Goal: Task Accomplishment & Management: Use online tool/utility

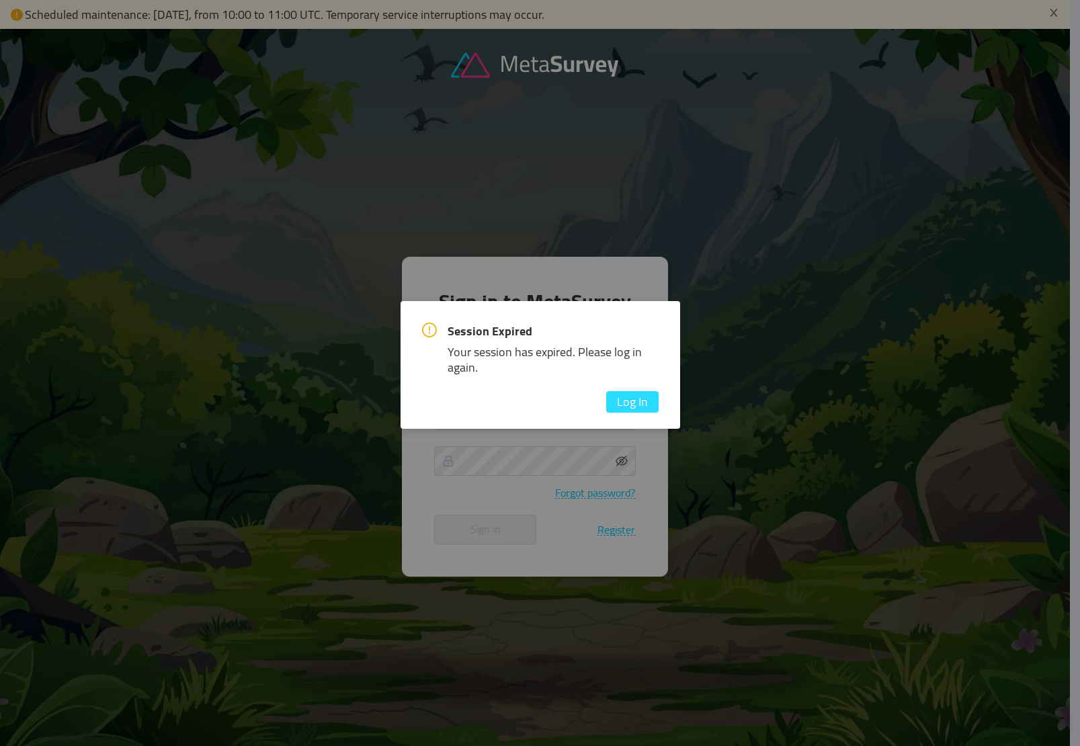
click at [625, 410] on button "Log In" at bounding box center [632, 401] width 52 height 21
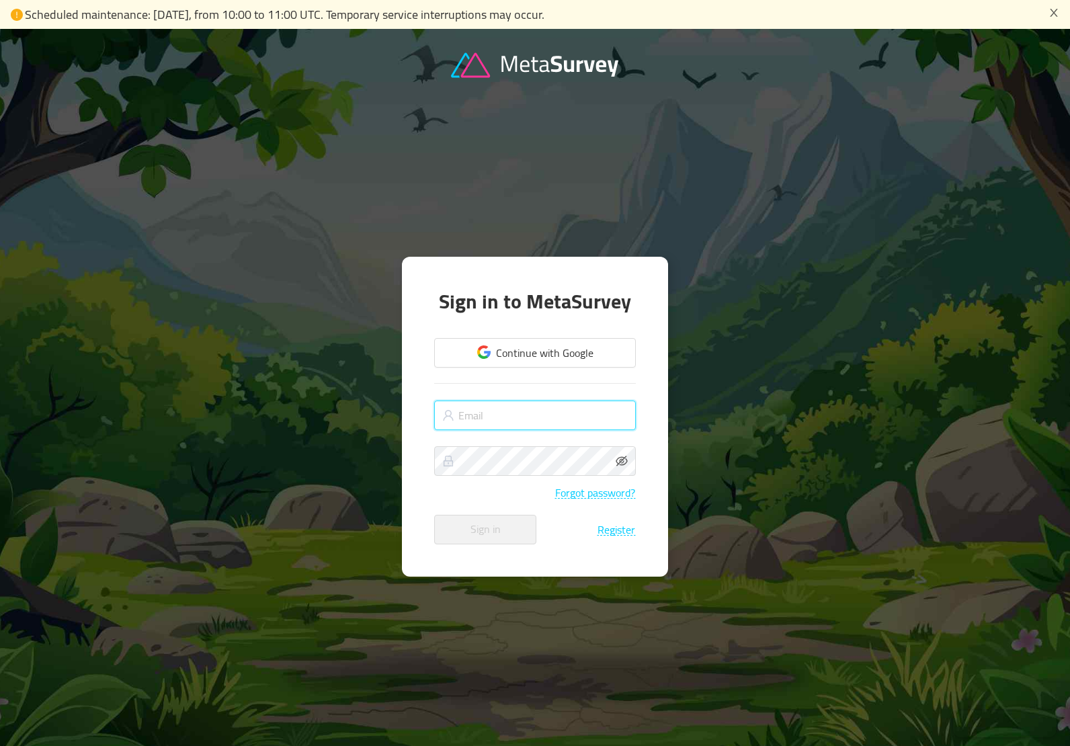
click at [558, 413] on input "text" at bounding box center [535, 415] width 202 height 30
type input "[EMAIL_ADDRESS][DOMAIN_NAME]"
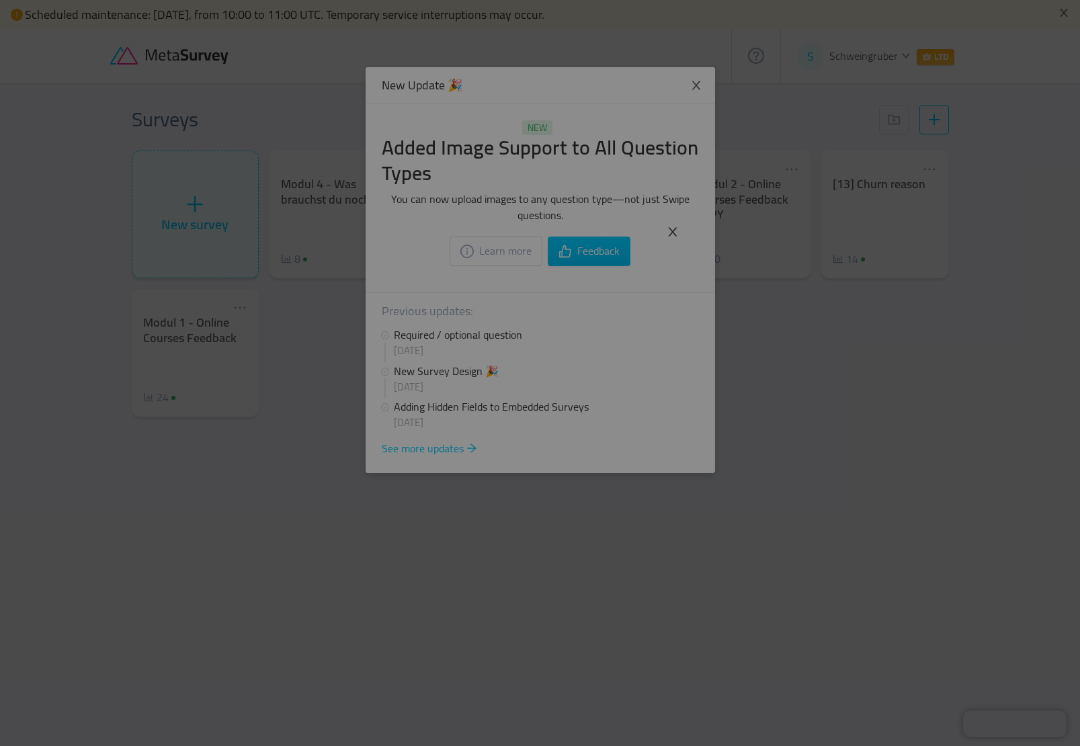
click at [672, 230] on icon "icon: close" at bounding box center [672, 232] width 12 height 12
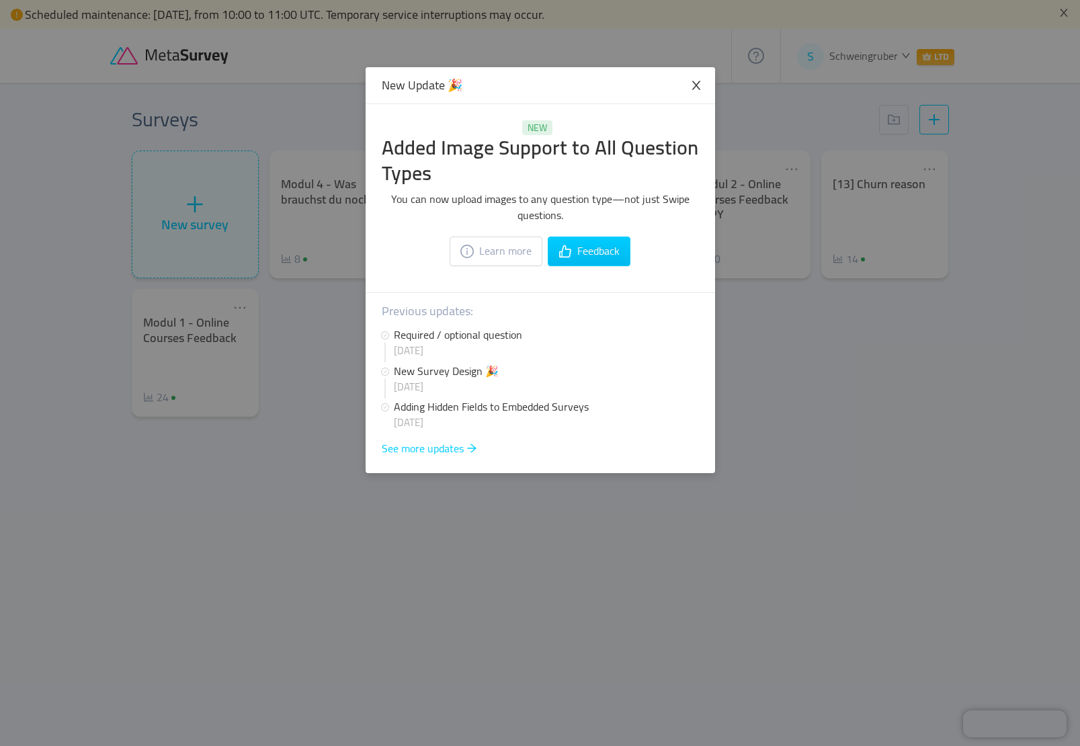
click at [703, 89] on span "Close" at bounding box center [696, 86] width 38 height 38
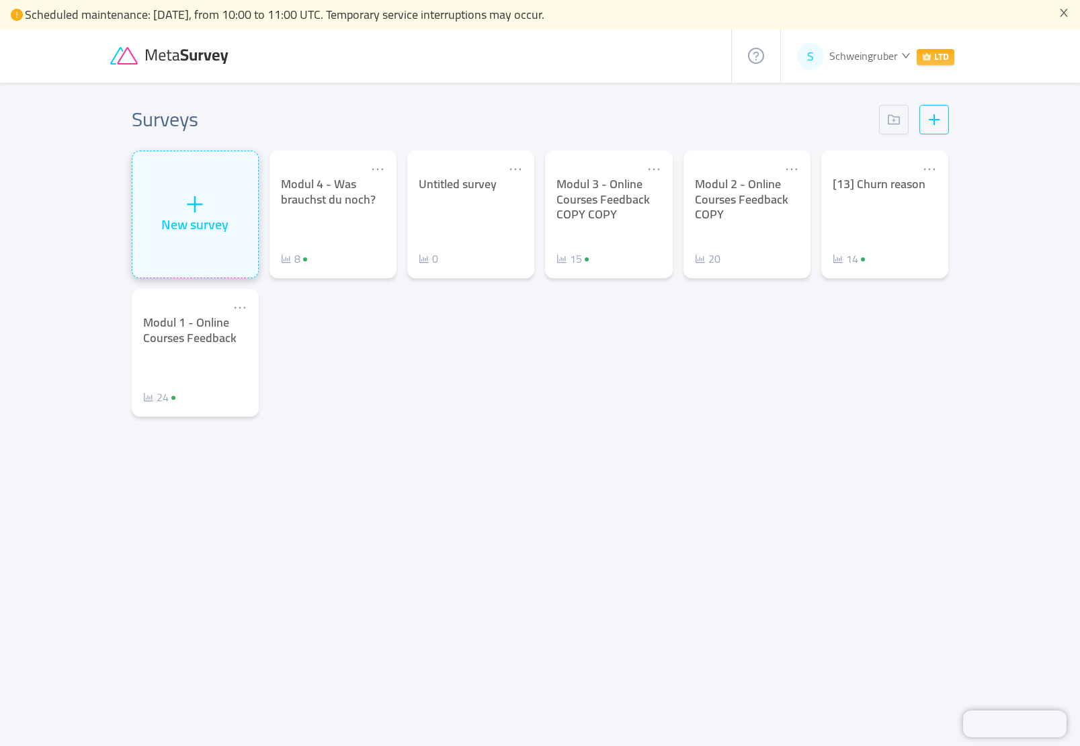
click at [186, 206] on icon "icon: plus" at bounding box center [195, 204] width 20 height 20
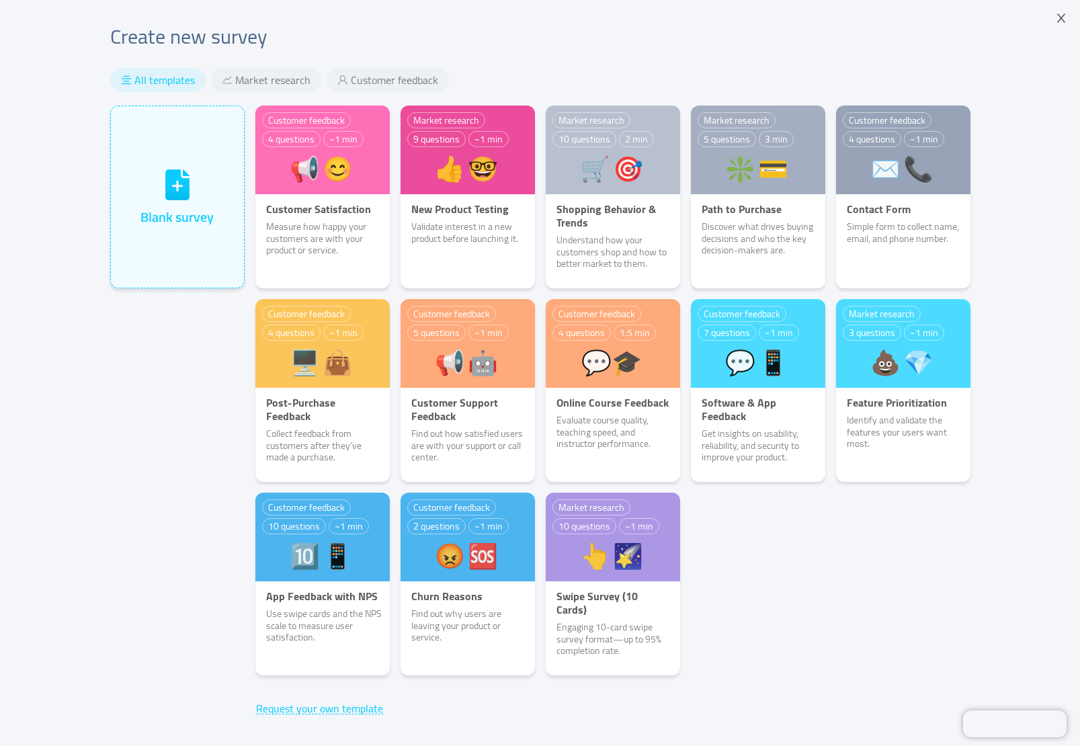
drag, startPoint x: 886, startPoint y: 468, endPoint x: 914, endPoint y: 500, distance: 42.3
click at [914, 500] on div "Customer feedback 4 questions ~1 min 📢😊️ Customer Satisfaction Measure how happ…" at bounding box center [613, 395] width 726 height 580
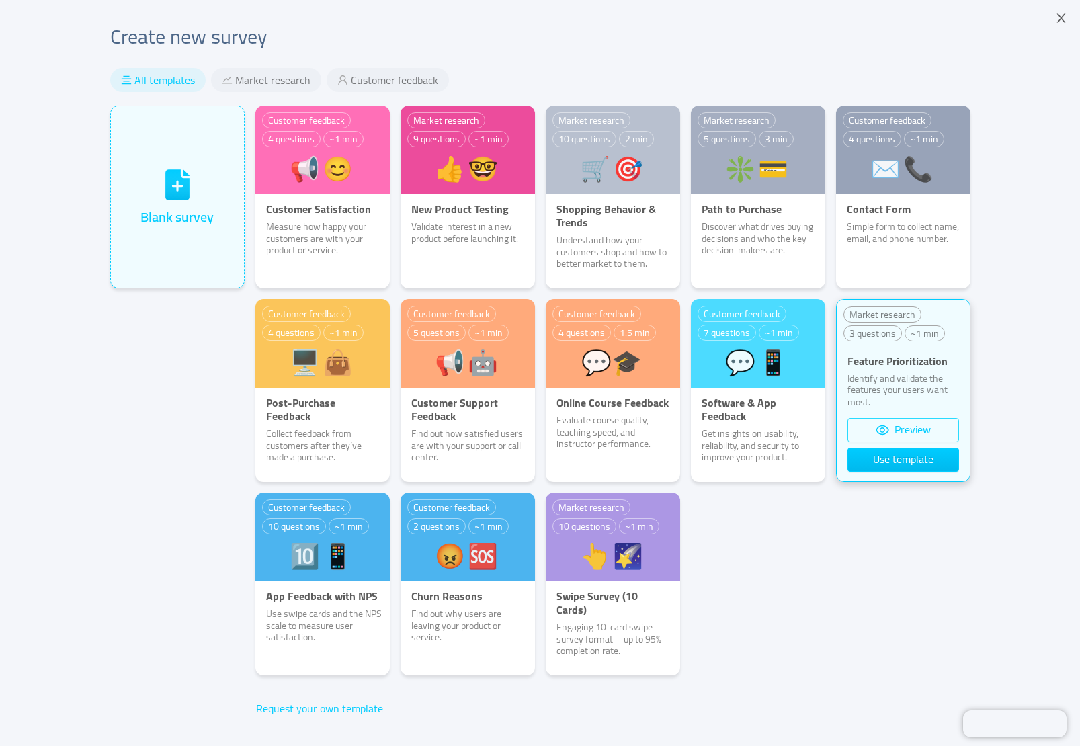
click at [891, 423] on button "Preview" at bounding box center [903, 430] width 112 height 24
click at [903, 456] on button "Use template" at bounding box center [903, 459] width 112 height 24
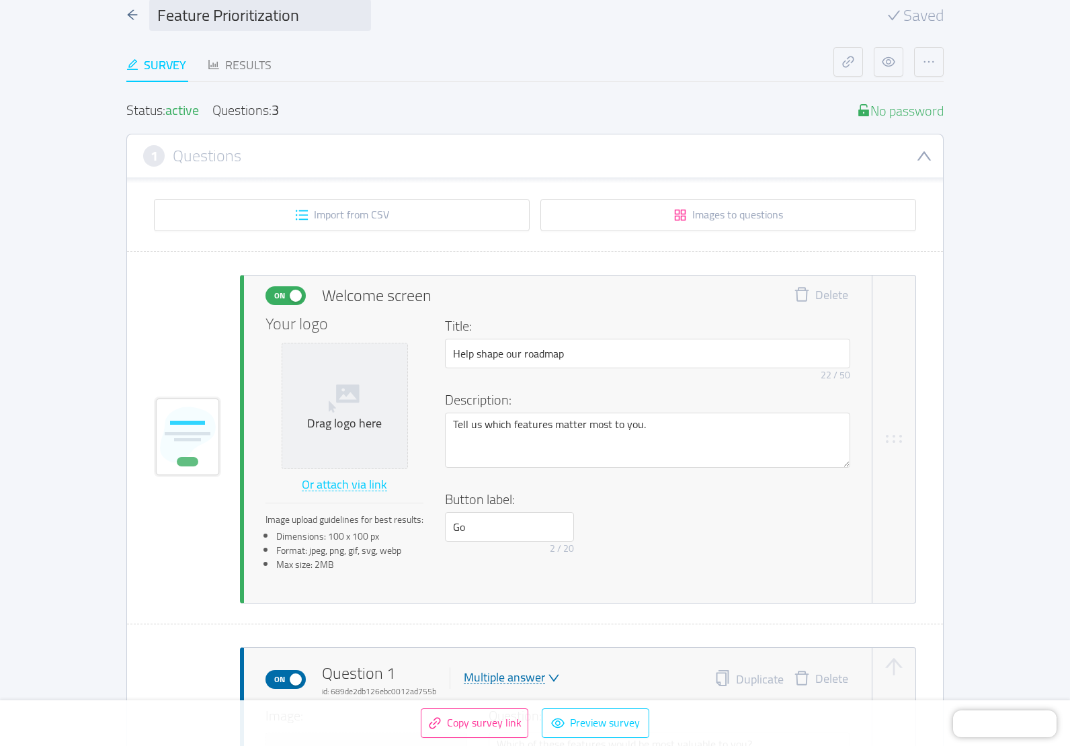
scroll to position [134, 0]
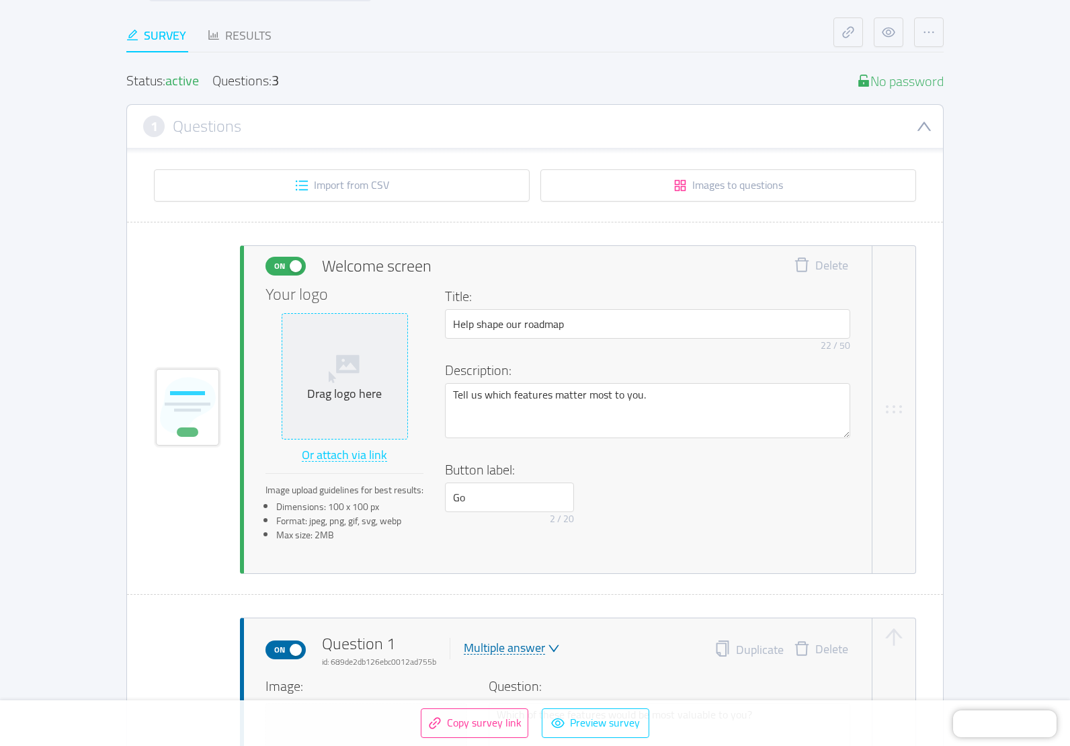
click at [320, 394] on div "Drag logo here" at bounding box center [345, 393] width 114 height 15
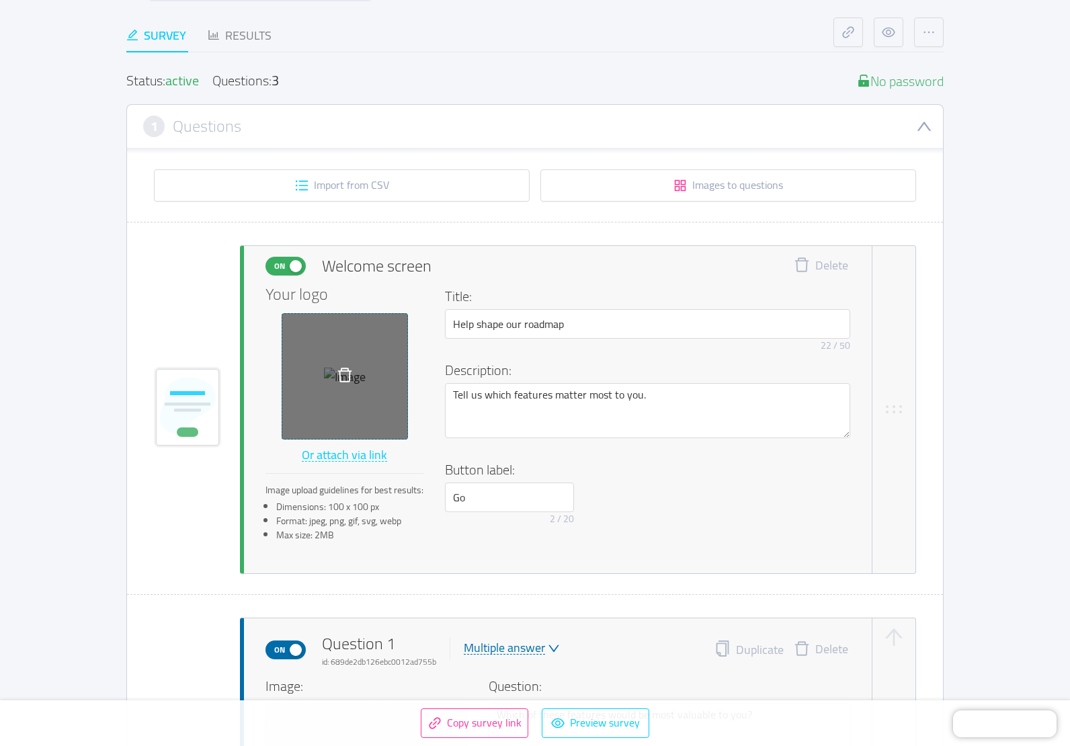
click at [347, 390] on div at bounding box center [345, 376] width 126 height 126
click at [343, 370] on icon "icon: delete" at bounding box center [345, 375] width 16 height 16
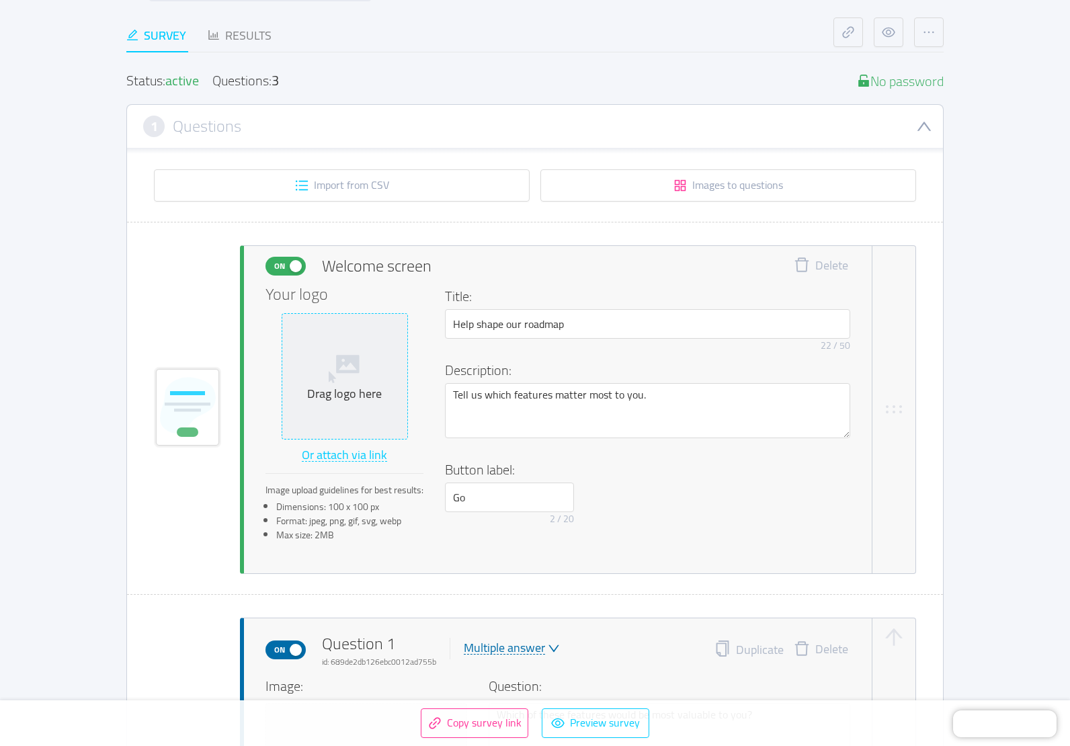
click at [349, 386] on div "Drag logo here" at bounding box center [345, 393] width 114 height 15
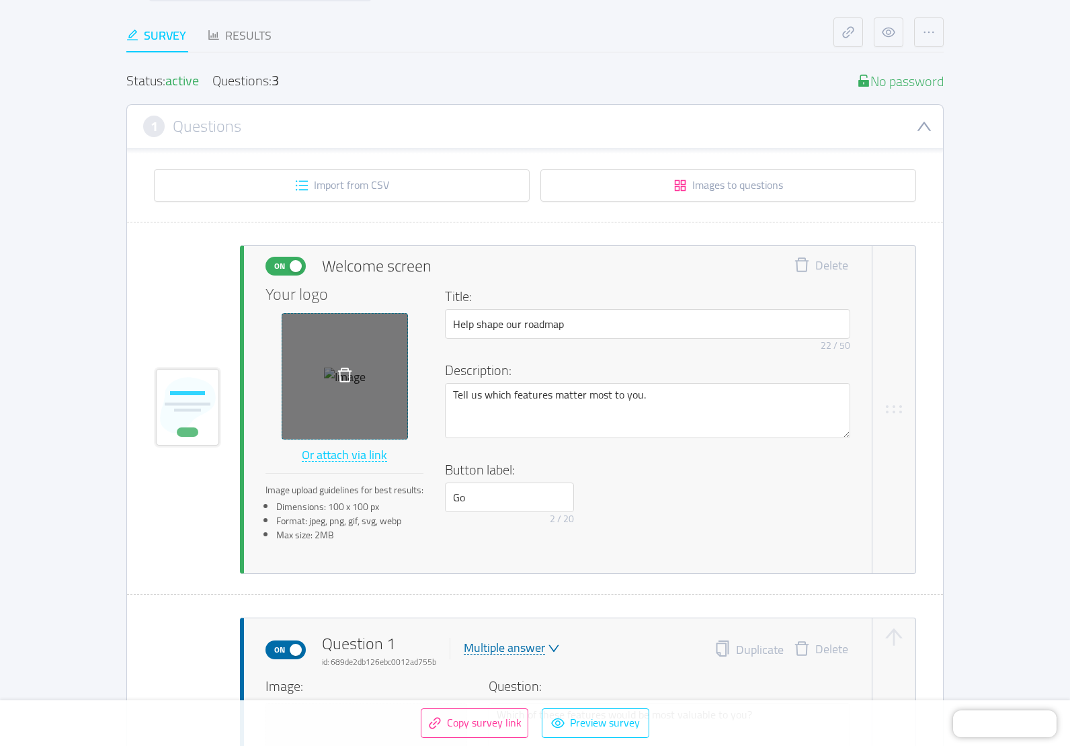
click at [335, 388] on div at bounding box center [344, 376] width 21 height 24
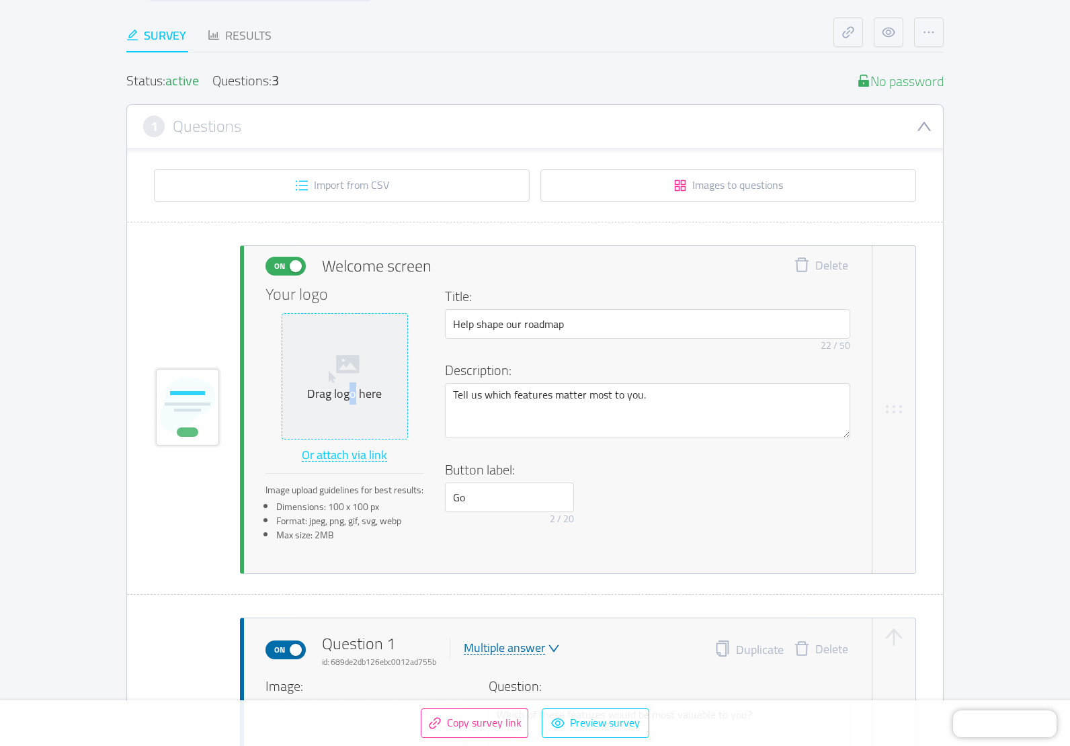
click at [348, 386] on div "Drag logo here" at bounding box center [345, 393] width 114 height 15
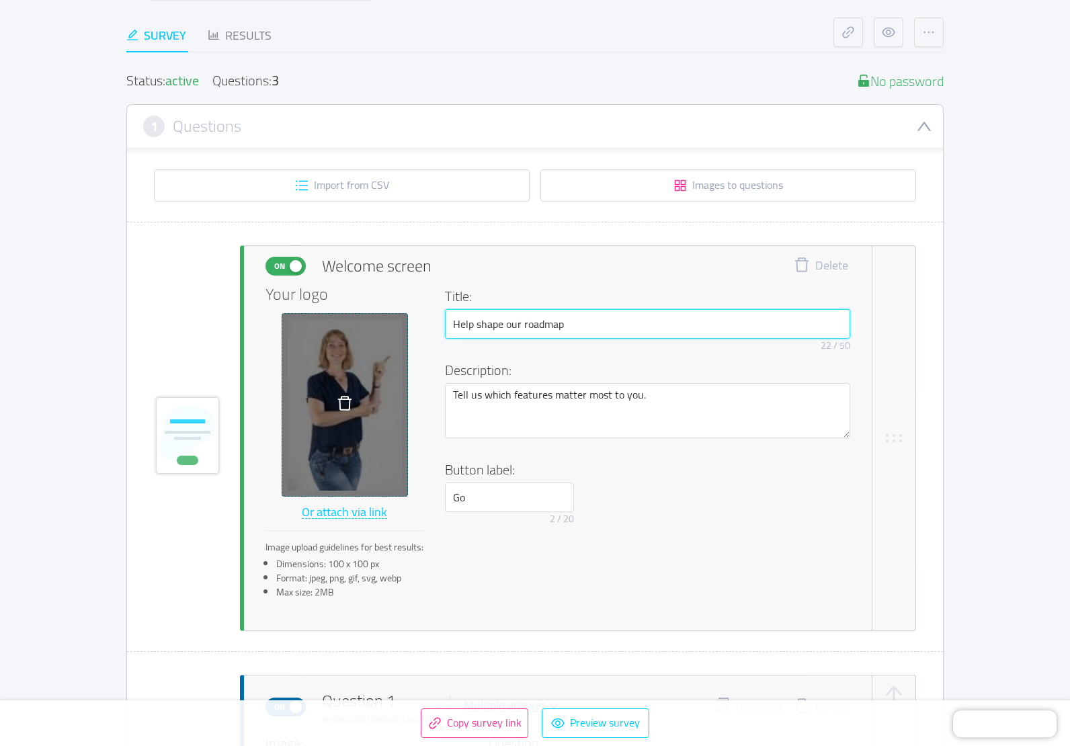
drag, startPoint x: 578, startPoint y: 329, endPoint x: 401, endPoint y: 327, distance: 177.4
click at [401, 327] on div "Your logo Or attach via link Image upload guidelines for best results: Dimensio…" at bounding box center [557, 447] width 585 height 322
paste input "Felltraum Adventskalender"
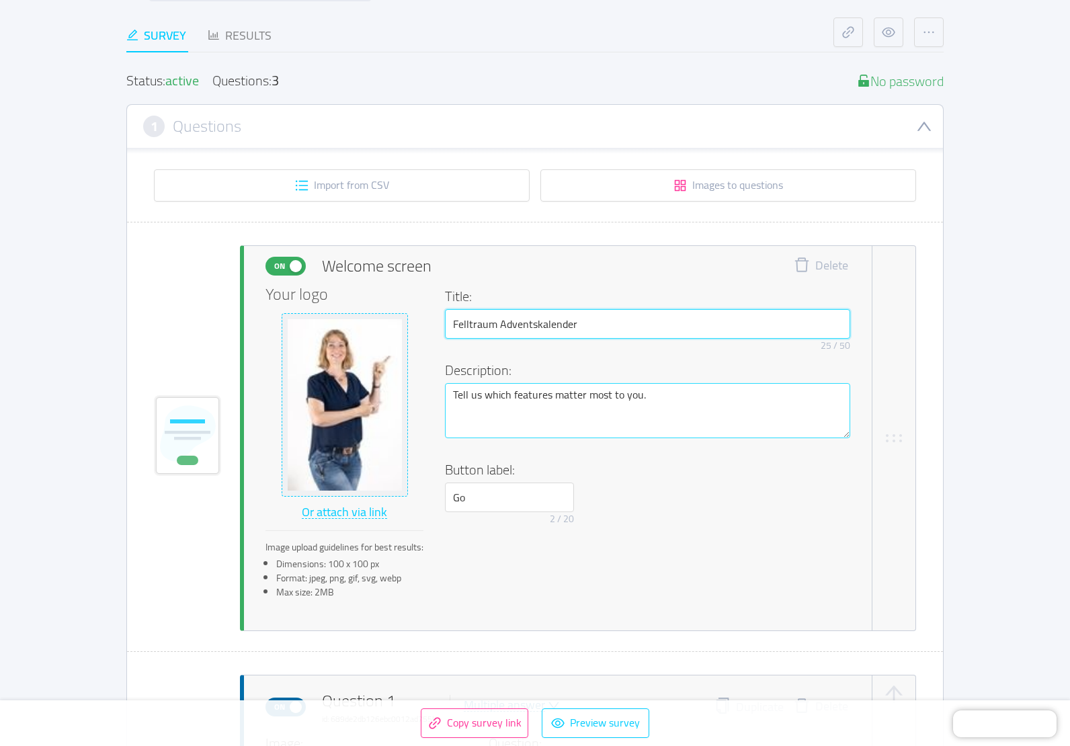
type input "Felltraum Adventskalender"
click at [530, 389] on textarea "Tell us which features matter most to you." at bounding box center [647, 410] width 405 height 55
drag, startPoint x: 683, startPoint y: 399, endPoint x: 445, endPoint y: 394, distance: 238.6
click at [445, 394] on textarea "Tell us which features matter most to you." at bounding box center [647, 410] width 405 height 55
paste textarea "Ich bastle meinen allerersten elektronischen Adventskalender – und du kannst mi…"
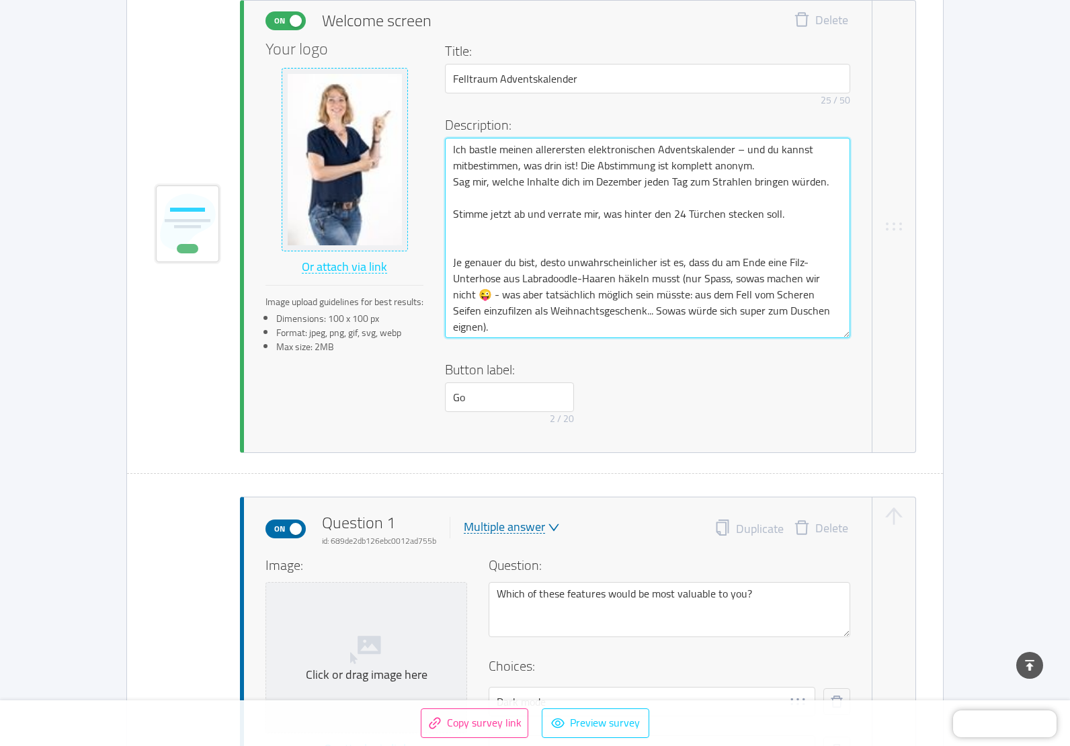
scroll to position [403, 0]
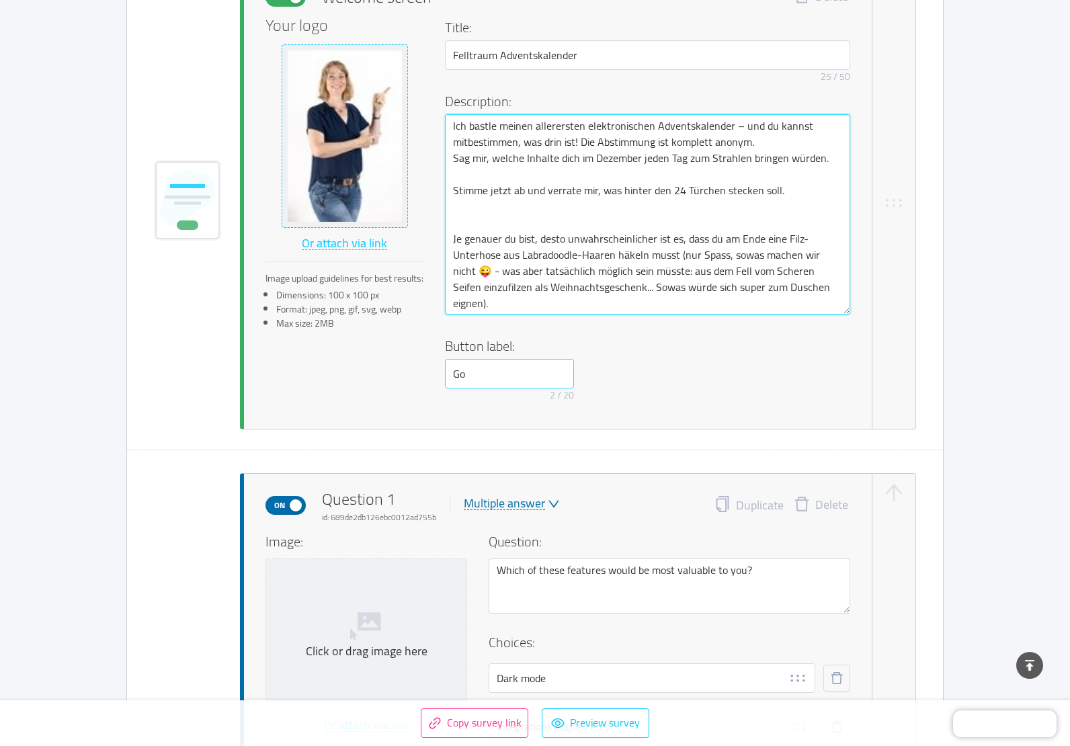
type textarea "Ich bastle meinen allerersten elektronischen Adventskalender – und du kannst mi…"
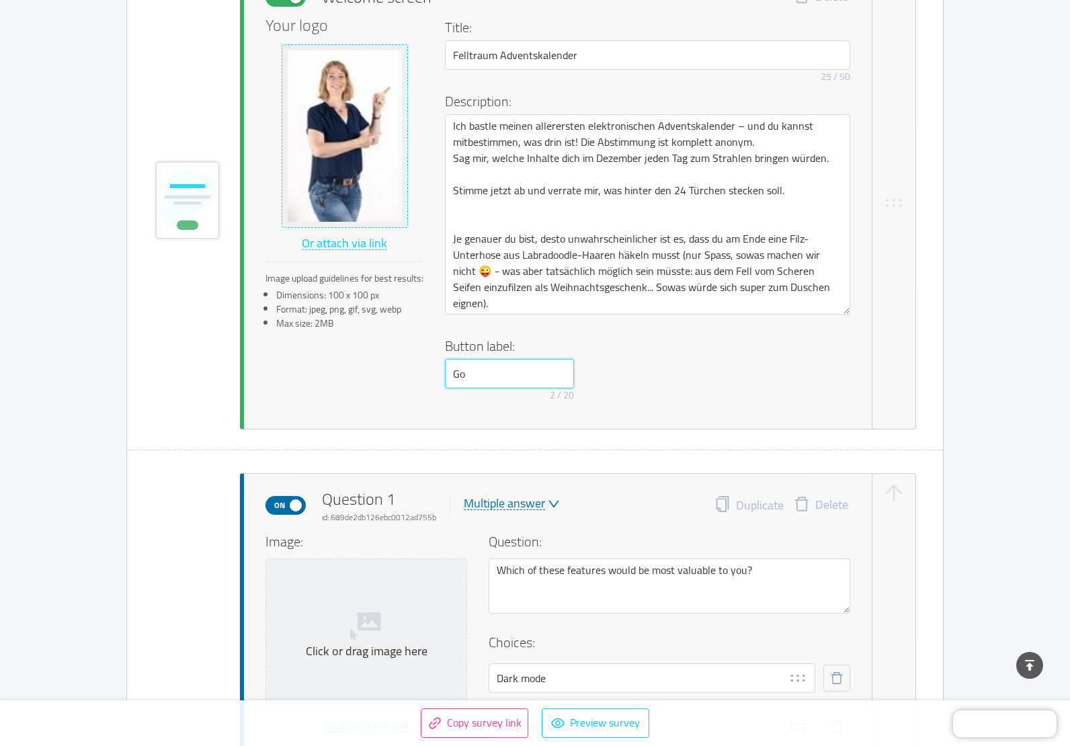
drag, startPoint x: 509, startPoint y: 374, endPoint x: 444, endPoint y: 369, distance: 65.4
click at [444, 369] on div "Your logo Or attach via link Image upload guidelines for best results: Dimensio…" at bounding box center [557, 212] width 585 height 390
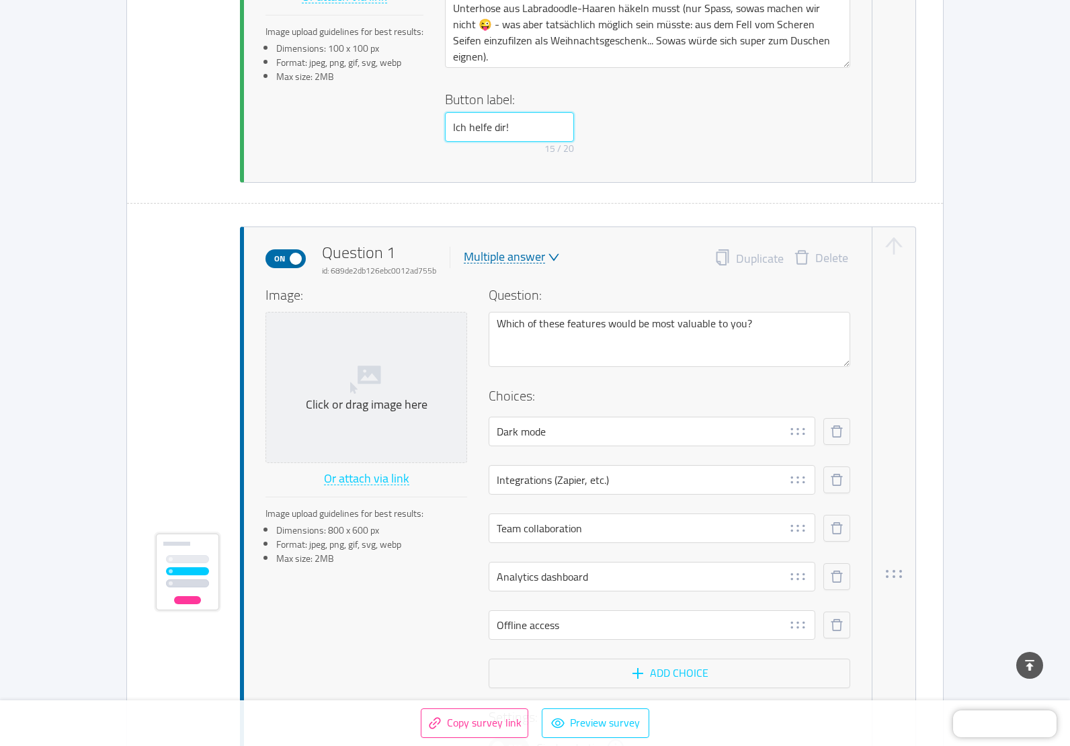
scroll to position [672, 0]
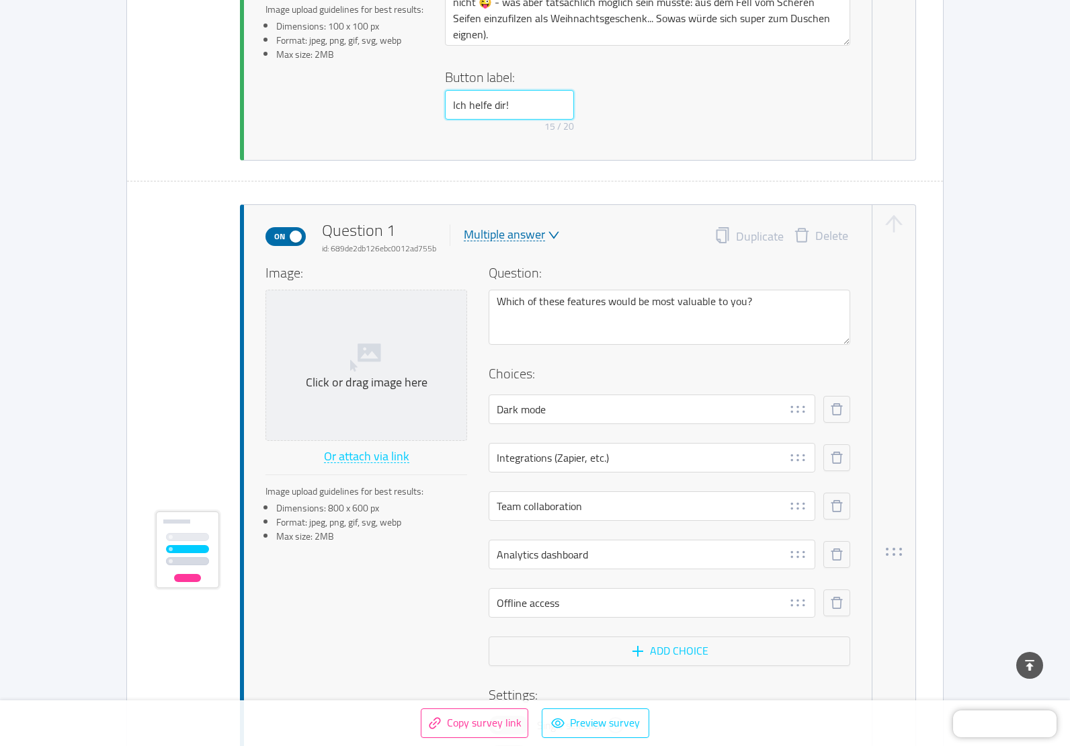
type input "Ich helfe dir!"
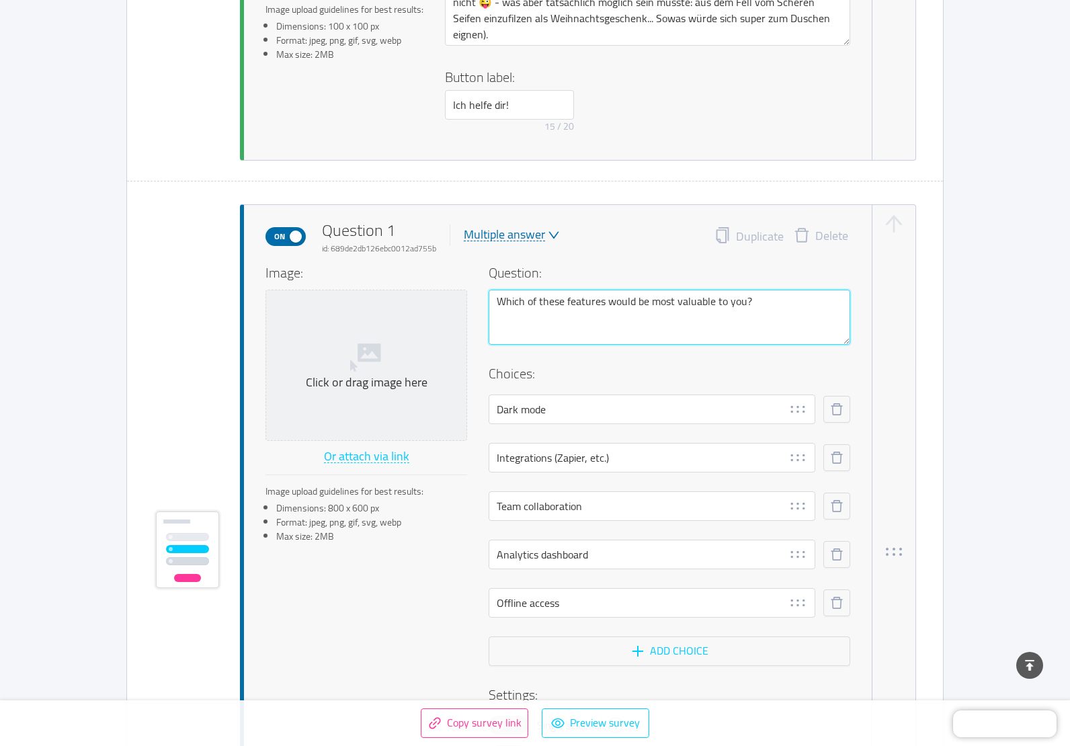
click at [560, 304] on textarea "Which of these features would be most valuable to you?" at bounding box center [668, 317] width 361 height 55
paste textarea "elche Themen sollen in den Adventskalender"
type textarea "[PERSON_NAME] Themen sollen in den Adventskalender?"
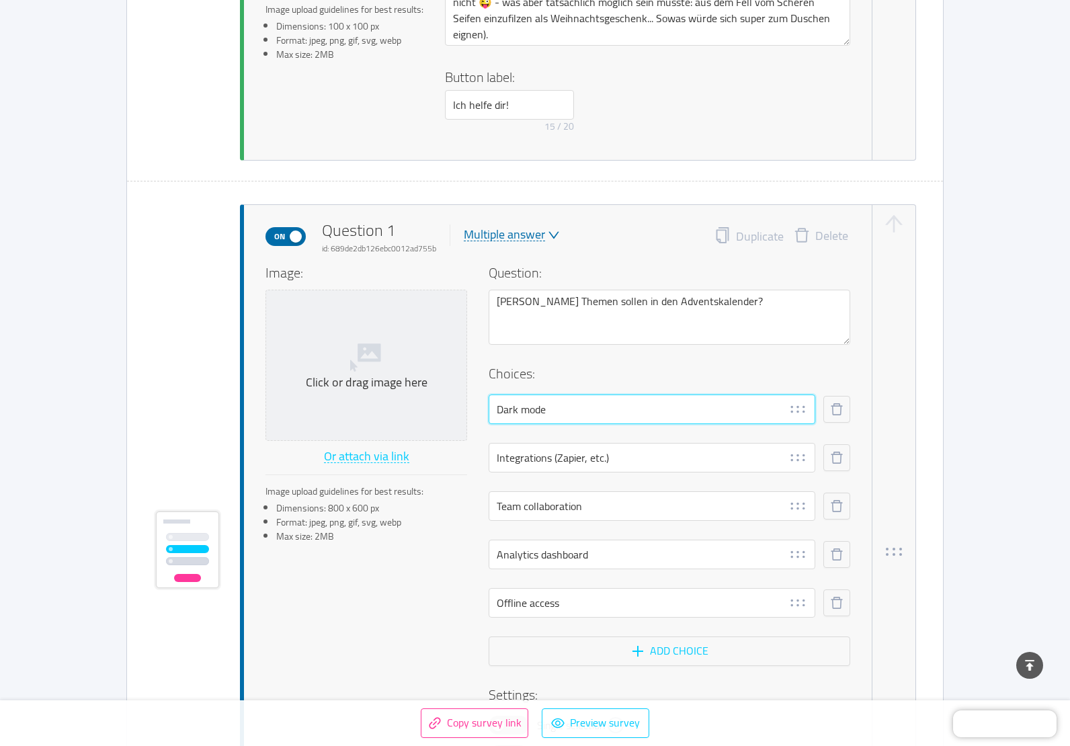
drag, startPoint x: 578, startPoint y: 410, endPoint x: 467, endPoint y: 408, distance: 110.9
click at [467, 408] on div "Image: Click or drag image here Or attach via link Image upload guidelines for …" at bounding box center [557, 534] width 585 height 542
paste input "Hund/Welpe an den Friseursalon gewöhnen – kleine, sofort umsetzbare Schritt"
type input "Hund/Welpe an den Friseursalon gewöhnen – kleine, sofort umsetzbare Schritte"
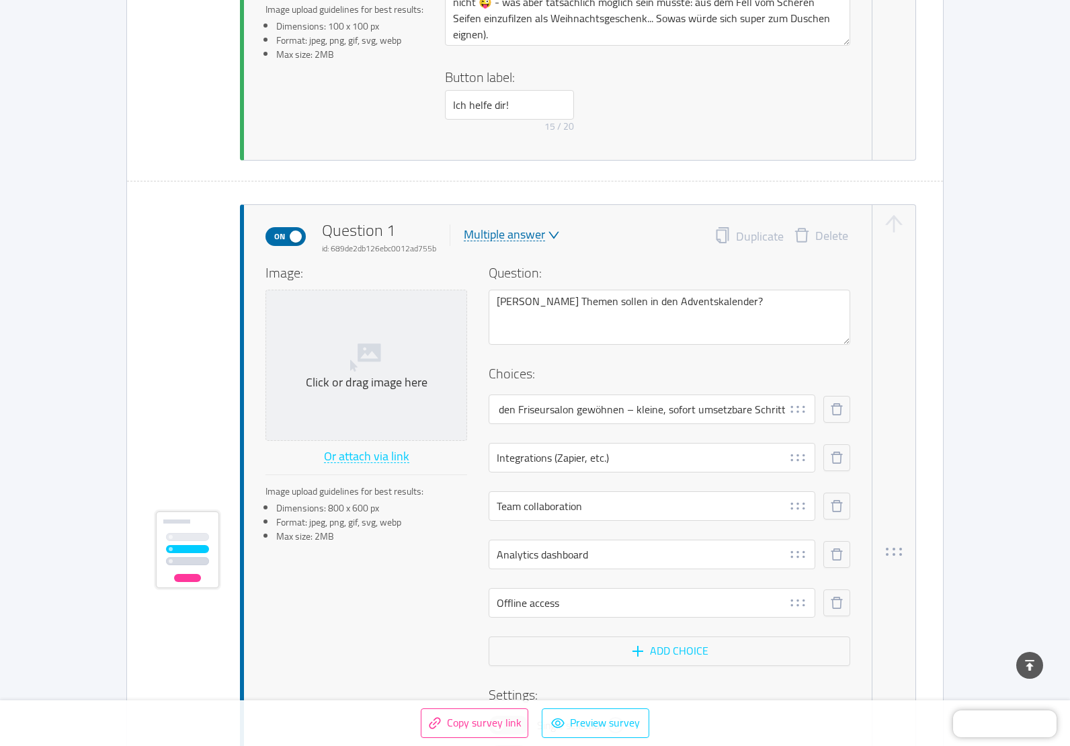
scroll to position [0, 0]
drag, startPoint x: 621, startPoint y: 456, endPoint x: 445, endPoint y: 447, distance: 176.2
click at [448, 448] on div "Image: Click or drag image here Or attach via link Image upload guidelines for …" at bounding box center [557, 534] width 585 height 542
paste input "Mein ehrliches Fellpflege-Protokoll – ungeschönt und echt über 24 Tage lang so …"
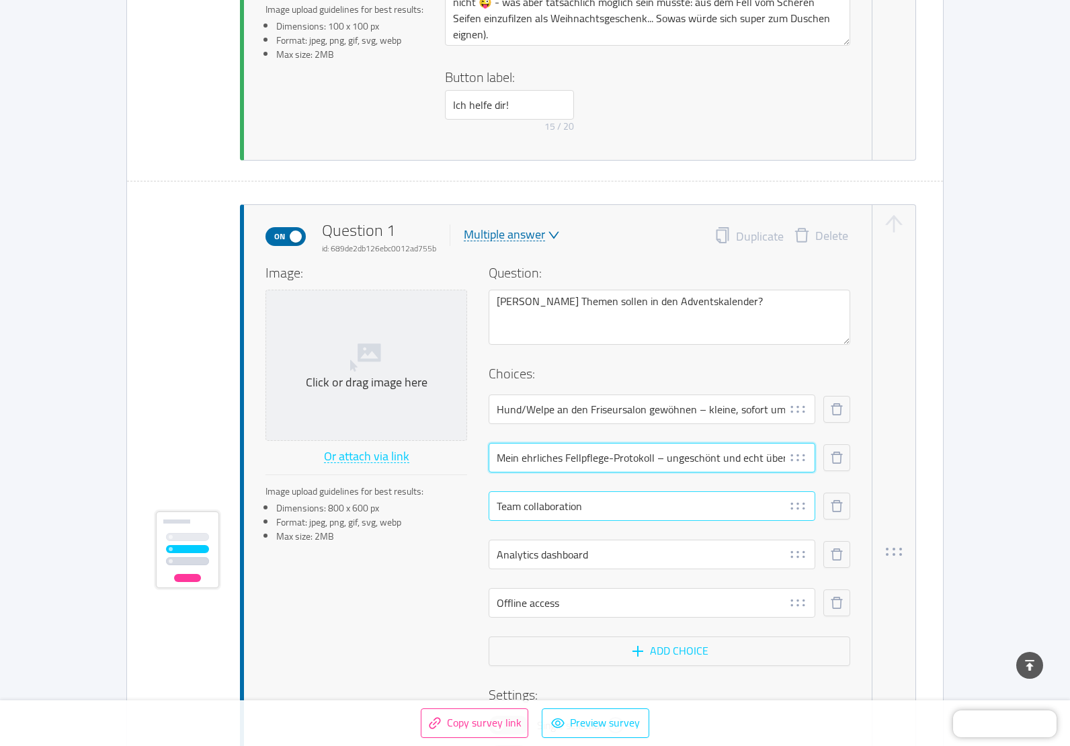
scroll to position [0, 154]
type input "Mein ehrliches Fellpflege-Protokoll – ungeschönt und echt über 24 Tage lang so …"
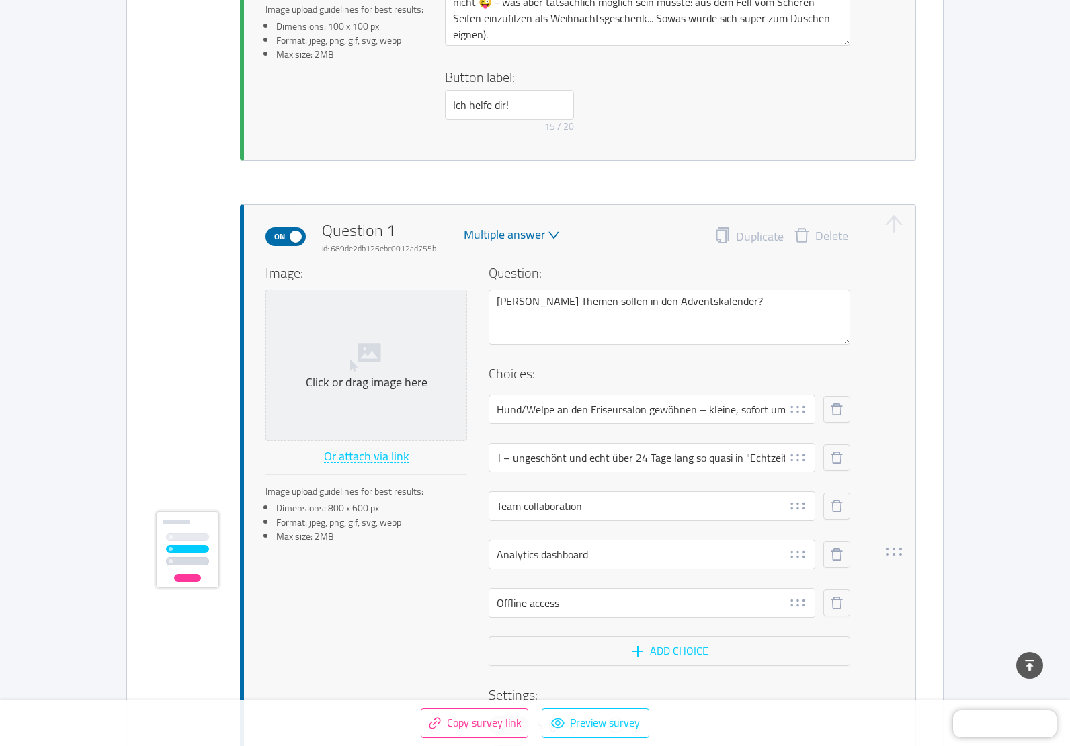
scroll to position [0, 0]
drag, startPoint x: 592, startPoint y: 519, endPoint x: 470, endPoint y: 499, distance: 123.3
click at [473, 499] on div "Image: Click or drag image here Or attach via link Image upload guidelines for …" at bounding box center [557, 534] width 585 height 542
paste input "Bunter Mix aus Lieblingsprodukten, -Tools und „totalem Mist“ (damit du den nich…"
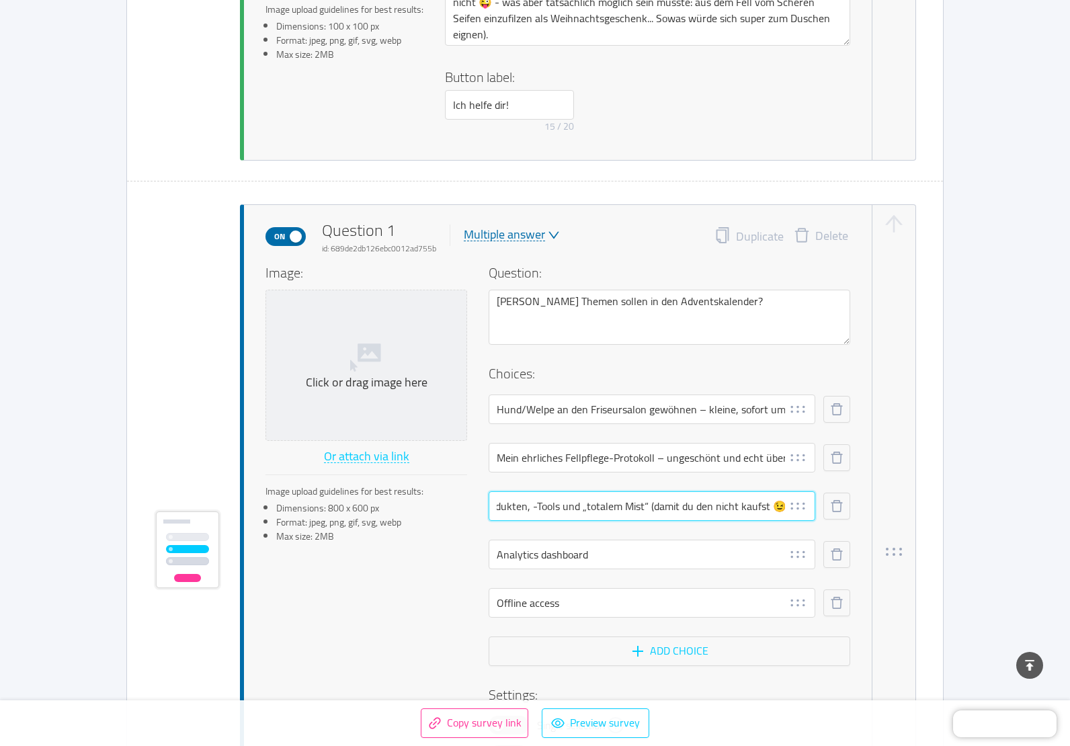
type input "Bunter Mix aus Lieblingsprodukten, -Tools und „totalem Mist“ (damit du den nich…"
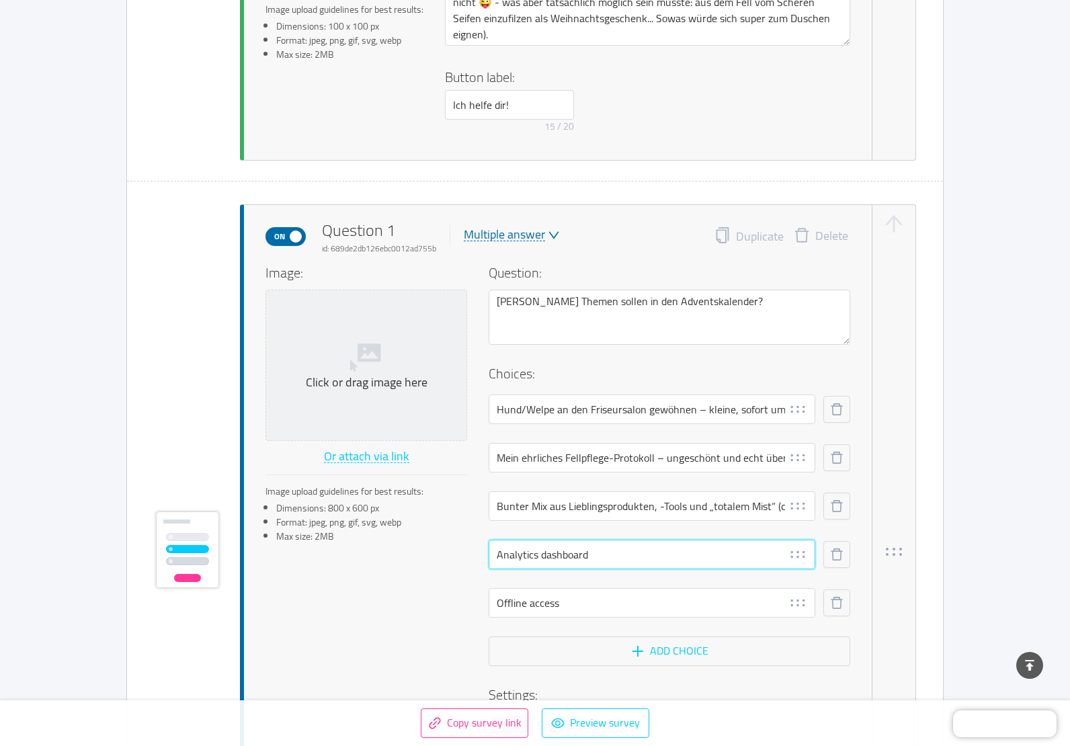
drag, startPoint x: 603, startPoint y: 553, endPoint x: 477, endPoint y: 554, distance: 125.6
click at [478, 554] on div "Image: Click or drag image here Or attach via link Image upload guidelines for …" at bounding box center [557, 534] width 585 height 542
paste input "Mini-Fellpflege-Hacks"
type input "Mini-Fellpflege-Hacks"
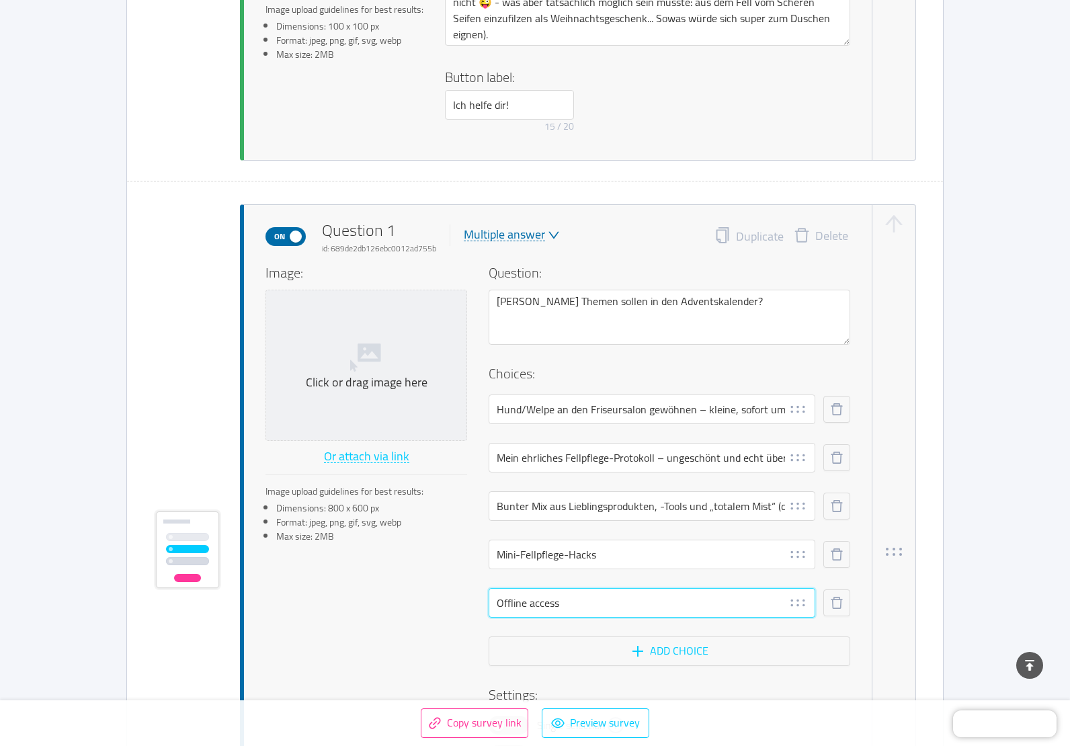
click at [597, 608] on input "Offline access" at bounding box center [651, 603] width 327 height 30
drag, startPoint x: 597, startPoint y: 608, endPoint x: 462, endPoint y: 589, distance: 136.4
click at [472, 590] on div "Image: Click or drag image here Or attach via link Image upload guidelines for …" at bounding box center [557, 534] width 585 height 542
paste input "Rituale für entspannte Pflege"
type input "Rituale für entspannte Pflege"
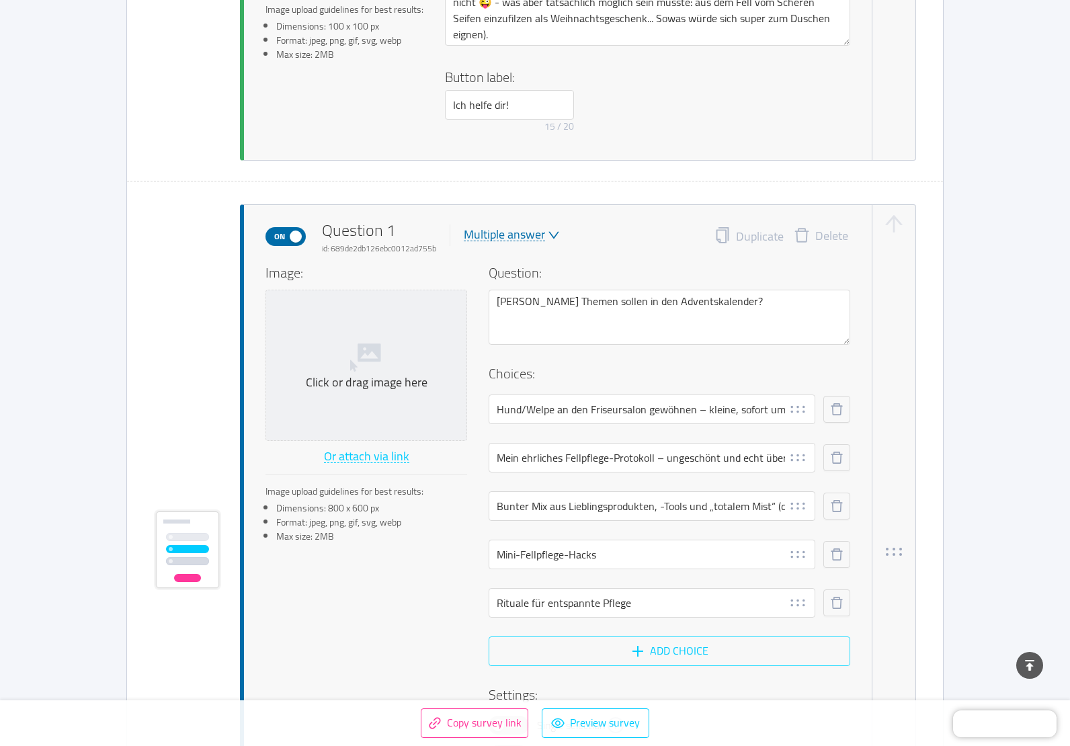
click at [644, 652] on button "Add choice" at bounding box center [668, 651] width 361 height 30
click at [623, 650] on input "text" at bounding box center [651, 651] width 327 height 30
paste input "orher-Nachher-Stories aus meinem Salon"
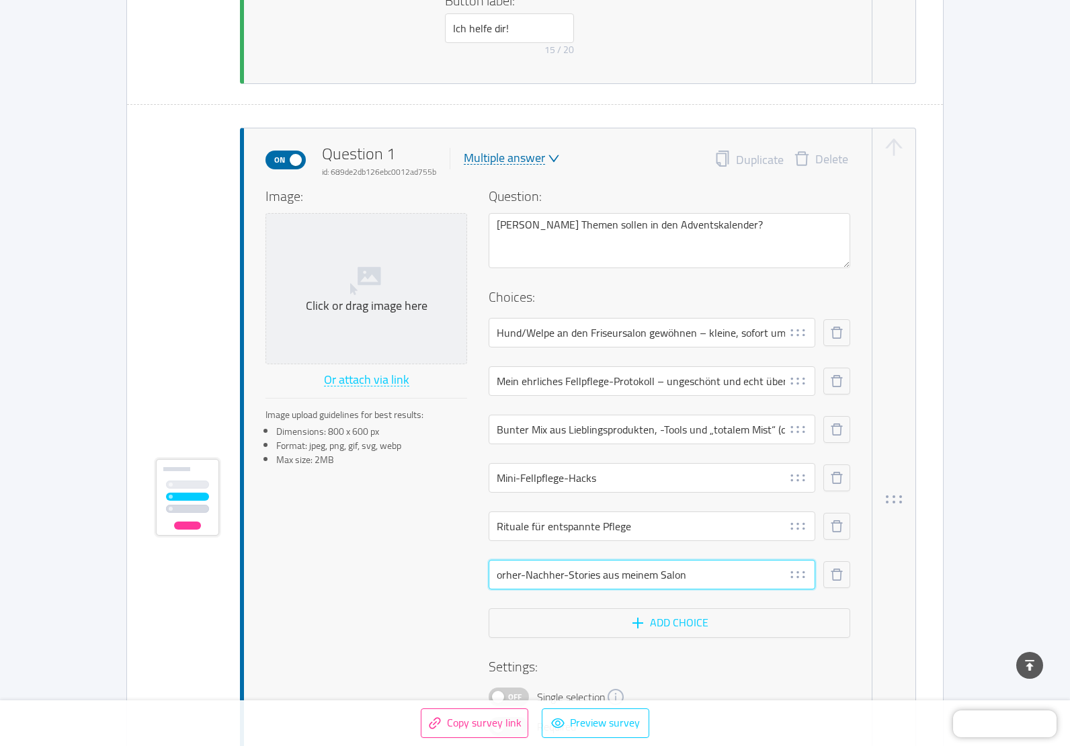
scroll to position [873, 0]
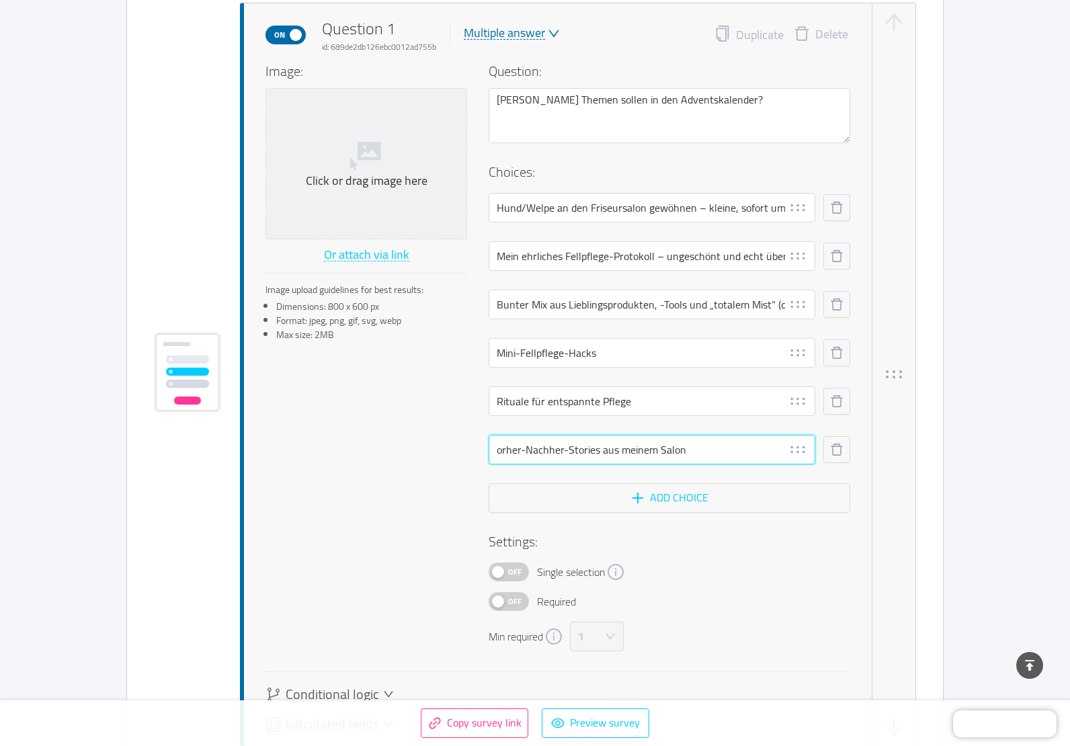
click at [495, 449] on input "orher-Nachher-Stories aus meinem Salon" at bounding box center [651, 450] width 327 height 30
type input "Vorher-Nachher-Stories aus meinem Salon"
click at [669, 500] on button "Add choice" at bounding box center [668, 498] width 361 height 30
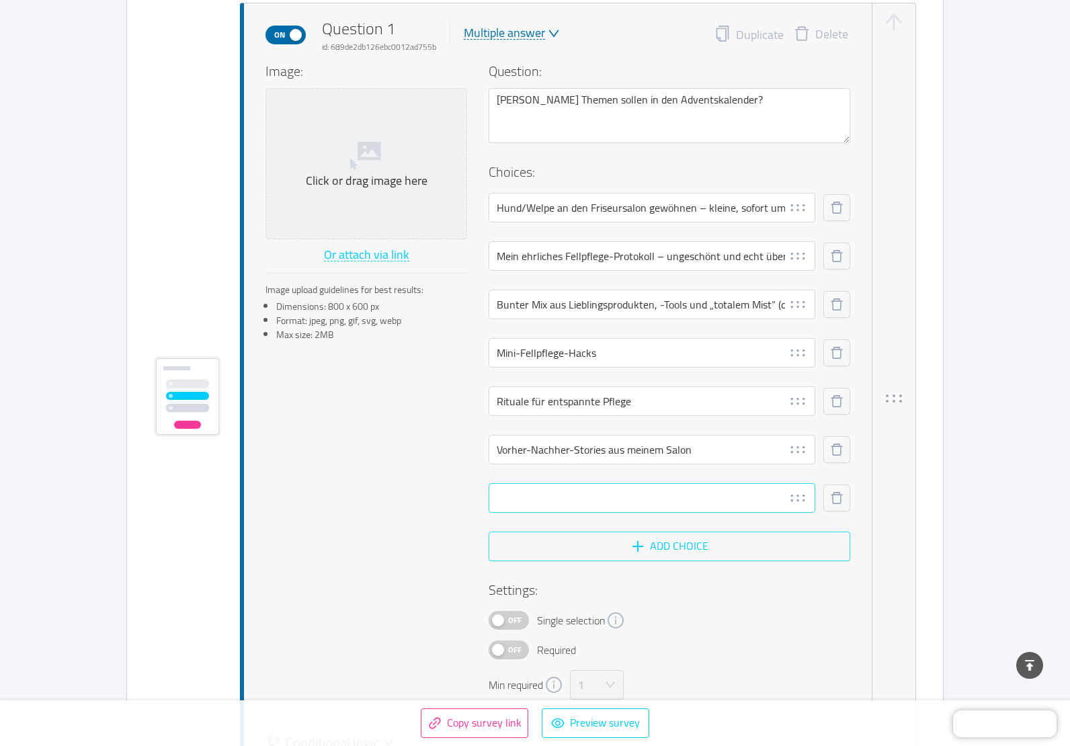
scroll to position [898, 0]
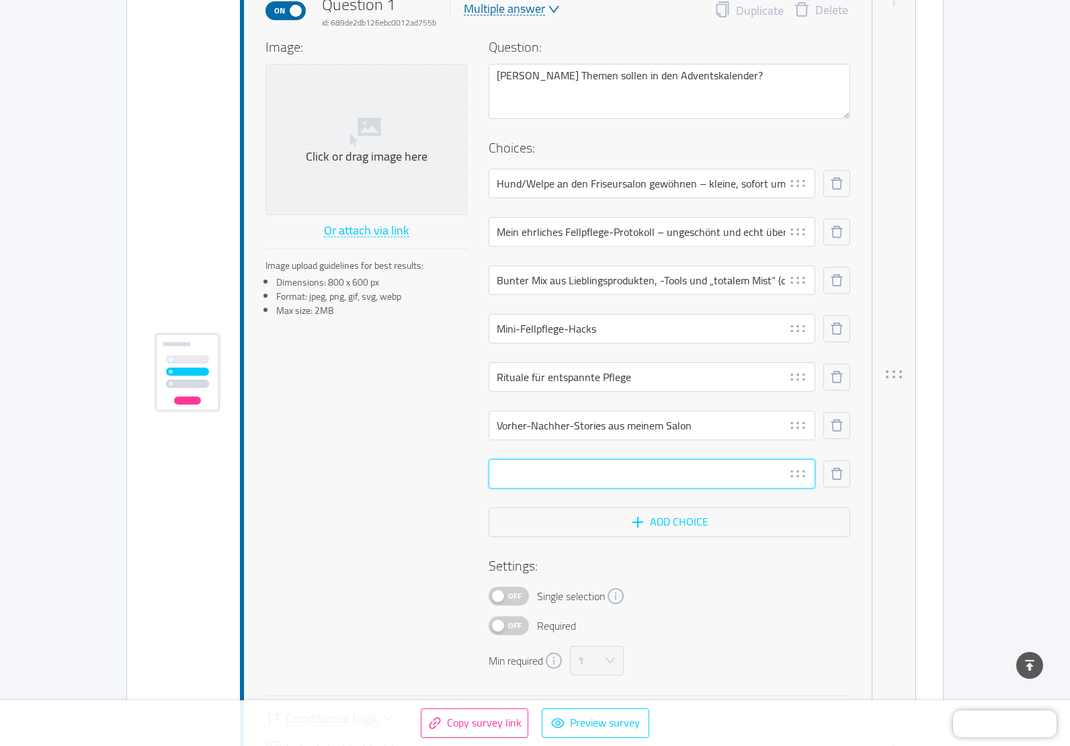
click at [569, 475] on input "text" at bounding box center [651, 474] width 327 height 30
paste input "Fun Facts über Hundefell"
type input "Fun Facts über Hundefell"
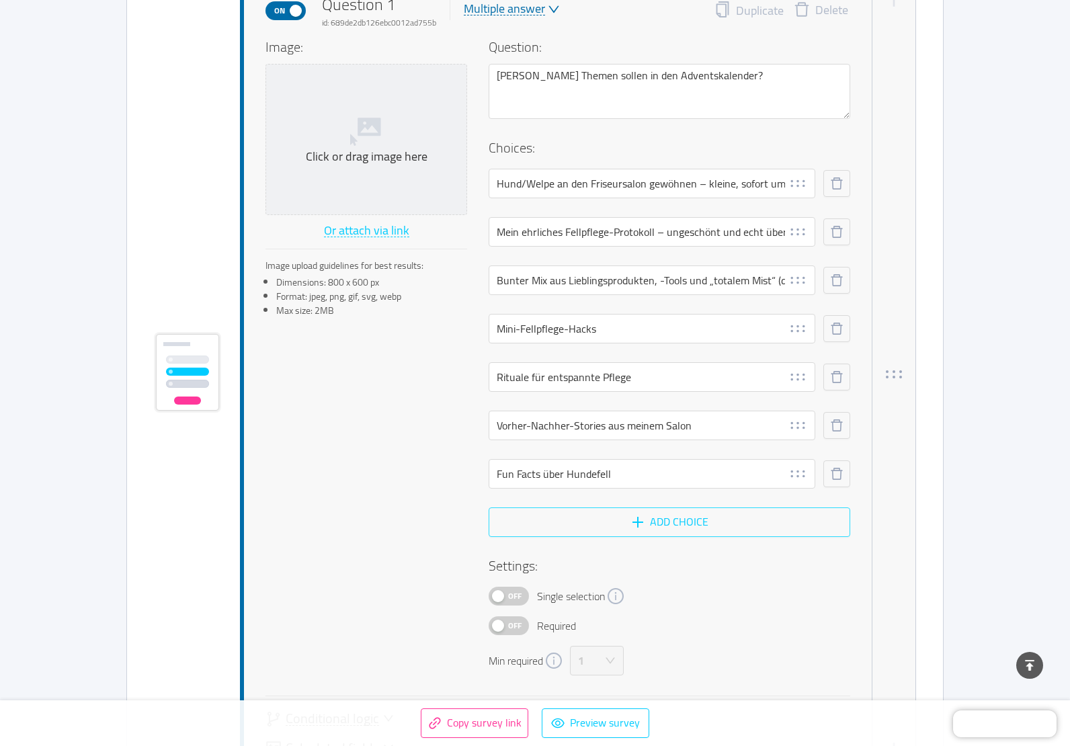
click at [691, 518] on button "Add choice" at bounding box center [668, 522] width 361 height 30
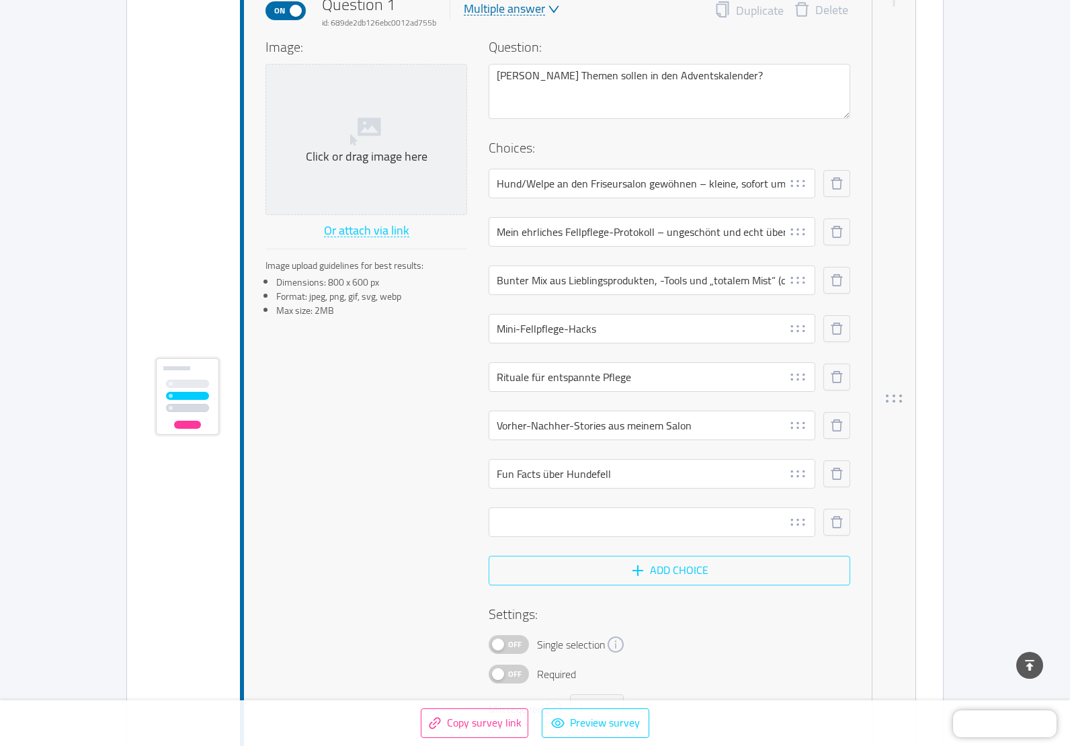
scroll to position [922, 0]
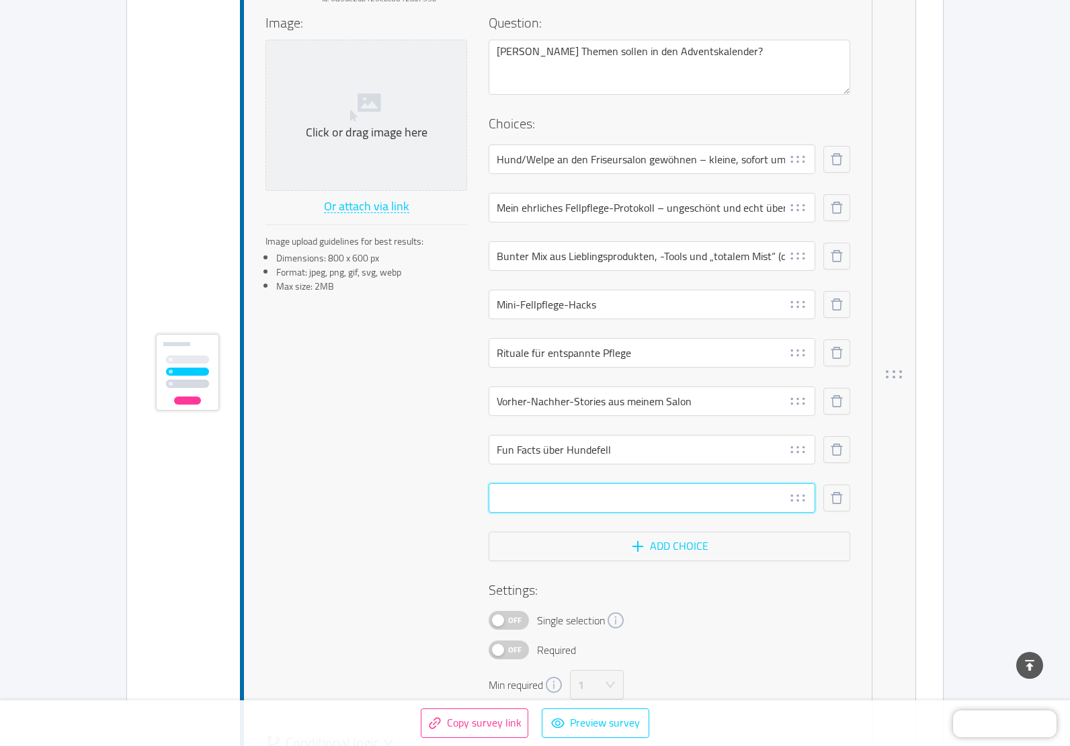
click at [599, 496] on input "text" at bounding box center [651, 498] width 327 height 30
paste input "Pflege-Mythen entlarvt"
type input "Pflege-Mythen entlarvt"
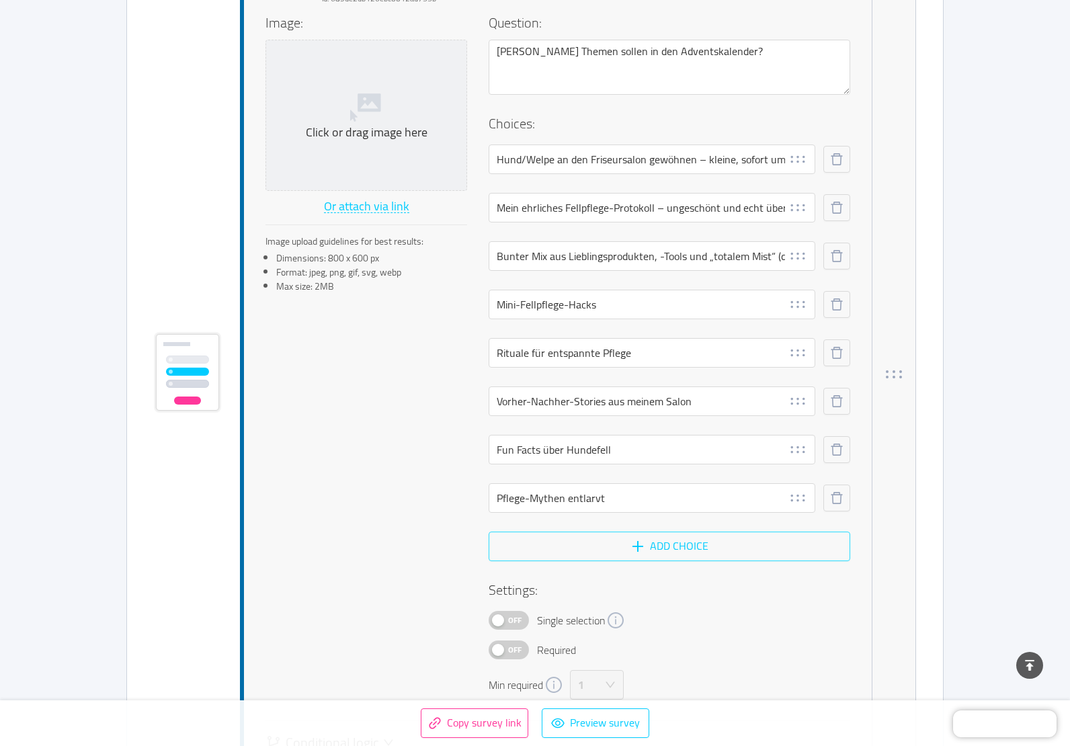
click at [657, 546] on button "Add choice" at bounding box center [668, 546] width 361 height 30
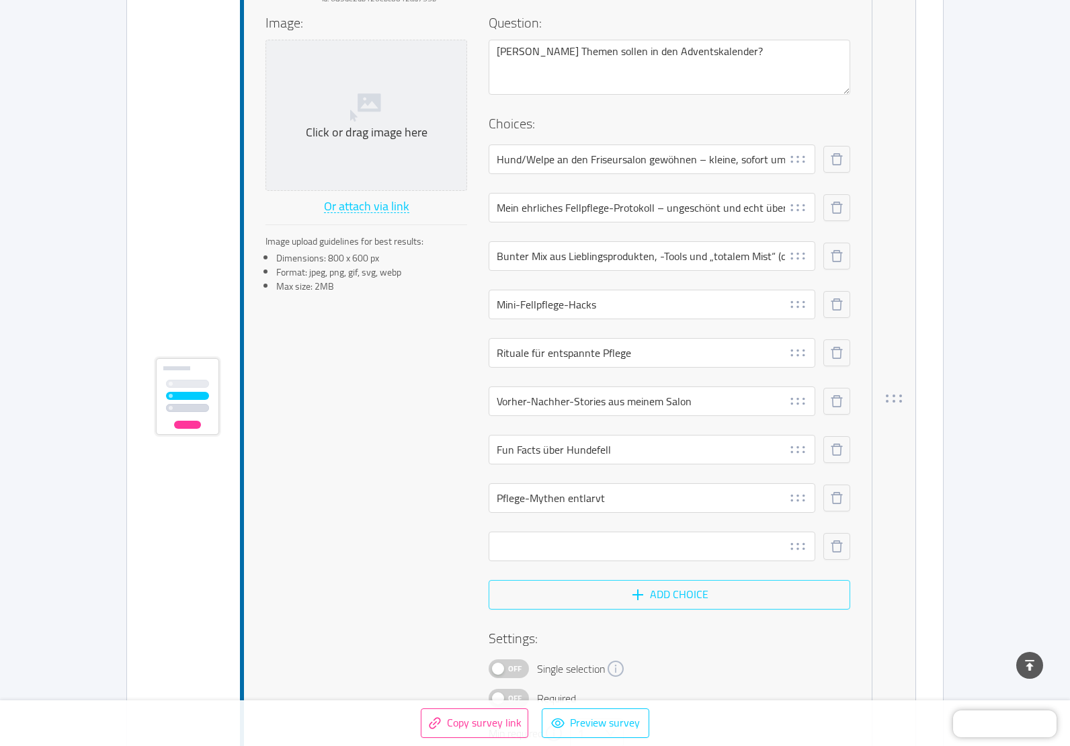
scroll to position [946, 0]
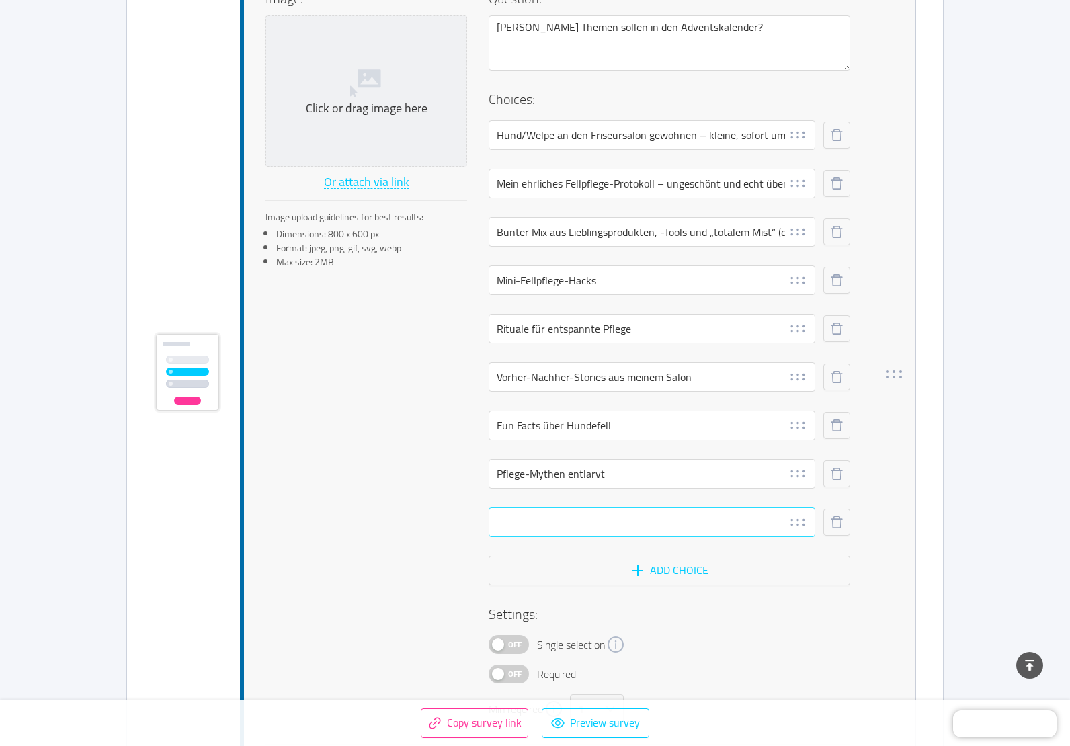
click at [795, 525] on icon at bounding box center [797, 522] width 19 height 19
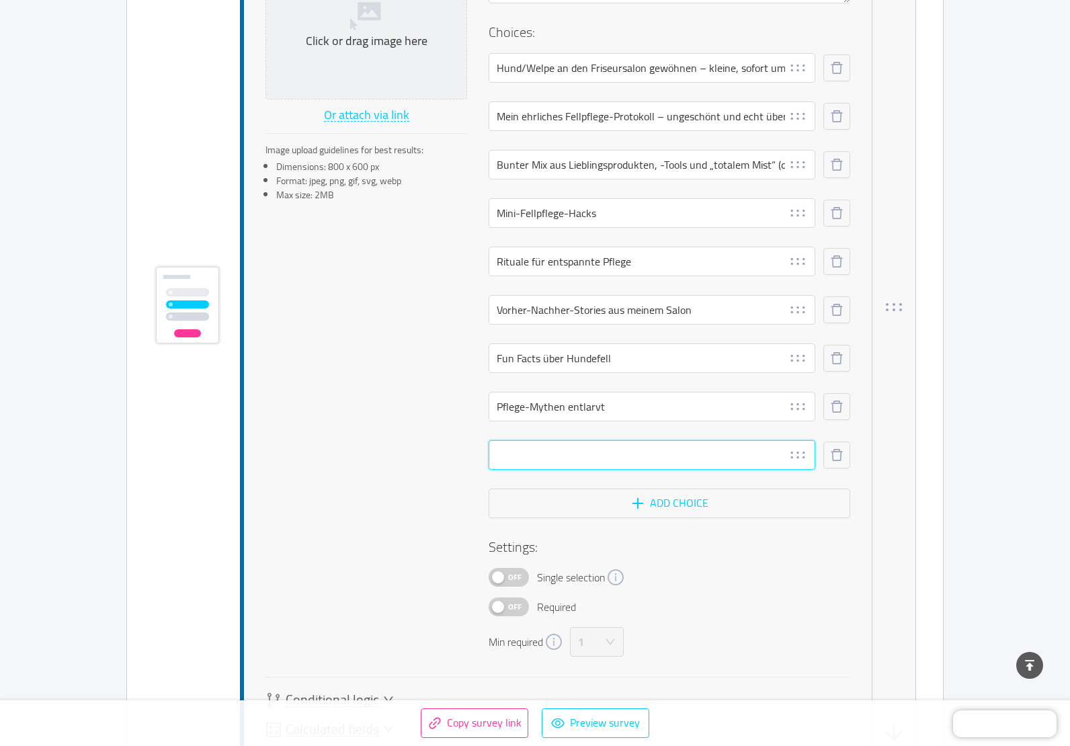
click at [556, 454] on input "text" at bounding box center [651, 455] width 327 height 30
click at [511, 611] on span "Off" at bounding box center [514, 606] width 19 height 17
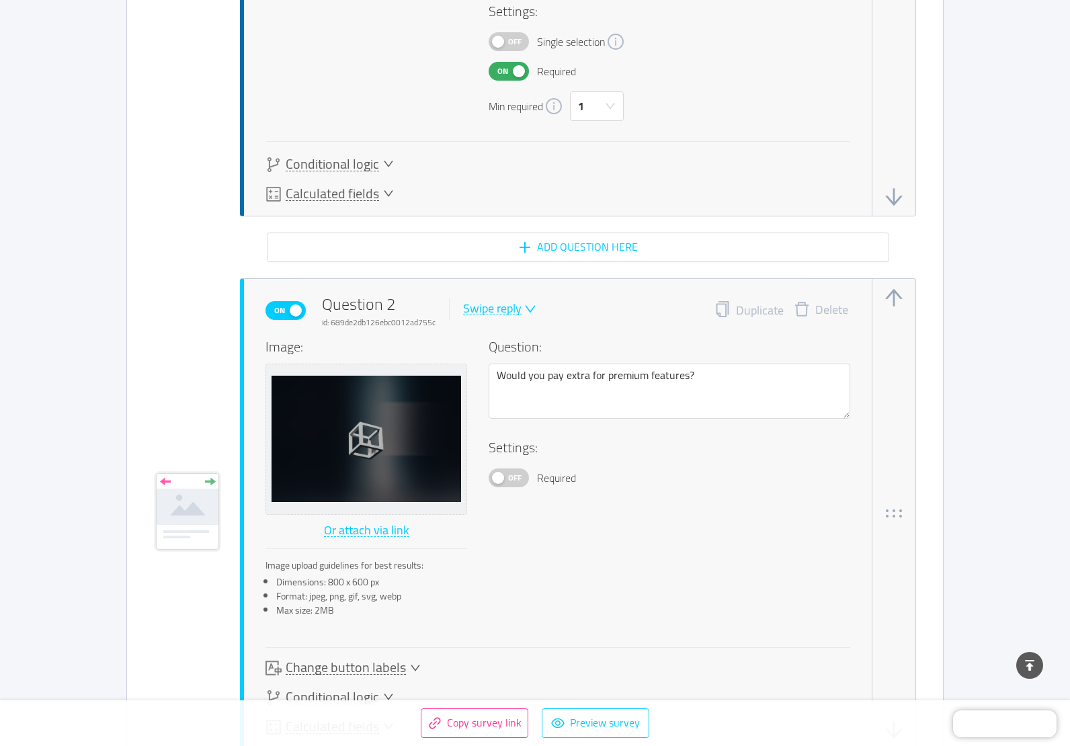
scroll to position [1551, 0]
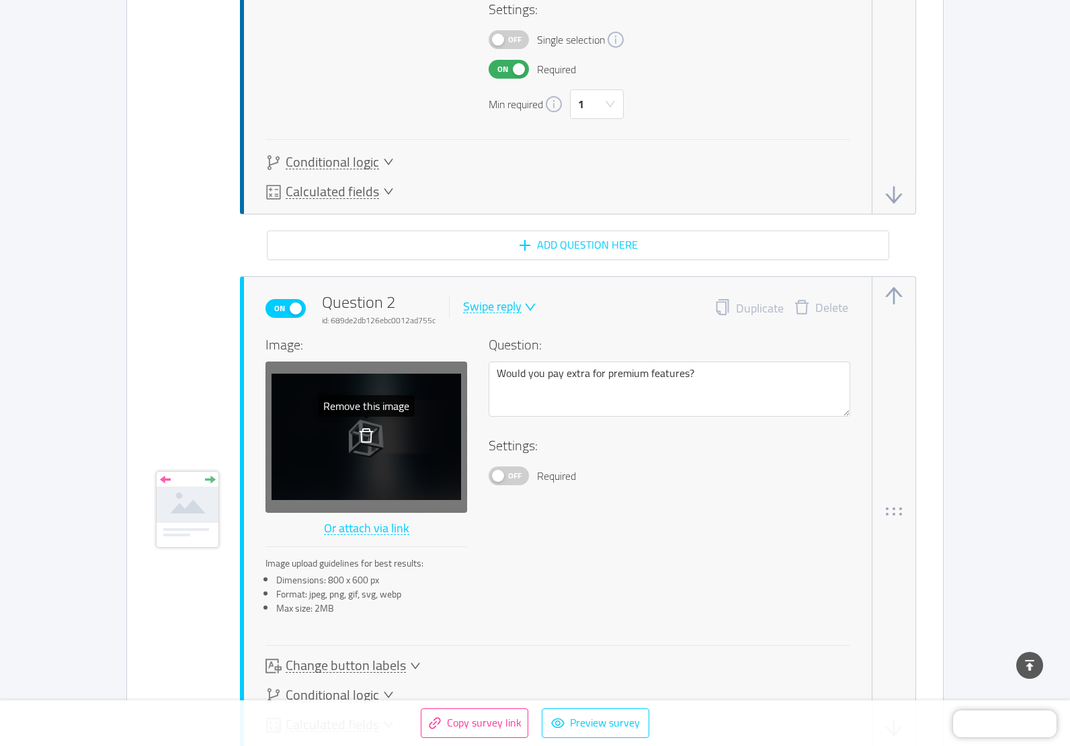
click at [372, 436] on icon "icon: delete" at bounding box center [366, 435] width 16 height 16
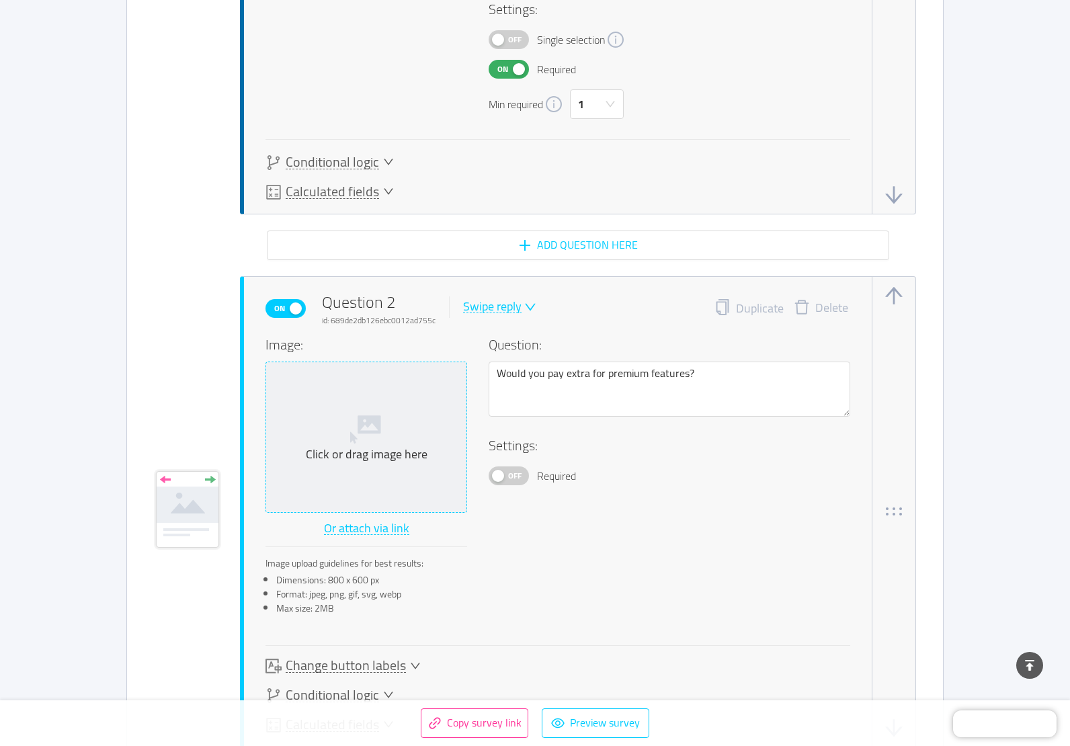
click at [372, 447] on div "Click or drag image here" at bounding box center [365, 454] width 189 height 15
click at [368, 442] on icon at bounding box center [366, 427] width 32 height 32
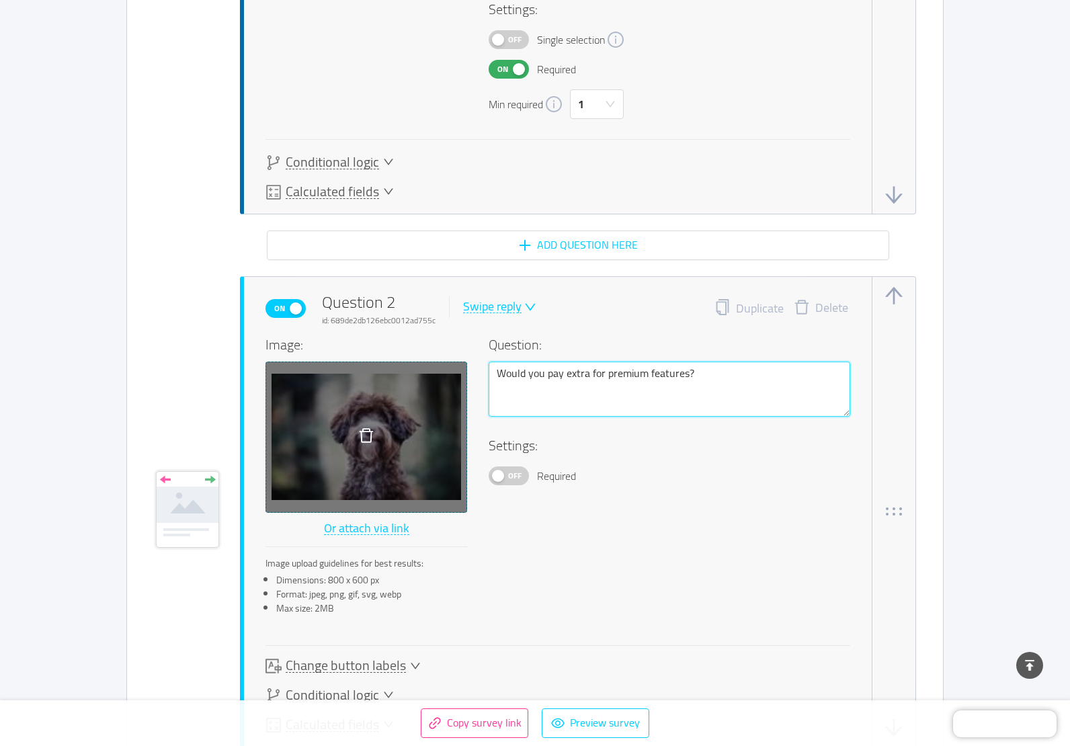
drag, startPoint x: 770, startPoint y: 385, endPoint x: 477, endPoint y: 369, distance: 293.4
click at [477, 369] on div "Image: Or attach via link Image upload guidelines for best results: Dimensions:…" at bounding box center [557, 480] width 585 height 290
paste textarea "Nur falls du magst: Wenn du deinen Hund in eine "Kategorie" stecken müsstet (Fe…"
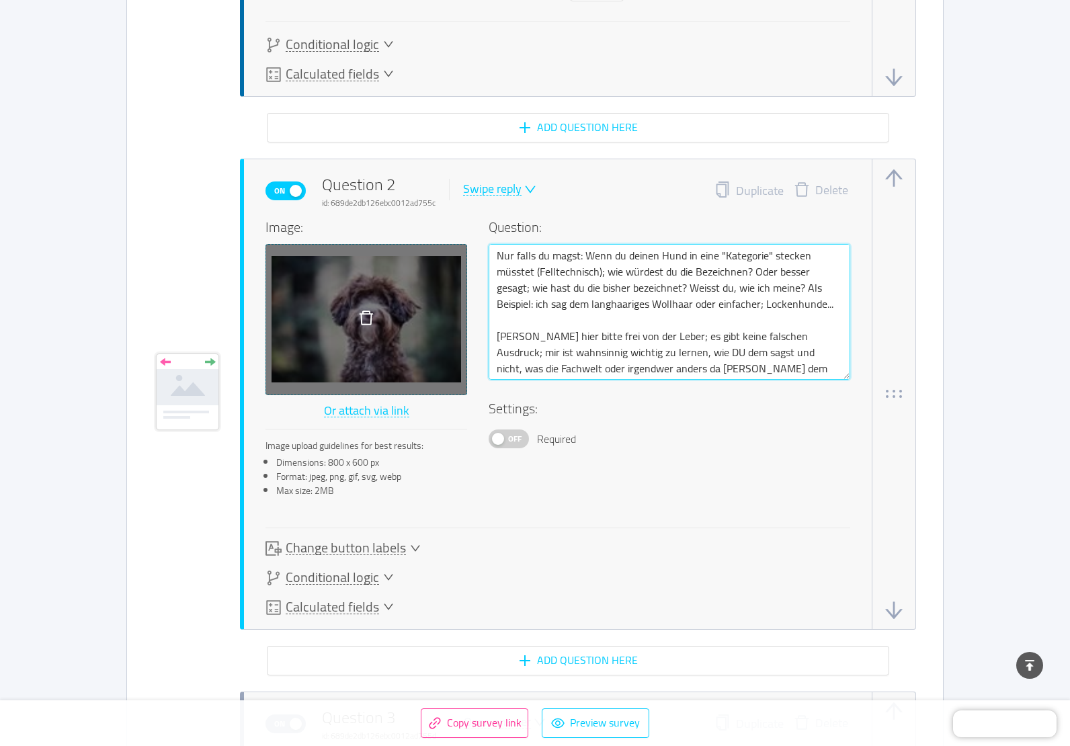
scroll to position [1685, 0]
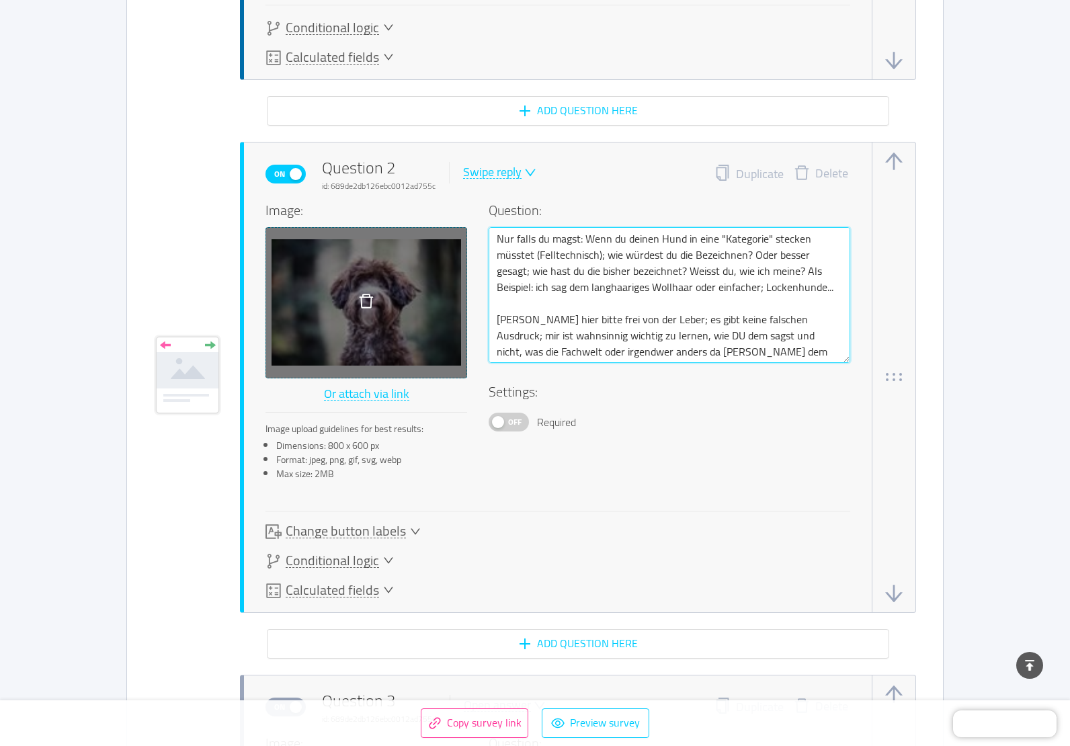
type textarea "Nur falls du magst: Wenn du deinen Hund in eine "Kategorie" stecken müsstet (Fe…"
click at [504, 167] on div "Swipe reply" at bounding box center [492, 172] width 58 height 13
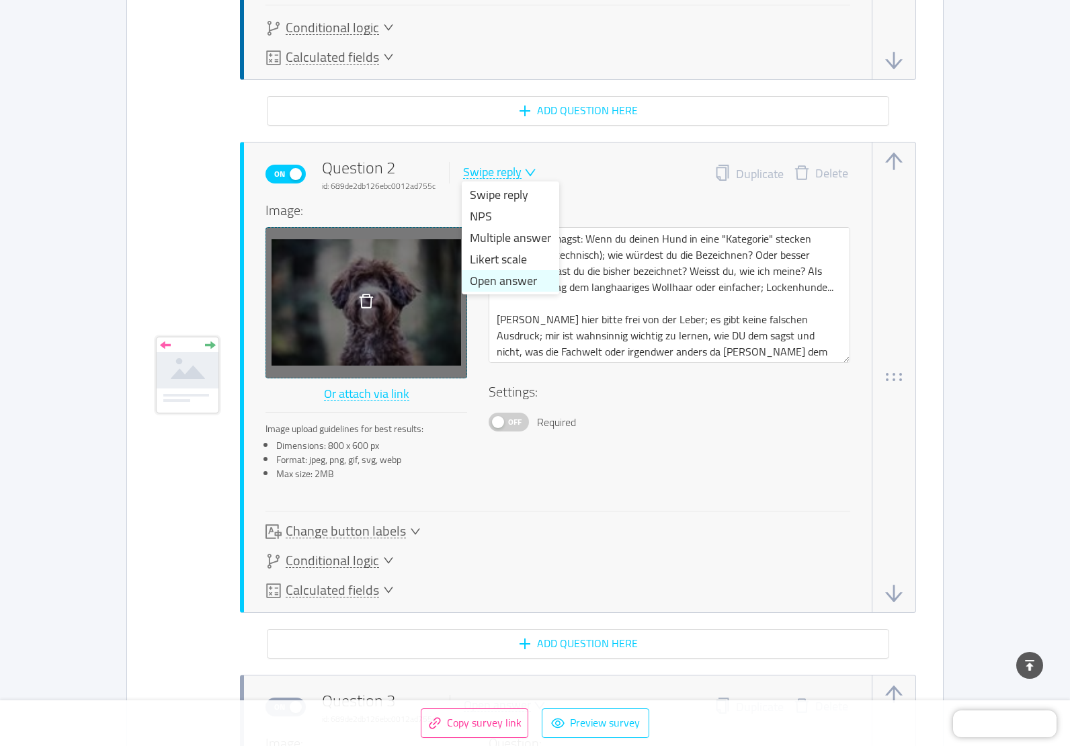
click at [501, 278] on li "Open answer" at bounding box center [510, 280] width 97 height 21
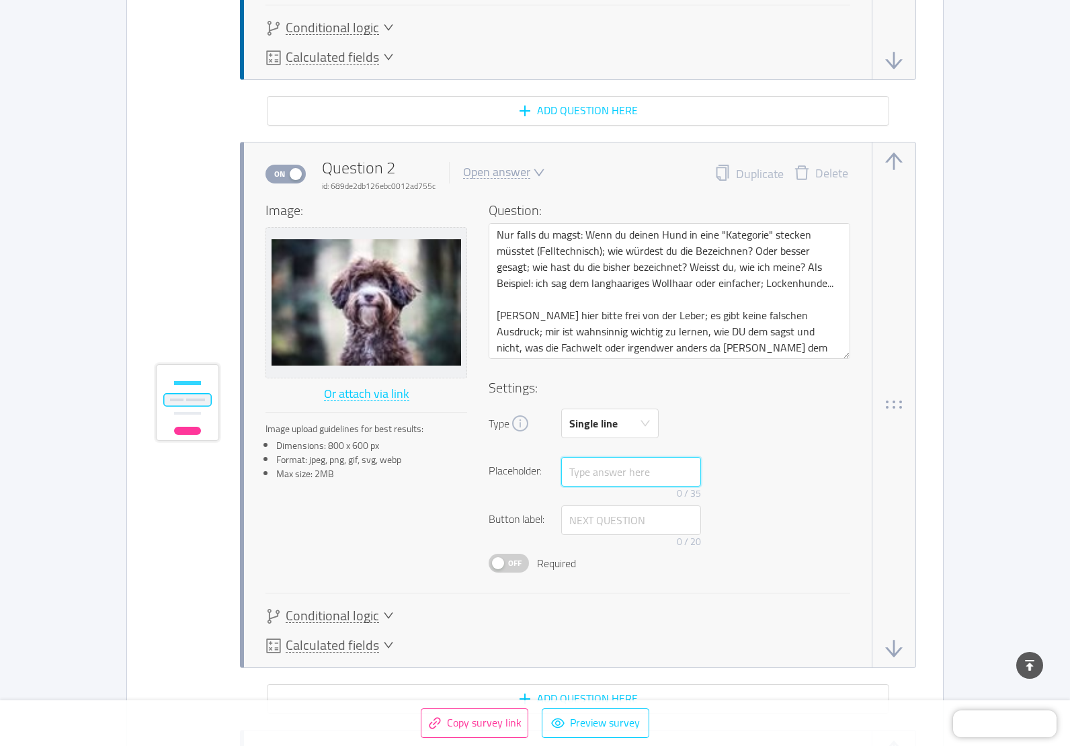
click at [639, 475] on input "text" at bounding box center [631, 472] width 140 height 30
type input "Fellträumchen"
drag, startPoint x: 642, startPoint y: 525, endPoint x: 535, endPoint y: 513, distance: 108.1
click at [535, 513] on div "Button label: 0 / 20" at bounding box center [668, 529] width 361 height 48
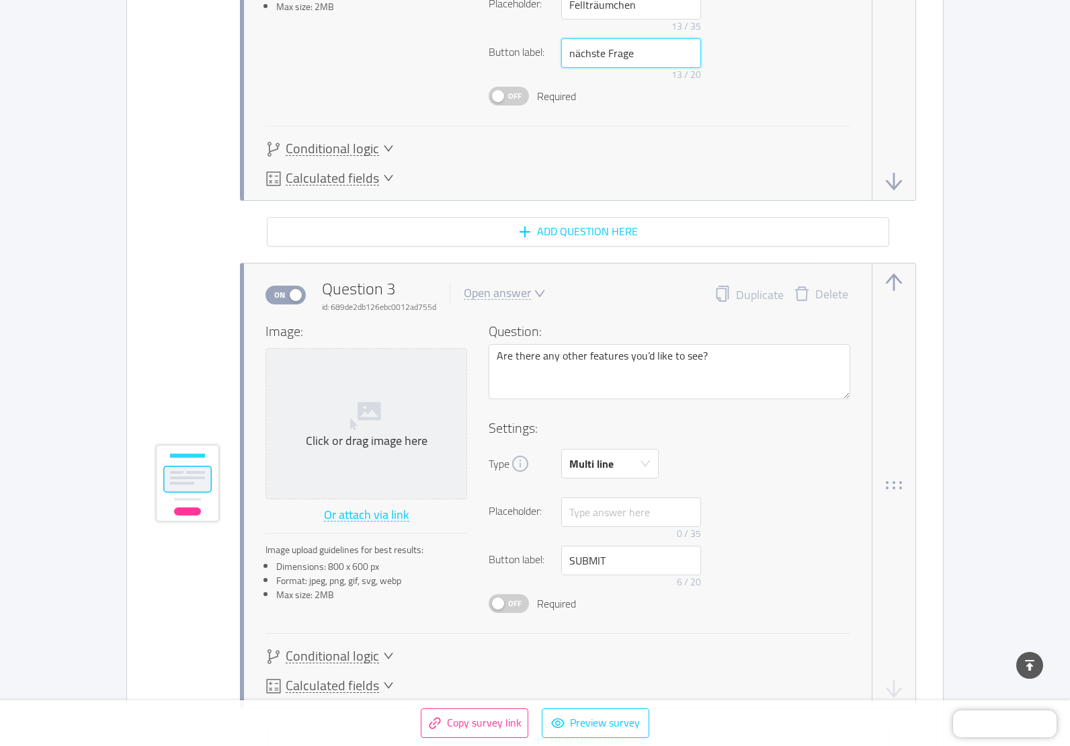
scroll to position [2155, 0]
type input "nächste Frage"
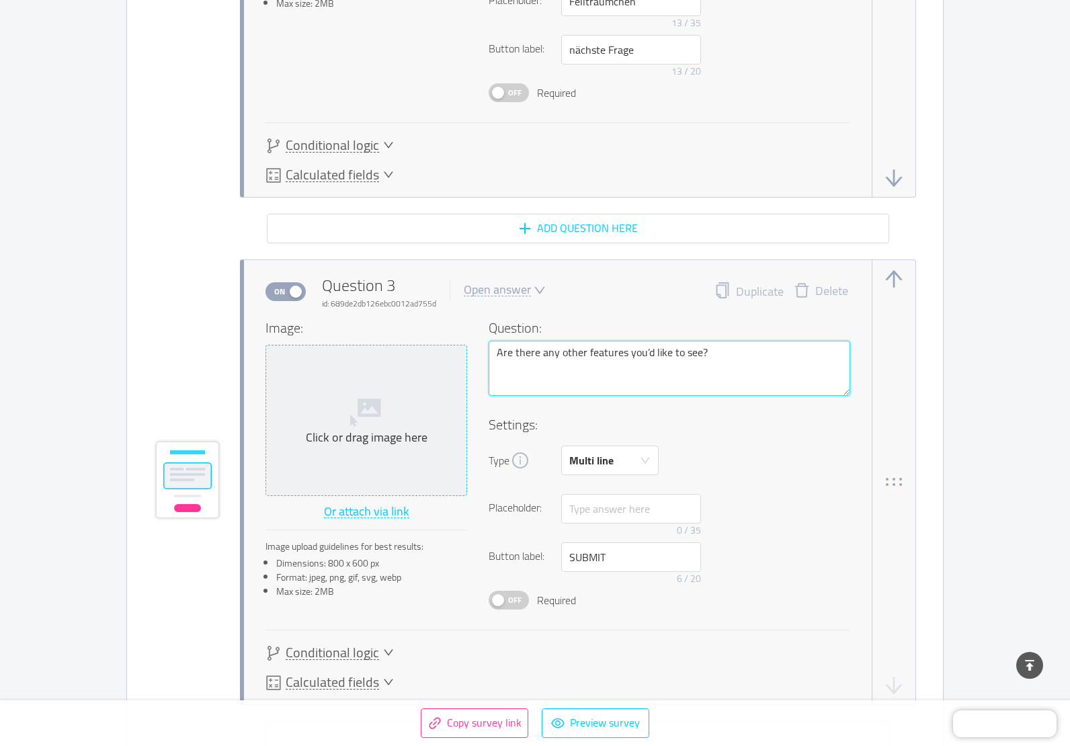
drag, startPoint x: 760, startPoint y: 347, endPoint x: 343, endPoint y: 359, distance: 416.7
click at [343, 359] on div "Image: Click or drag image here Or attach via link Image upload guidelines for …" at bounding box center [557, 464] width 585 height 292
paste textarea "Hast du einen ganz besonderen Wunsch für ein Türchen"
type textarea "Hast du einen ganz besonderen Wunsch für ein Türchen?"
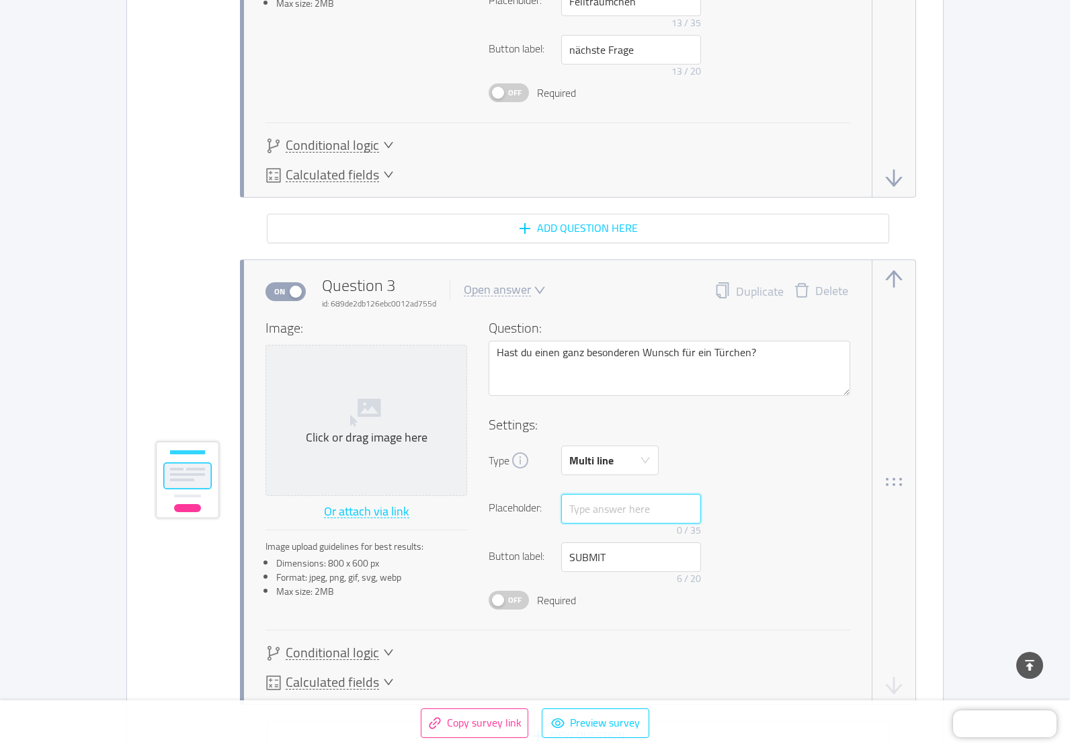
click at [607, 511] on input "text" at bounding box center [631, 509] width 140 height 30
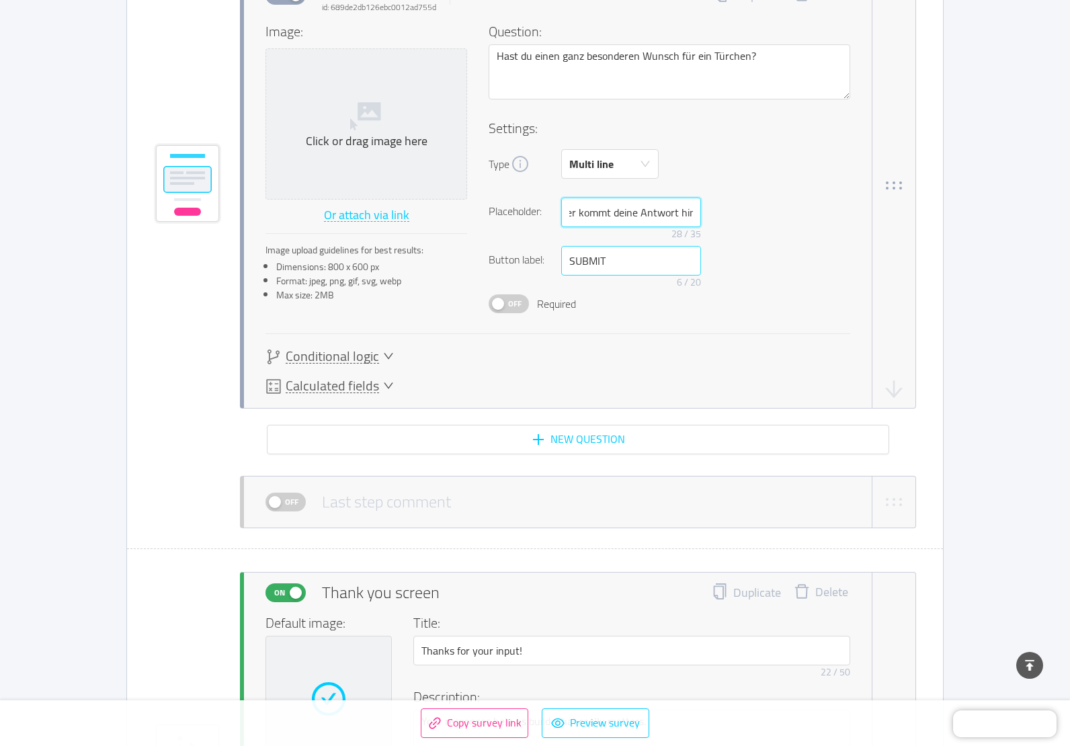
scroll to position [2424, 0]
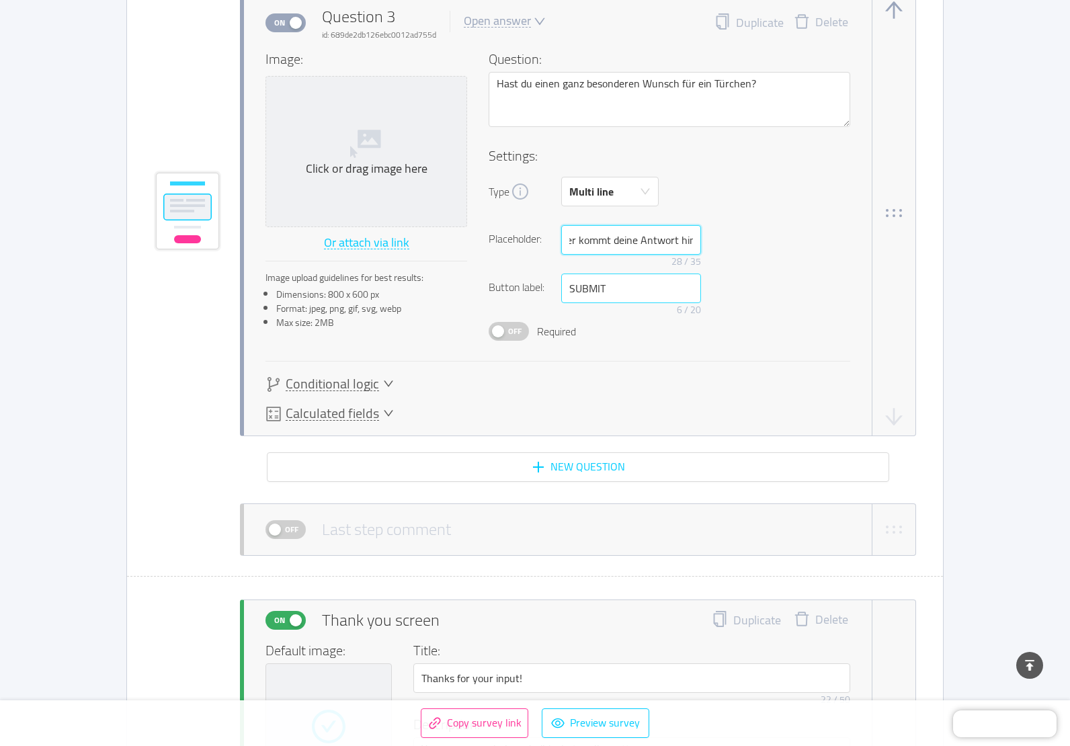
type input "Hier kommt deine Antwort hin"
drag, startPoint x: 609, startPoint y: 289, endPoint x: 564, endPoint y: 288, distance: 45.0
click at [564, 288] on input "SUBMIT" at bounding box center [631, 288] width 140 height 30
type input "Abschicken"
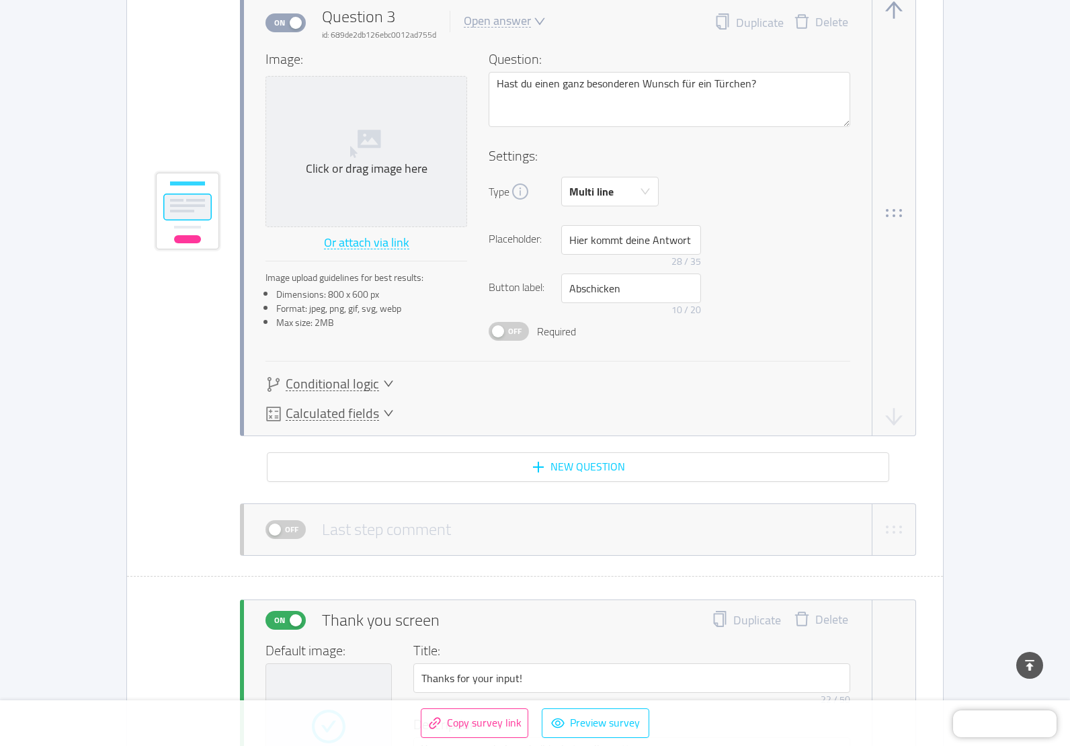
click at [515, 328] on span "Off" at bounding box center [514, 330] width 19 height 17
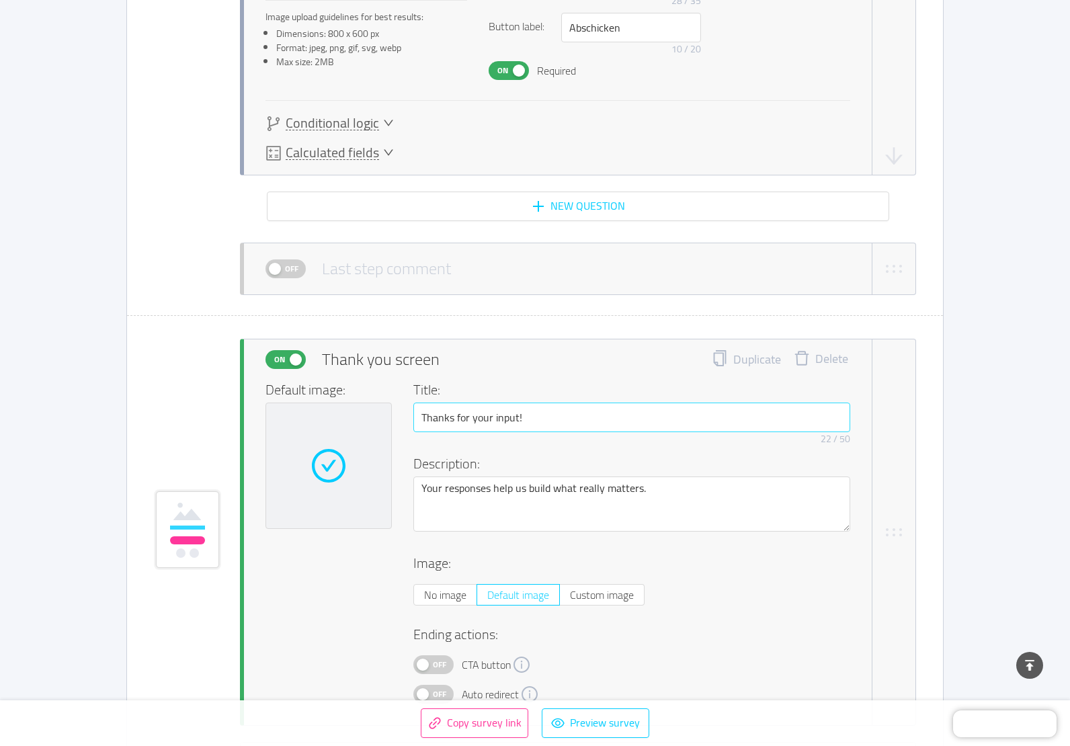
scroll to position [2693, 0]
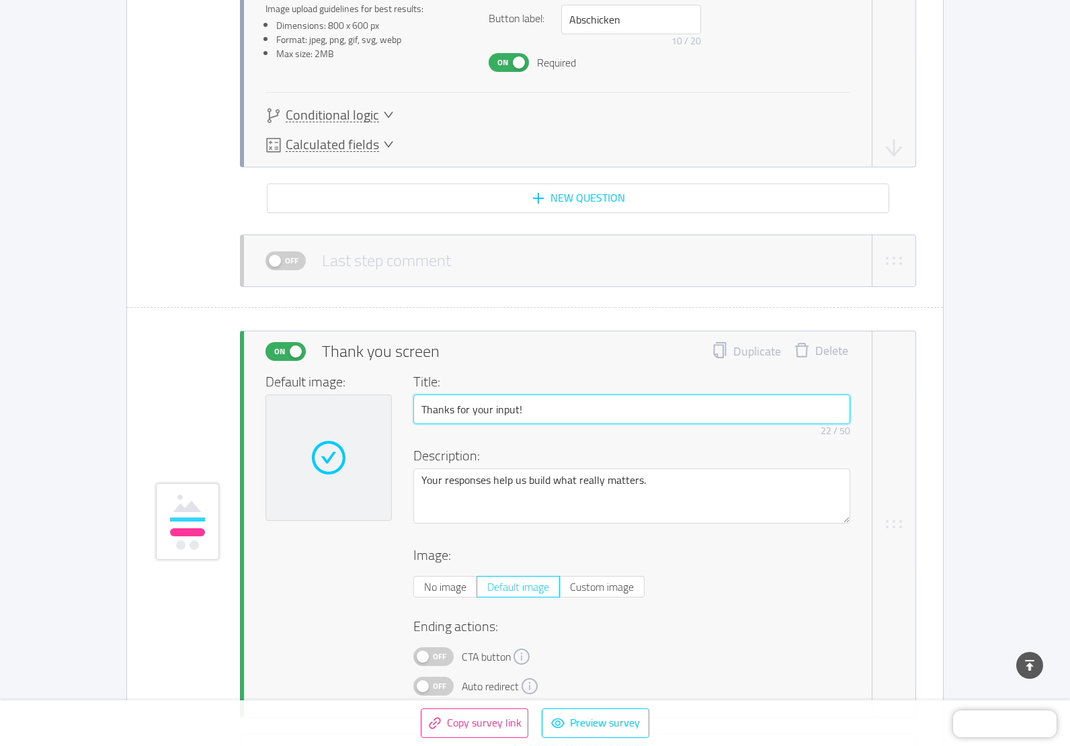
drag, startPoint x: 531, startPoint y: 409, endPoint x: 386, endPoint y: 410, distance: 145.1
click at [386, 410] on div "Default image: Title: Thanks for your input! 22 / 50 Description: Your response…" at bounding box center [557, 534] width 585 height 324
paste input "🎄 Danke fürs Mitmachen! Dein Wunsch fliesst dir"
drag, startPoint x: 551, startPoint y: 408, endPoint x: 728, endPoint y: 421, distance: 177.9
click at [728, 421] on input "🎄 Danke fürs Mitmachen! Dein Wunsch fliesst dir" at bounding box center [631, 409] width 437 height 30
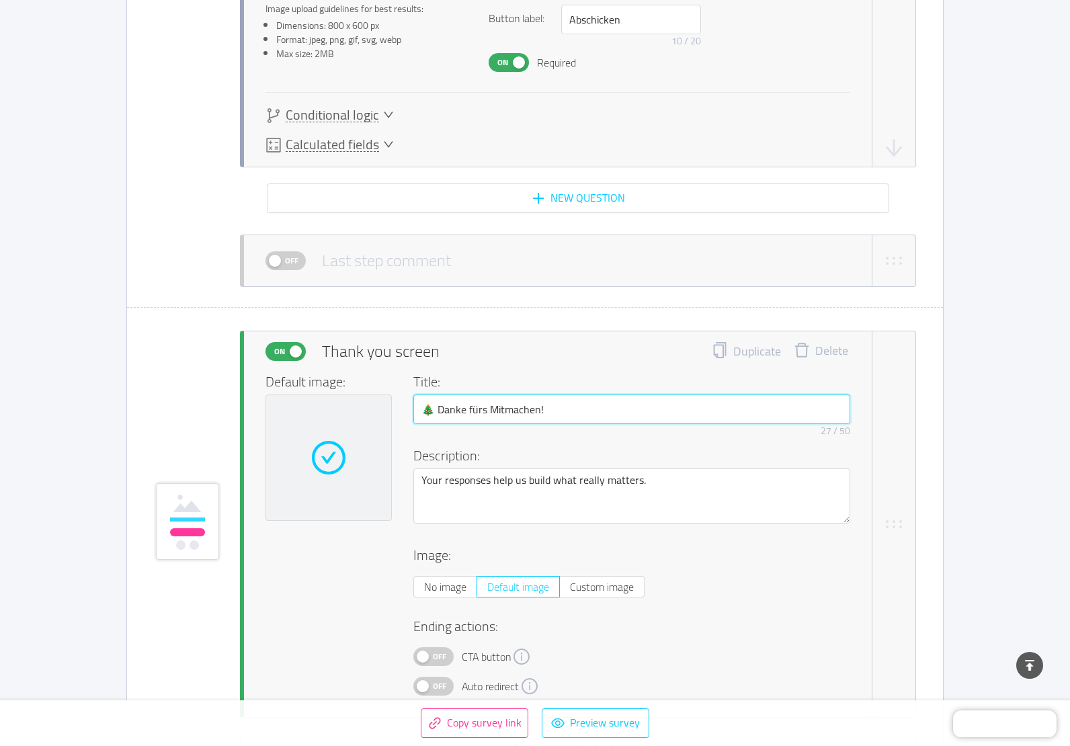
type input "🎄 Danke fürs Mitmachen!"
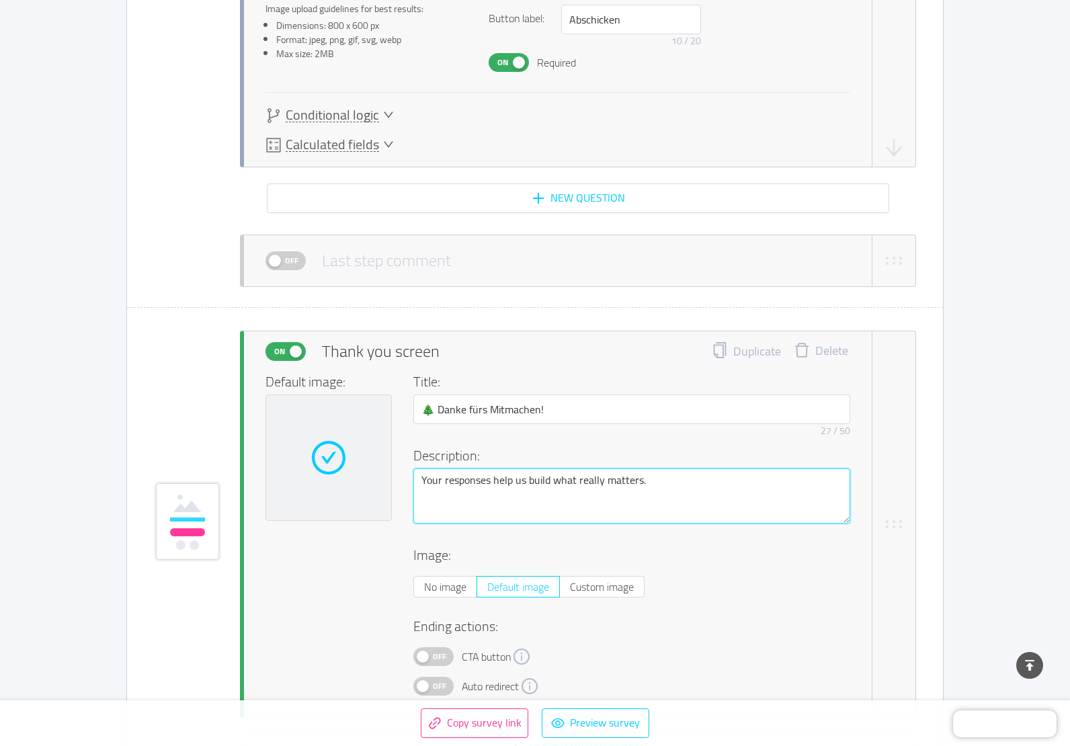
click at [662, 489] on textarea "Your responses help us build what really matters." at bounding box center [631, 495] width 437 height 55
paste textarea "Dein Wunsch fliesst direkt in die Planung meines Adventskalenders ein. 🐾"
type textarea "Dein Wunsch fliesst direkt in die Planung meines Adventskalenders ein. 🐾"
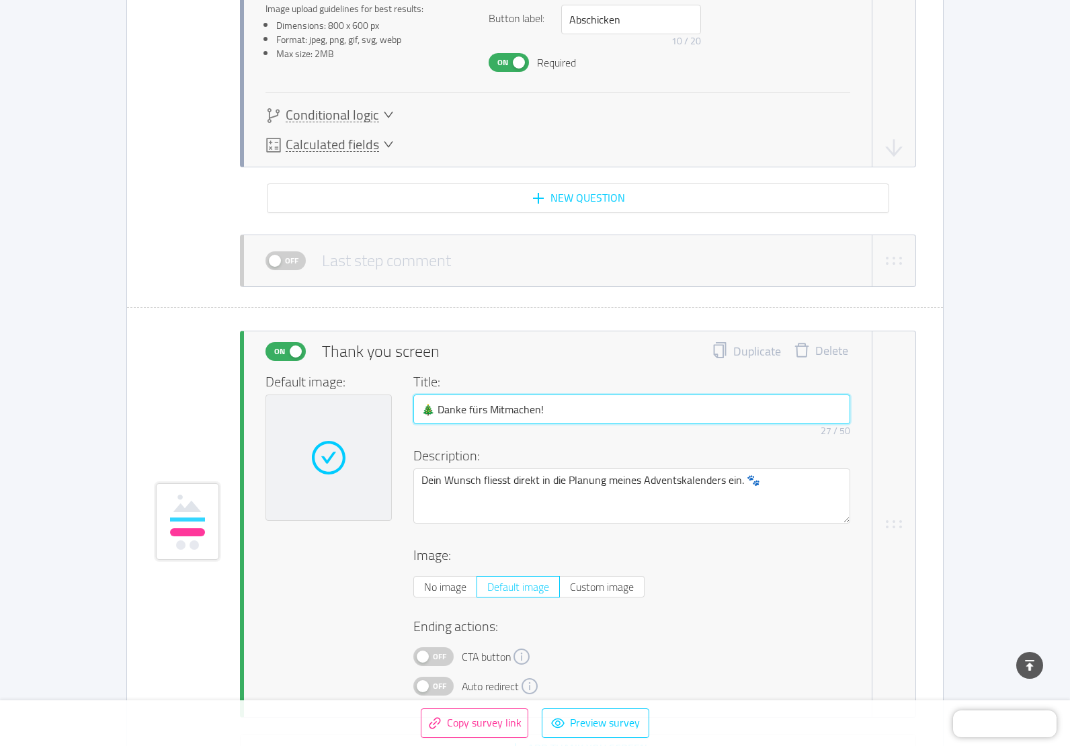
click at [427, 408] on input "🎄 Danke fürs Mitmachen!" at bounding box center [631, 409] width 437 height 30
type input "🎄 Danke fürs Mitmachen!"
click at [298, 431] on div at bounding box center [328, 457] width 126 height 126
click at [337, 464] on icon "icon: check-circle" at bounding box center [329, 458] width 34 height 34
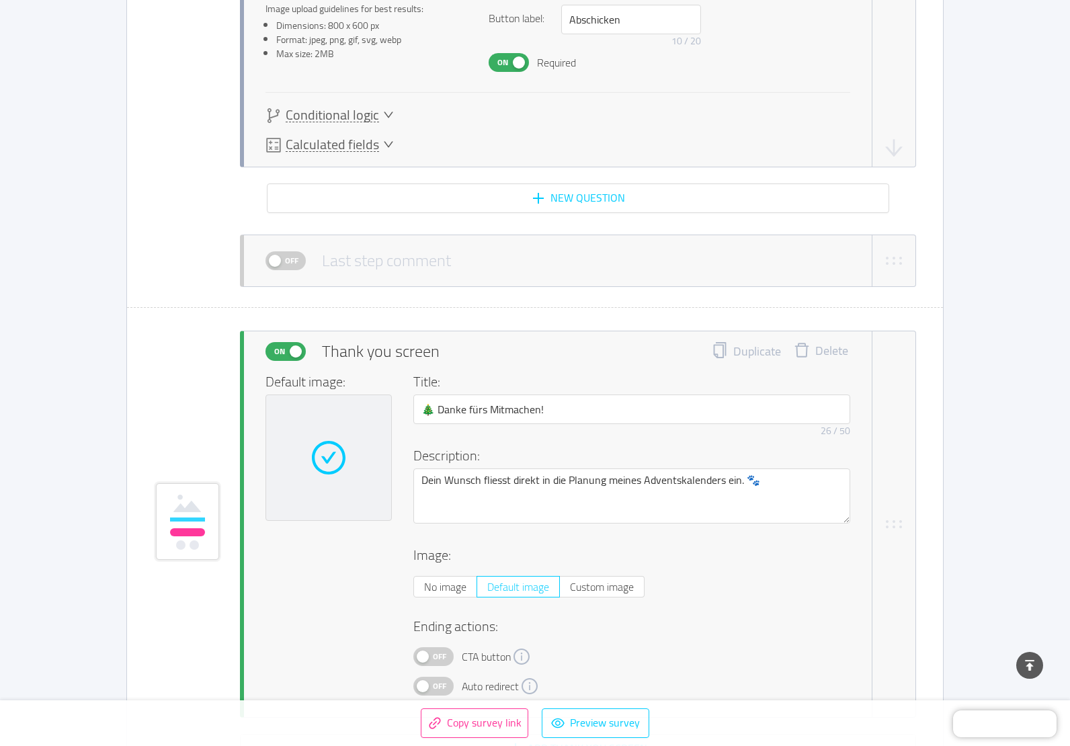
scroll to position [2760, 0]
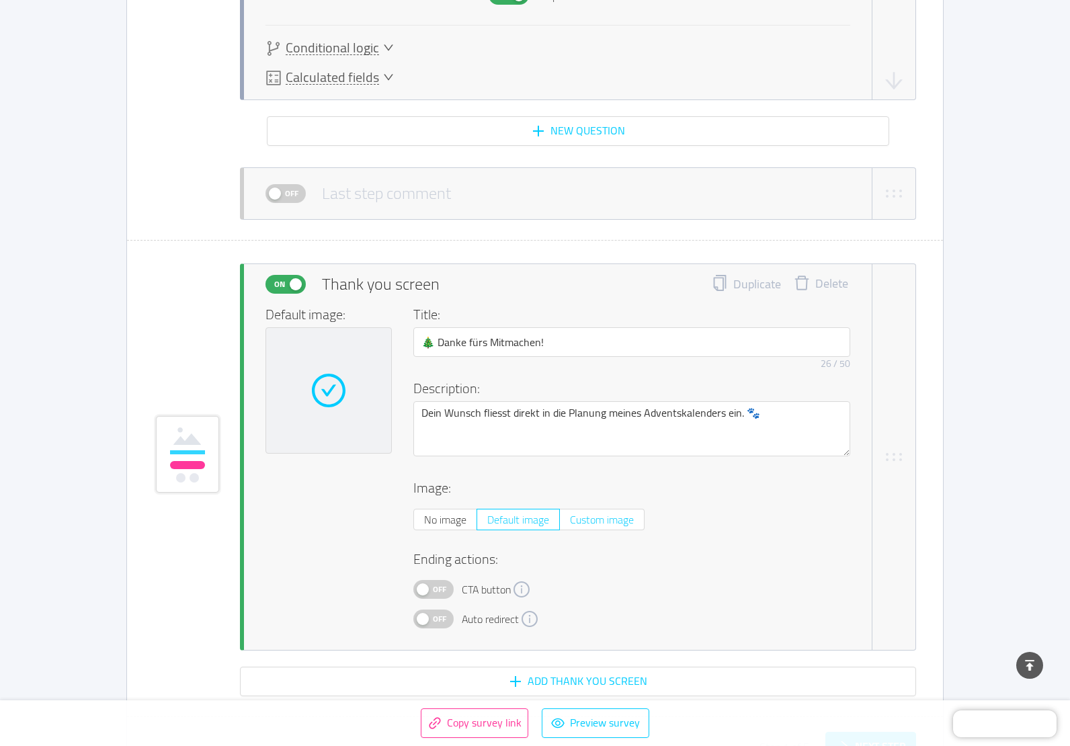
click at [594, 526] on span "Custom image" at bounding box center [602, 519] width 64 height 20
click at [570, 523] on input "Custom image" at bounding box center [570, 523] width 0 height 0
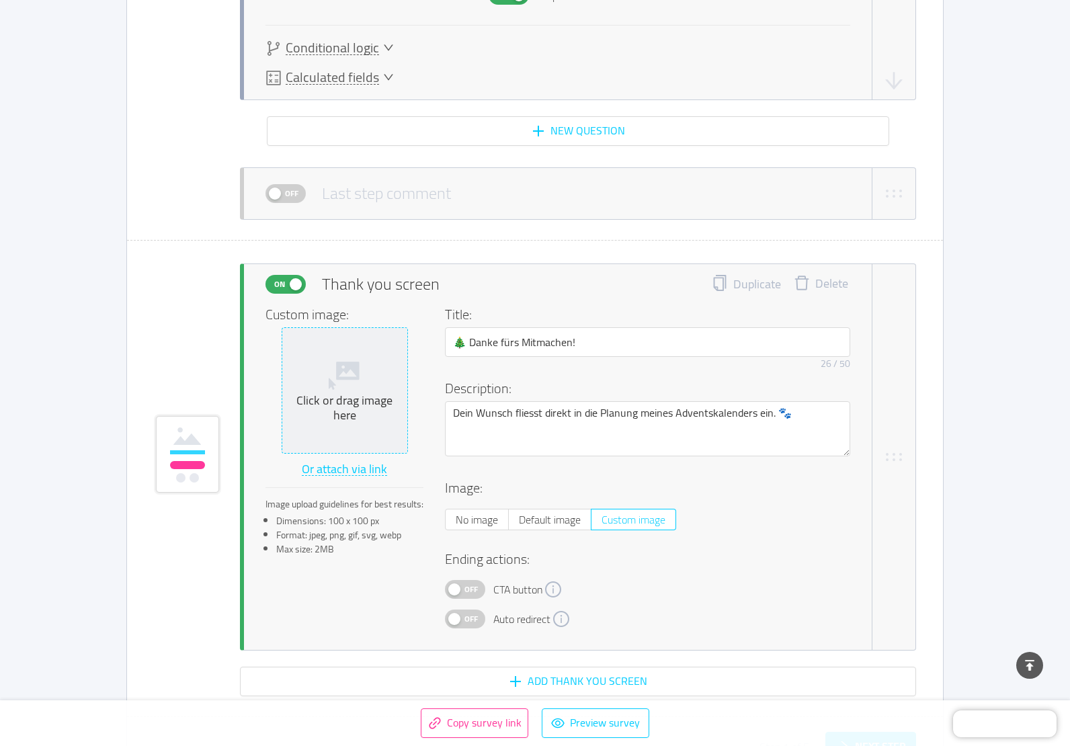
click at [349, 393] on div "Click or drag image here" at bounding box center [345, 408] width 114 height 30
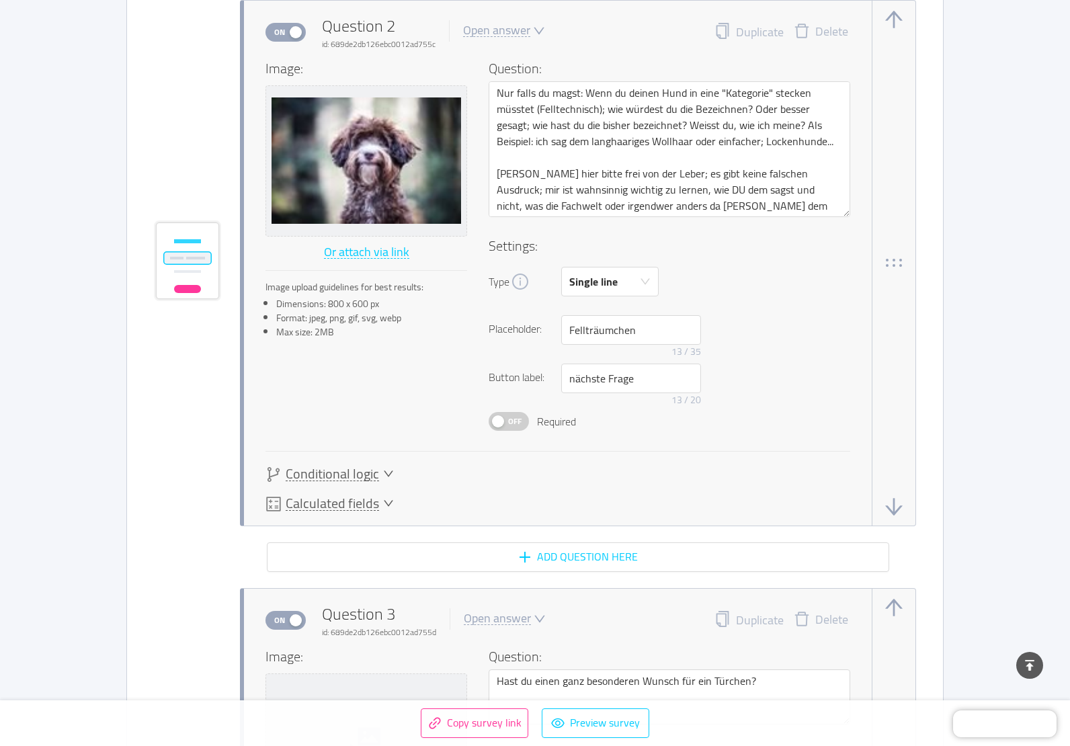
scroll to position [1954, 0]
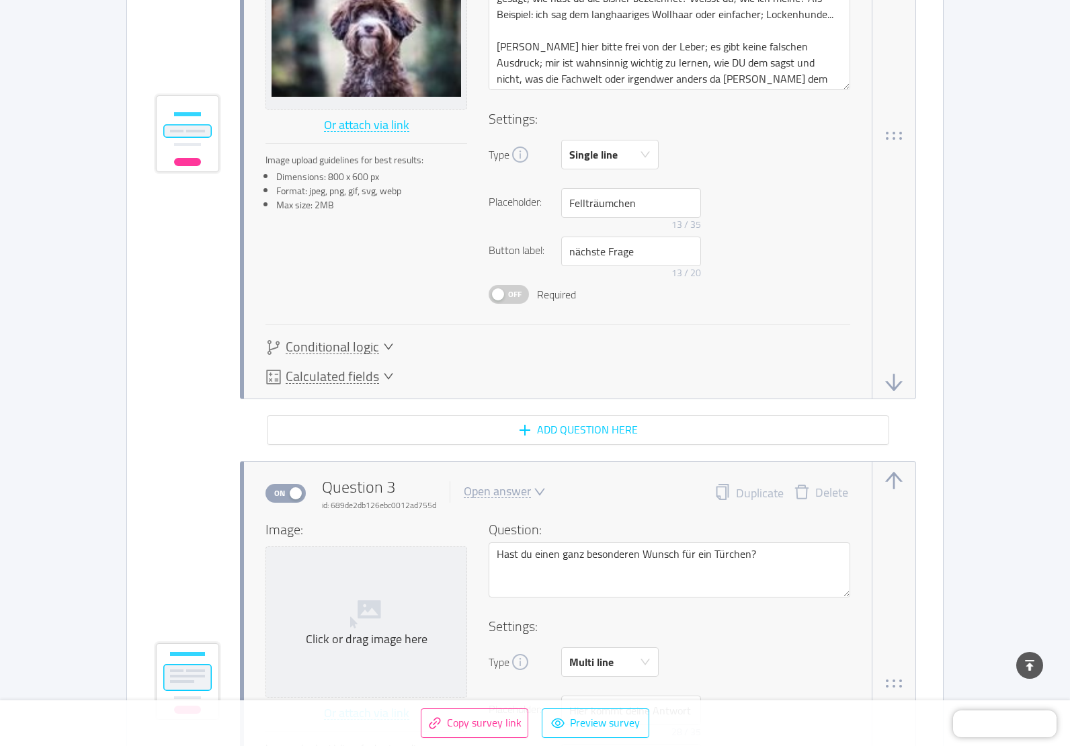
click at [894, 380] on button "button" at bounding box center [893, 382] width 21 height 21
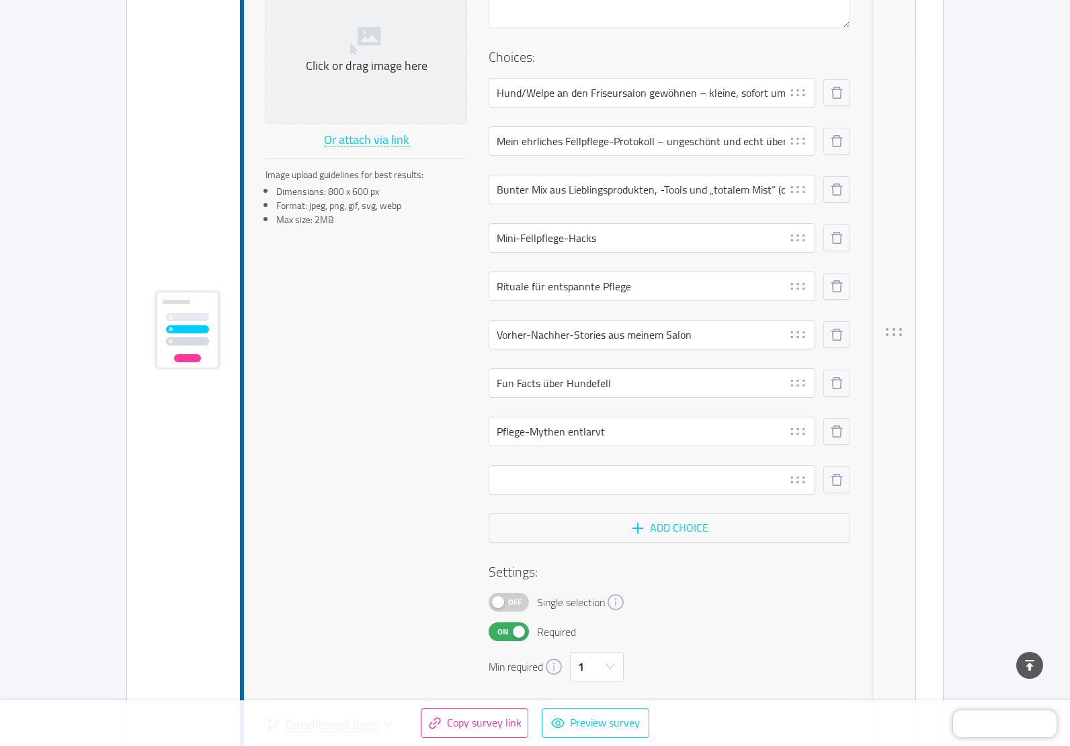
scroll to position [694, 0]
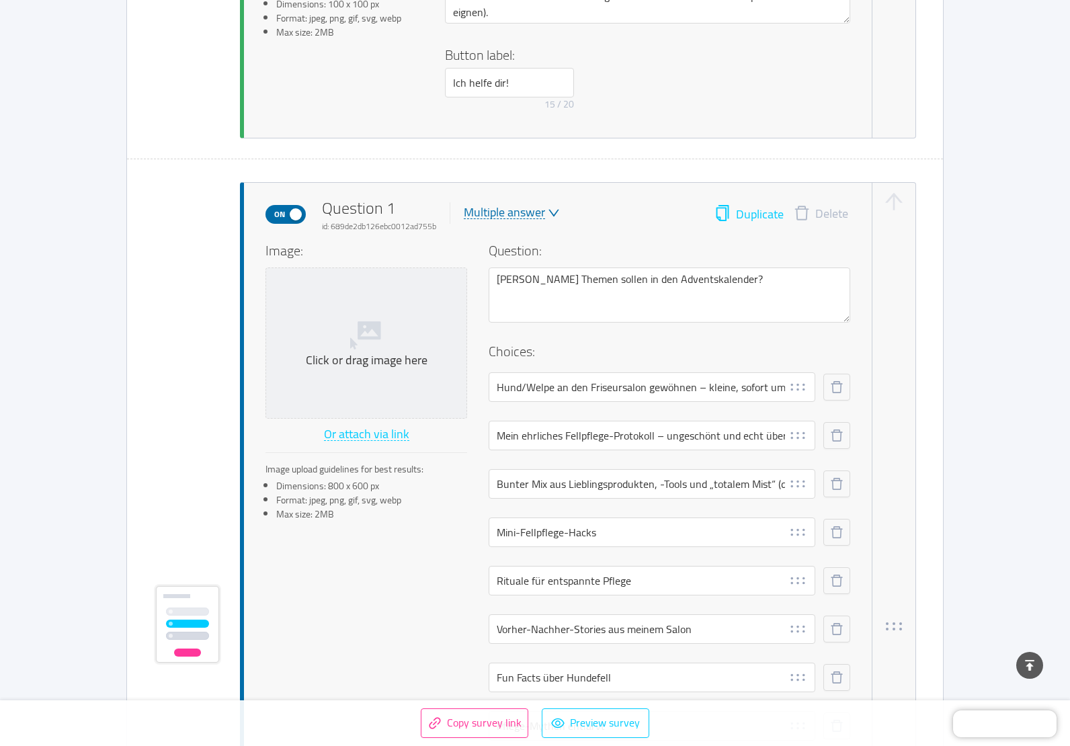
click at [757, 214] on button "Duplicate" at bounding box center [748, 214] width 69 height 19
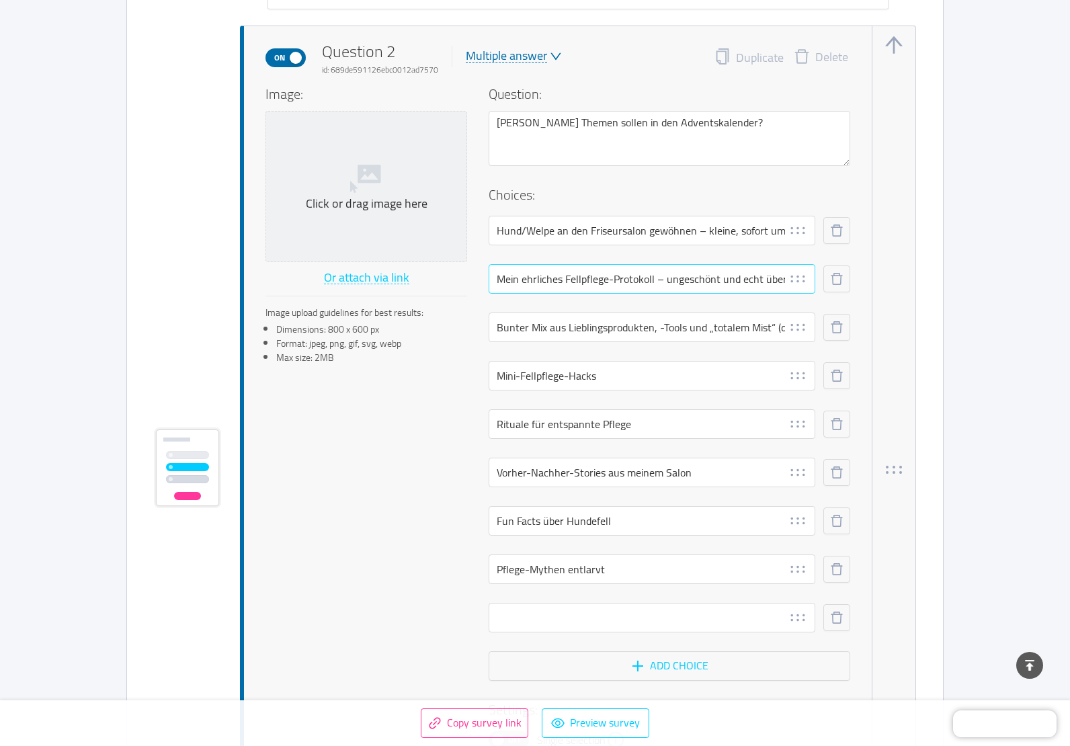
scroll to position [1701, 0]
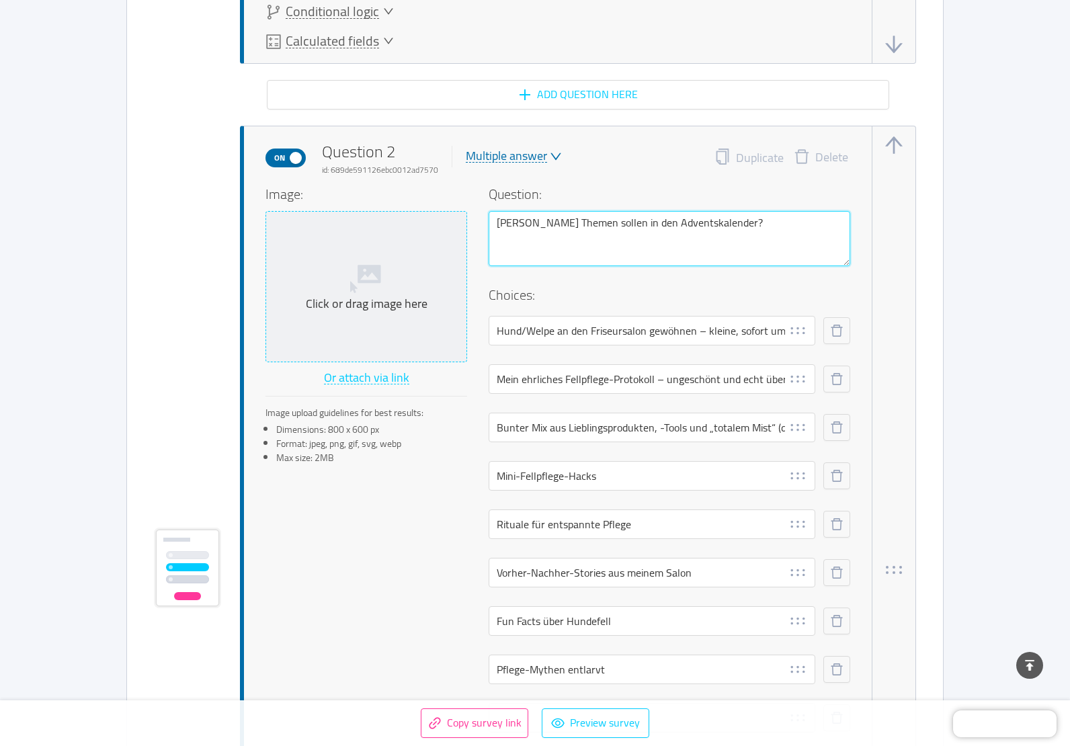
drag, startPoint x: 746, startPoint y: 228, endPoint x: 382, endPoint y: 233, distance: 364.2
click at [382, 233] on div "Image: Click or drag image here Or attach via link Image upload guidelines for …" at bounding box center [557, 551] width 585 height 735
paste textarea "ie möchtest du die Inhalte am liebsten bekommen"
type textarea "Wie möchtest du die Inhalte am liebsten bekommen?"
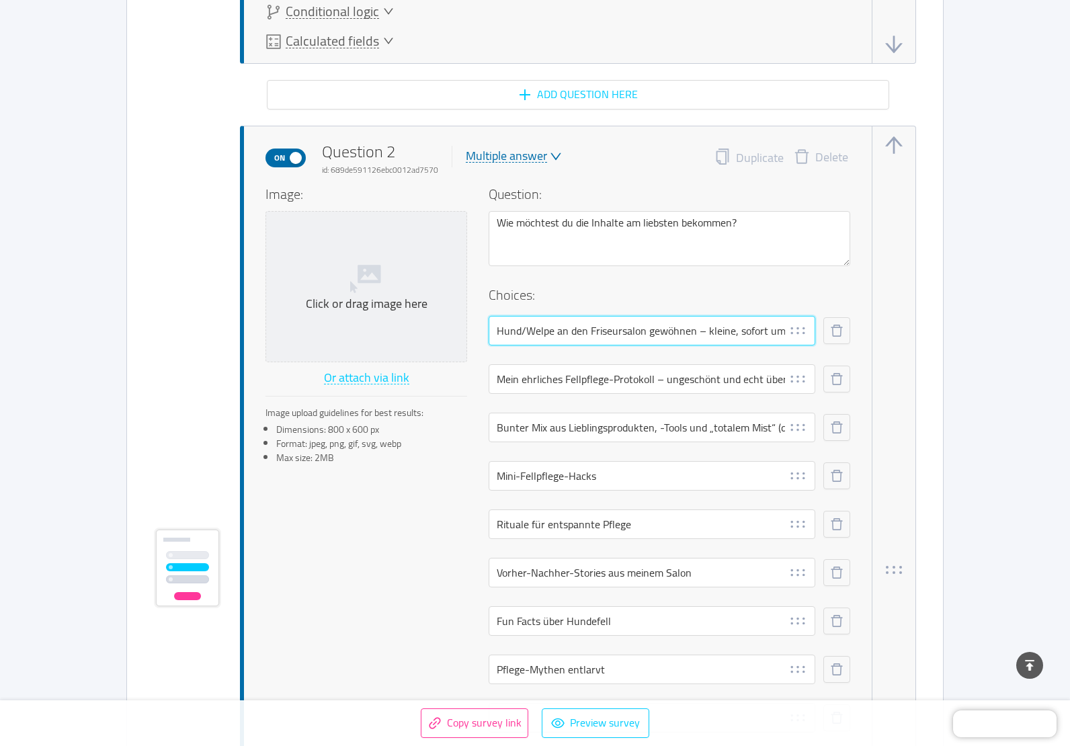
click at [544, 331] on input "Hund/Welpe an den Friseursalon gewöhnen – kleine, sofort umsetzbare Schritte" at bounding box center [651, 331] width 327 height 30
paste input "Als kurzen Text Tipp mit Foto"
type input "Als kurzen Text Tipp mit Foto"
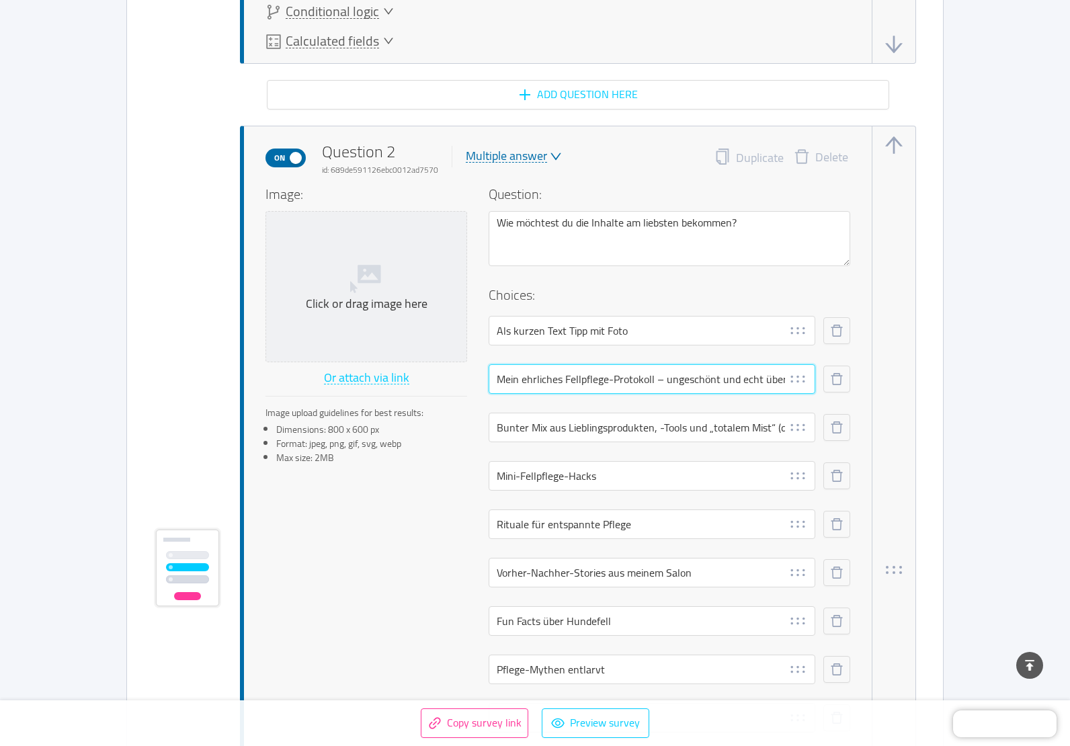
click at [730, 380] on input "Mein ehrliches Fellpflege-Protokoll – ungeschönt und echt über 24 Tage lang so …" at bounding box center [651, 379] width 327 height 30
paste input "Als Video-Clip"
type input "Als Video-Clip"
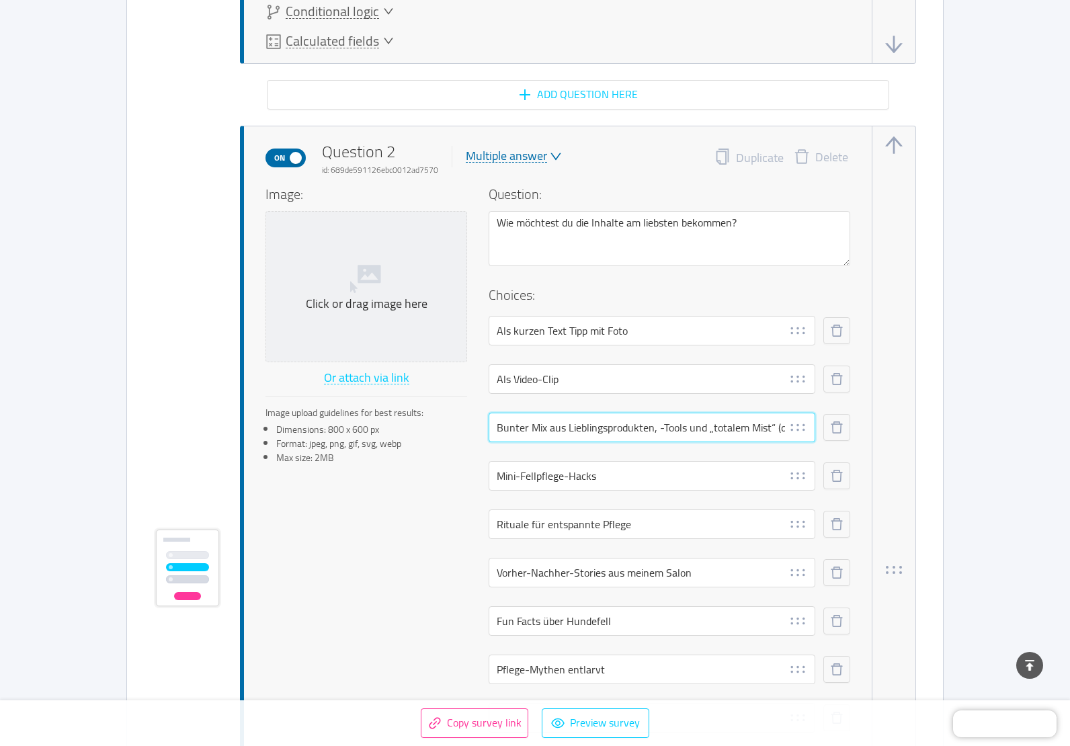
click at [586, 426] on input "Bunter Mix aus Lieblingsprodukten, -Tools und „totalem Mist“ (damit du den nich…" at bounding box center [651, 428] width 327 height 30
paste input "Als Schritt-für-Schritt-Anleitung mit Bildern"
type input "Als Schritt-für-Schritt-Anleitung mit Bildern"
click at [604, 432] on input "Als Schritt-für-Schritt-Anleitung mit Bildern" at bounding box center [651, 428] width 327 height 30
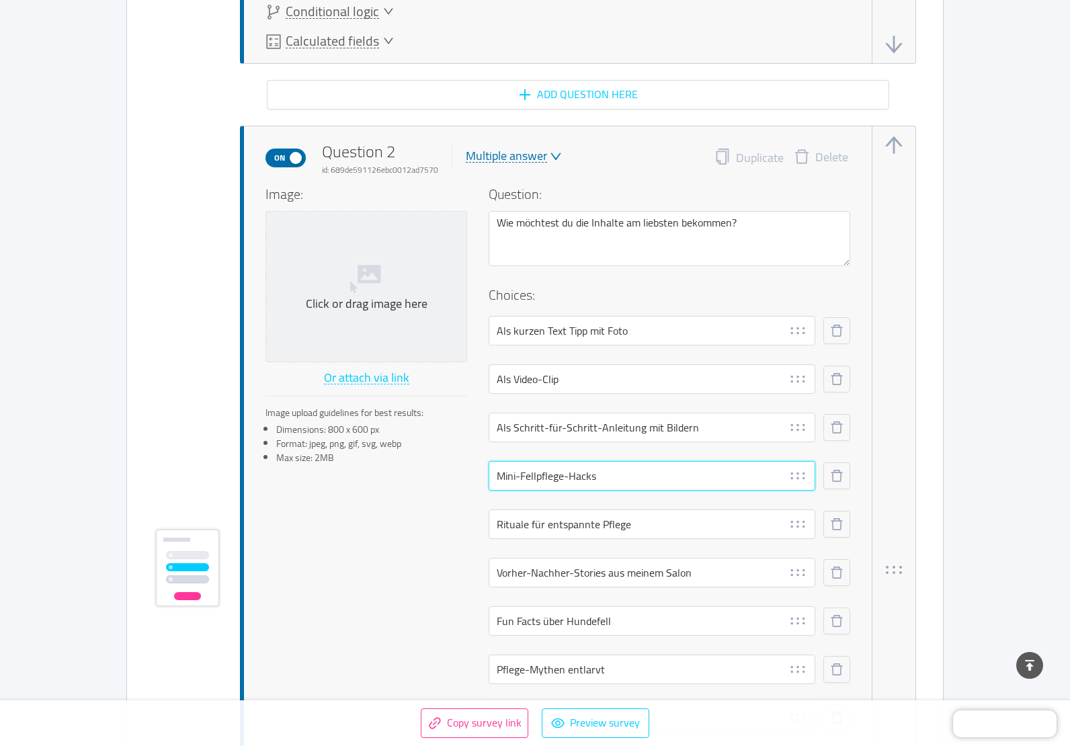
click at [589, 476] on input "Mini-Fellpflege-Hacks" at bounding box center [651, 476] width 327 height 30
paste input "schung aus allem"
type input "Mischung aus allem"
click at [824, 519] on button "button" at bounding box center [836, 524] width 27 height 27
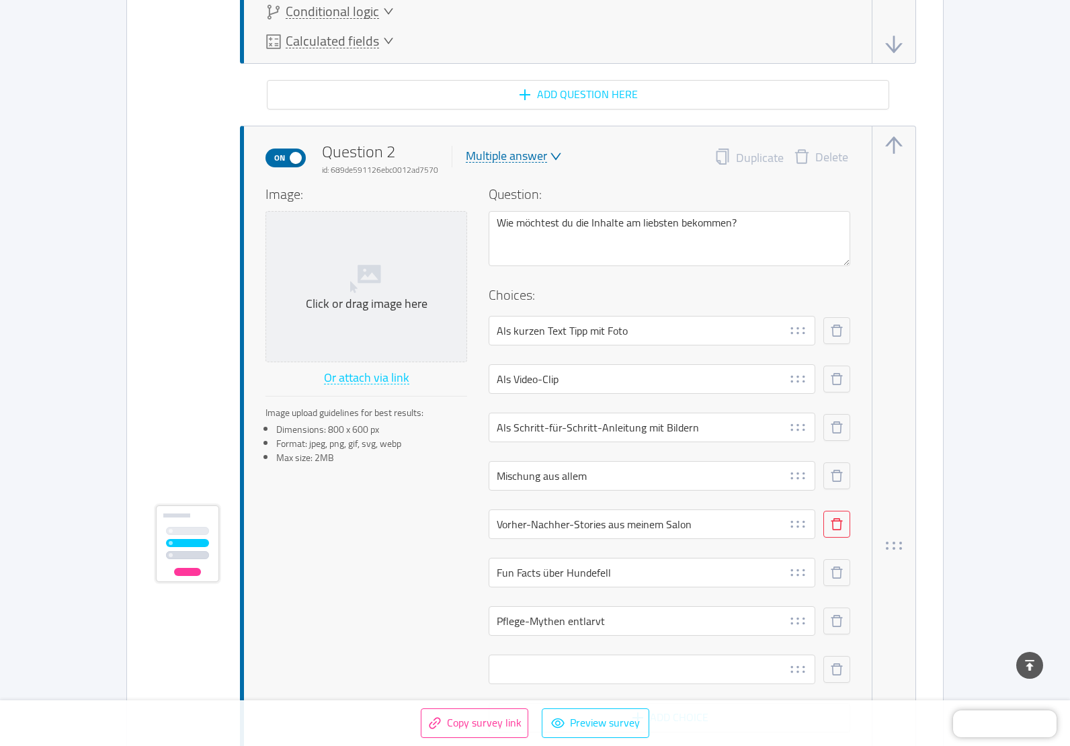
click at [830, 523] on button "button" at bounding box center [836, 524] width 27 height 27
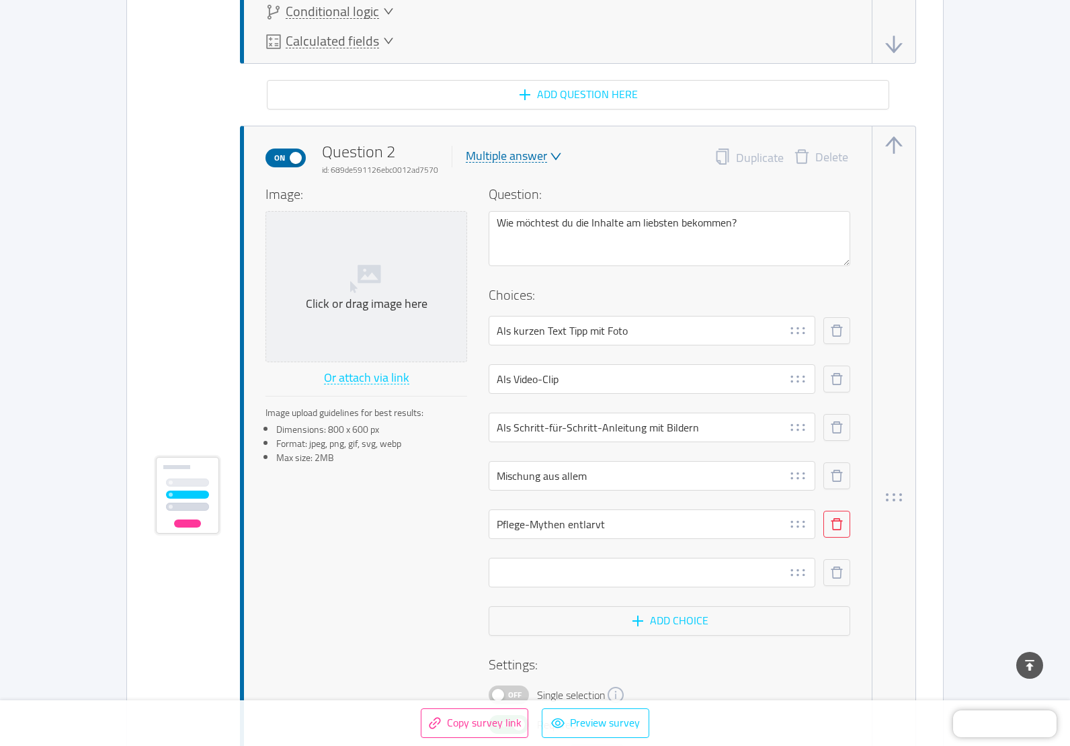
click at [835, 526] on button "button" at bounding box center [836, 524] width 27 height 27
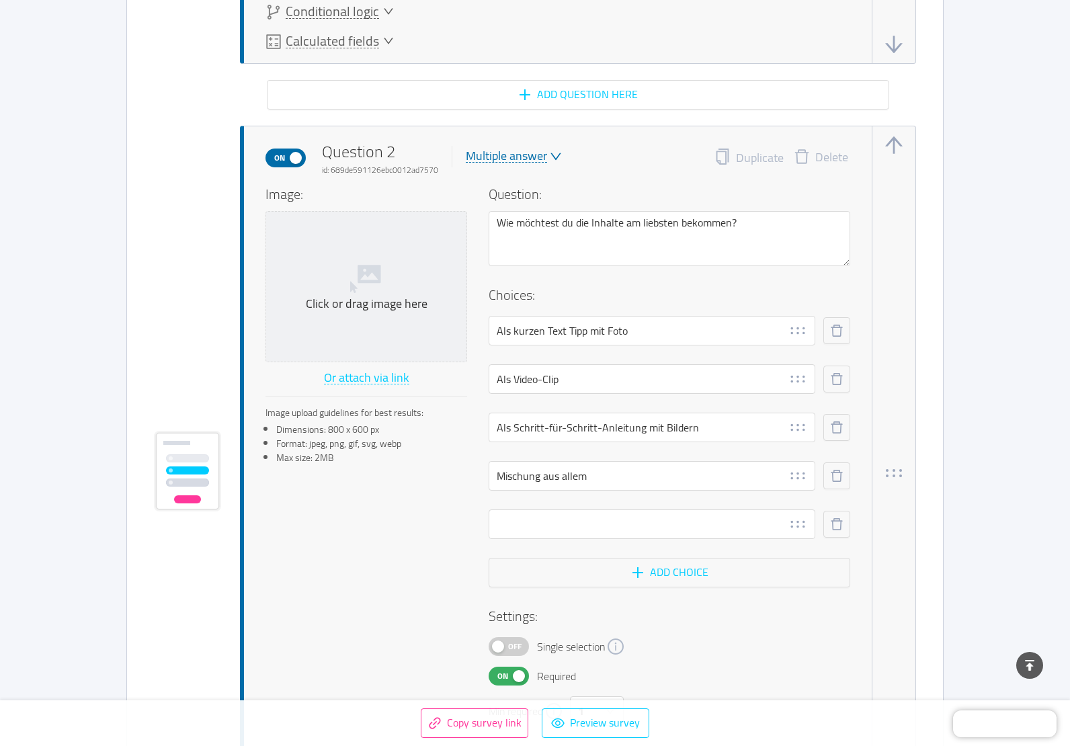
click at [519, 651] on span "Off" at bounding box center [514, 646] width 19 height 17
click at [688, 526] on input "text" at bounding box center [651, 524] width 327 height 30
type input "e"
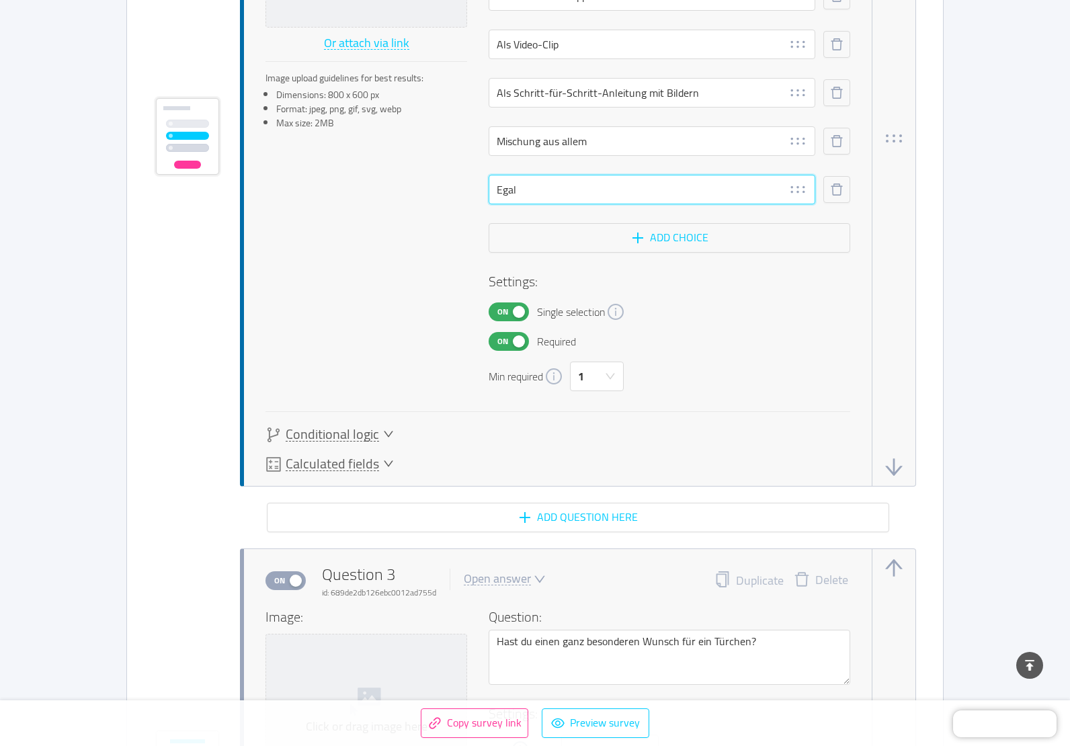
scroll to position [2037, 0]
type input "Egal"
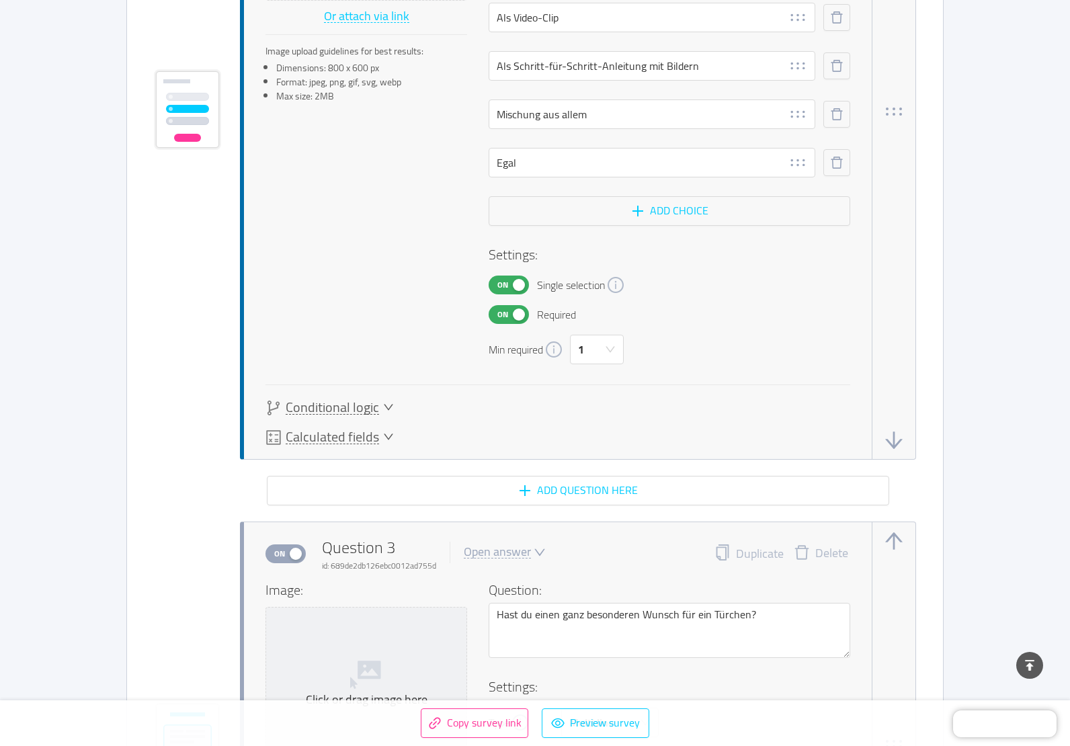
scroll to position [2171, 0]
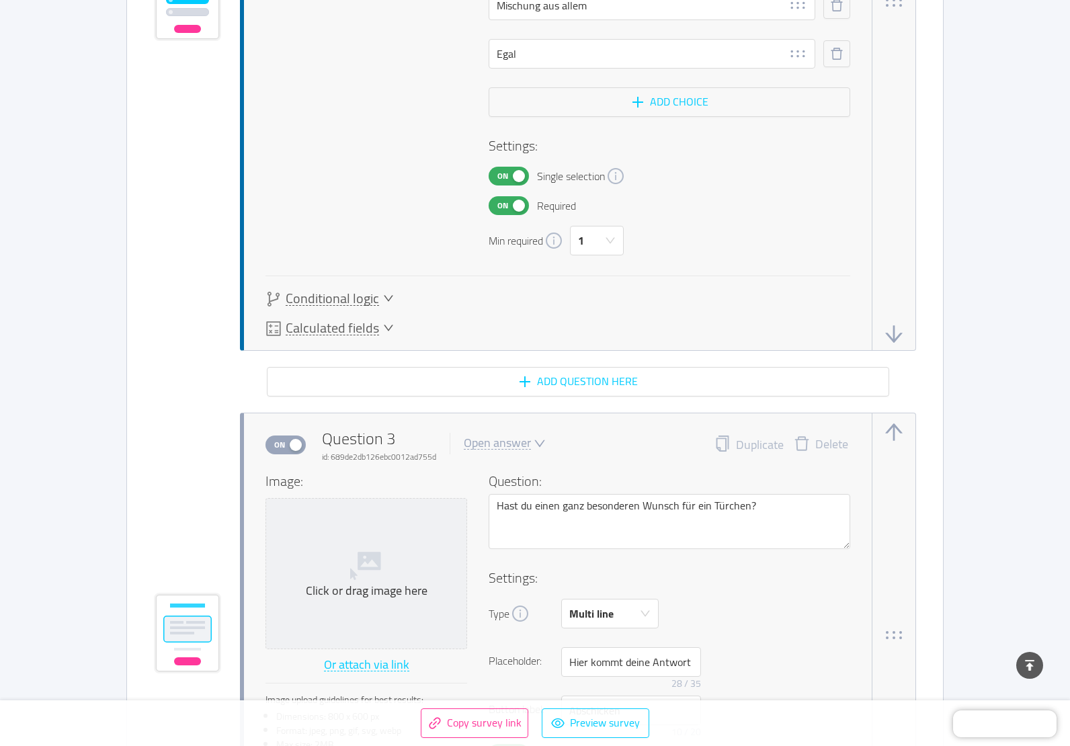
click at [899, 337] on button "button" at bounding box center [893, 333] width 21 height 21
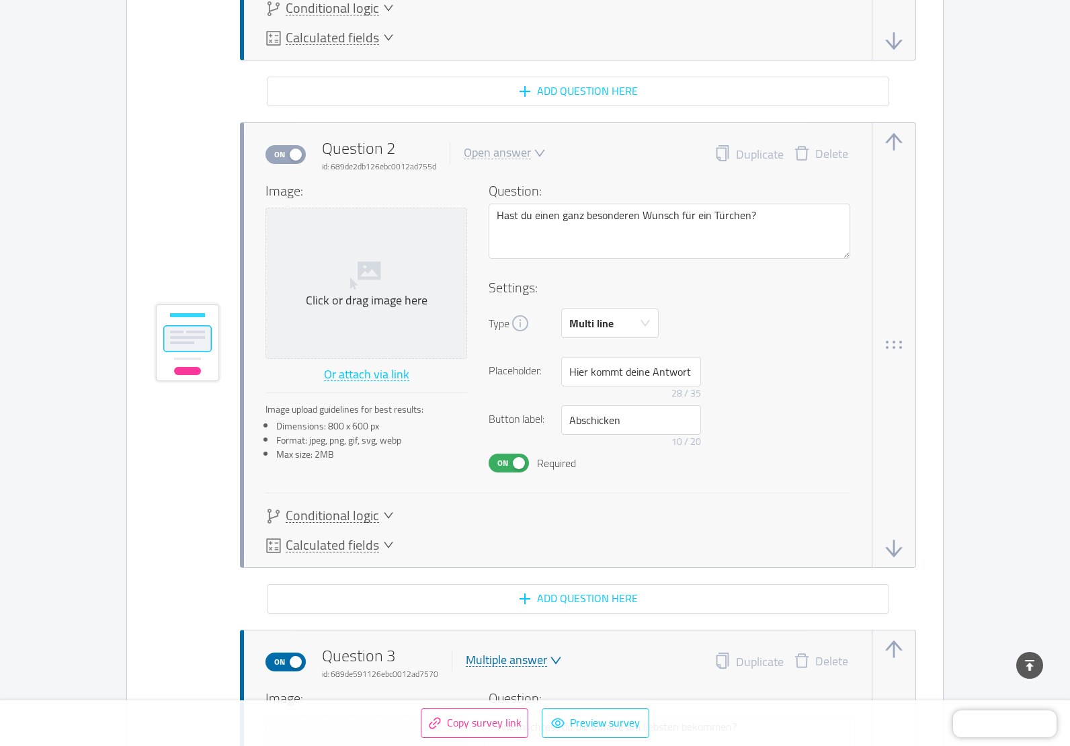
scroll to position [1680, 0]
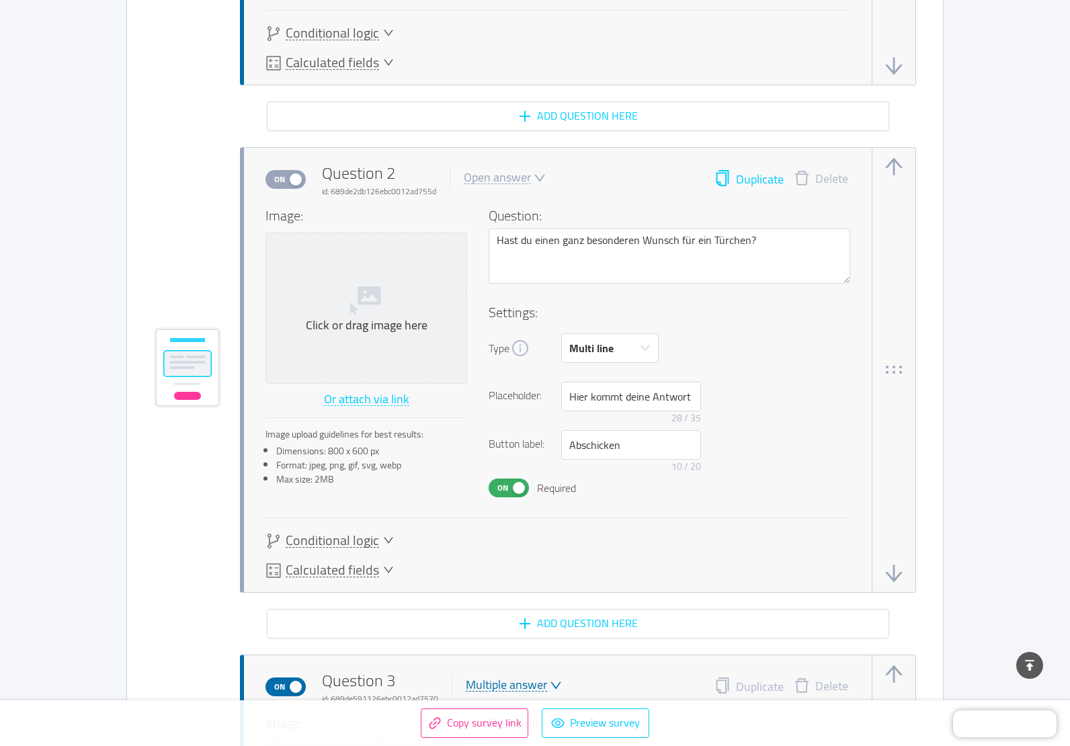
click at [752, 180] on button "Duplicate" at bounding box center [748, 179] width 69 height 19
click at [902, 567] on button "button" at bounding box center [893, 574] width 21 height 21
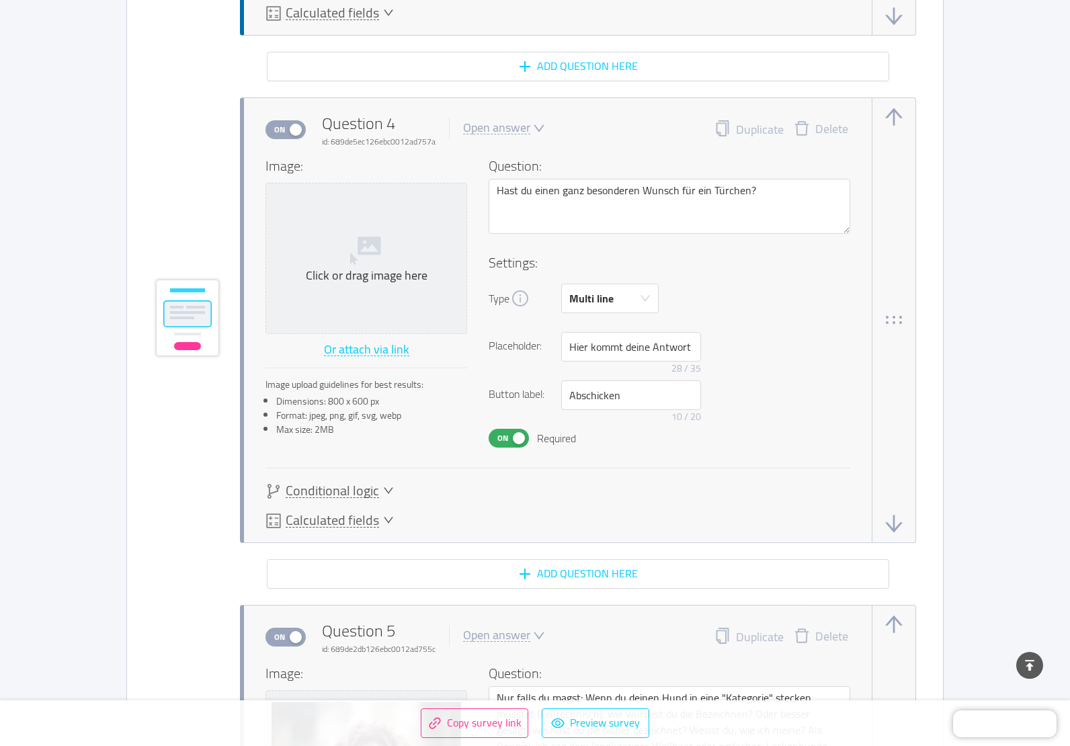
scroll to position [2994, 0]
drag, startPoint x: 772, startPoint y: 190, endPoint x: 454, endPoint y: 206, distance: 318.2
click at [459, 190] on div "Image: Click or drag image here Or attach via link Image upload guidelines for …" at bounding box center [557, 301] width 585 height 292
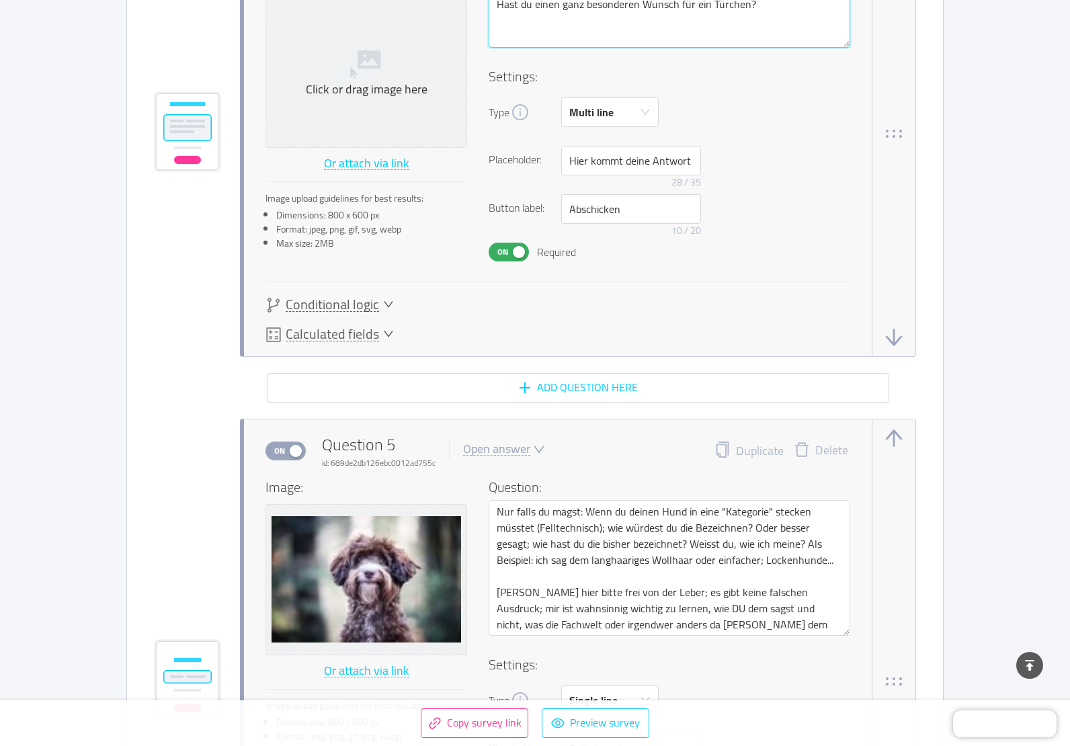
scroll to position [3196, 0]
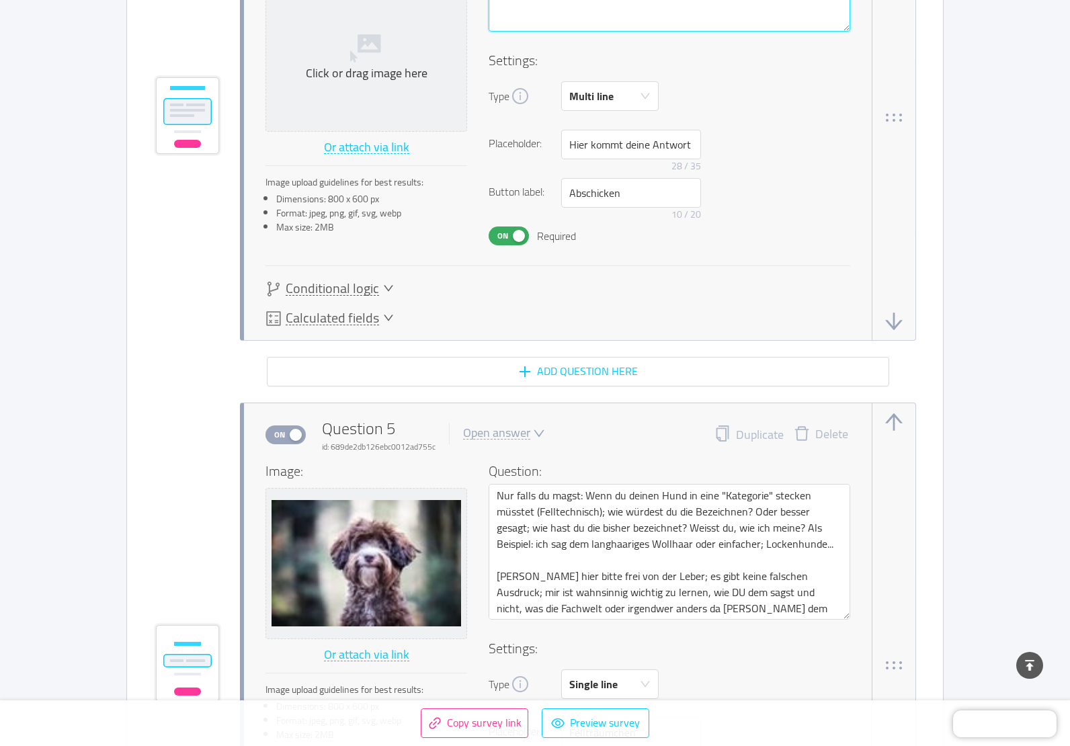
paste textarea "sonst gerade noch etwas auf dem Herzen, das du mir schon lange mal mitteilen wo…"
type textarea "Hast du sonst gerade noch etwas auf dem Herzen, das du mir schon lange mal mitt…"
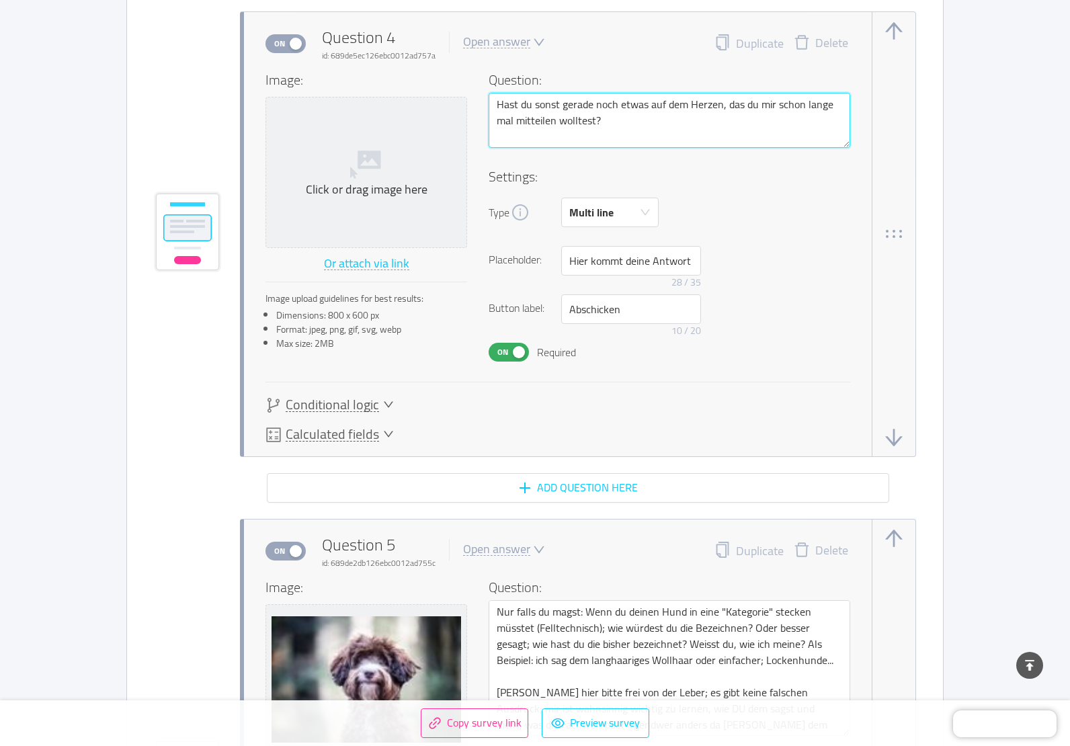
scroll to position [2988, 0]
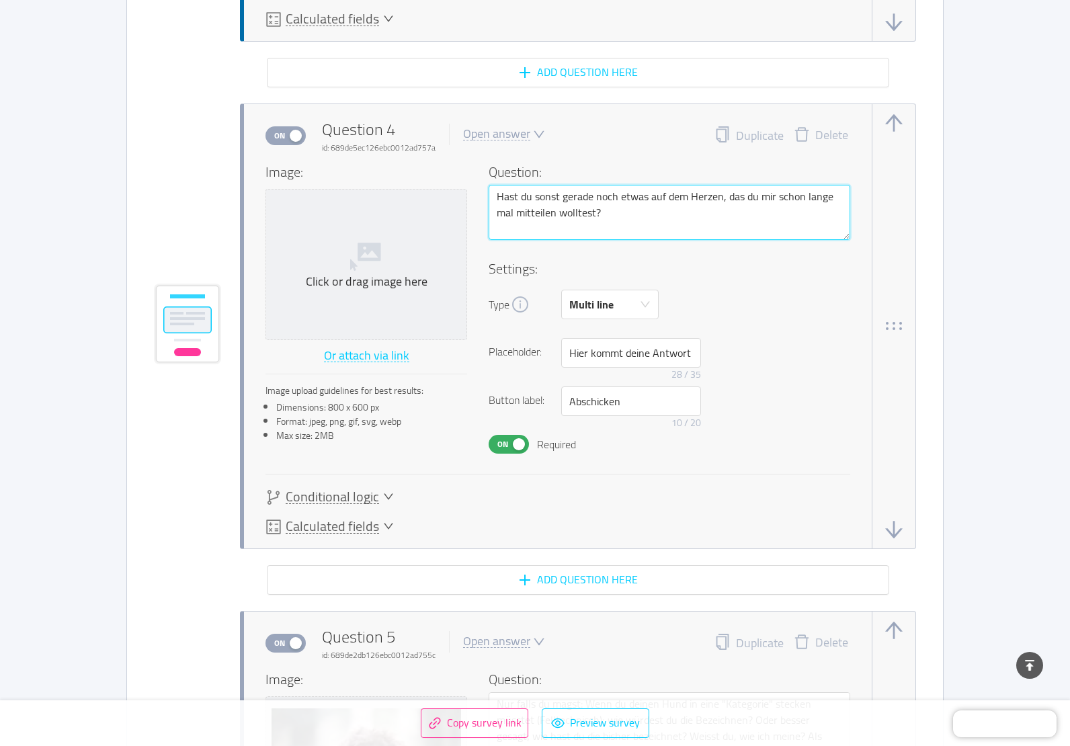
type textarea "Hast du sonst gerade noch etwas auf dem Herzen, das du mir schon lange mal mitt…"
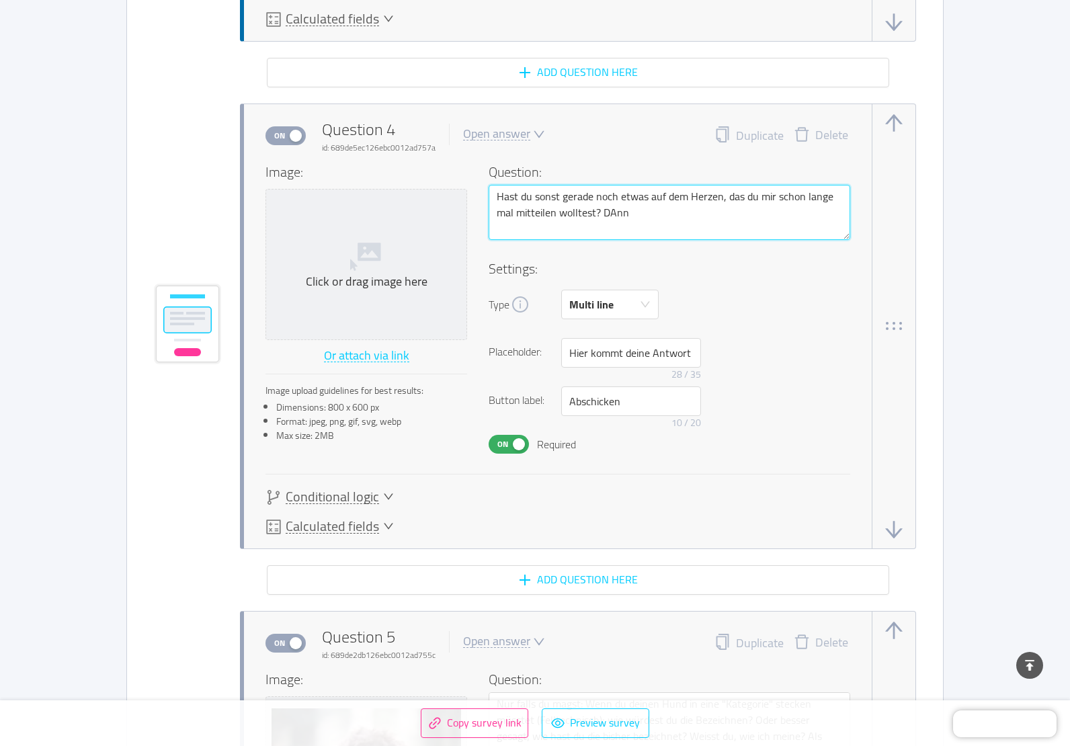
type textarea "Hast du sonst gerade noch etwas auf dem Herzen, das du mir schon lange mal mitt…"
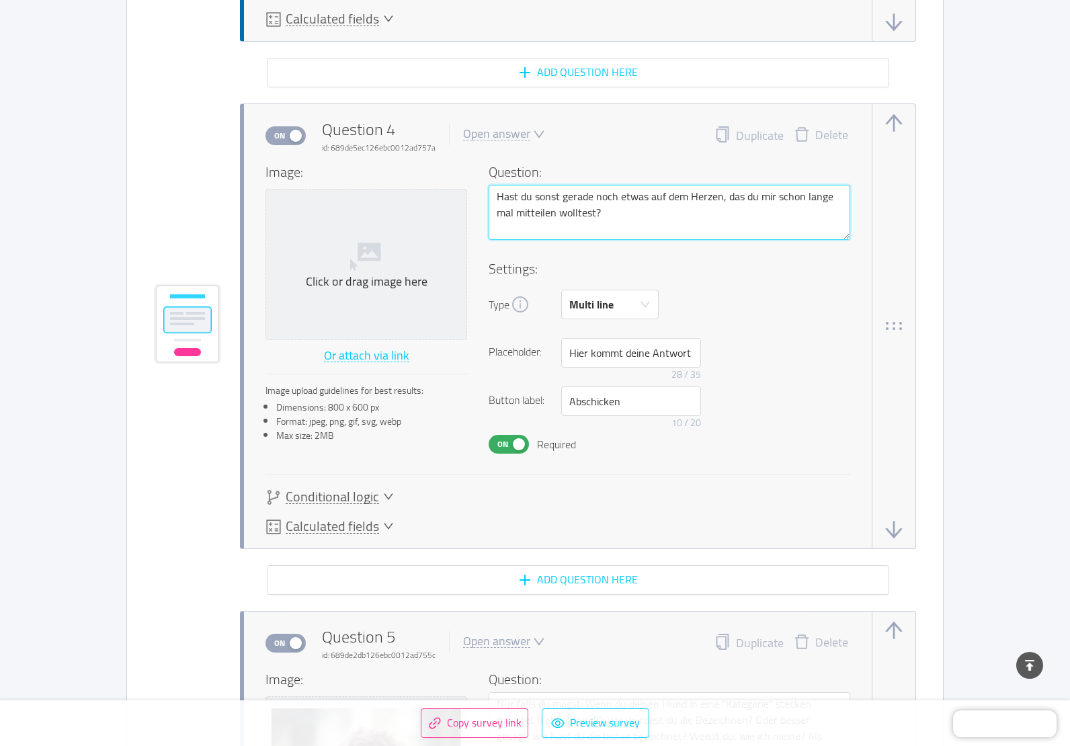
type textarea "Hast du sonst gerade noch etwas auf dem Herzen, das du mir schon lange mal mitt…"
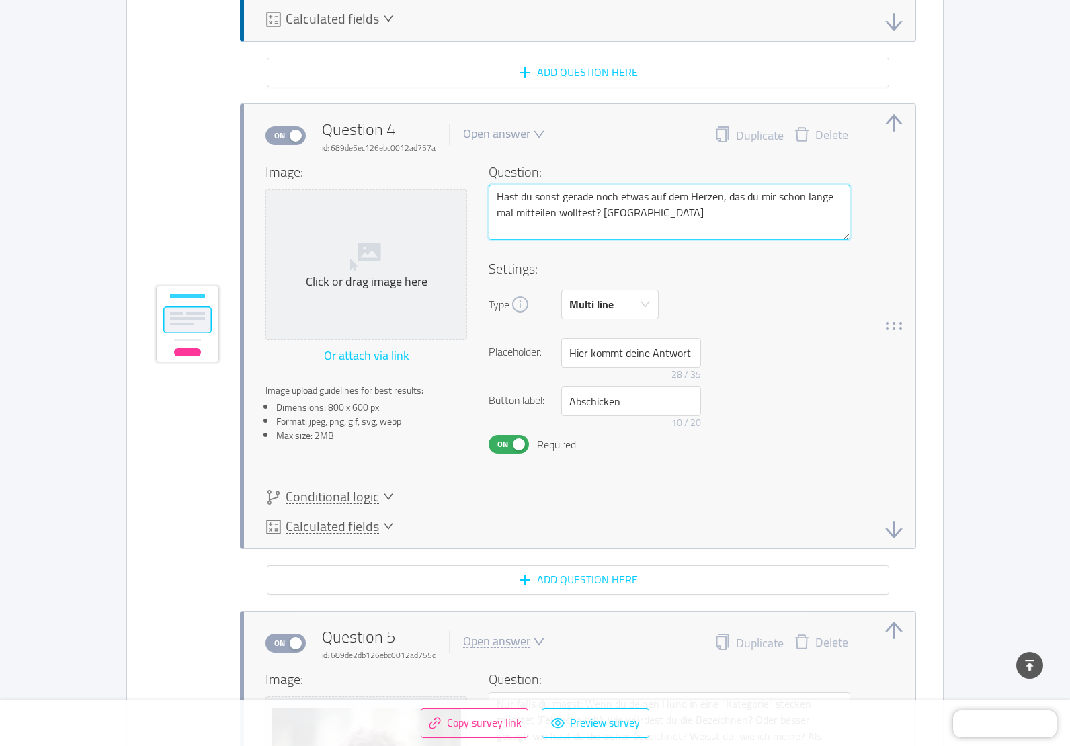
type textarea "Hast du sonst gerade noch etwas auf dem Herzen, das du mir schon lange mal mitt…"
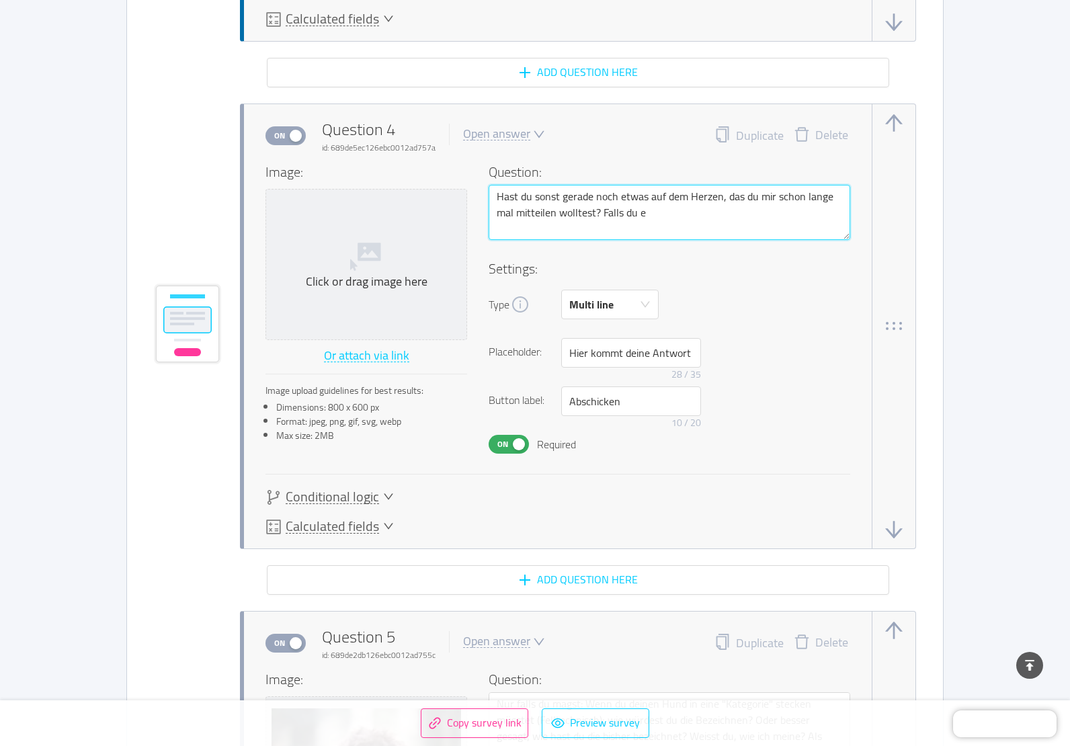
type textarea "Hast du sonst gerade noch etwas auf dem Herzen, das du mir schon lange mal mitt…"
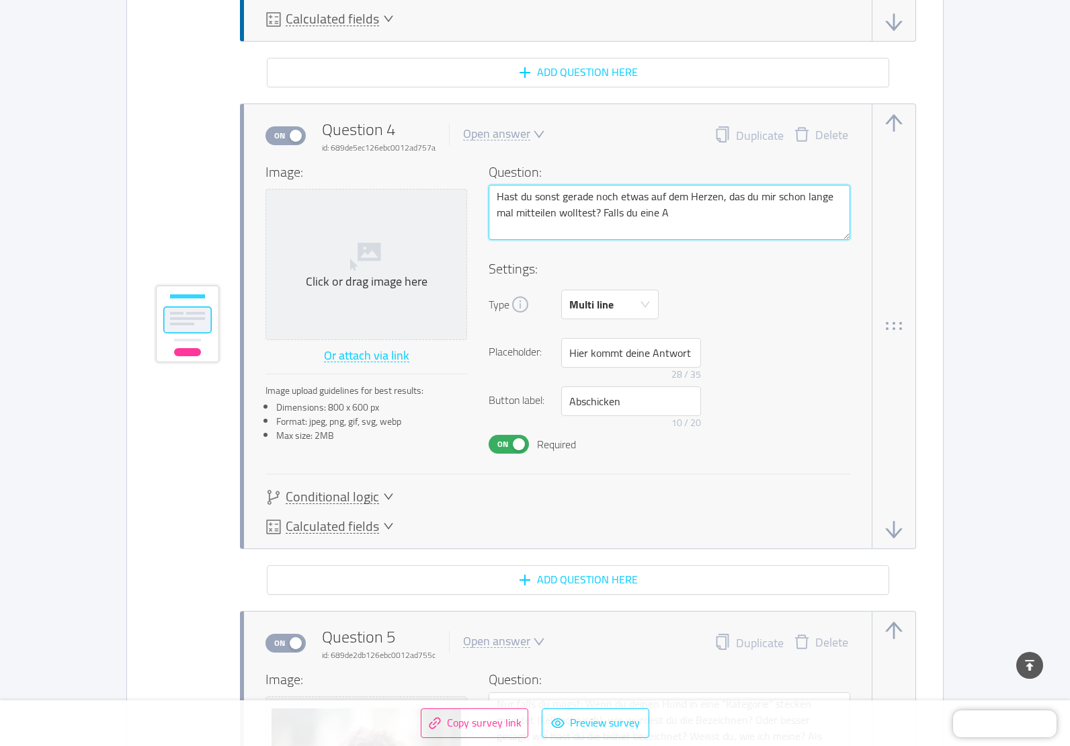
type textarea "Hast du sonst gerade noch etwas auf dem Herzen, das du mir schon lange mal mitt…"
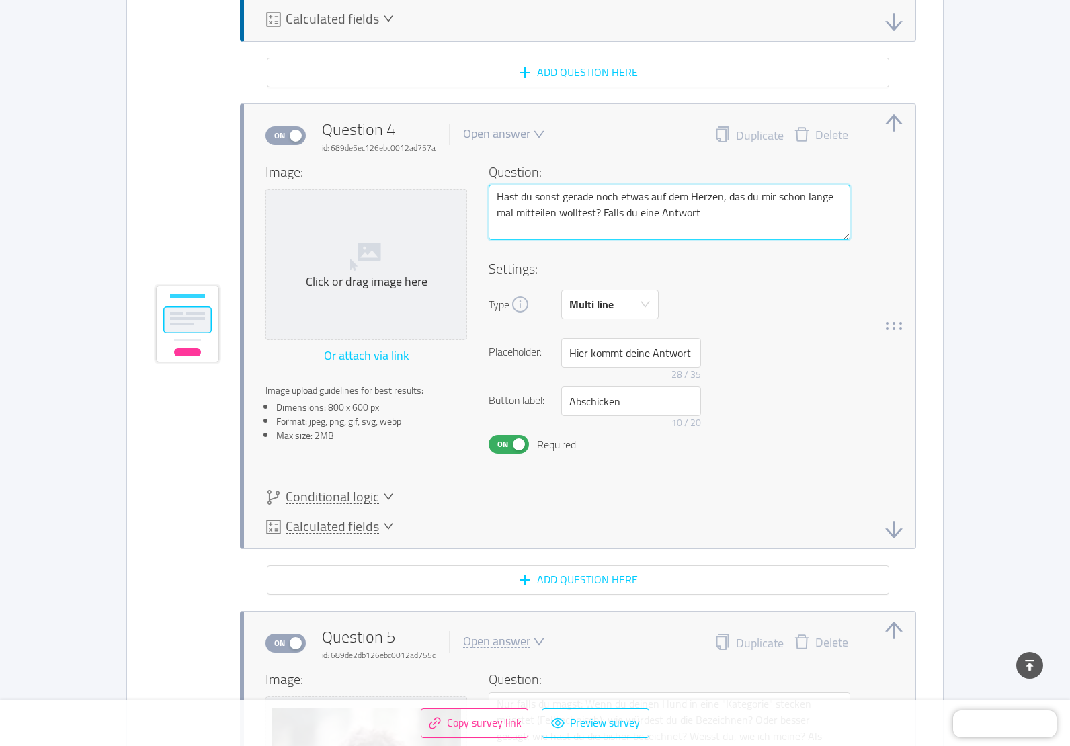
type textarea "Hast du sonst gerade noch etwas auf dem Herzen, das du mir schon lange mal mitt…"
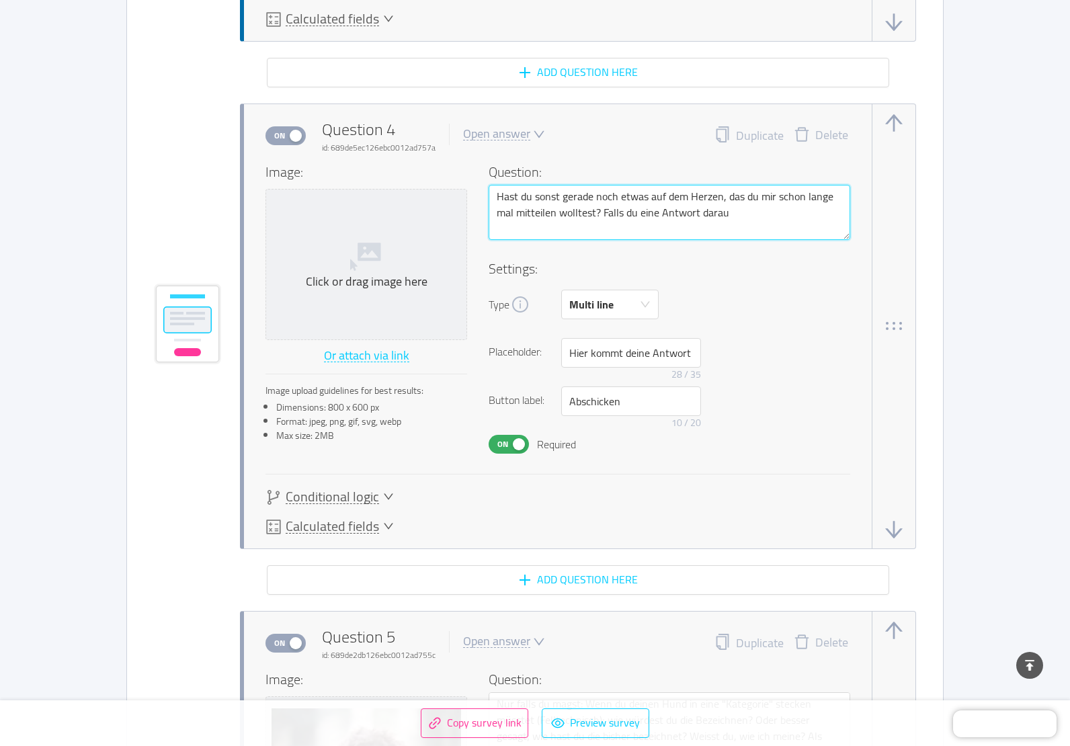
type textarea "Hast du sonst gerade noch etwas auf dem Herzen, das du mir schon lange mal mitt…"
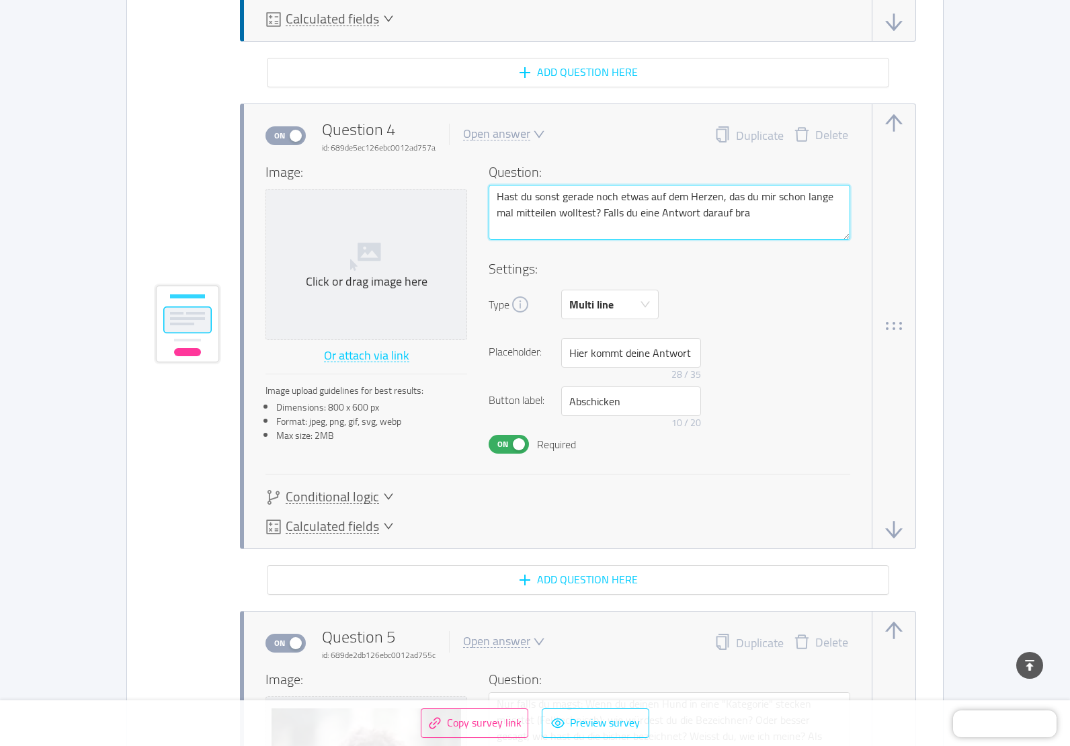
type textarea "Hast du sonst gerade noch etwas auf dem Herzen, das du mir schon lange mal mitt…"
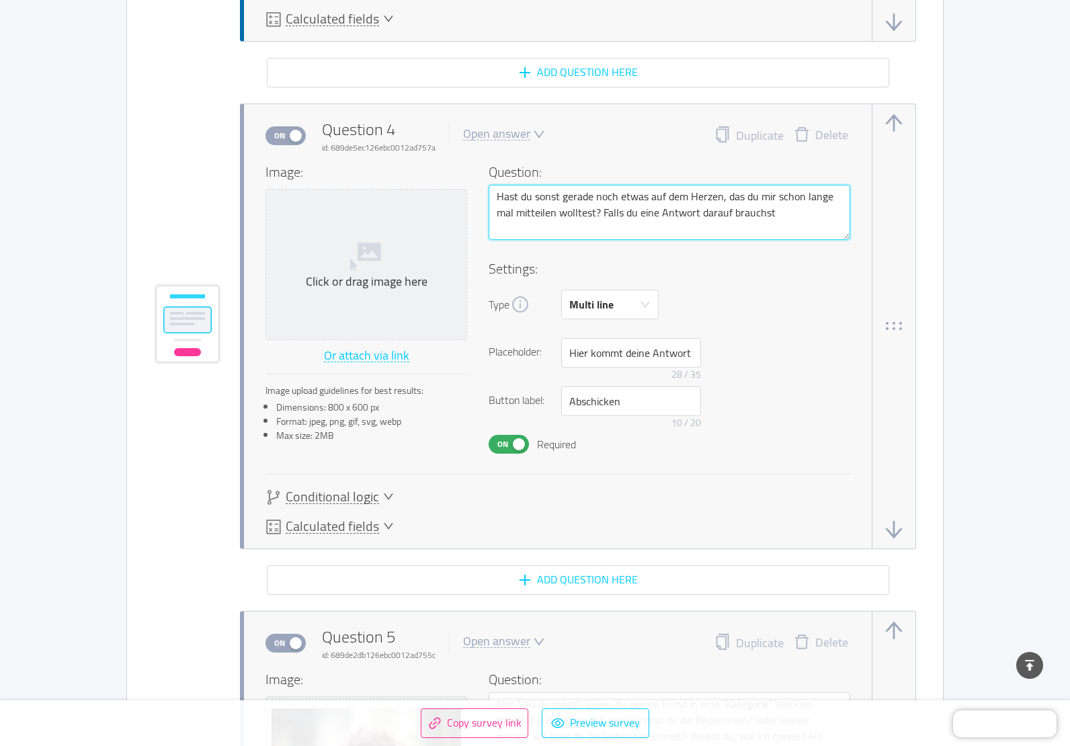
type textarea "Hast du sonst gerade noch etwas auf dem Herzen, das du mir schon lange mal mitt…"
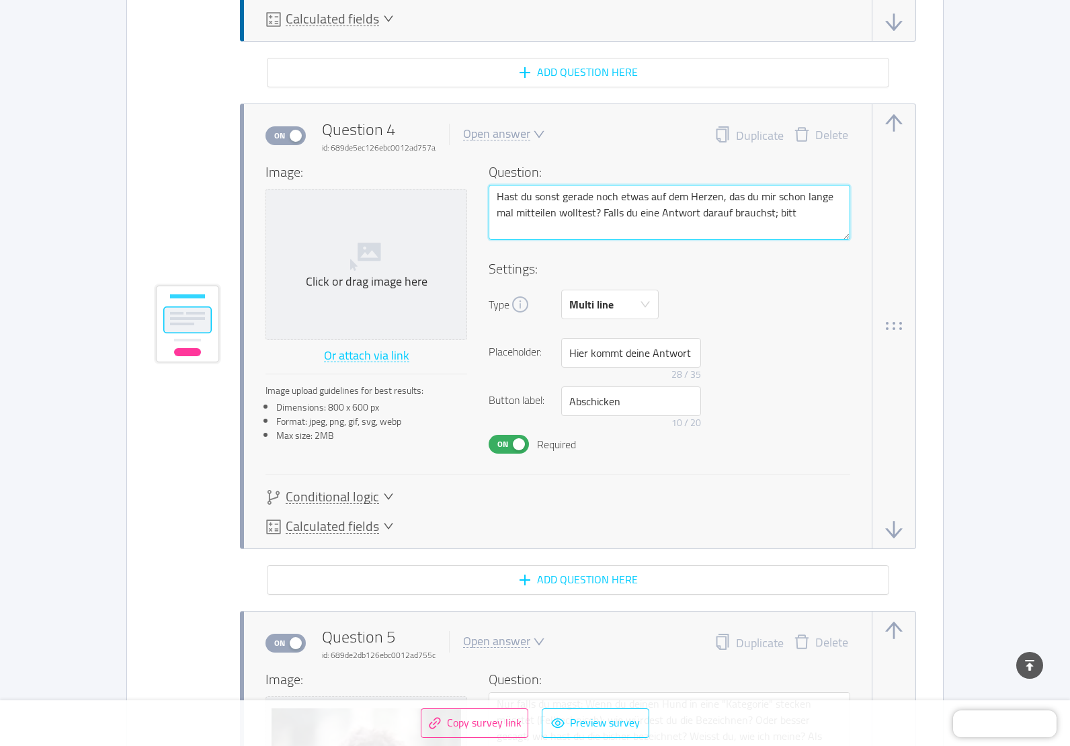
type textarea "Hast du sonst gerade noch etwas auf dem Herzen, das du mir schon lange mal mitt…"
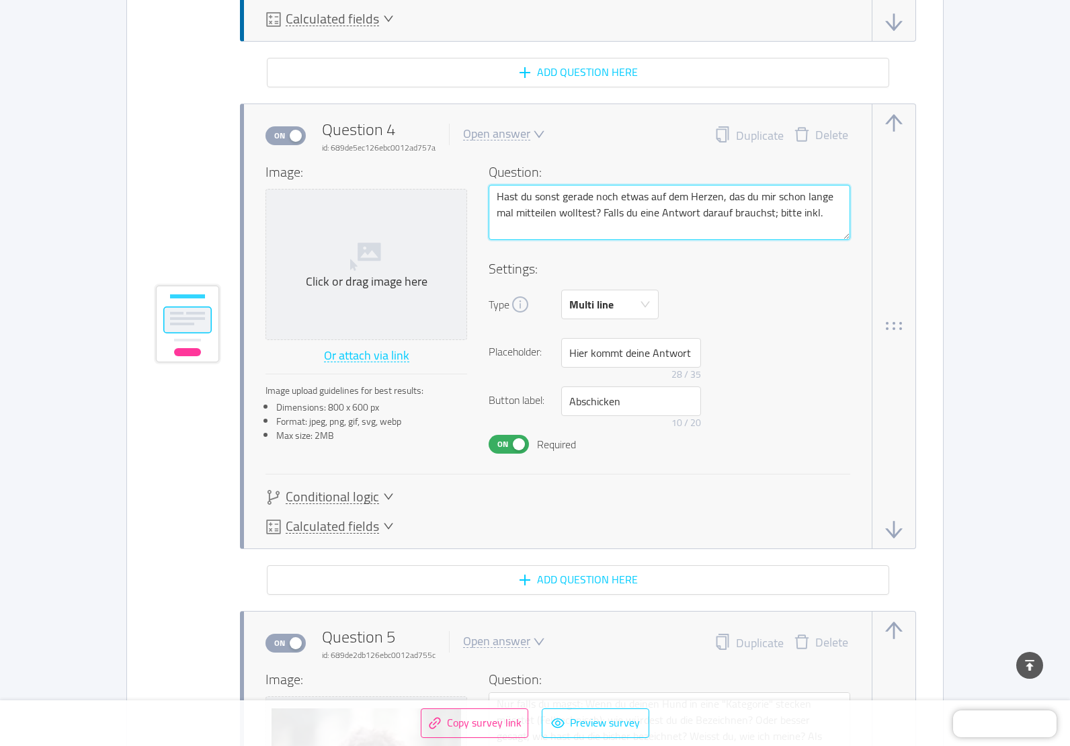
type textarea "Hast du sonst gerade noch etwas auf dem Herzen, das du mir schon lange mal mitt…"
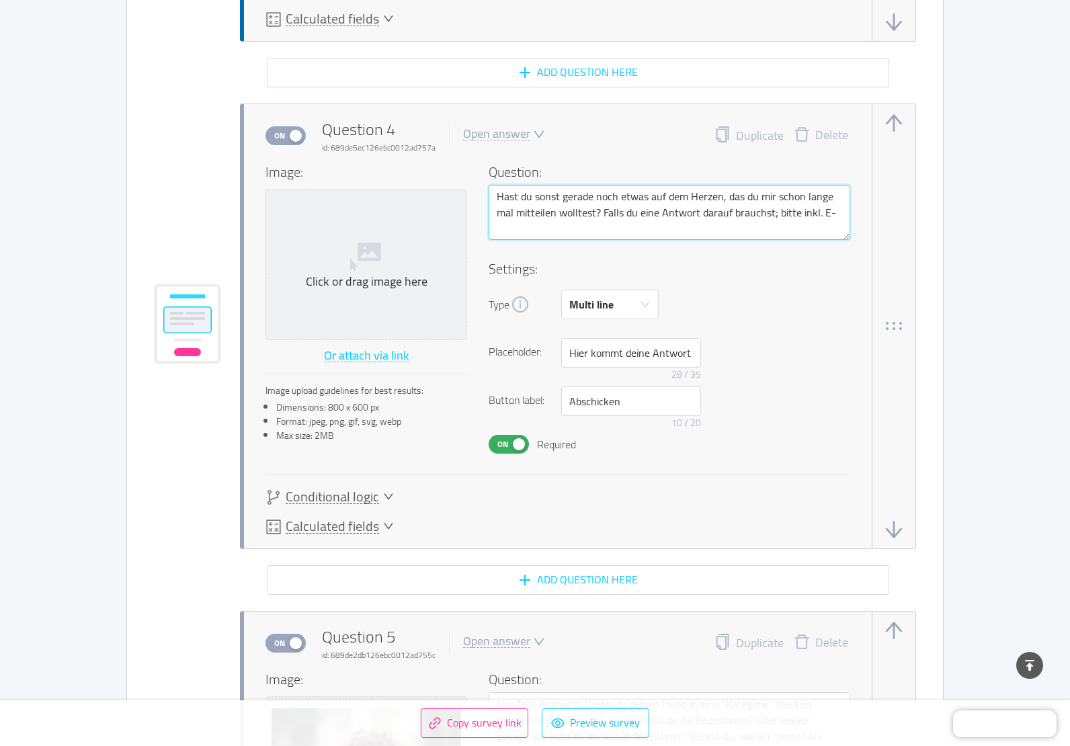
type textarea "Hast du sonst gerade noch etwas auf dem Herzen, das du mir schon lange mal mitt…"
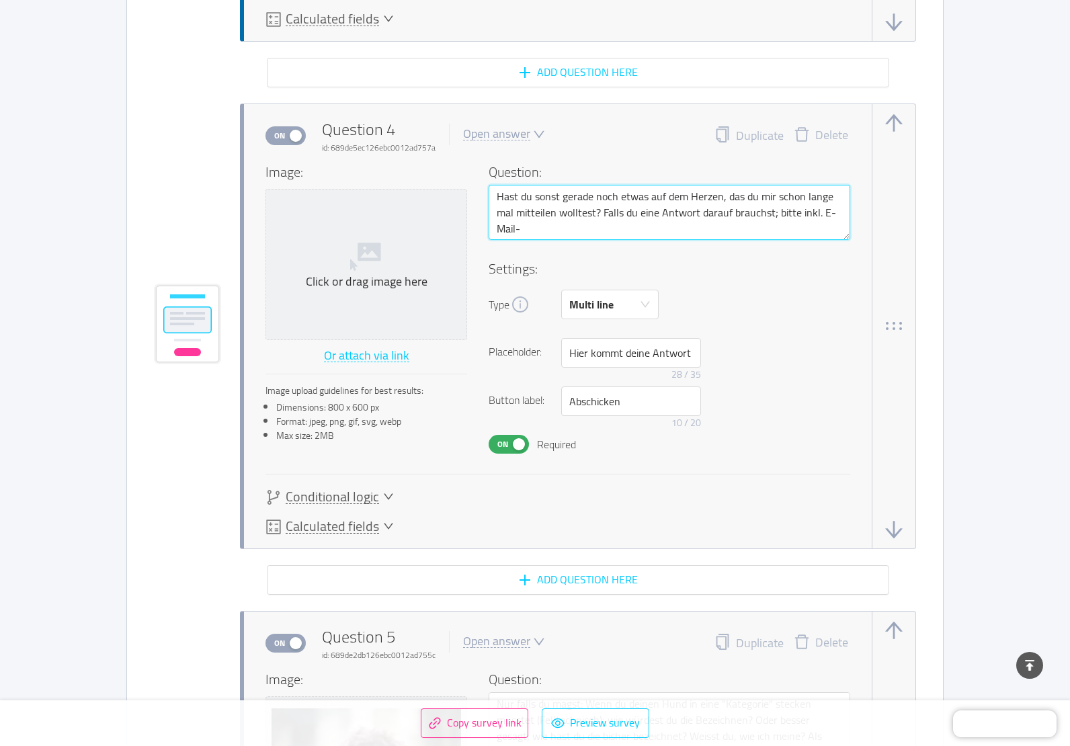
type textarea "Hast du sonst gerade noch etwas auf dem Herzen, das du mir schon lange mal mitt…"
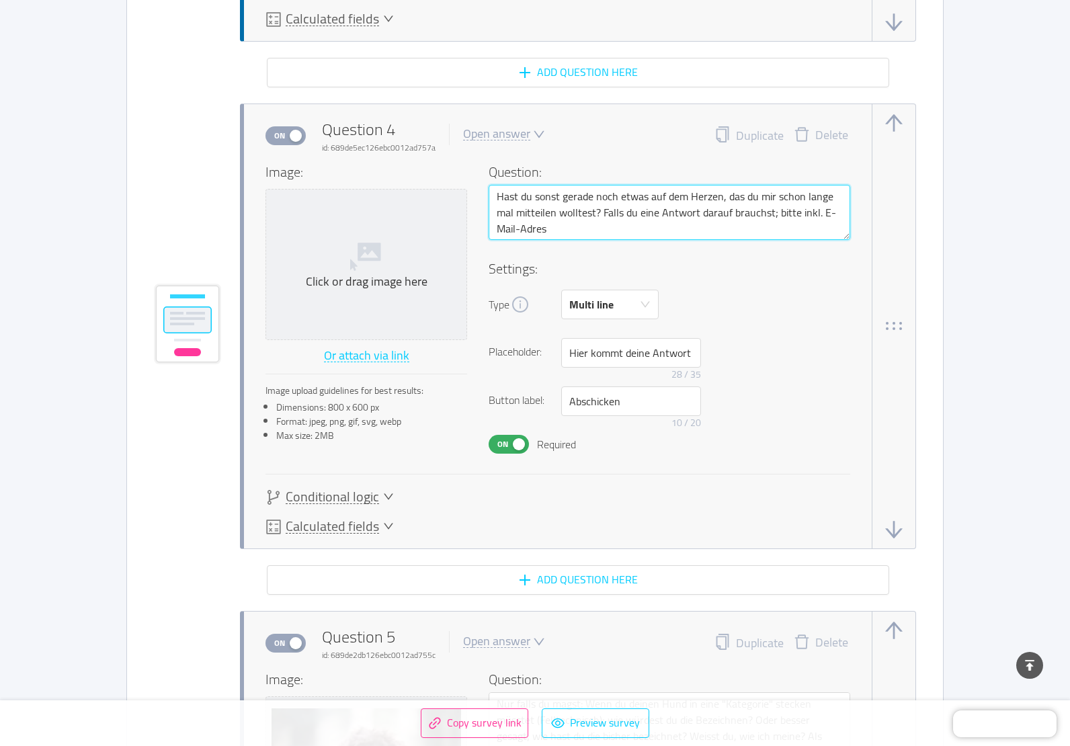
type textarea "Hast du sonst gerade noch etwas auf dem Herzen, das du mir schon lange mal mitt…"
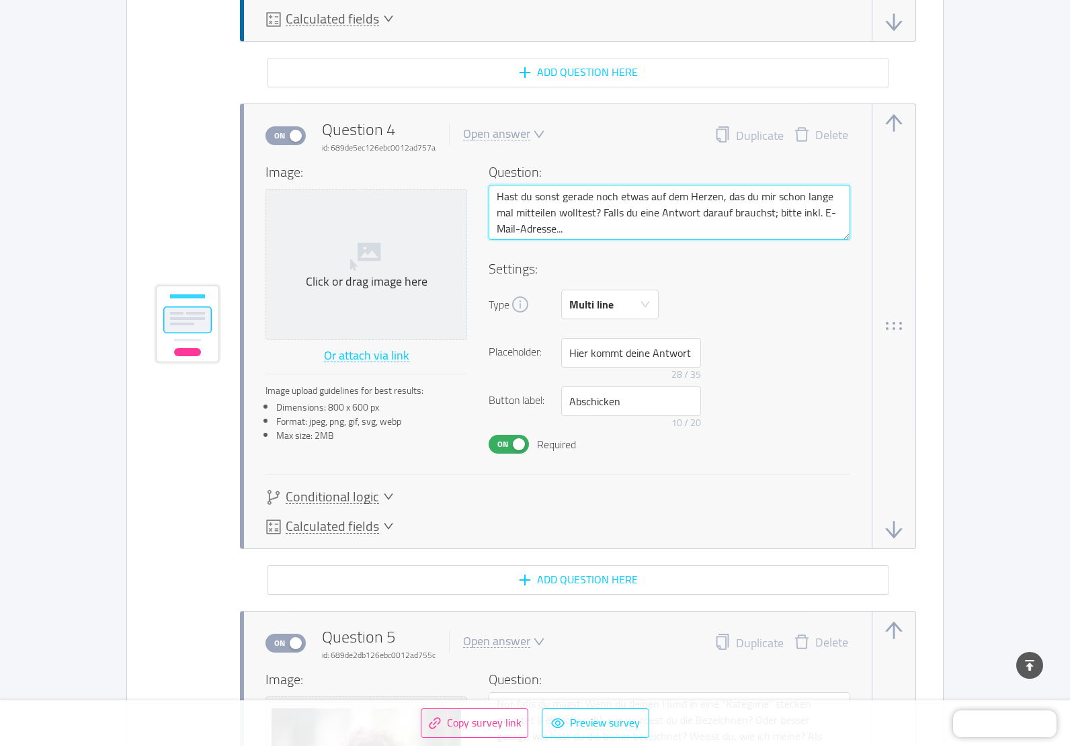
type textarea "Hast du sonst gerade noch etwas auf dem Herzen, das du mir schon lange mal mitt…"
click at [602, 216] on textarea "Hast du sonst gerade noch etwas auf dem Herzen, das du mir schon lange mal mitt…" at bounding box center [668, 212] width 361 height 55
type textarea "Hast du sonst gerade noch etwas auf dem Herzen, das du mir schon lange mal mitt…"
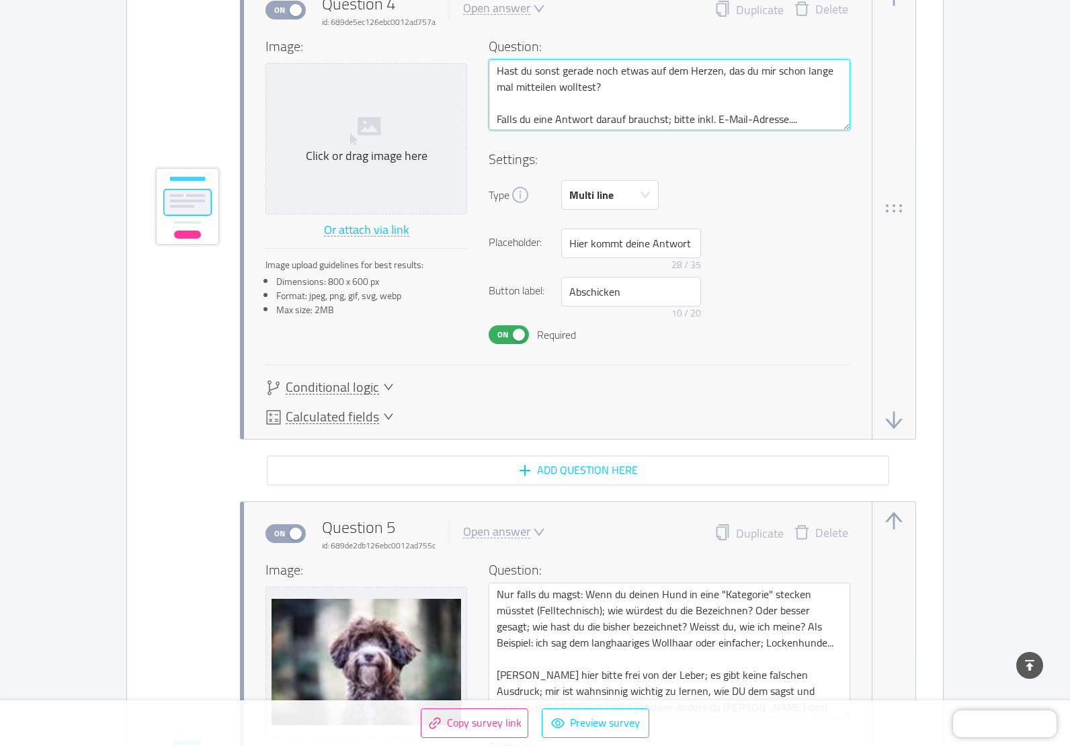
scroll to position [3122, 0]
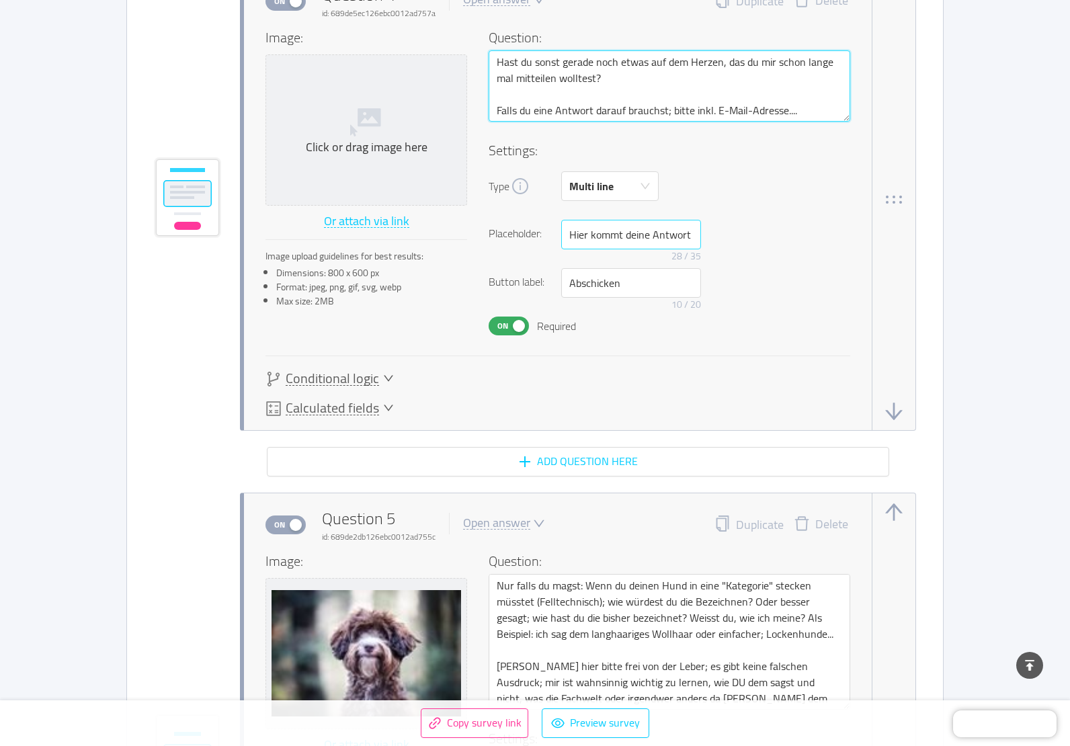
type textarea "Hast du sonst gerade noch etwas auf dem Herzen, das du mir schon lange mal mitt…"
drag, startPoint x: 652, startPoint y: 234, endPoint x: 678, endPoint y: 236, distance: 26.2
click at [678, 236] on input "Hier kommt deine Antwort hin" at bounding box center [631, 235] width 140 height 30
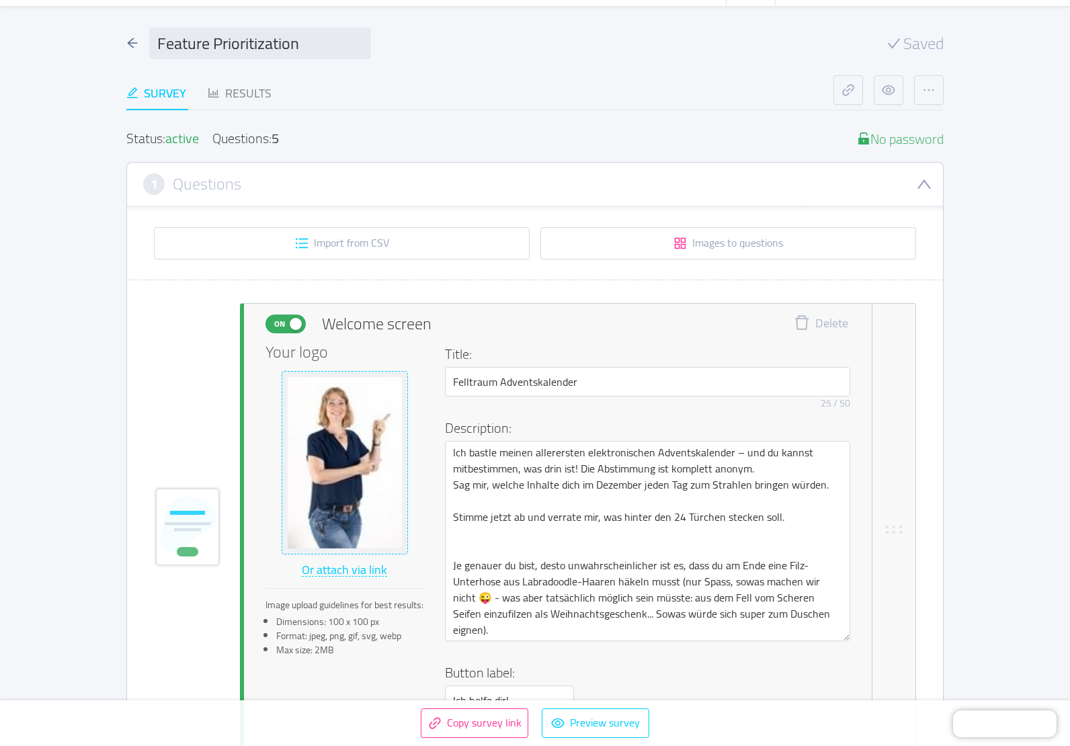
scroll to position [0, 0]
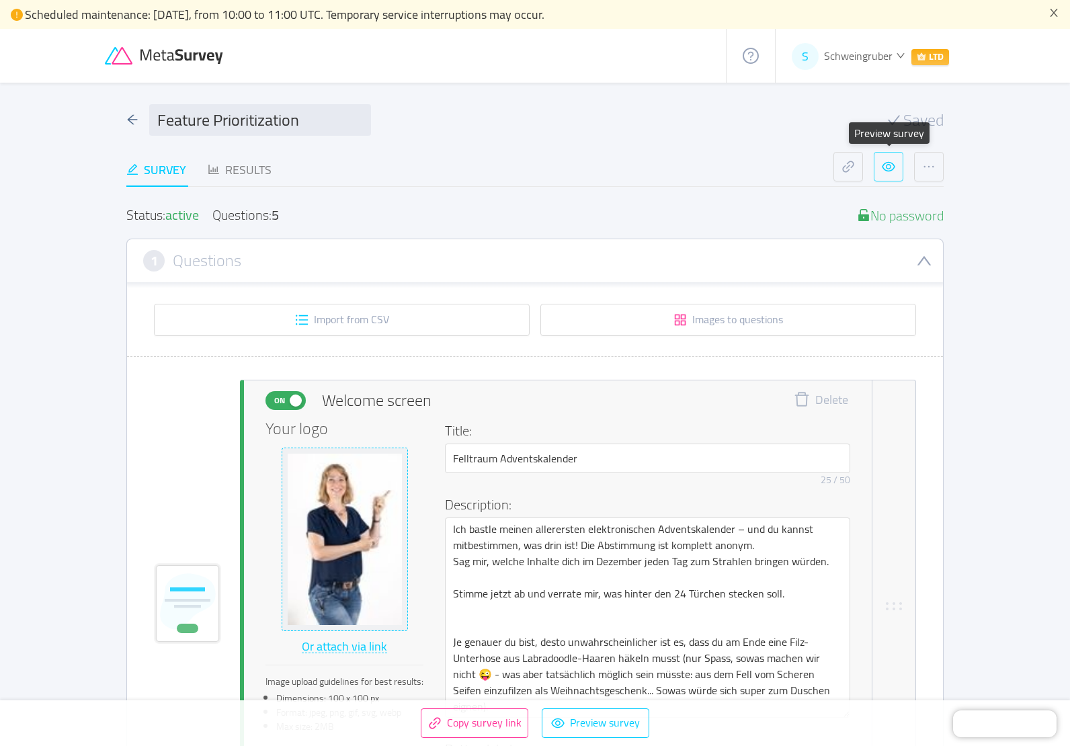
type input "Hier kommt deine Mitteilung hin"
click at [888, 170] on button "button" at bounding box center [888, 167] width 30 height 30
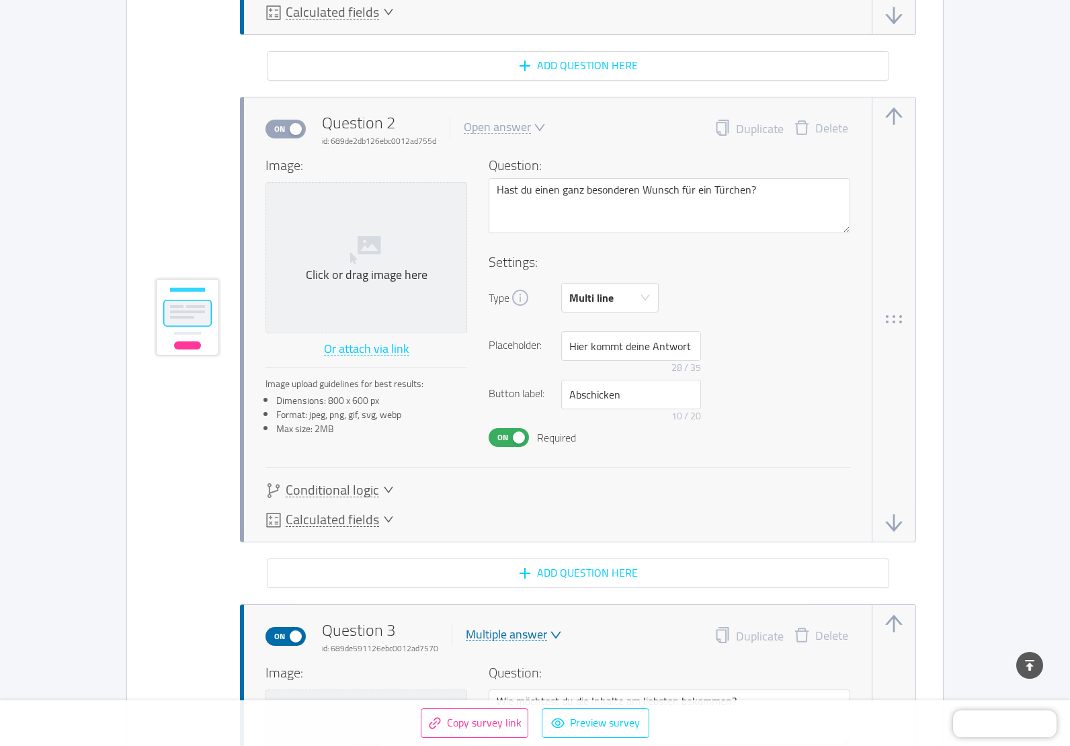
scroll to position [1747, 0]
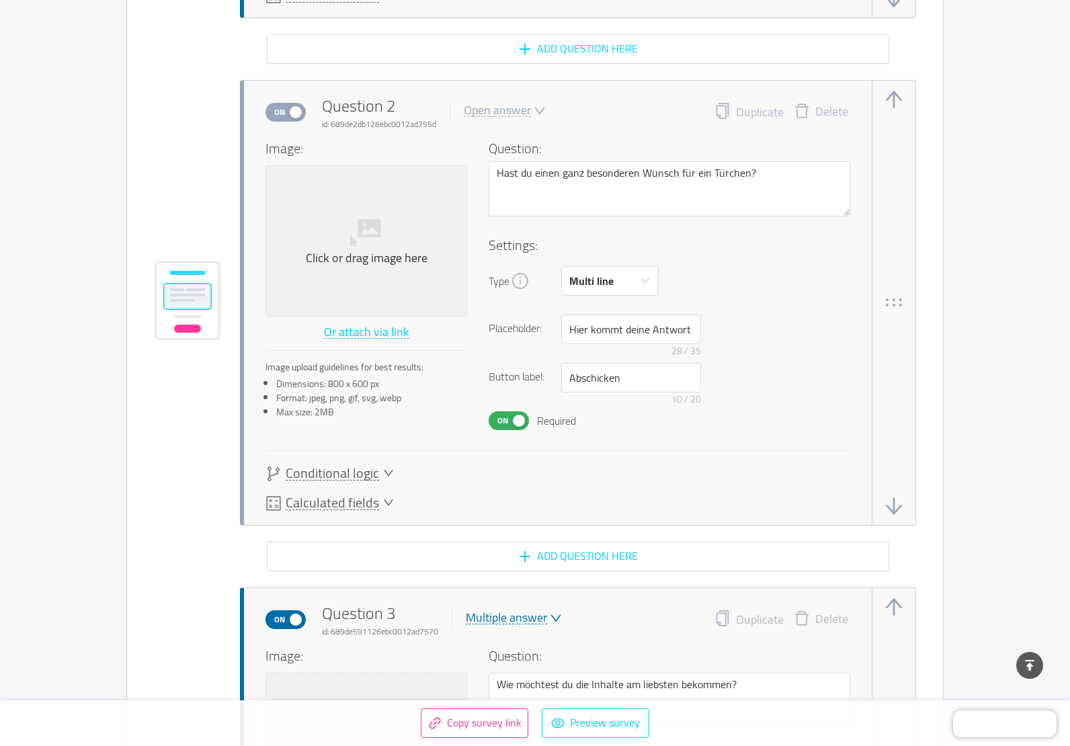
click at [517, 421] on button "On" at bounding box center [508, 420] width 40 height 19
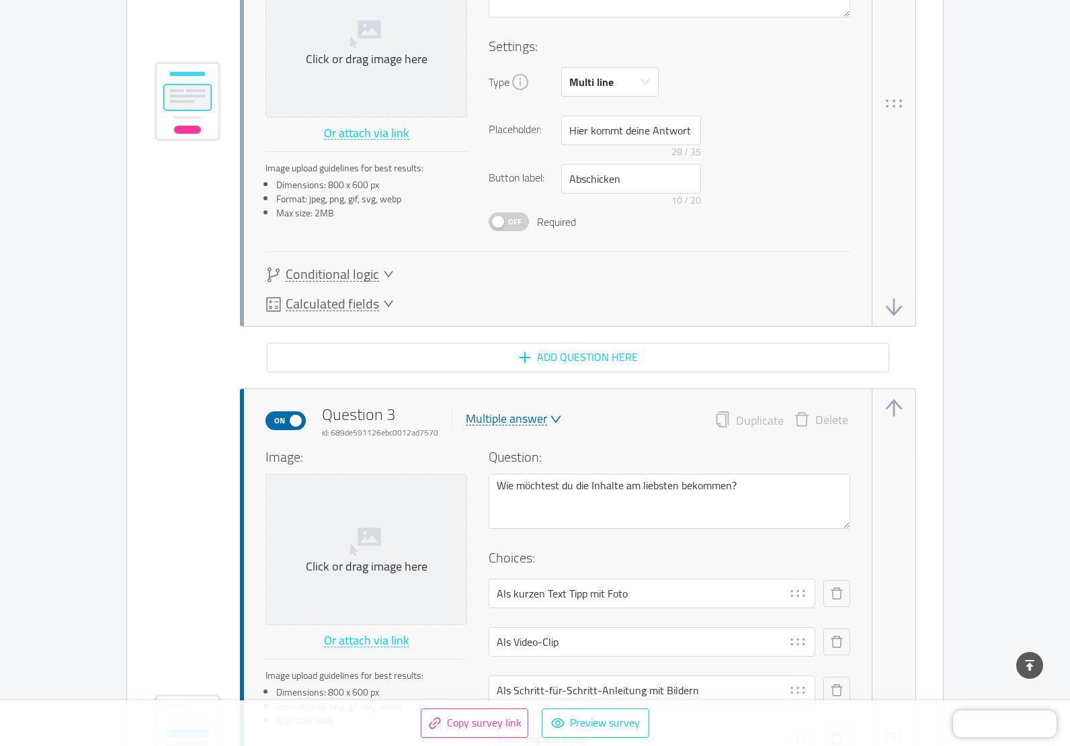
scroll to position [1948, 0]
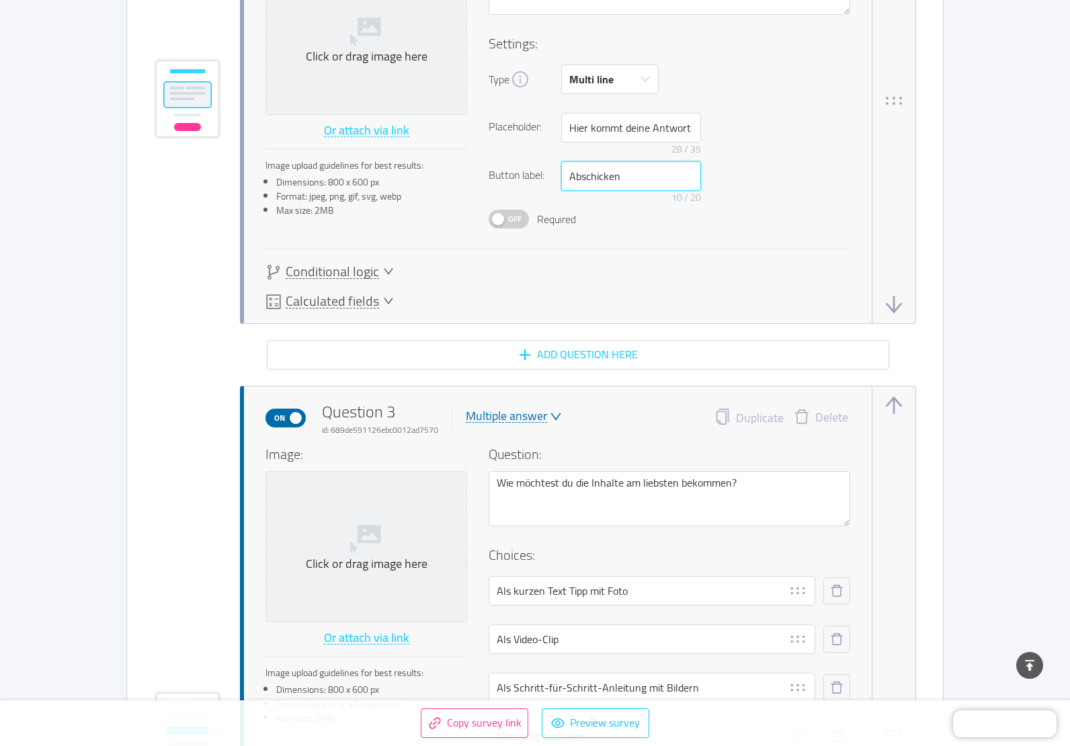
drag, startPoint x: 630, startPoint y: 177, endPoint x: 513, endPoint y: 180, distance: 116.9
click at [513, 180] on div "Button label: Abschicken 10 / 20" at bounding box center [668, 185] width 361 height 48
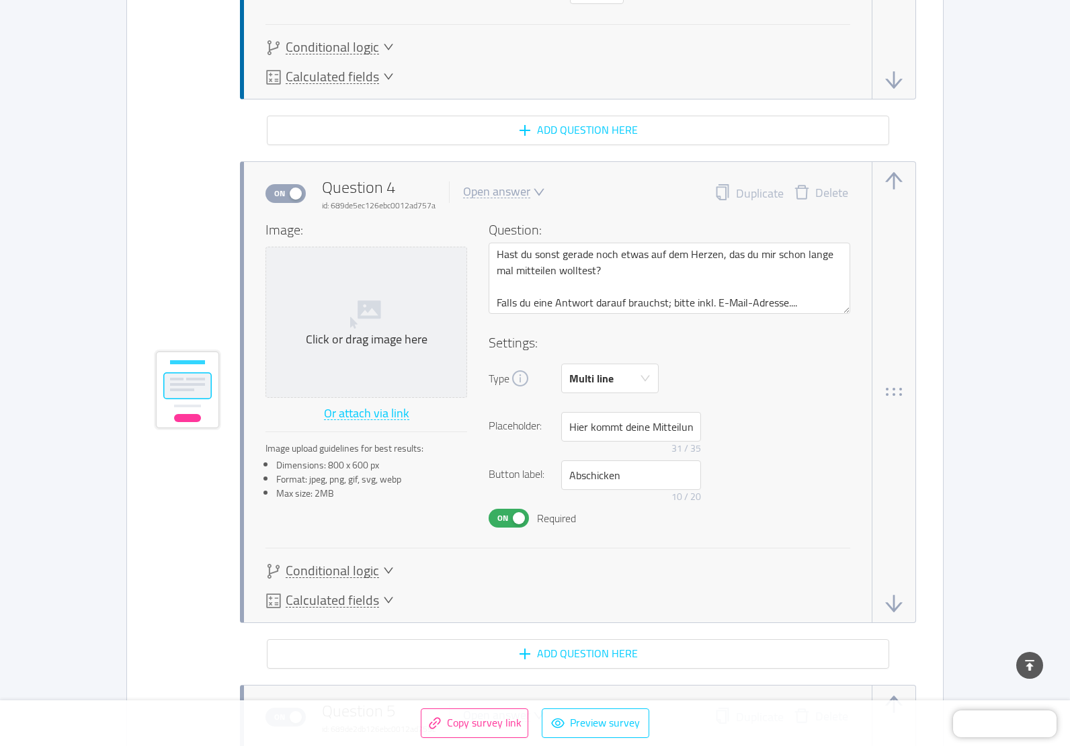
scroll to position [2956, 0]
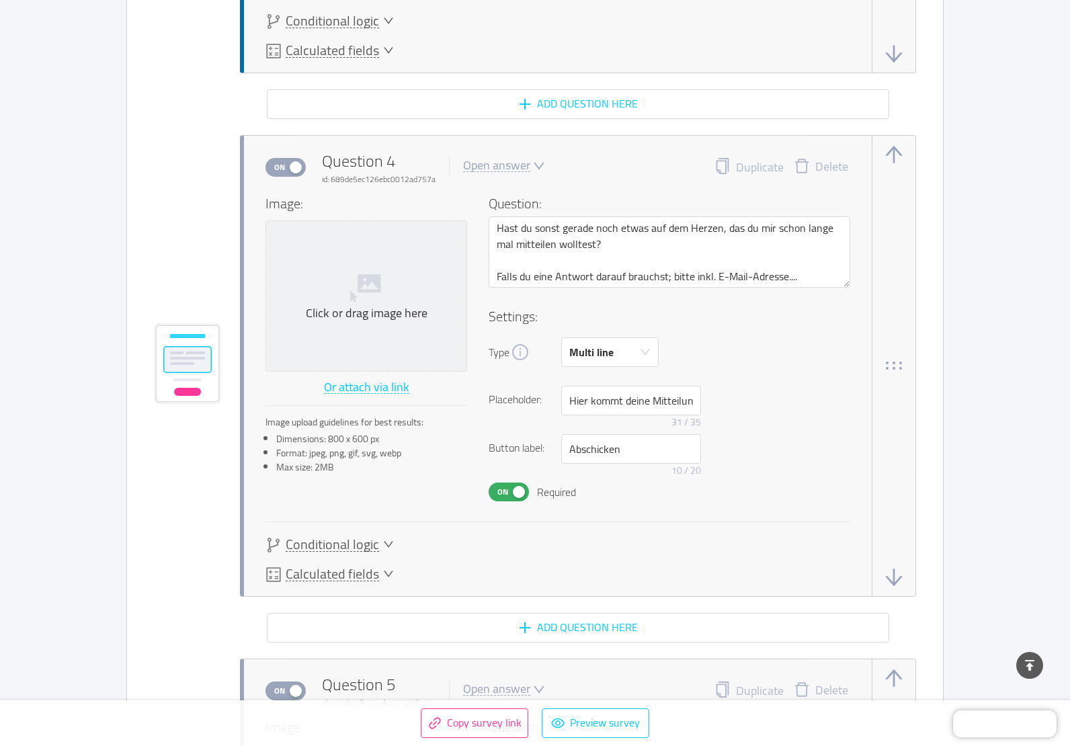
type input "weiter"
click at [385, 572] on icon "icon: down" at bounding box center [388, 573] width 11 height 11
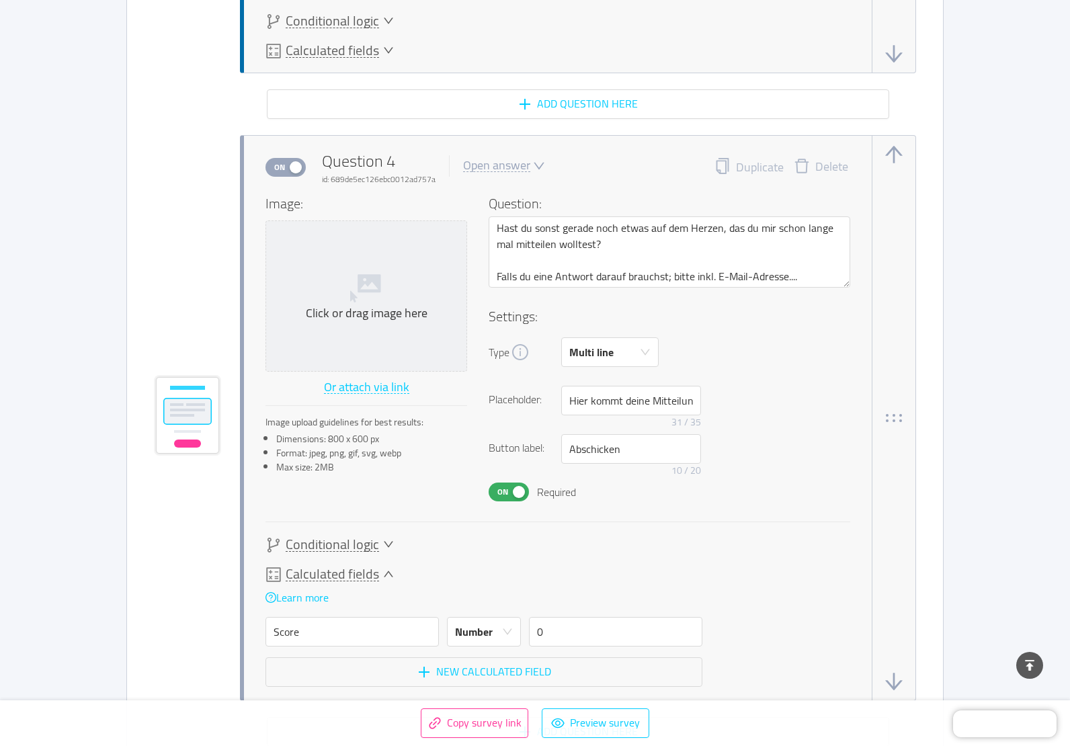
click at [386, 574] on icon "icon: down" at bounding box center [388, 573] width 11 height 11
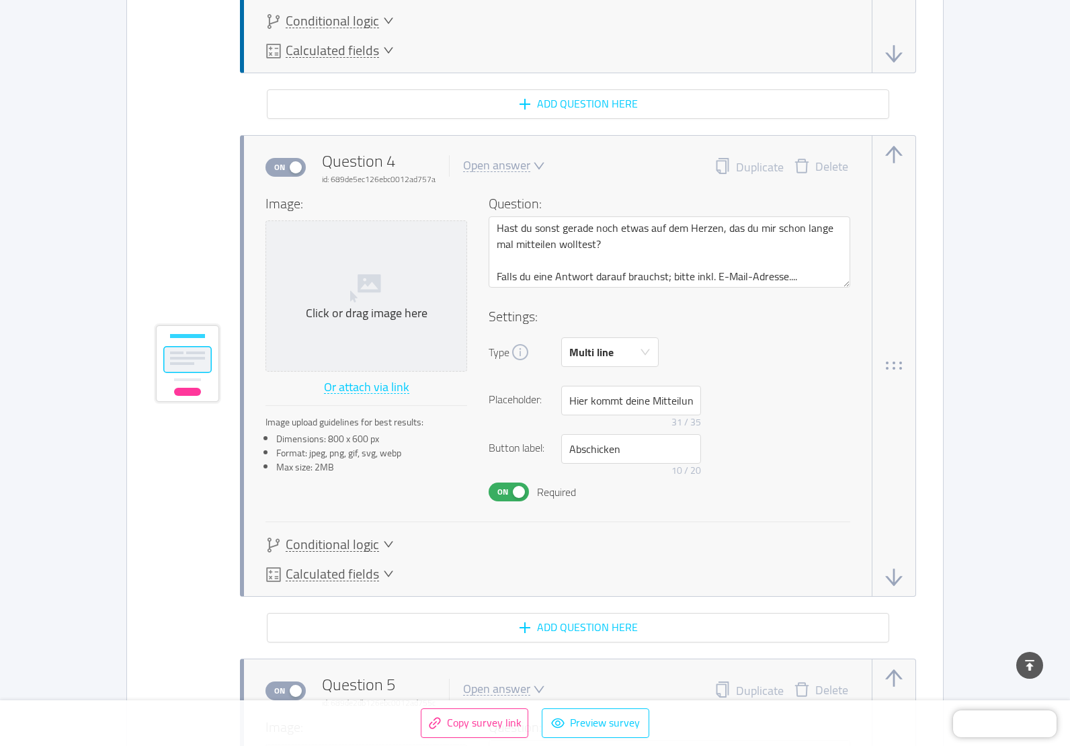
click at [331, 543] on span "Conditional logic" at bounding box center [332, 544] width 93 height 14
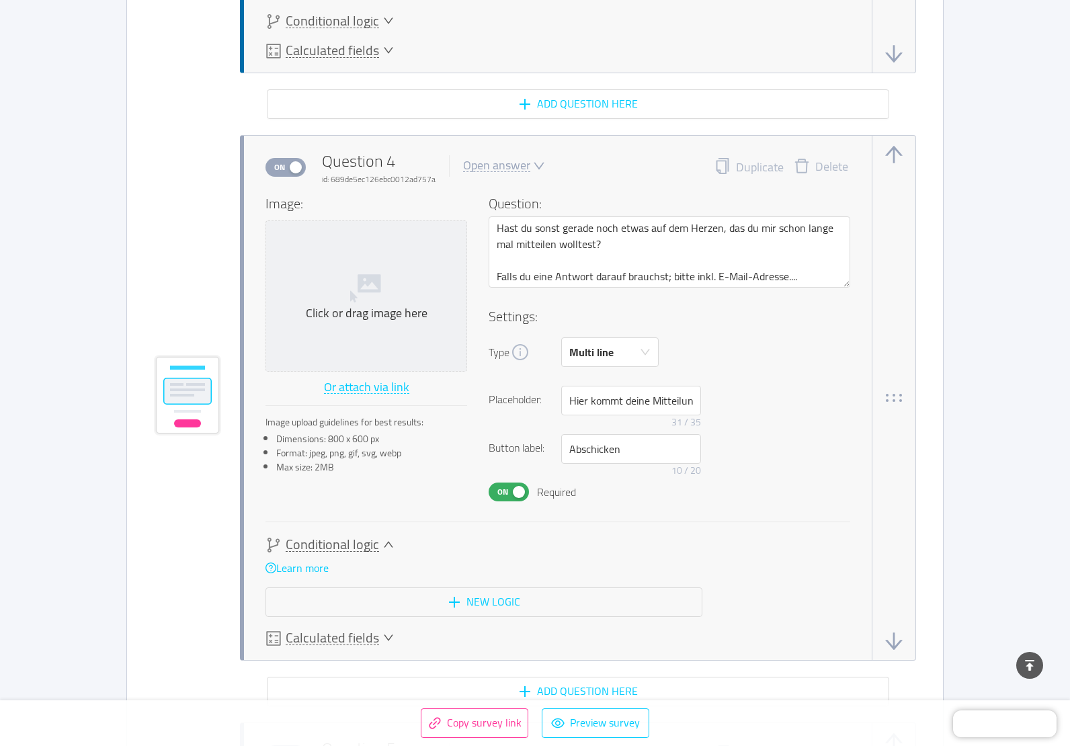
click at [331, 543] on span "Conditional logic" at bounding box center [332, 544] width 93 height 14
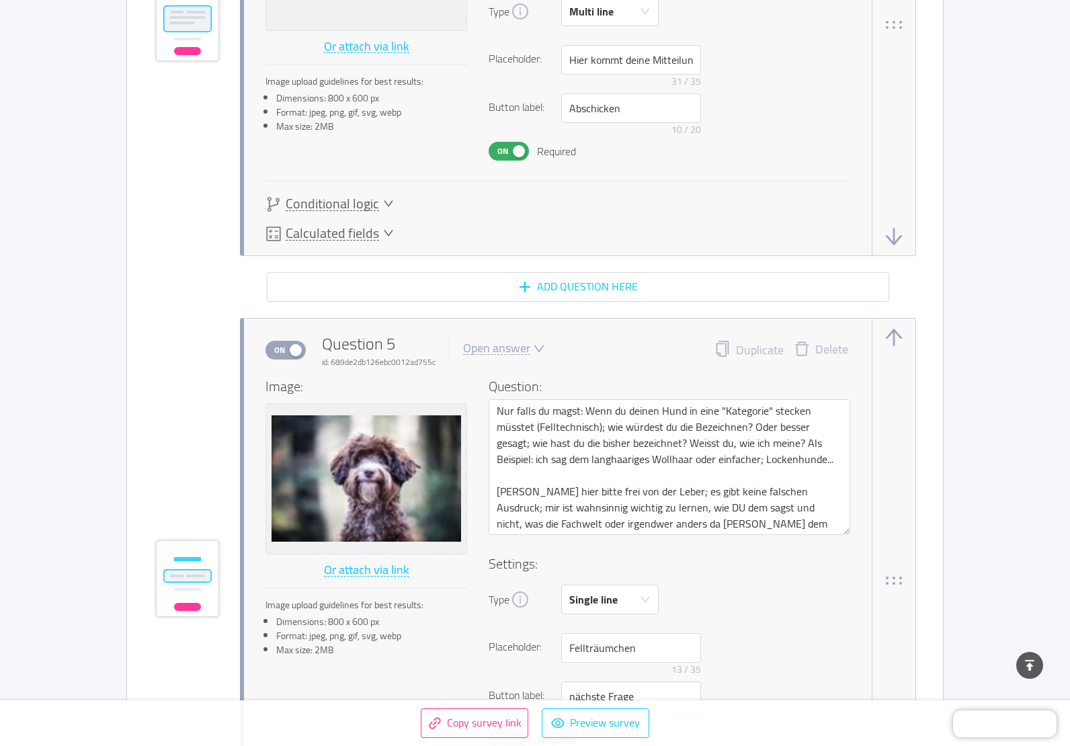
scroll to position [3359, 0]
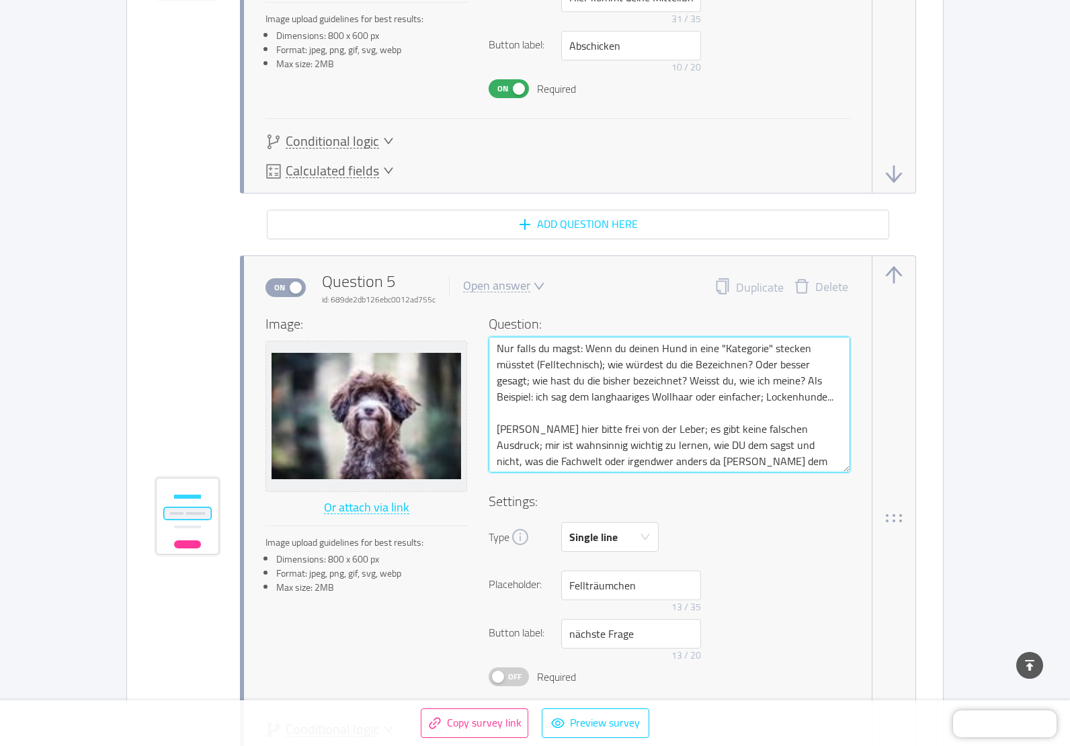
click at [668, 443] on textarea "Nur falls du magst: Wenn du deinen Hund in eine "Kategorie" stecken müsstet (Fe…" at bounding box center [668, 405] width 361 height 136
paste textarea "Wie würdest du das Fell deines Hundes beschreiben – so, wie du es selbst nennst…"
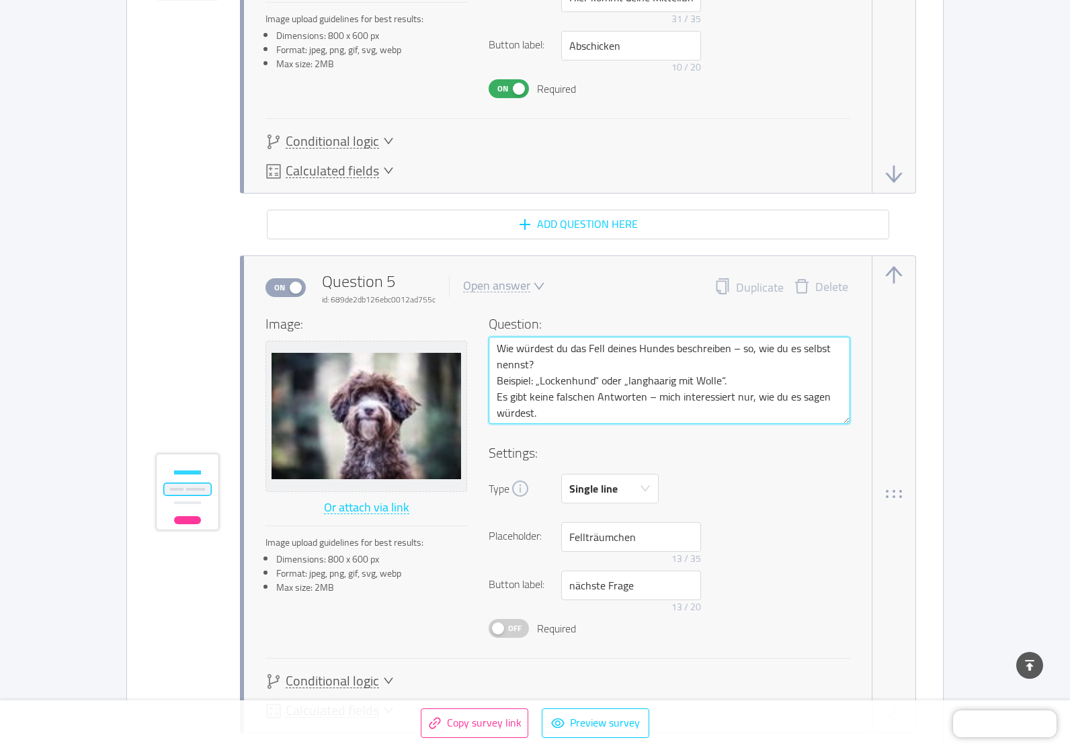
click at [559, 369] on textarea "Wie würdest du das Fell deines Hundes beschreiben – so, wie du es selbst nennst…" at bounding box center [668, 380] width 361 height 87
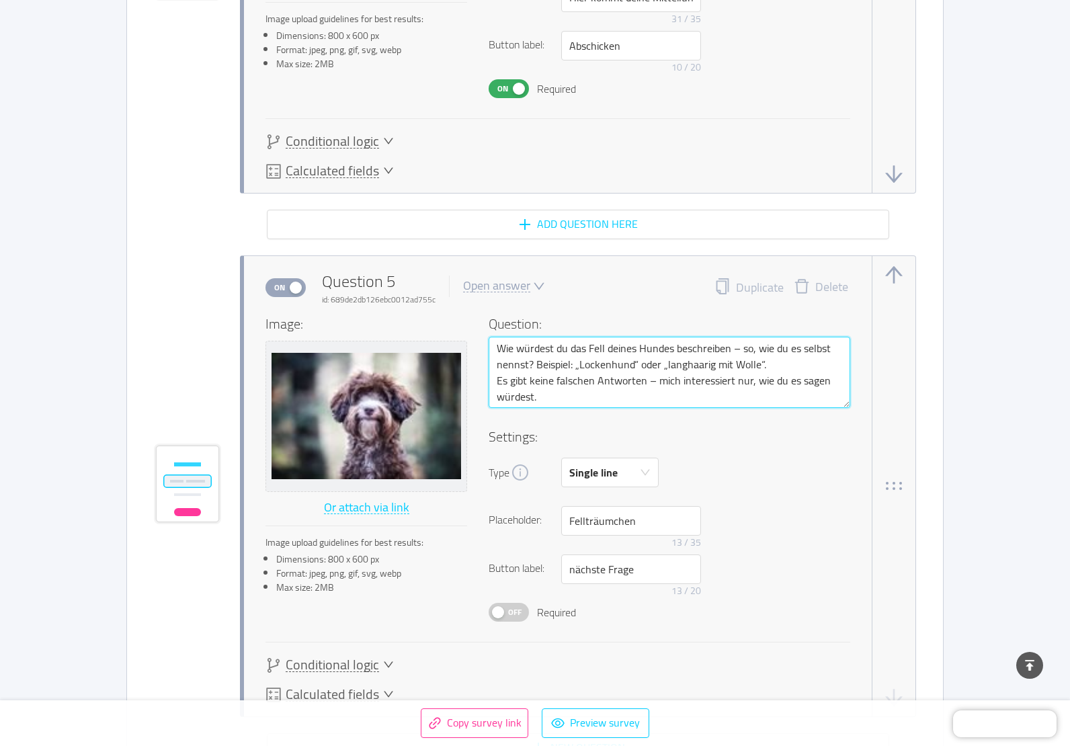
click at [773, 365] on textarea "Wie würdest du das Fell deines Hundes beschreiben – so, wie du es selbst nennst…" at bounding box center [668, 372] width 361 height 71
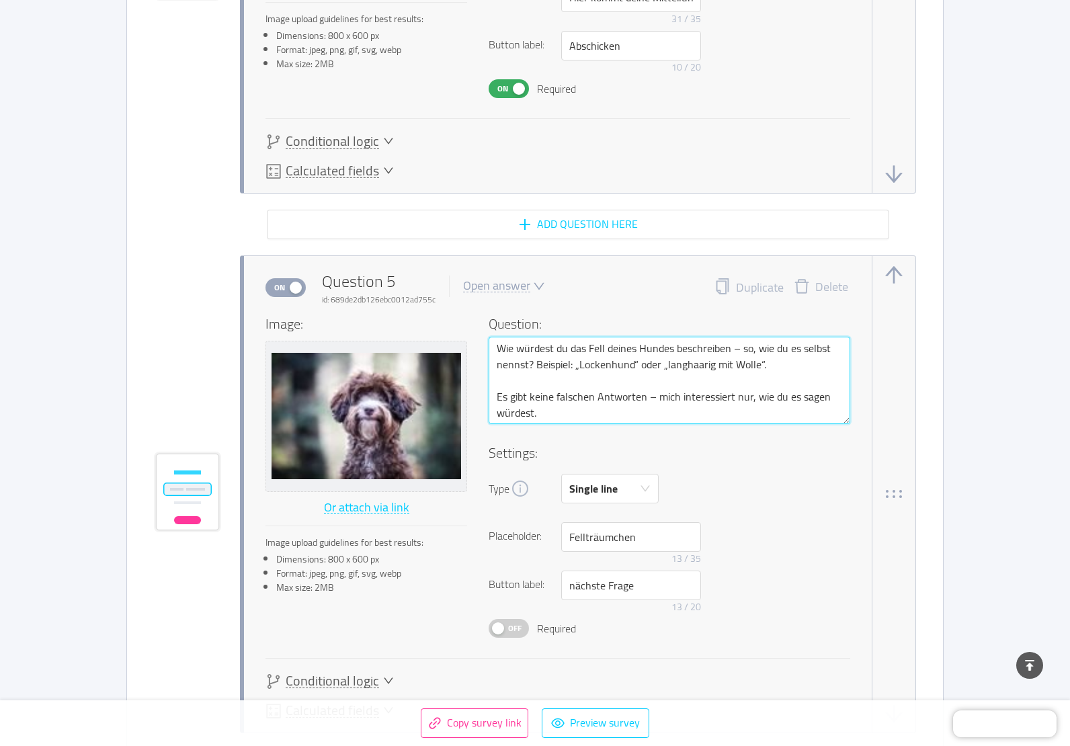
drag, startPoint x: 773, startPoint y: 397, endPoint x: 783, endPoint y: 399, distance: 9.6
click at [783, 399] on textarea "Wie würdest du das Fell deines Hundes beschreiben – so, wie du es selbst nennst…" at bounding box center [668, 380] width 361 height 87
click at [774, 398] on textarea "Wie würdest du das Fell deines Hundes beschreiben – so, wie du es selbst nennst…" at bounding box center [668, 380] width 361 height 87
drag, startPoint x: 718, startPoint y: 363, endPoint x: 756, endPoint y: 363, distance: 37.6
click at [756, 363] on textarea "Wie würdest du das Fell deines Hundes beschreiben – so, wie du es selbst nennst…" at bounding box center [668, 380] width 361 height 87
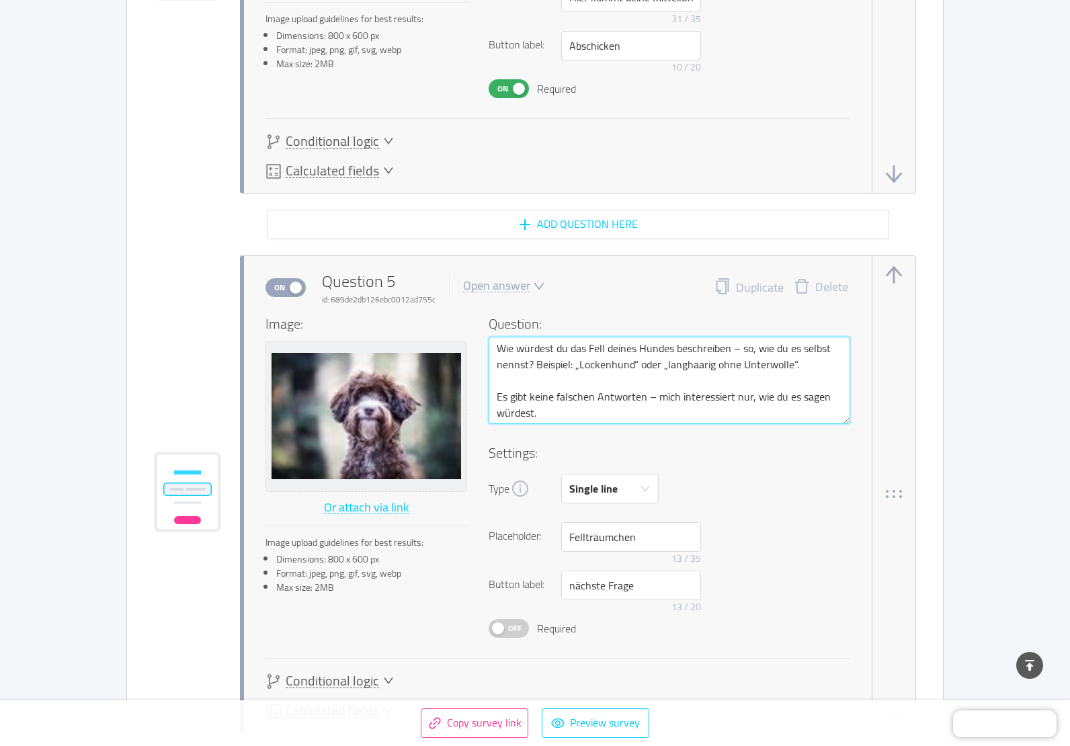
click at [528, 366] on textarea "Wie würdest du das Fell deines Hundes beschreiben – so, wie du es selbst nennst…" at bounding box center [668, 380] width 361 height 87
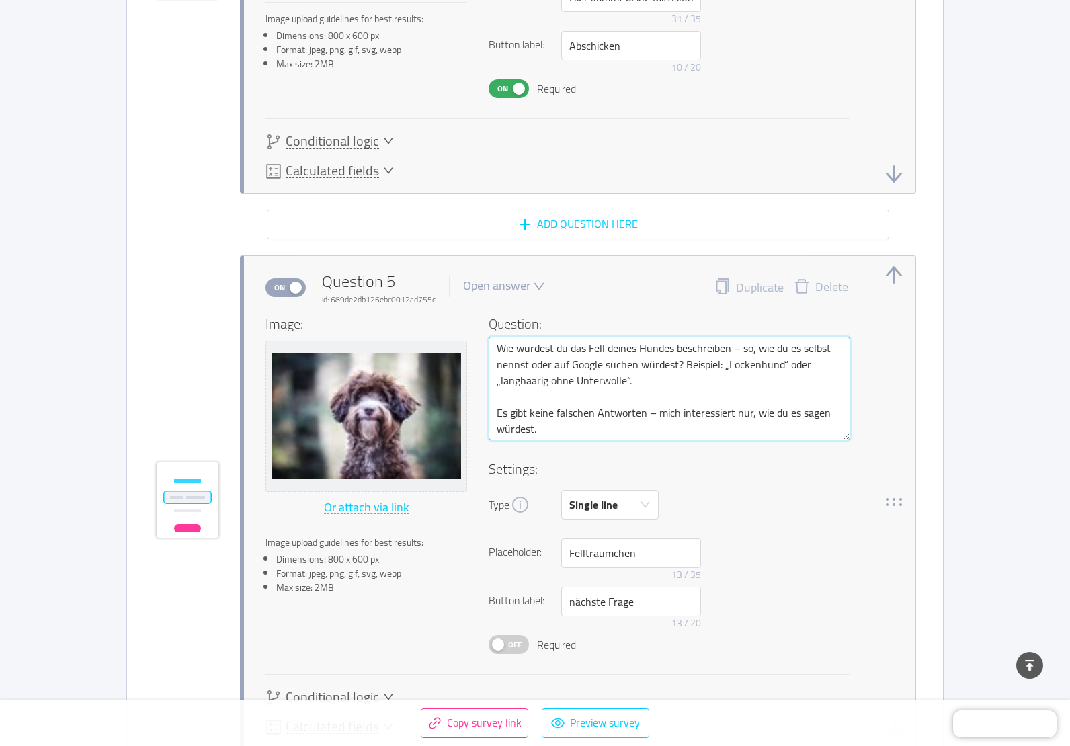
drag, startPoint x: 530, startPoint y: 364, endPoint x: 676, endPoint y: 367, distance: 145.8
click at [676, 367] on textarea "Wie würdest du das Fell deines Hundes beschreiben – so, wie du es selbst nennst…" at bounding box center [668, 388] width 361 height 103
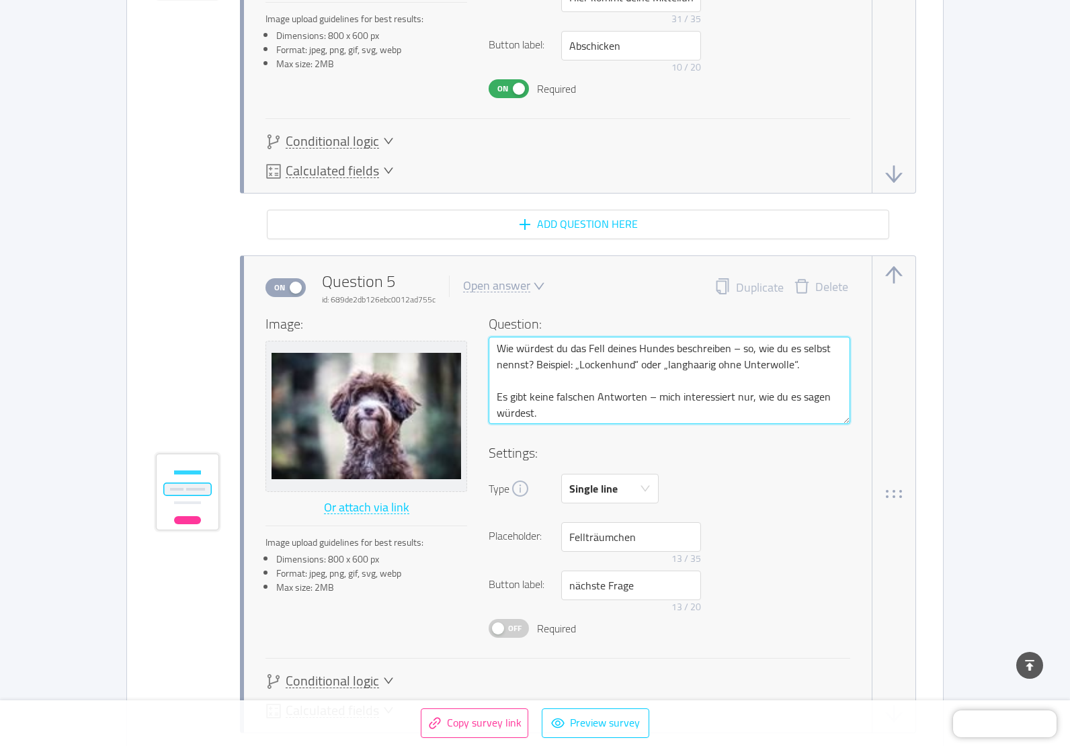
drag, startPoint x: 799, startPoint y: 398, endPoint x: 570, endPoint y: 412, distance: 229.5
click at [568, 412] on textarea "Wie würdest du das Fell deines Hundes beschreiben – so, wie du es selbst nennst…" at bounding box center [668, 380] width 361 height 87
paste textarea "oder auf Google suchen würdest"
drag, startPoint x: 800, startPoint y: 398, endPoint x: 834, endPoint y: 399, distance: 33.6
click at [834, 399] on textarea "Wie würdest du das Fell deines Hundes beschreiben – so, wie du es selbst nennst…" at bounding box center [668, 380] width 361 height 87
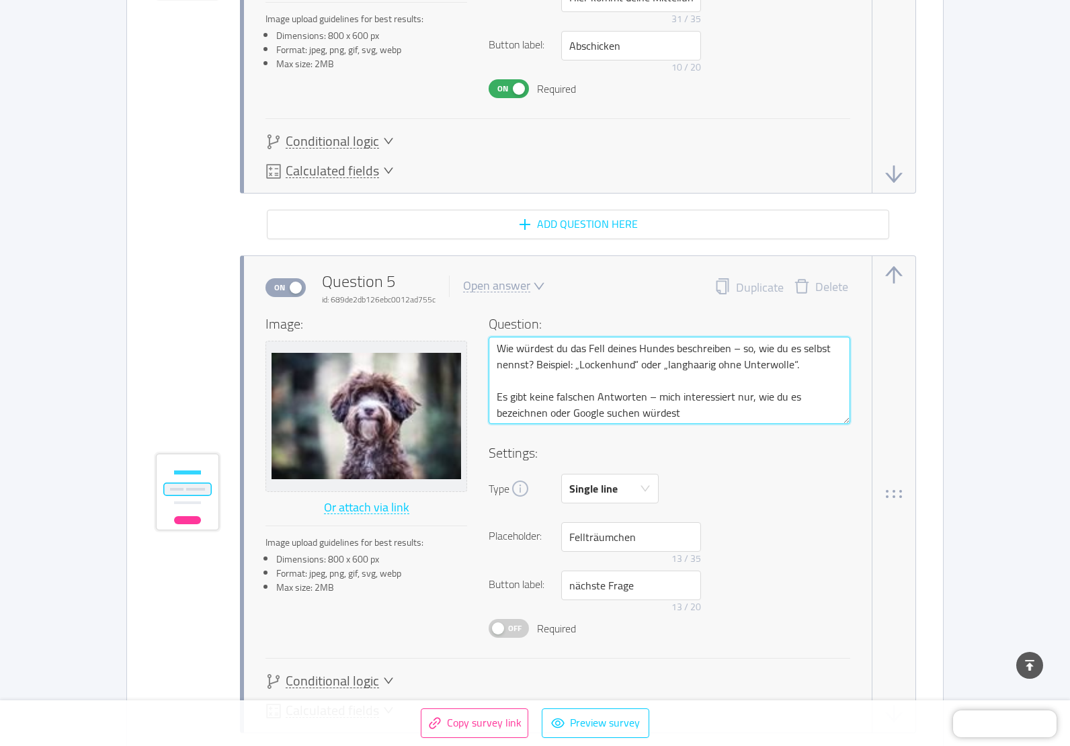
drag, startPoint x: 609, startPoint y: 411, endPoint x: 637, endPoint y: 412, distance: 27.6
click at [637, 412] on textarea "Wie würdest du das Fell deines Hundes beschreiben – so, wie du es selbst nennst…" at bounding box center [668, 380] width 361 height 87
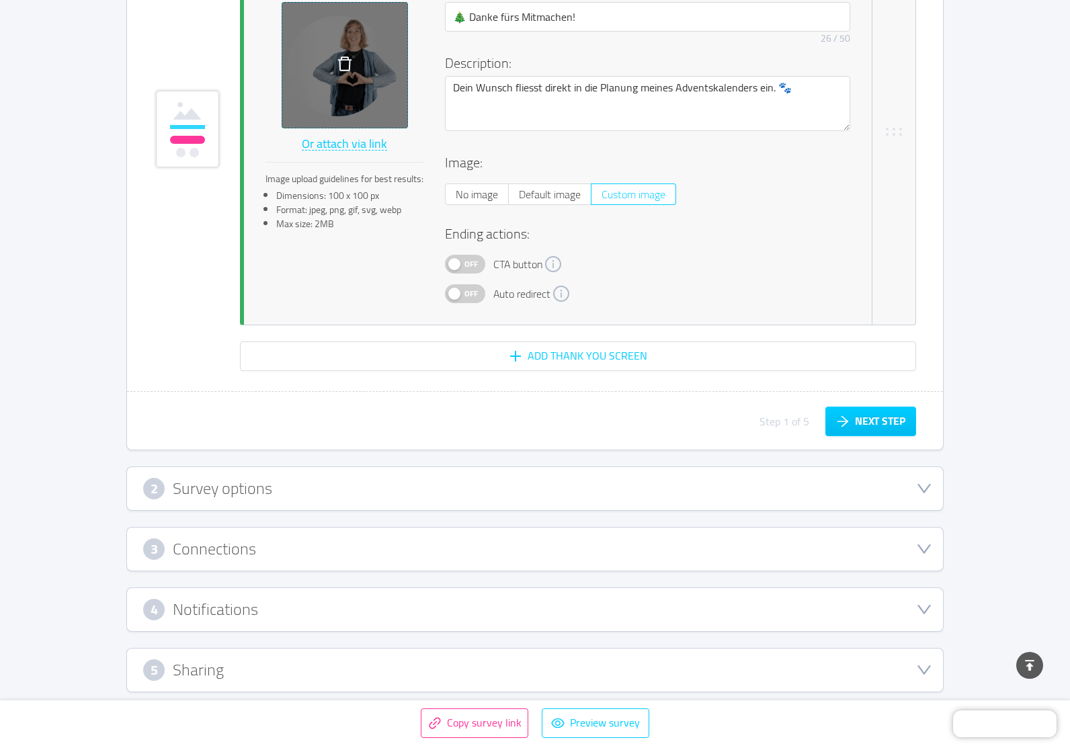
scroll to position [4328, 0]
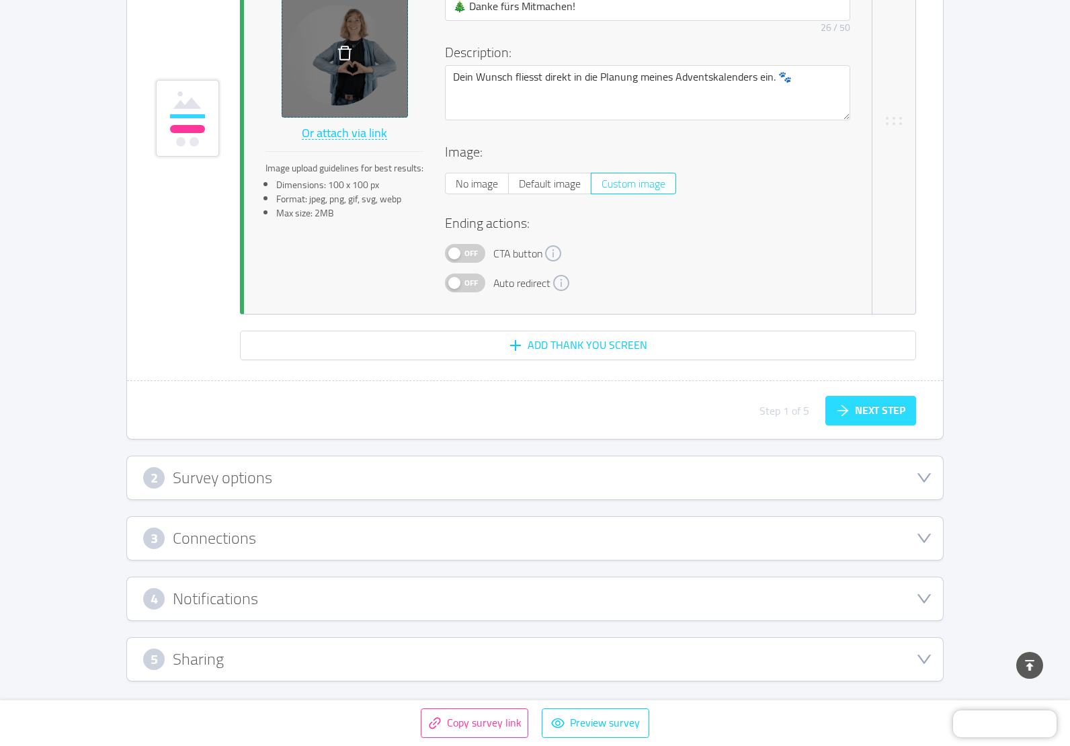
click at [902, 417] on button "Next step" at bounding box center [870, 411] width 91 height 30
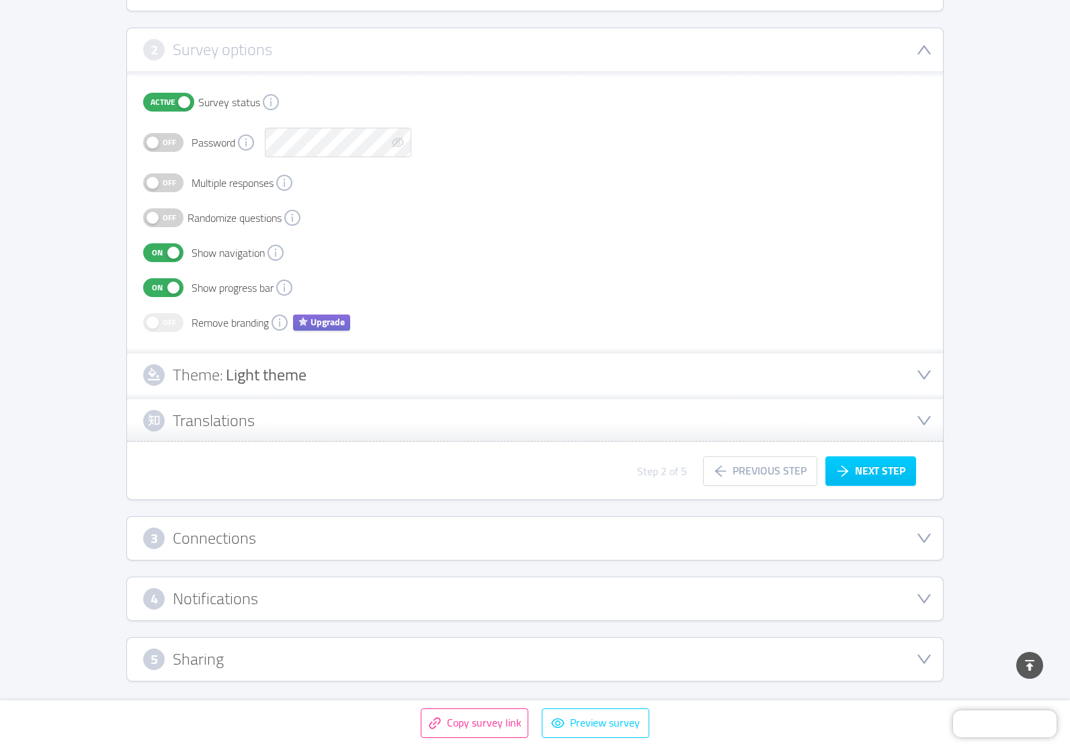
scroll to position [271, 0]
click at [309, 318] on span "Upgrade" at bounding box center [321, 322] width 57 height 16
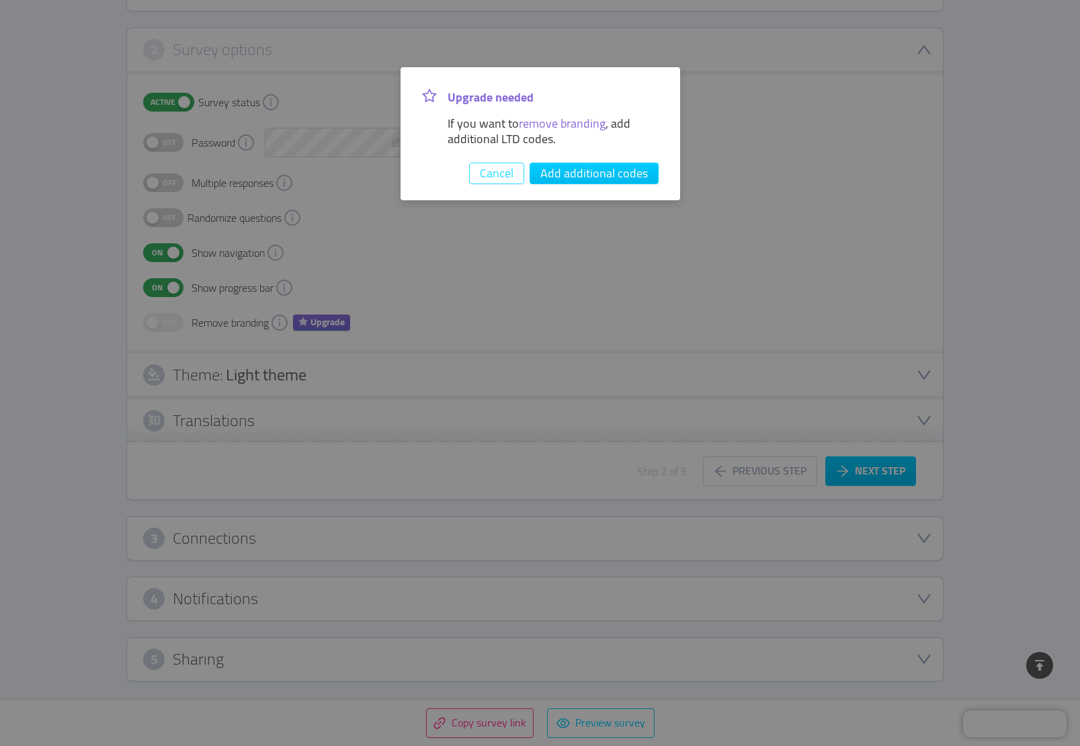
click at [501, 174] on button "Cancel" at bounding box center [496, 173] width 55 height 21
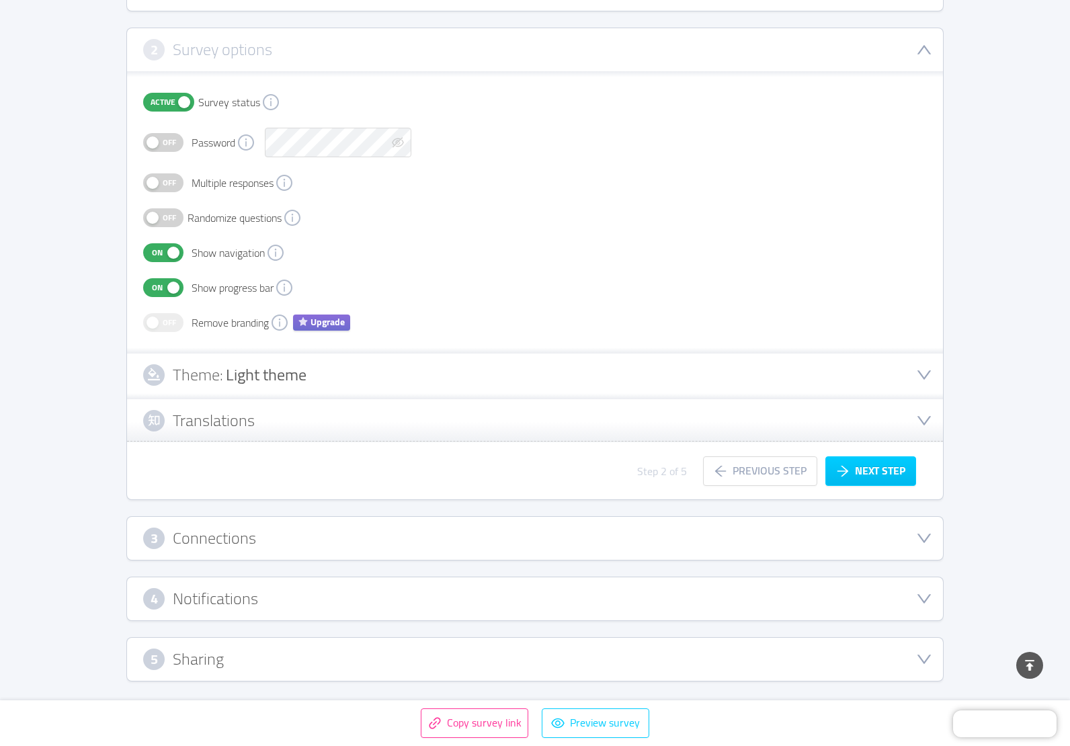
click at [247, 372] on span "Light theme" at bounding box center [266, 374] width 81 height 30
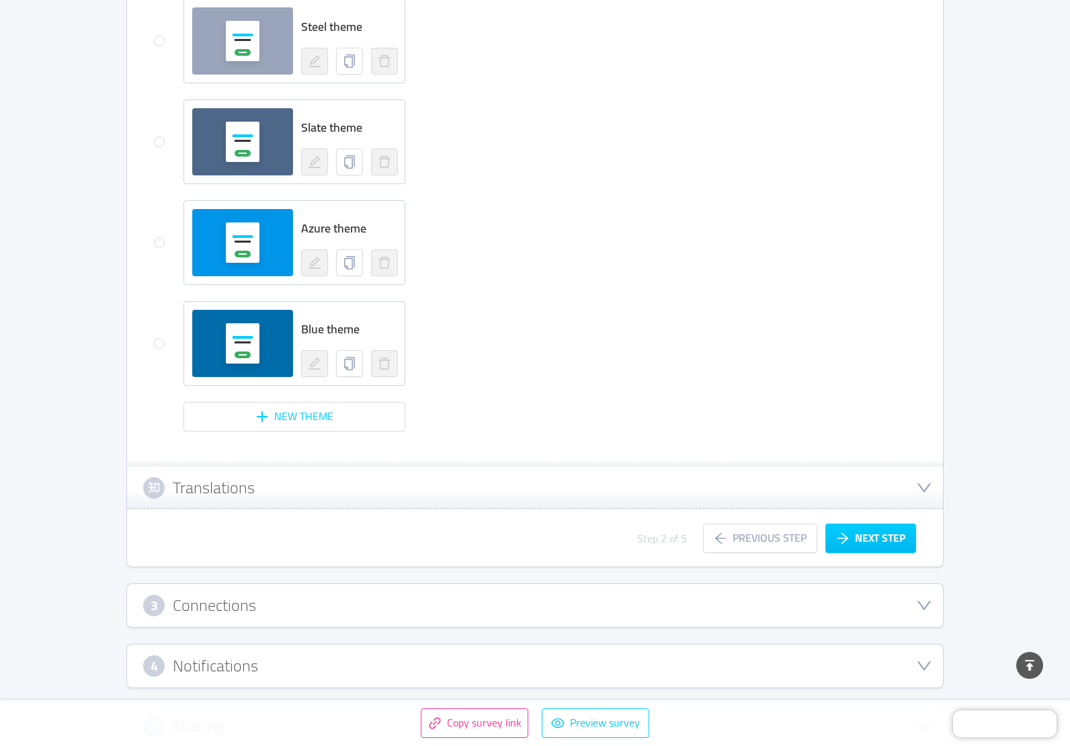
scroll to position [1158, 0]
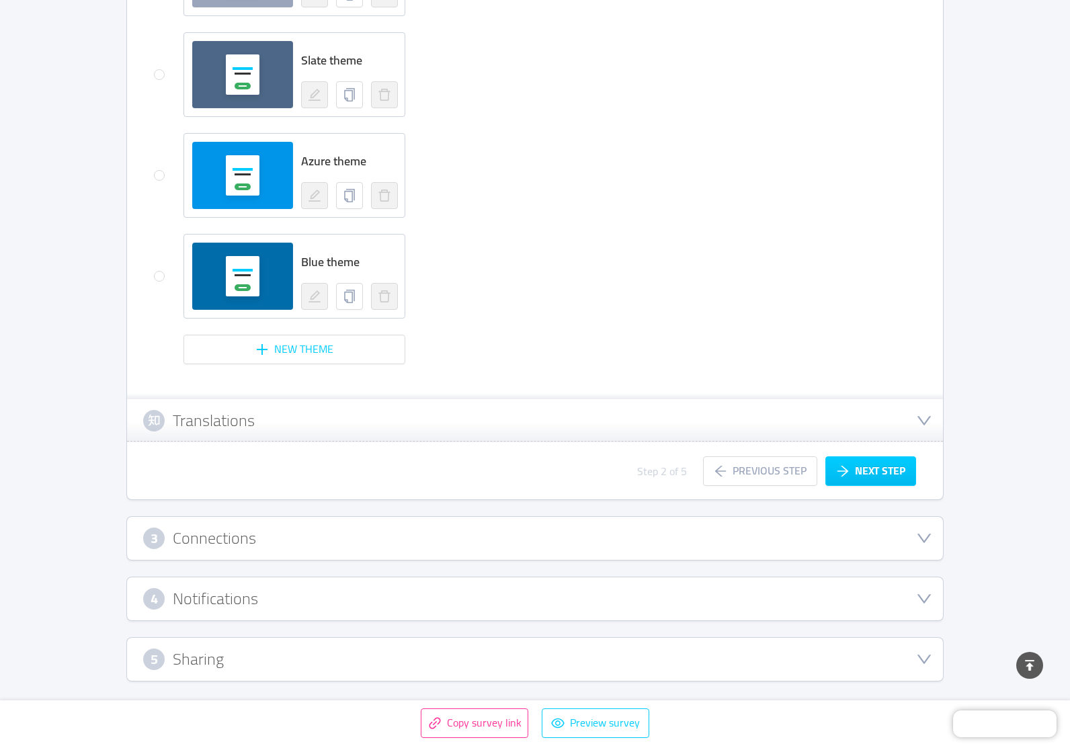
click at [194, 419] on h3 "Translations" at bounding box center [214, 420] width 82 height 15
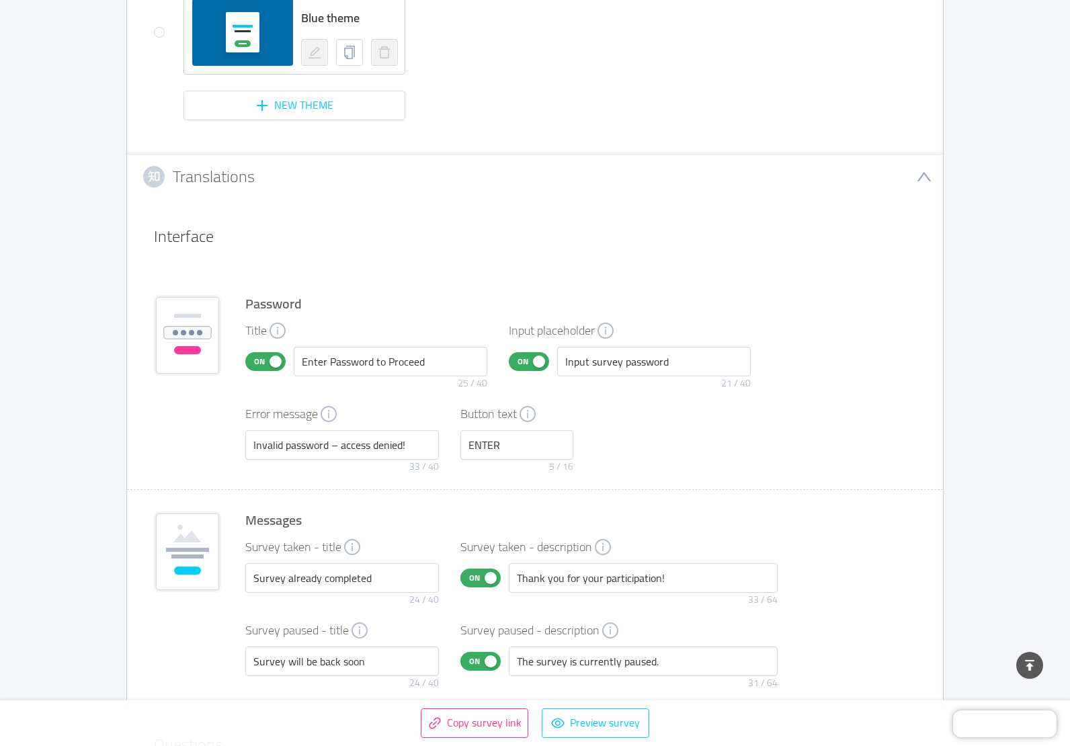
scroll to position [1293, 0]
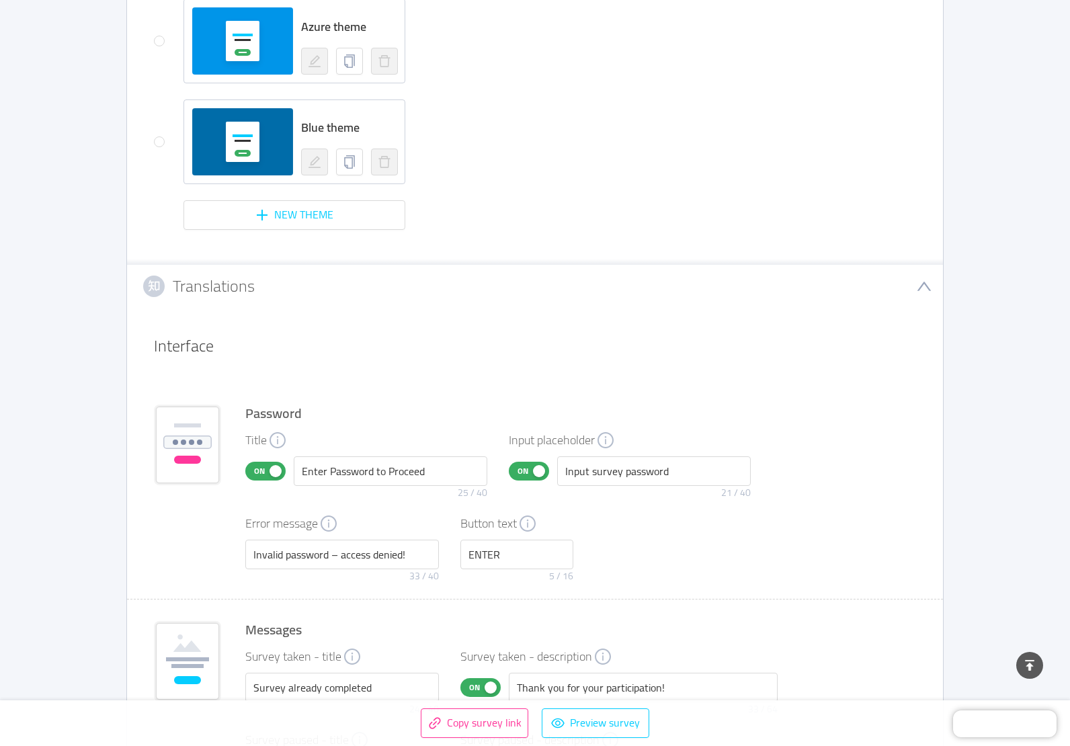
click at [234, 290] on h3 "Translations" at bounding box center [214, 286] width 82 height 15
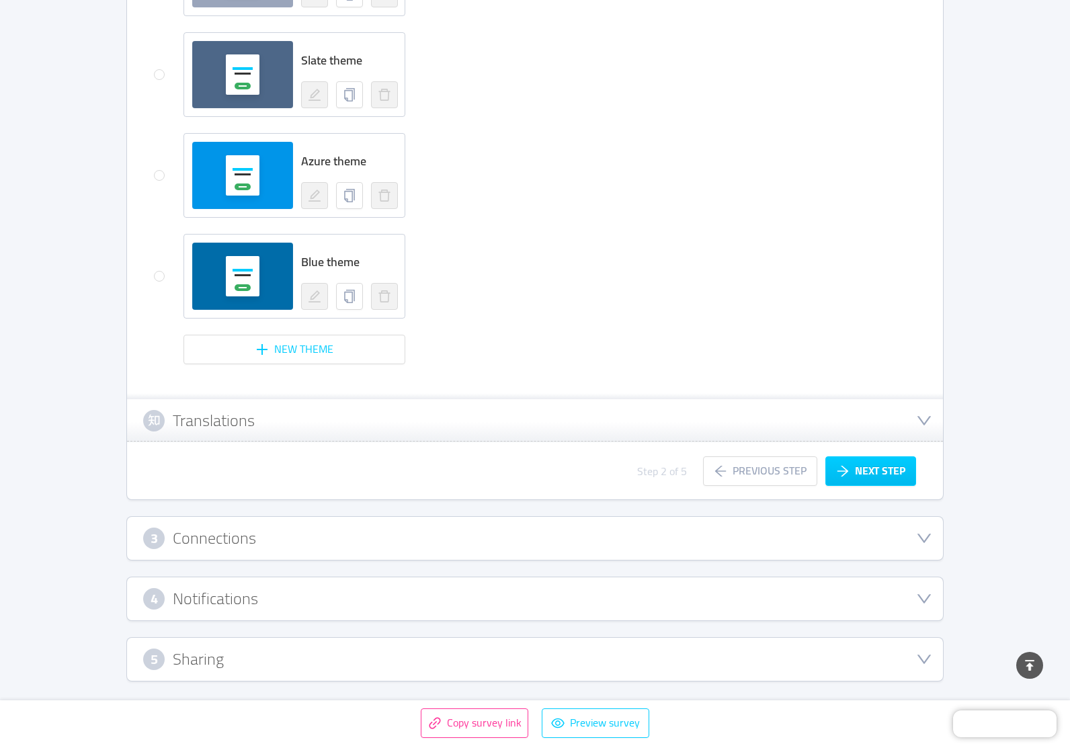
scroll to position [1158, 0]
click at [185, 546] on h3 "Connections" at bounding box center [214, 538] width 83 height 15
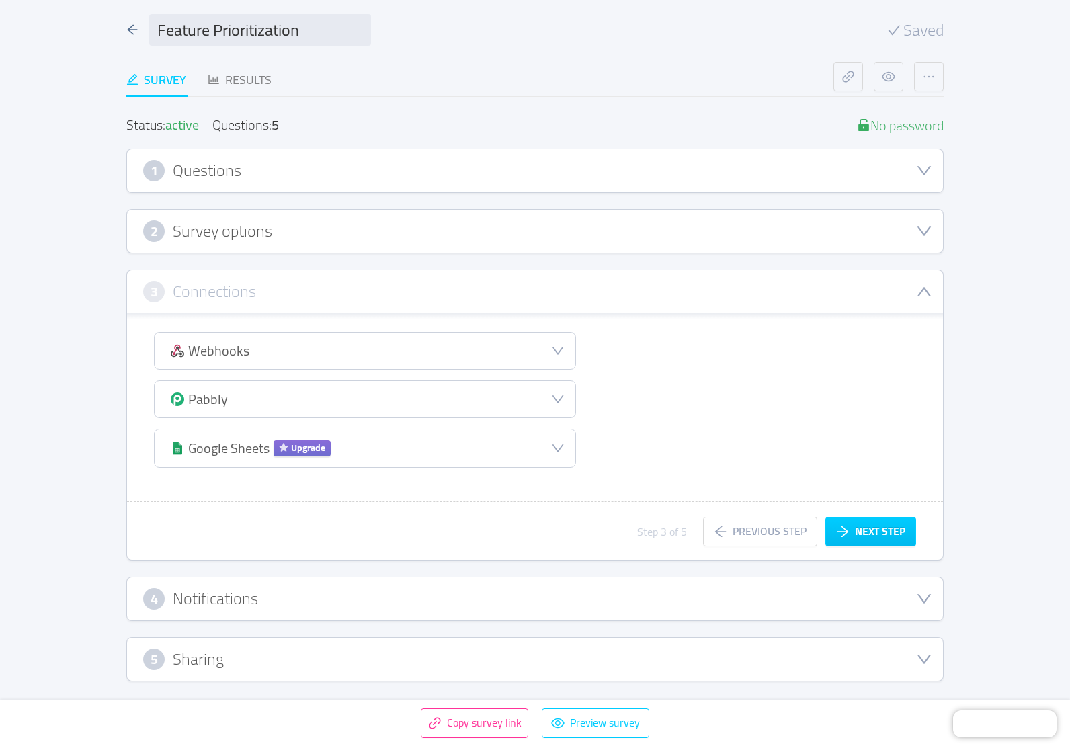
scroll to position [90, 0]
click at [855, 531] on button "Next step" at bounding box center [870, 532] width 91 height 30
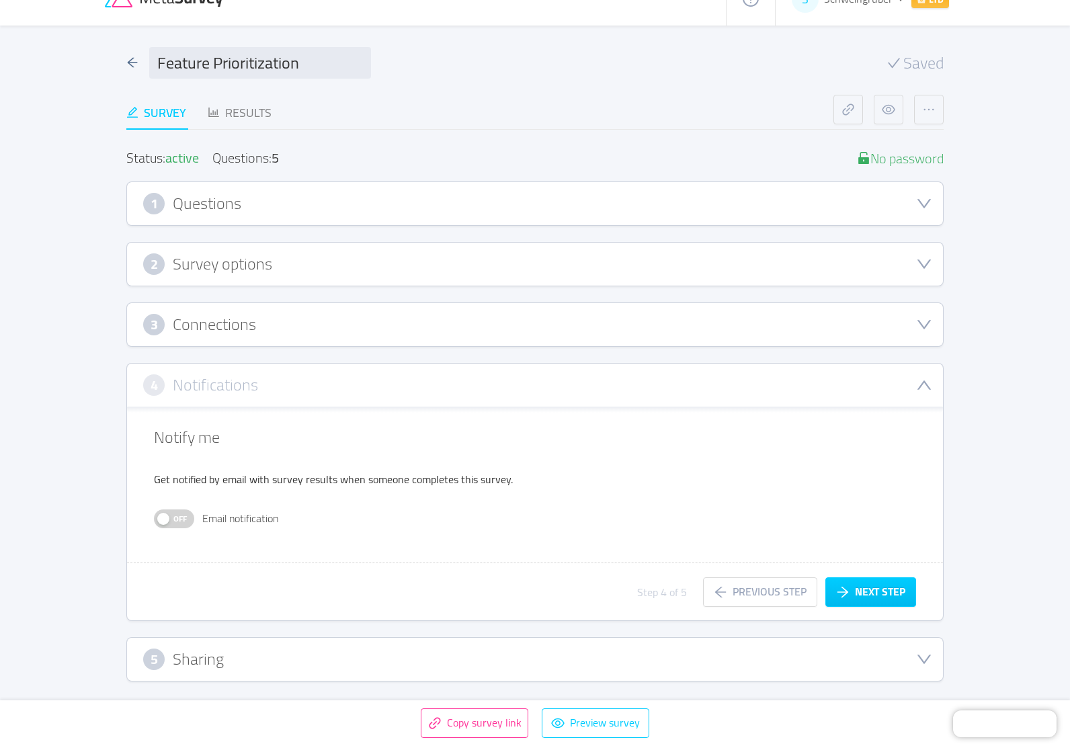
scroll to position [57, 0]
click at [193, 518] on button "Off" at bounding box center [174, 518] width 40 height 19
click at [888, 593] on button "Next step" at bounding box center [870, 592] width 91 height 30
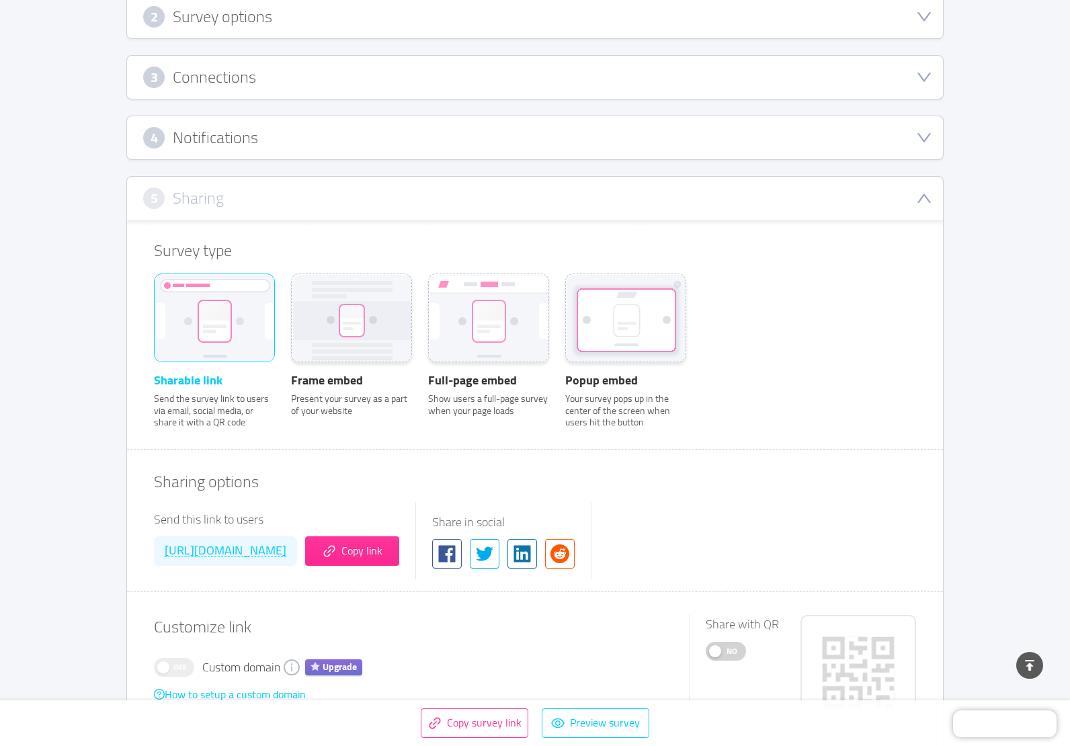
scroll to position [326, 0]
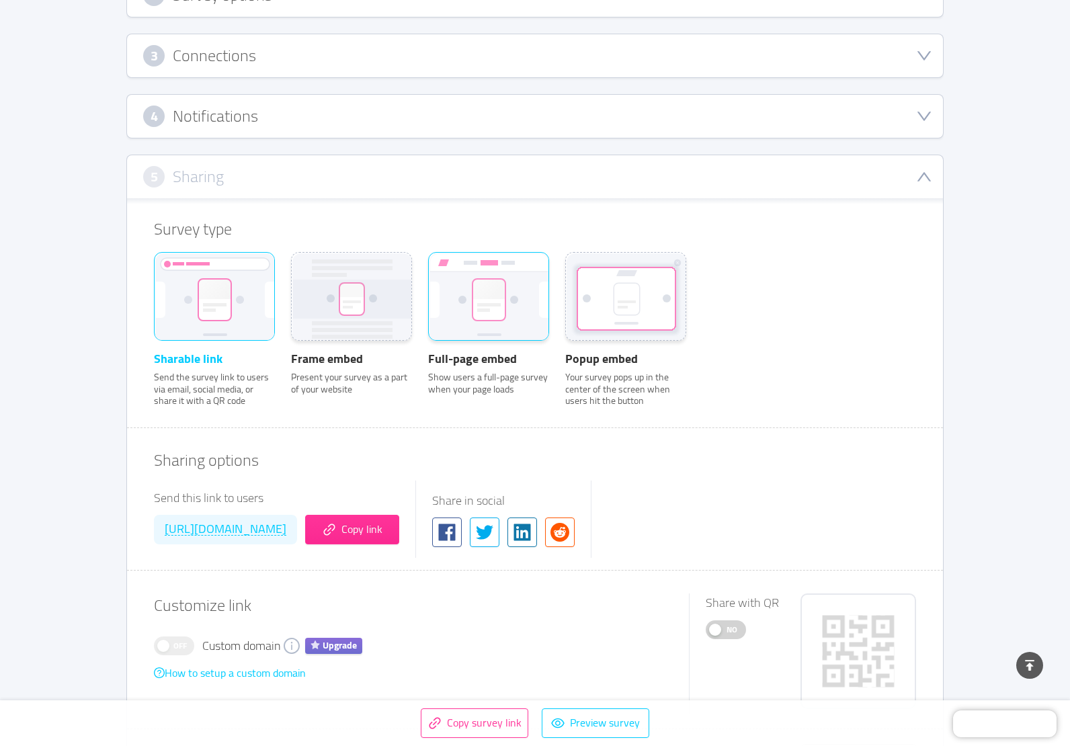
click at [520, 315] on rect at bounding box center [489, 298] width 120 height 90
click at [428, 270] on input "Full-page embed Show users a full-page survey when your page loads" at bounding box center [428, 270] width 0 height 0
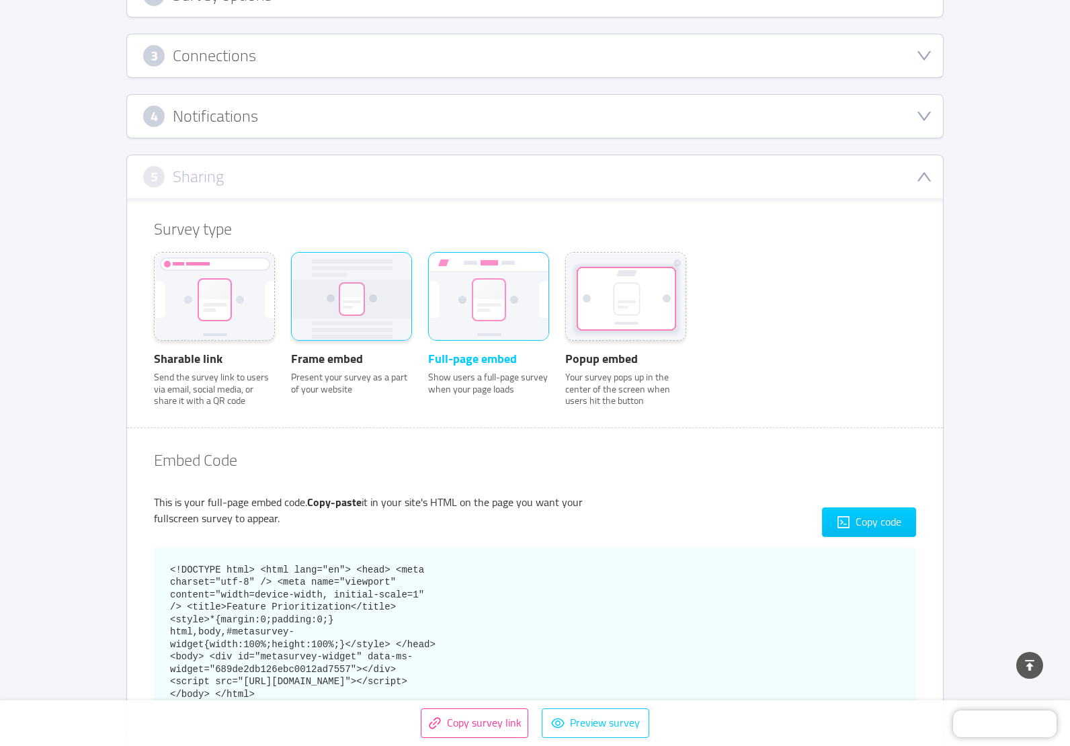
click at [394, 313] on icon at bounding box center [352, 298] width 118 height 39
click at [291, 270] on input "Frame embed Present your survey as a part of your website" at bounding box center [291, 270] width 0 height 0
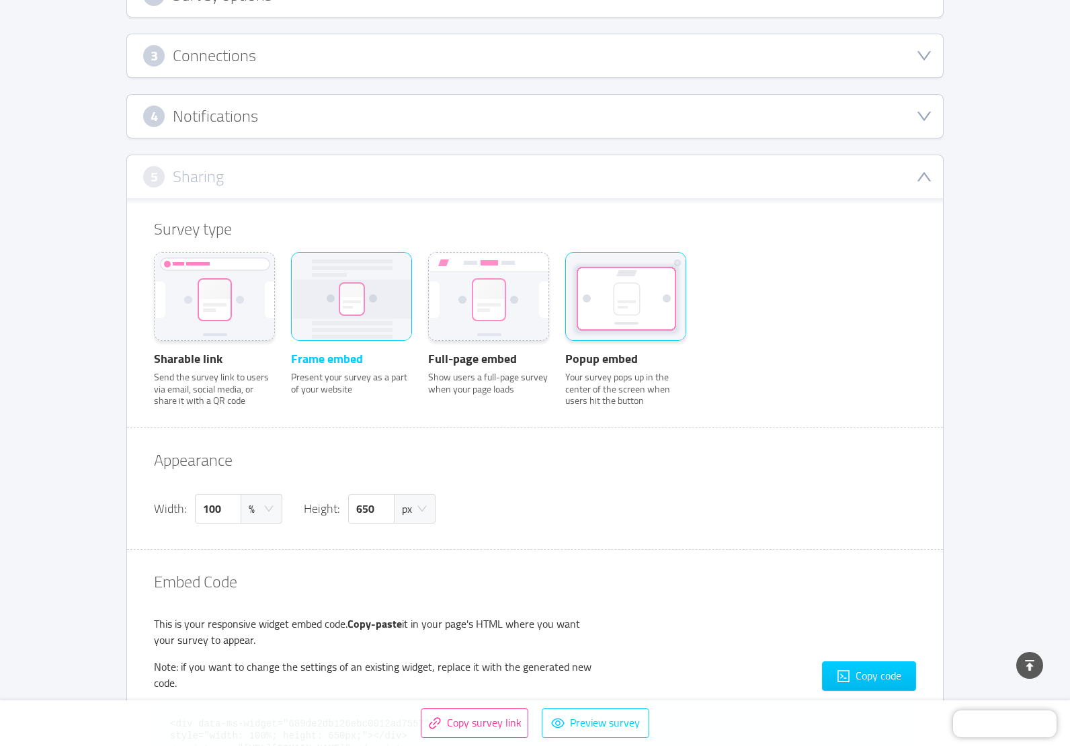
click at [611, 307] on rect at bounding box center [626, 298] width 97 height 61
click at [565, 270] on input "Popup embed Your survey pops up in the center of the screen when users hit the …" at bounding box center [565, 270] width 0 height 0
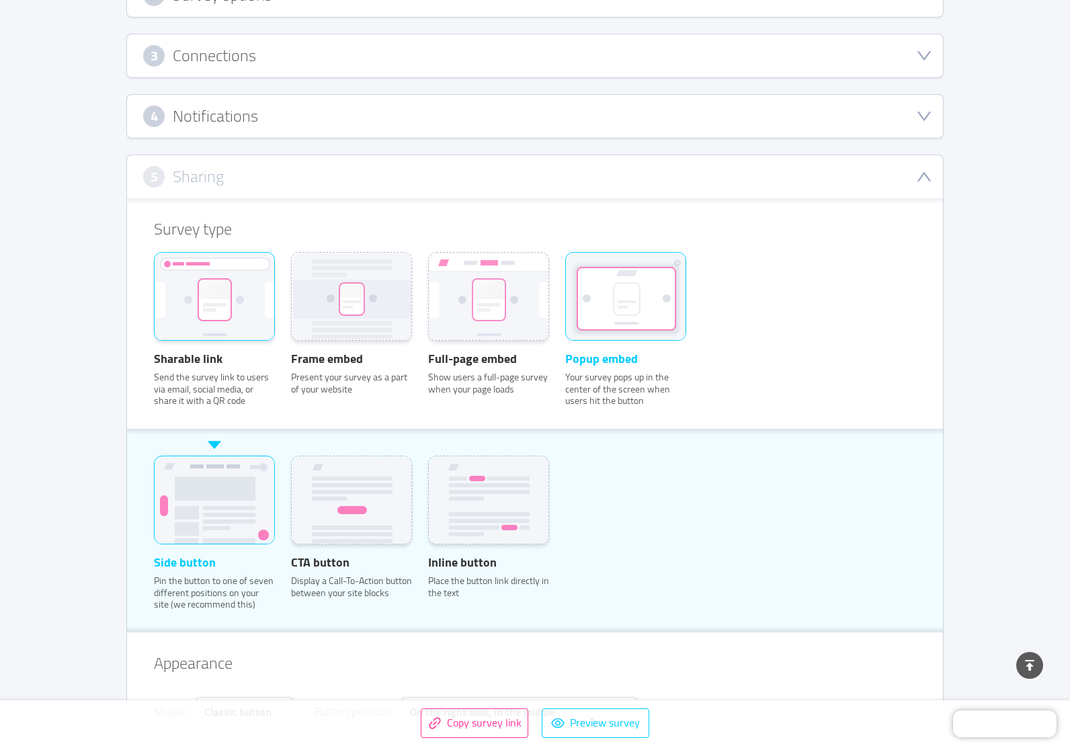
click at [256, 312] on rect at bounding box center [215, 298] width 120 height 90
click at [154, 270] on input "Sharable link Send the survey link to users via email, social media, or share i…" at bounding box center [154, 270] width 0 height 0
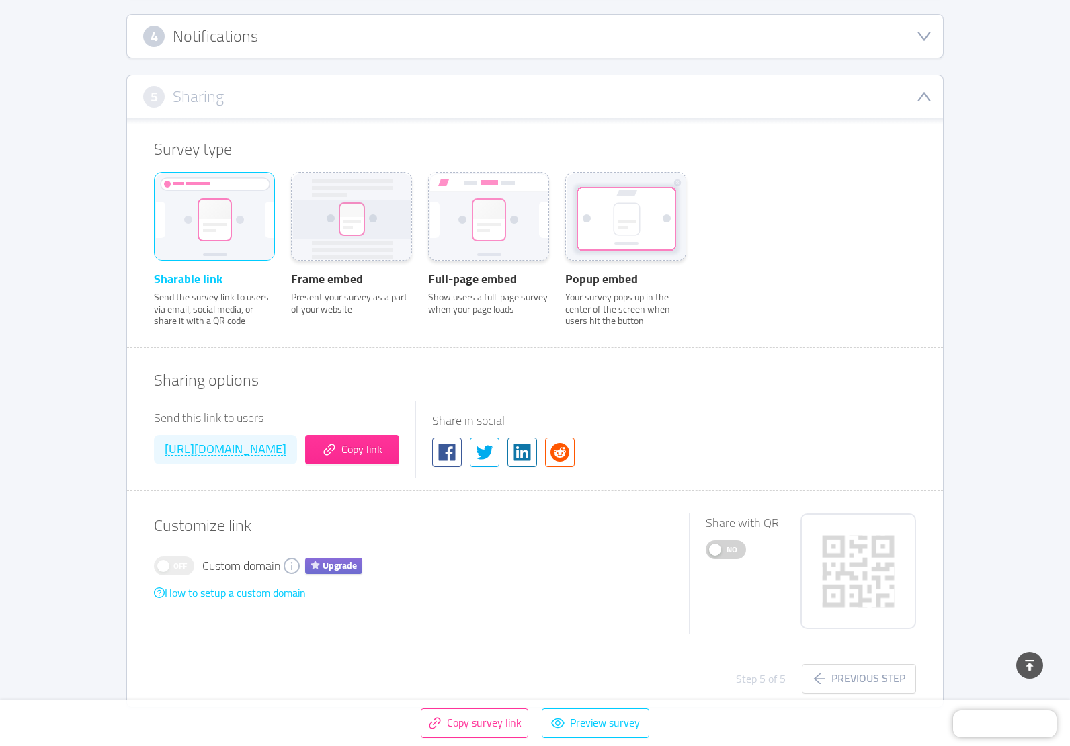
scroll to position [432, 0]
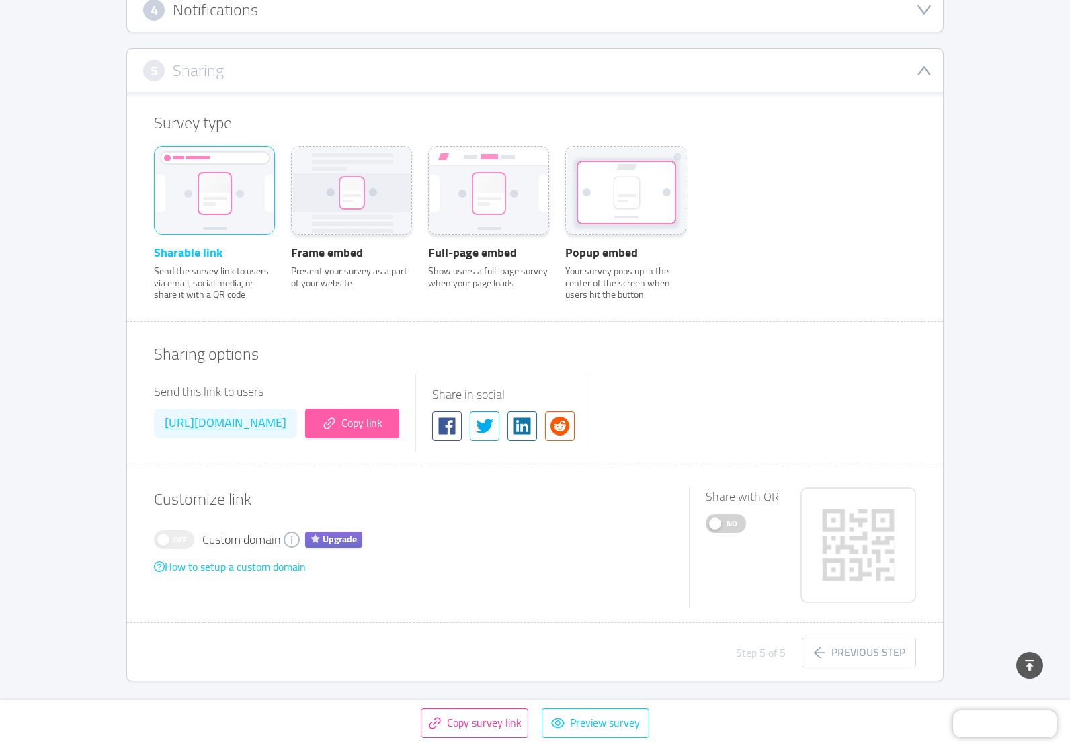
click at [399, 422] on button "Copy link" at bounding box center [352, 423] width 94 height 30
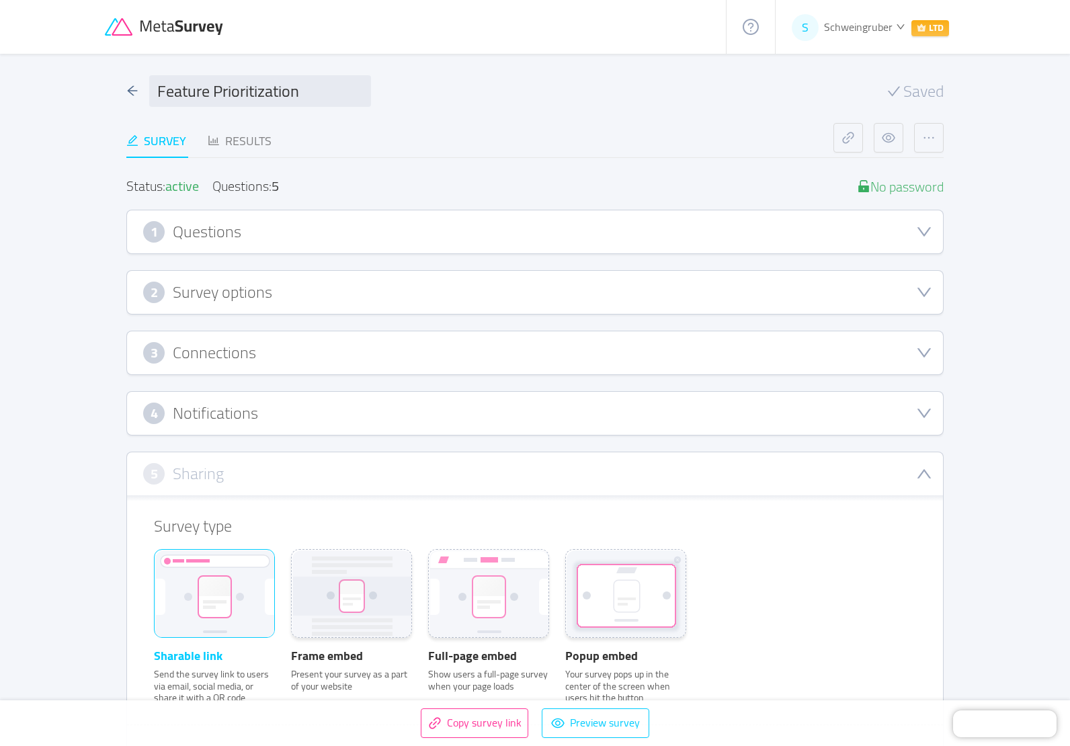
scroll to position [0, 0]
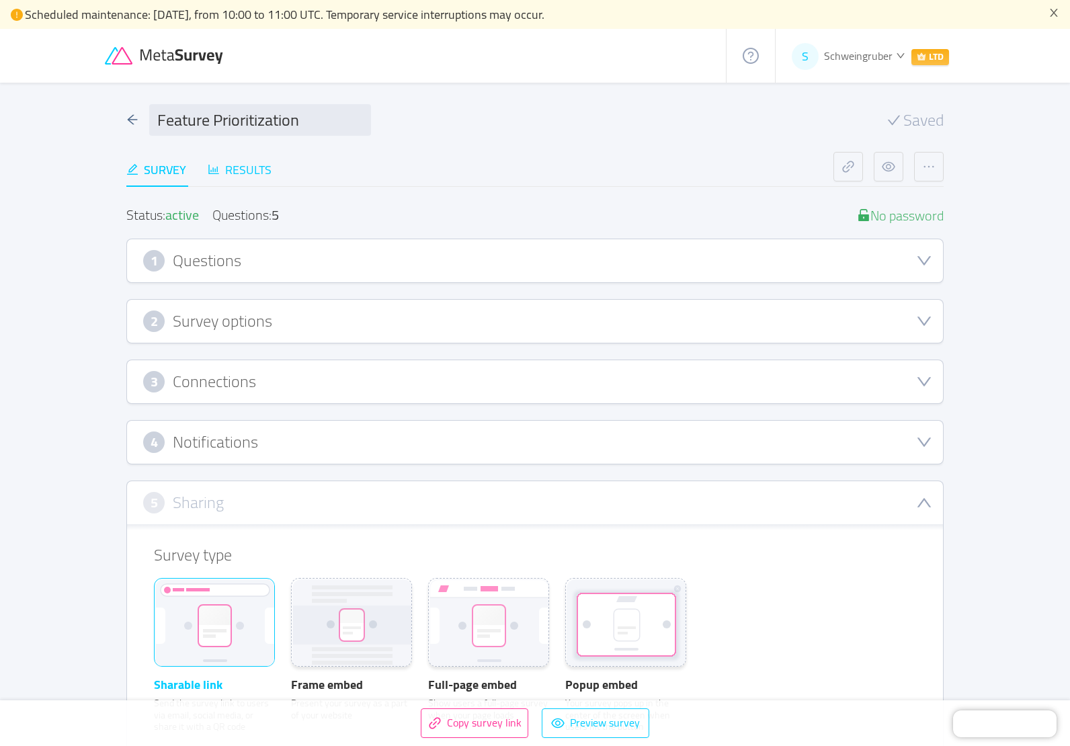
click at [251, 170] on div "Results" at bounding box center [240, 170] width 64 height 18
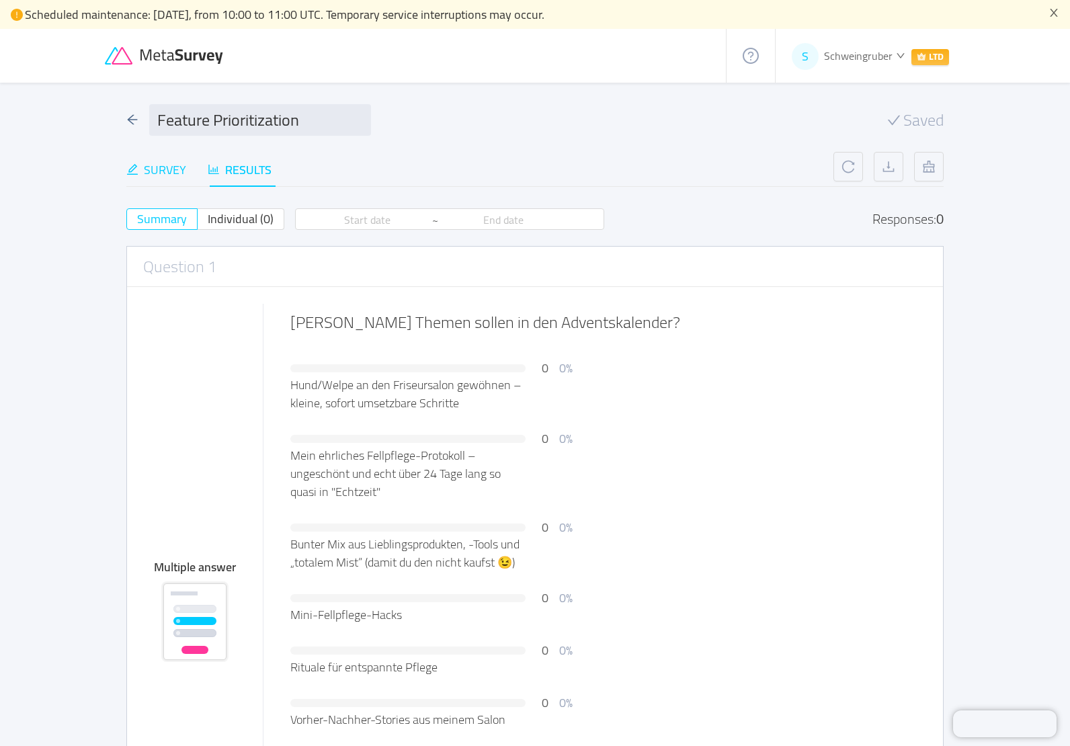
click at [168, 173] on div "Survey" at bounding box center [156, 170] width 60 height 18
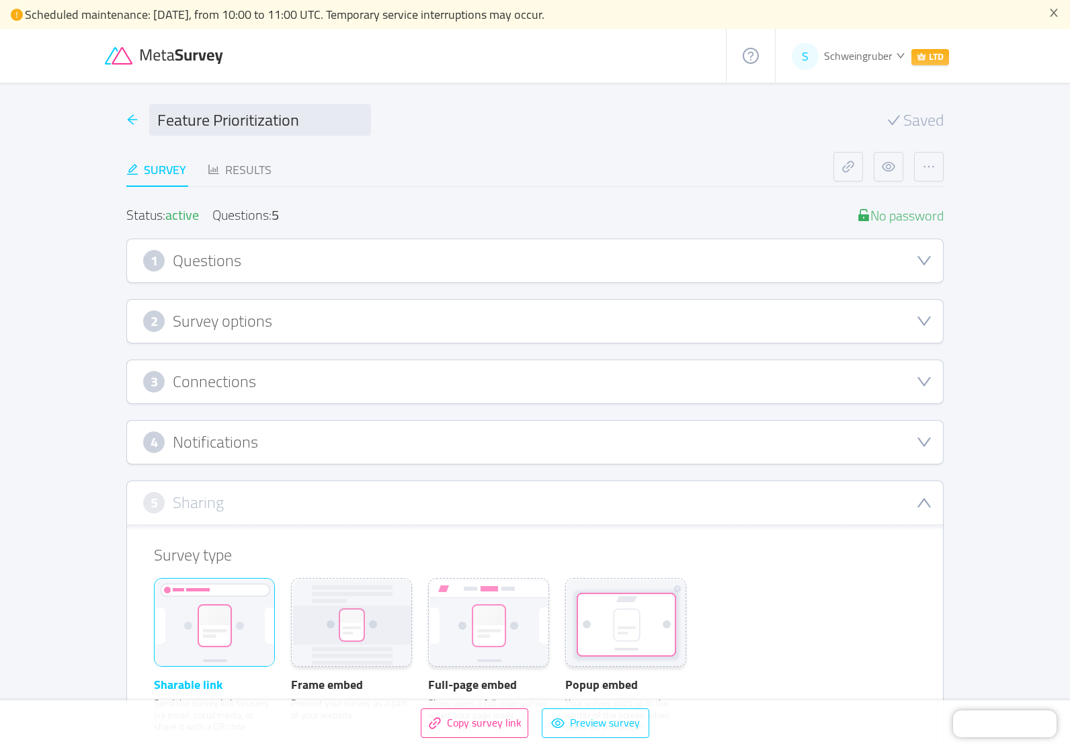
click at [133, 121] on icon "icon: arrow-left" at bounding box center [132, 120] width 12 height 12
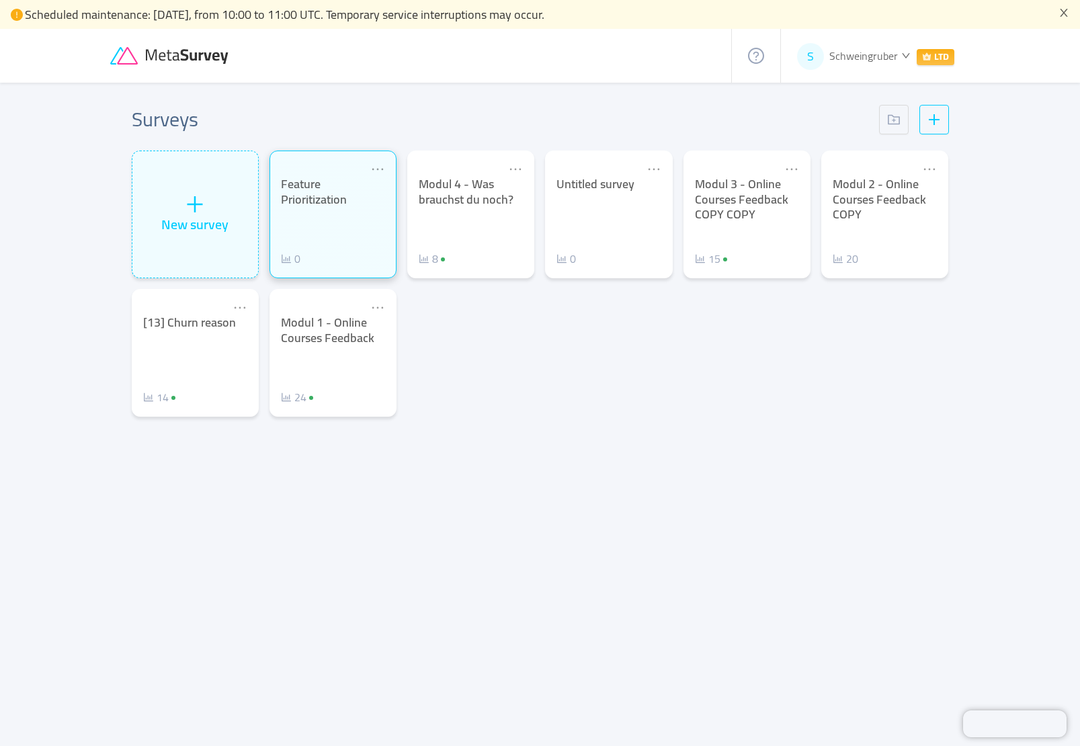
click at [363, 202] on div "Feature Prioritization" at bounding box center [333, 192] width 104 height 30
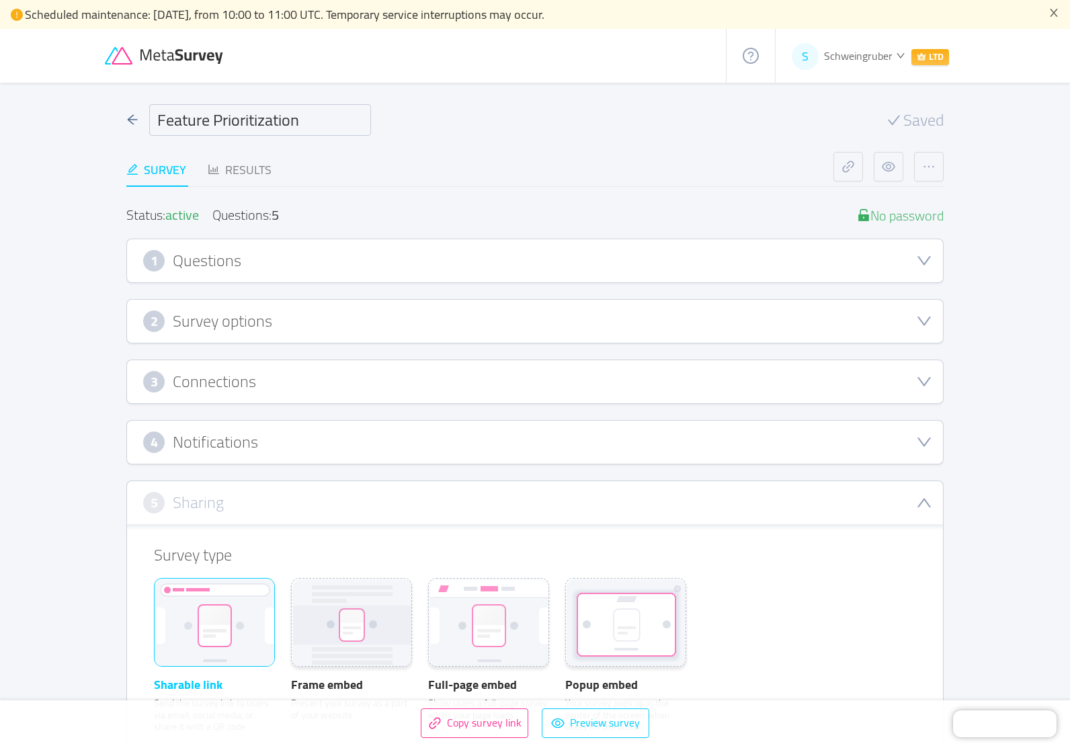
drag, startPoint x: 159, startPoint y: 124, endPoint x: 312, endPoint y: 128, distance: 153.2
click at [312, 128] on input "Feature Prioritization" at bounding box center [260, 120] width 222 height 32
click at [889, 173] on button "button" at bounding box center [888, 167] width 30 height 30
drag, startPoint x: 200, startPoint y: 253, endPoint x: 198, endPoint y: 259, distance: 6.9
click at [200, 253] on h3 "Questions" at bounding box center [207, 260] width 69 height 15
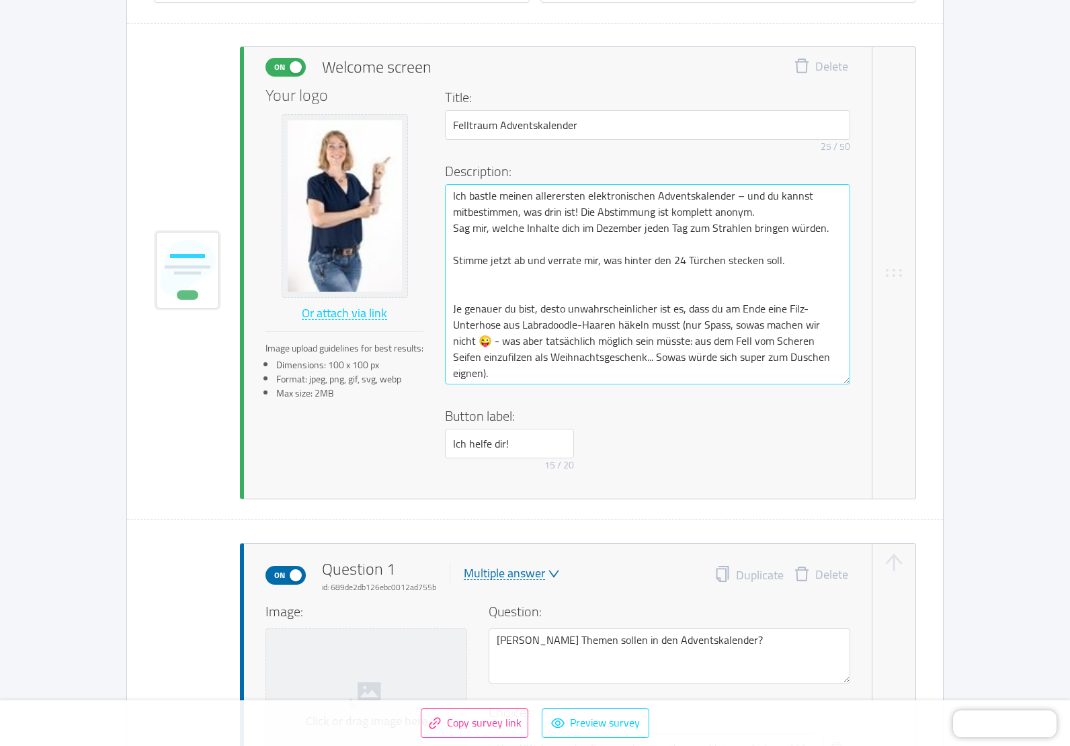
scroll to position [336, 0]
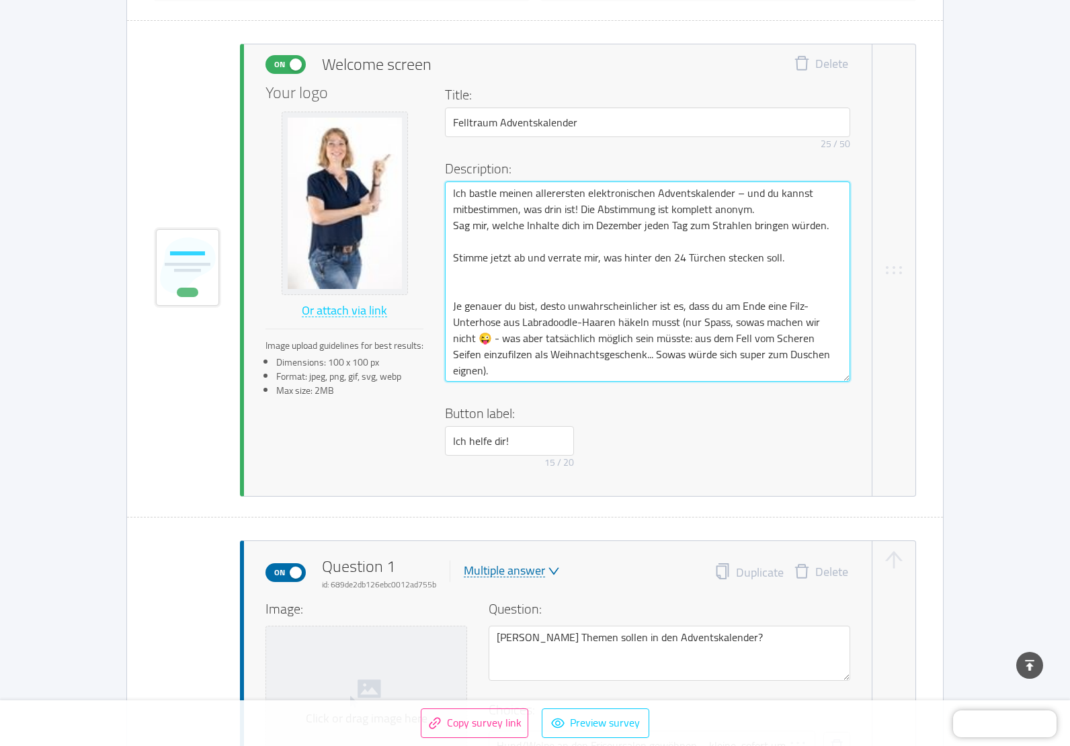
drag, startPoint x: 499, startPoint y: 376, endPoint x: 455, endPoint y: 196, distance: 185.3
click at [455, 196] on textarea "Ich bastle meinen allerersten elektronischen Adventskalender – und du kannst mi…" at bounding box center [647, 281] width 405 height 200
paste textarea "gerade meinen allerersten elektronischen Hunde-Adventskalender – und du kannst …"
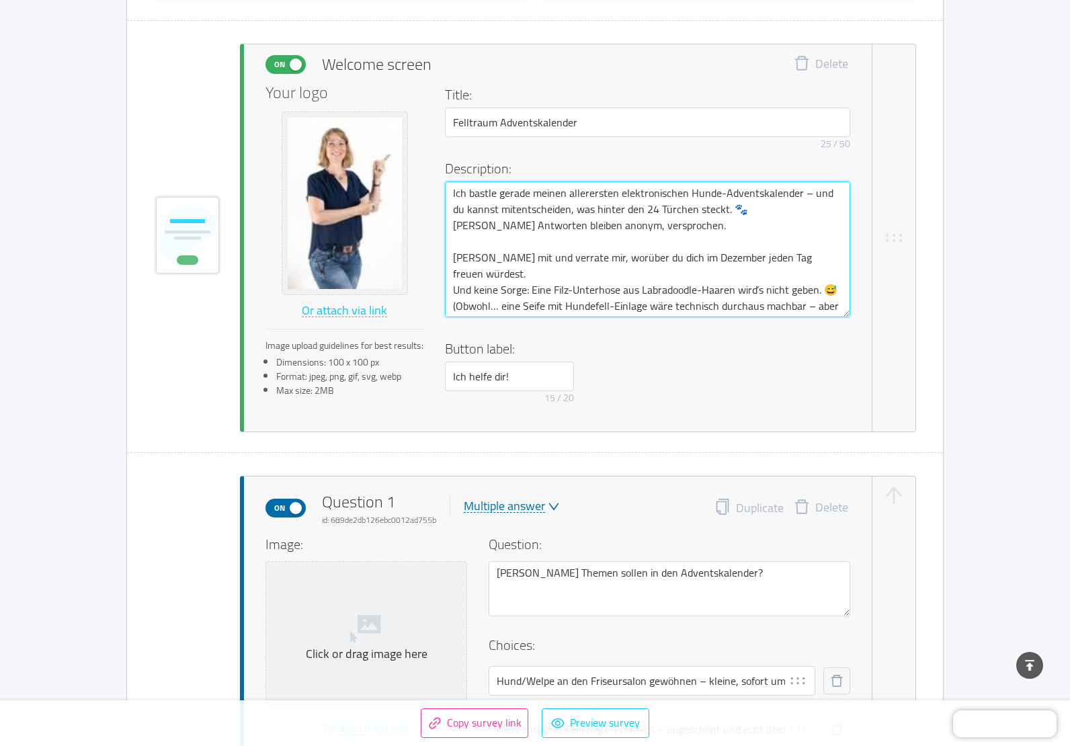
click at [456, 289] on textarea "Ich bastle gerade meinen allerersten elektronischen Hunde-Adventskalender – und…" at bounding box center [647, 249] width 405 height 136
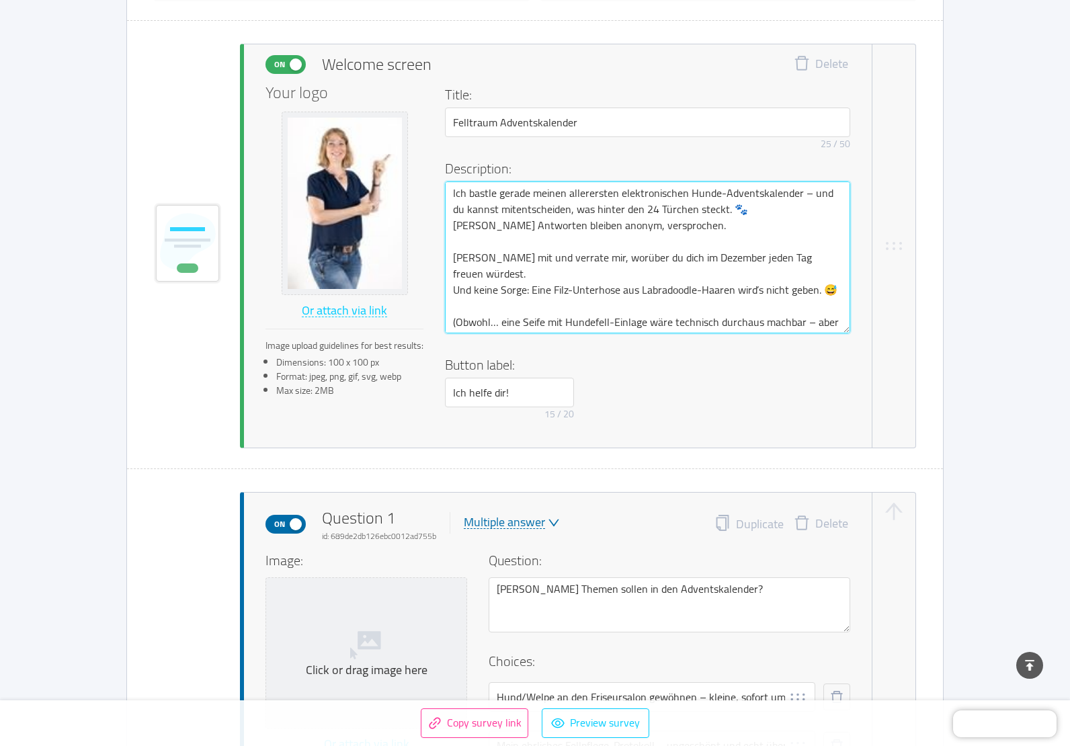
click at [807, 306] on textarea "Ich bastle gerade meinen allerersten elektronischen Hunde-Adventskalender – und…" at bounding box center [647, 257] width 405 height 152
drag, startPoint x: 804, startPoint y: 306, endPoint x: 627, endPoint y: 324, distance: 177.0
click at [627, 324] on textarea "Ich bastle gerade meinen allerersten elektronischen Hunde-Adventskalender – und…" at bounding box center [647, 257] width 405 height 152
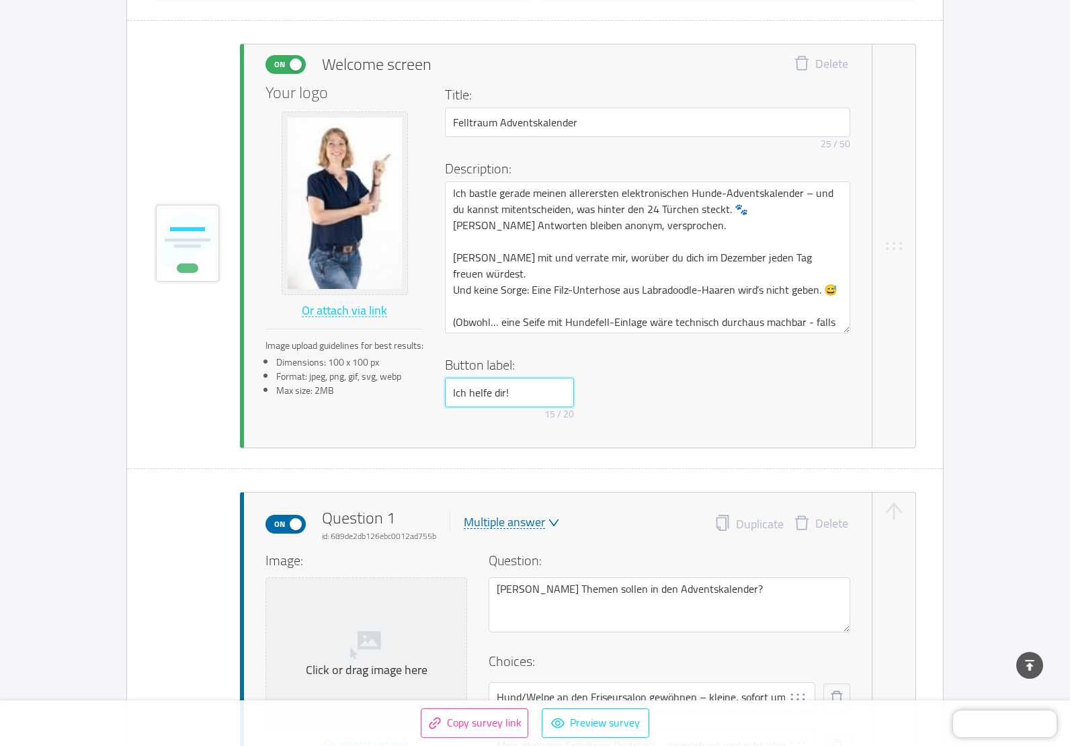
drag, startPoint x: 529, startPoint y: 395, endPoint x: 384, endPoint y: 386, distance: 144.7
click at [394, 389] on div "Your logo Or attach via link Image upload guidelines for best results: Dimensio…" at bounding box center [557, 255] width 585 height 341
paste input "🌟 Kalender mitplane"
click at [472, 392] on input "🌟 Kalender mitplane" at bounding box center [509, 393] width 129 height 30
click at [455, 392] on input "🌟 Kalender mitplane" at bounding box center [509, 393] width 129 height 30
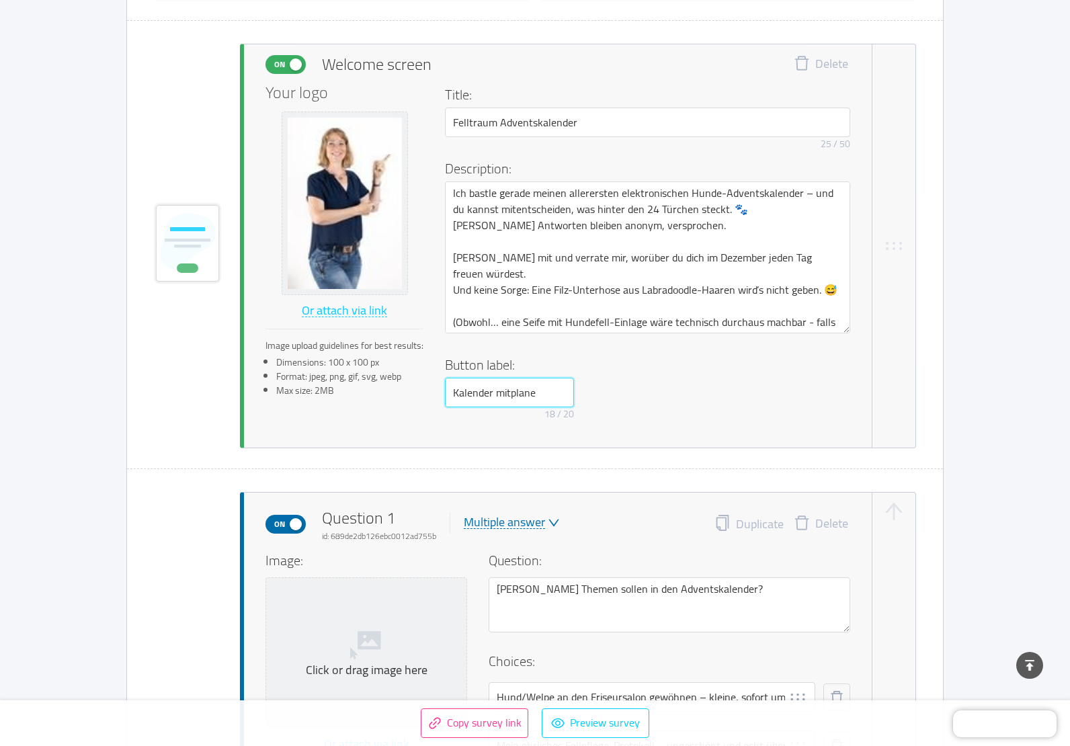
drag, startPoint x: 546, startPoint y: 398, endPoint x: 394, endPoint y: 391, distance: 152.7
click at [394, 391] on div "Your logo Or attach via link Image upload guidelines for best results: Dimensio…" at bounding box center [557, 255] width 585 height 341
paste input "🌟"
click at [471, 392] on input "🌟 Kalender mitplane" at bounding box center [509, 393] width 129 height 30
click at [556, 393] on input "🌟Kalender mitplane" at bounding box center [509, 393] width 129 height 30
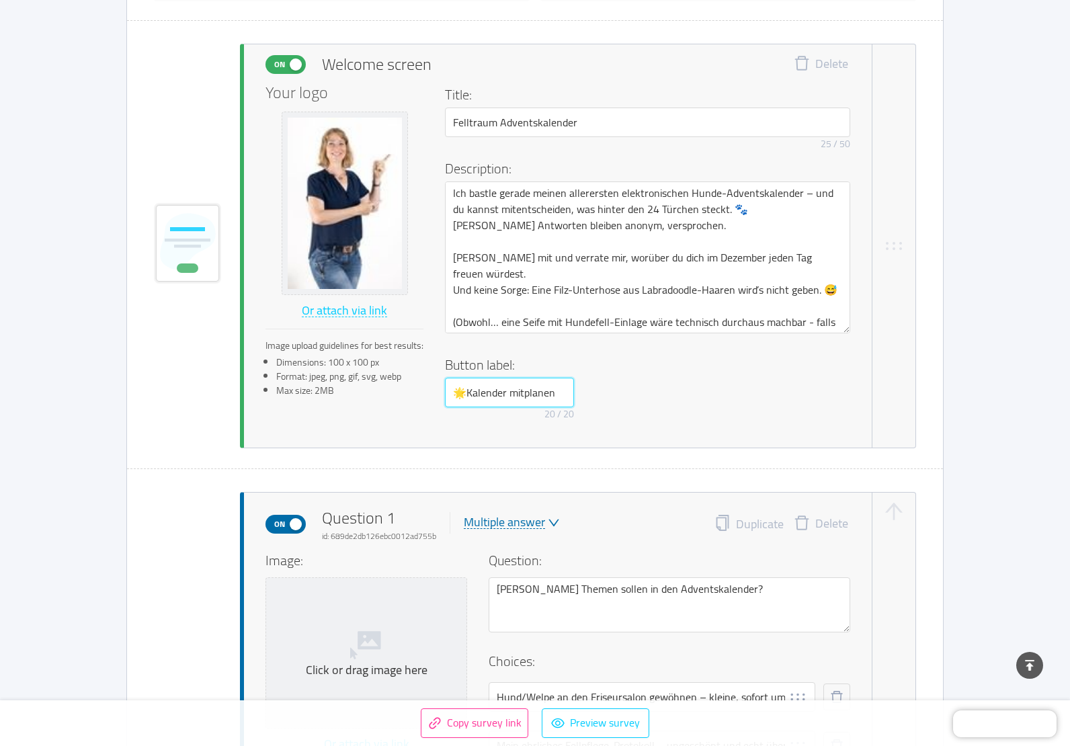
click at [458, 394] on input "🌟Kalender mitplanen" at bounding box center [509, 393] width 129 height 30
drag, startPoint x: 453, startPoint y: 393, endPoint x: 465, endPoint y: 392, distance: 11.4
click at [465, 392] on input "🌟Kalender mitplanen" at bounding box center [509, 393] width 129 height 30
click at [513, 392] on input "Kalender mitplanen" at bounding box center [509, 393] width 129 height 30
paste input "🌟"
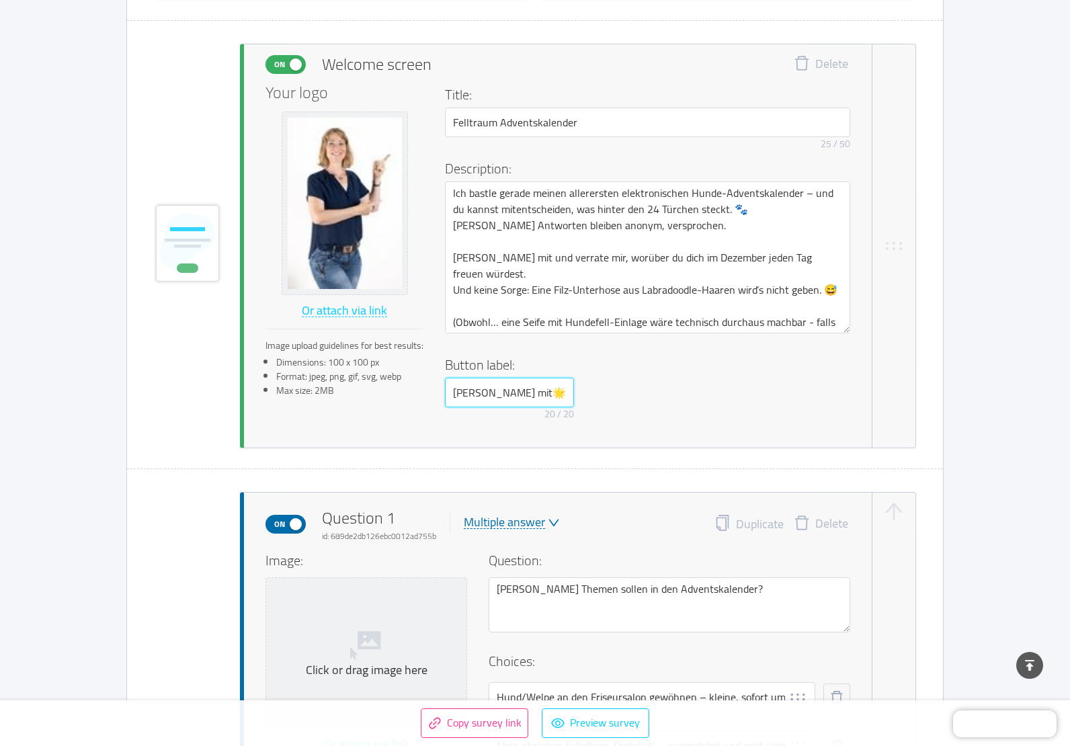
scroll to position [0, 0]
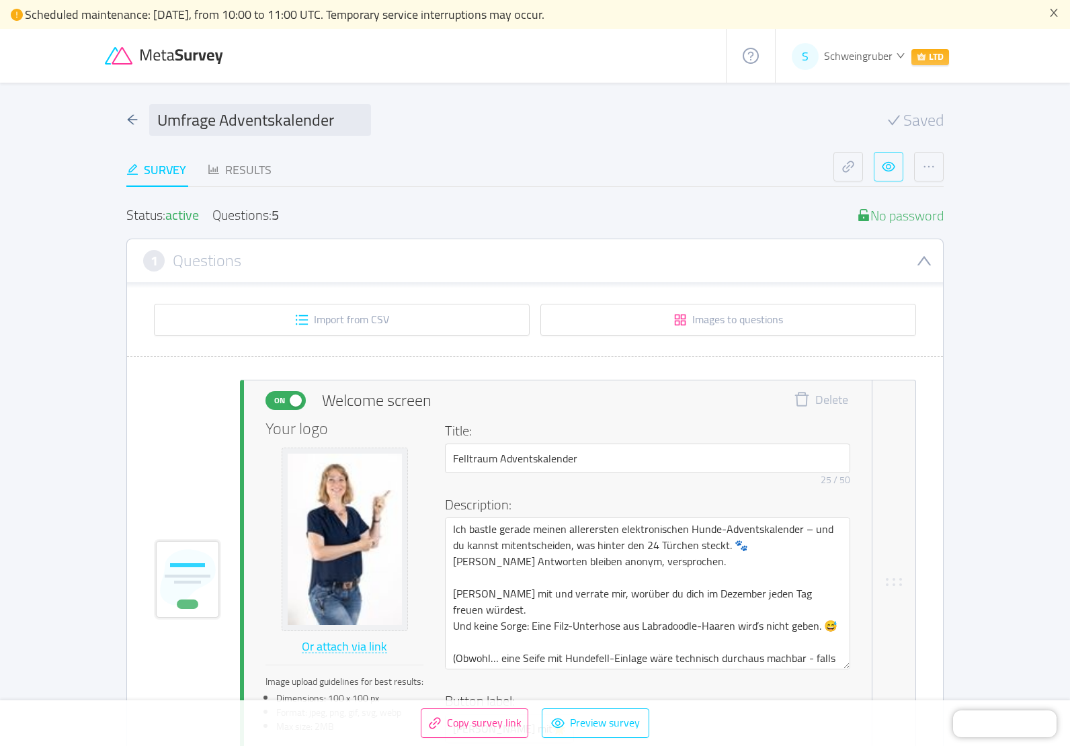
drag, startPoint x: 887, startPoint y: 167, endPoint x: 899, endPoint y: 221, distance: 55.1
click at [890, 165] on button "button" at bounding box center [888, 167] width 30 height 30
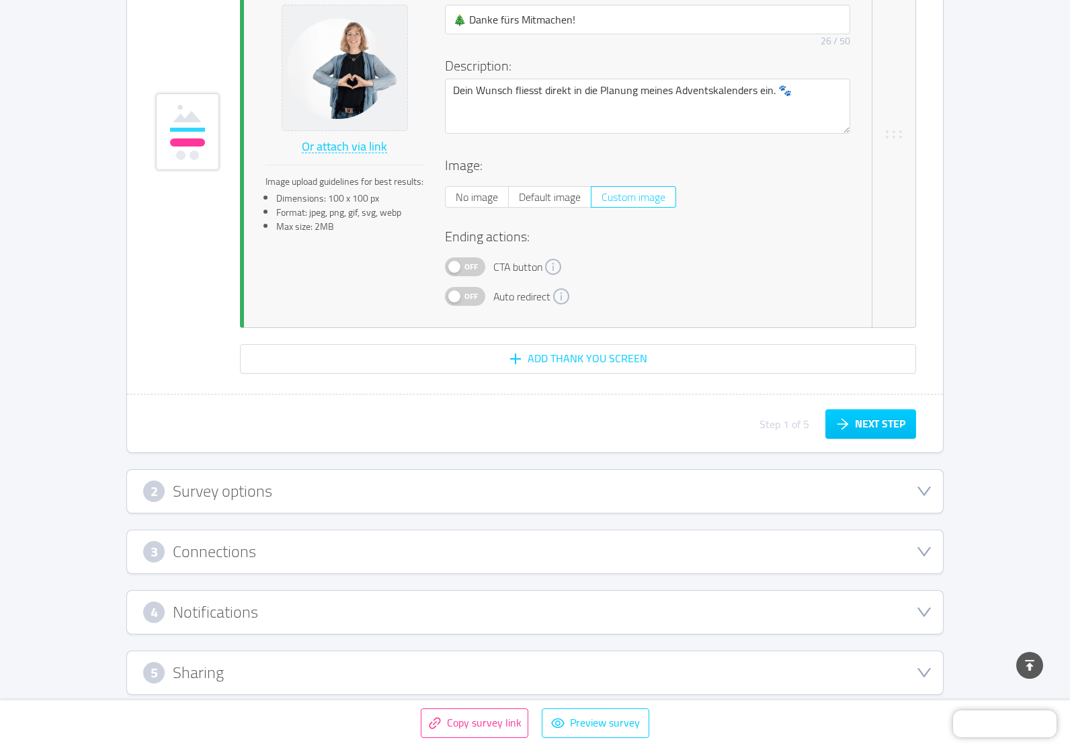
scroll to position [4280, 0]
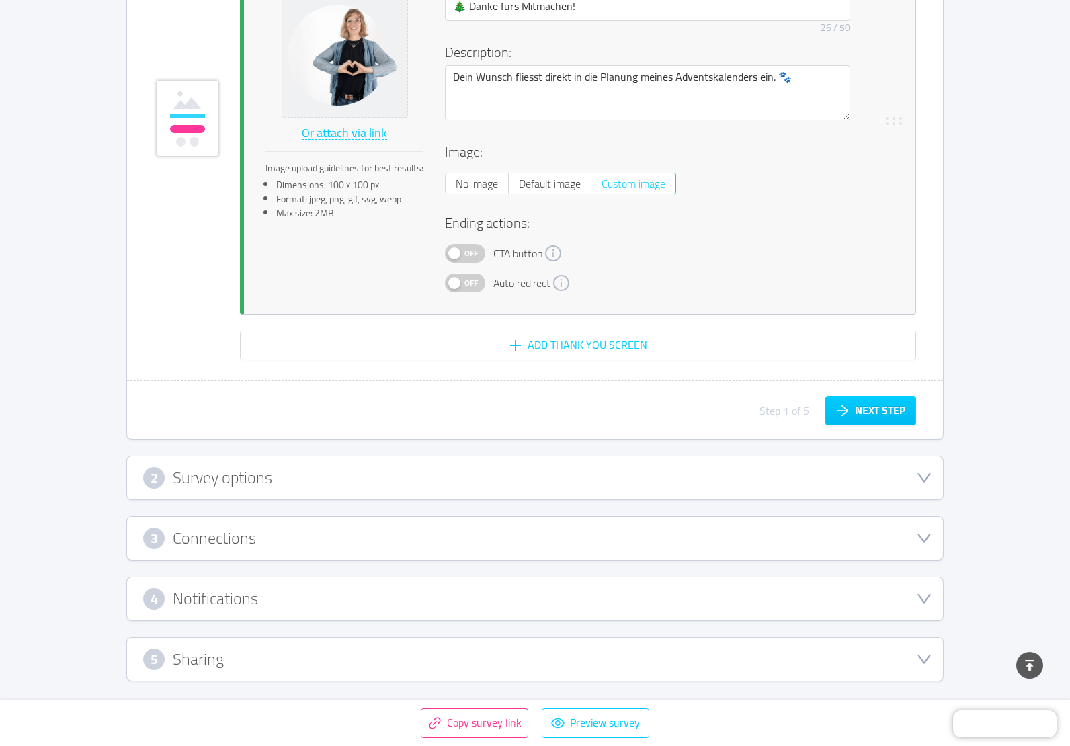
click at [216, 480] on h3 "Survey options" at bounding box center [222, 477] width 99 height 15
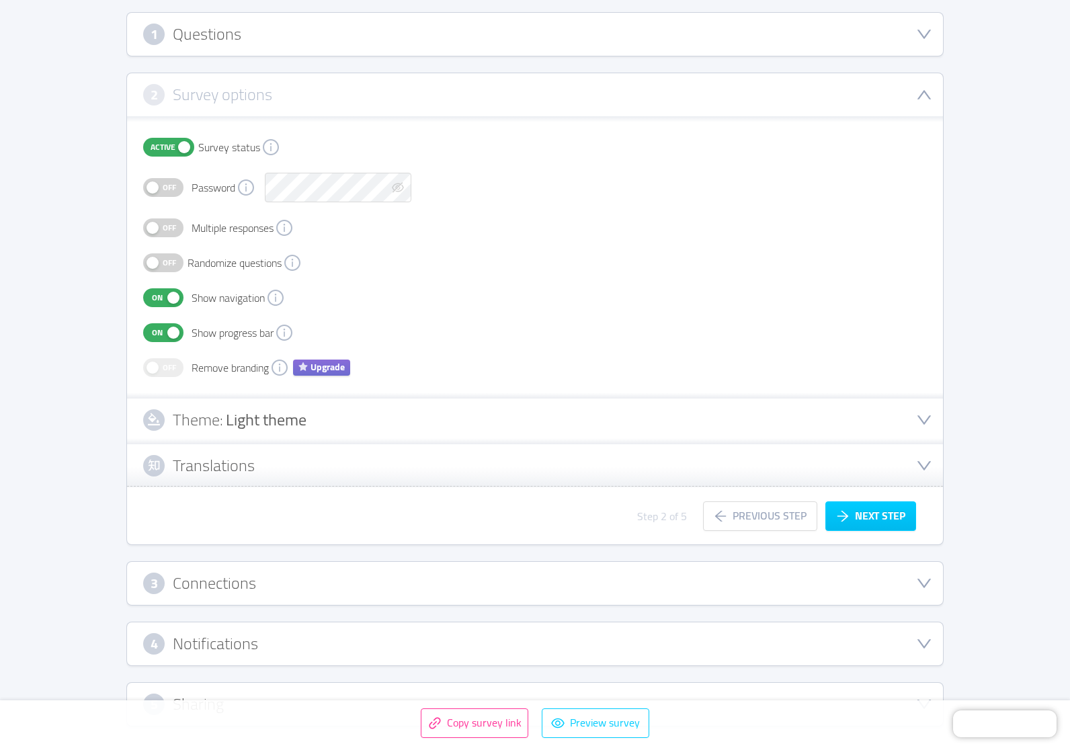
scroll to position [204, 0]
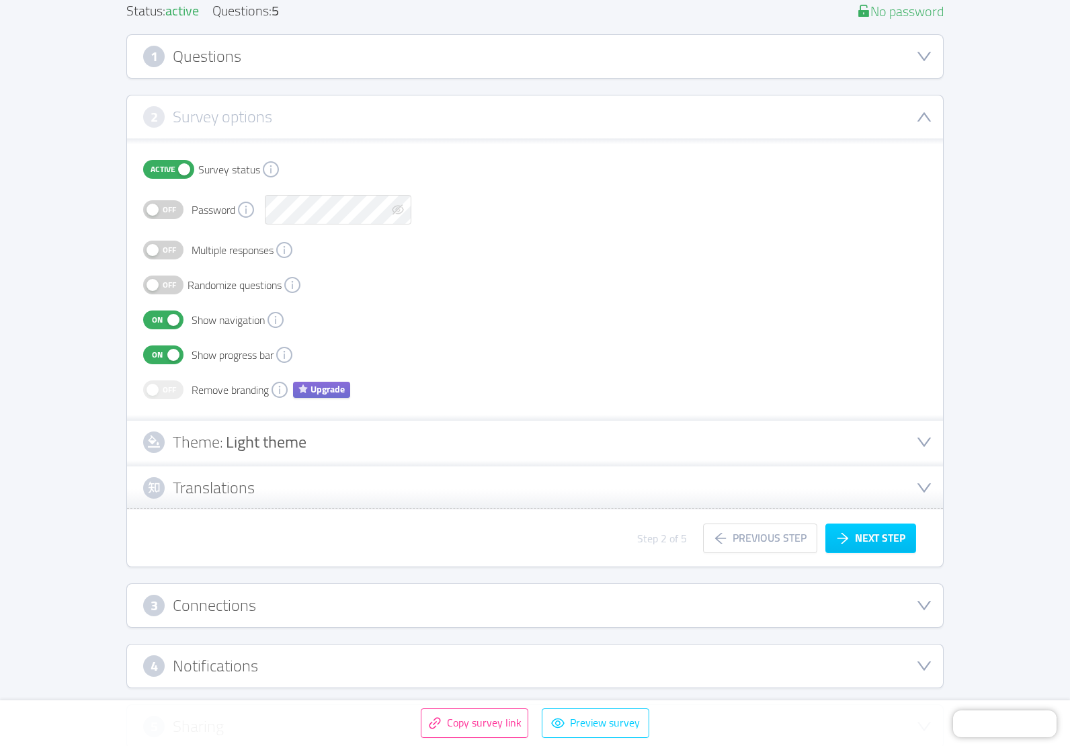
click at [245, 490] on h3 "Translations" at bounding box center [214, 487] width 82 height 15
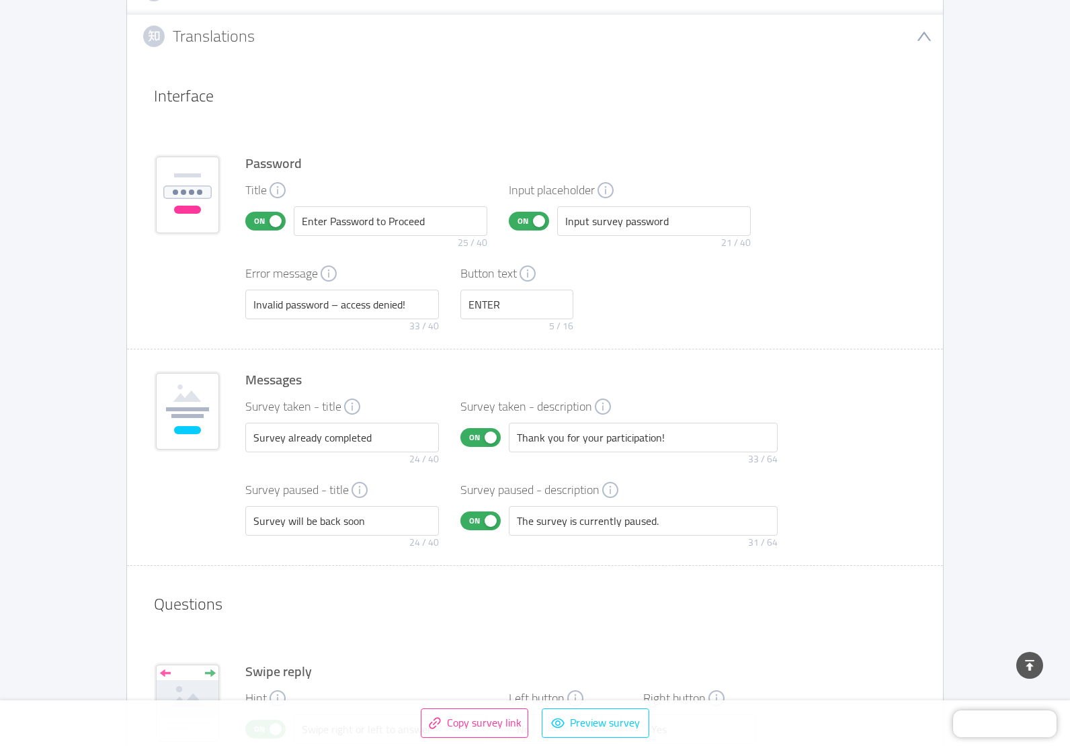
scroll to position [675, 0]
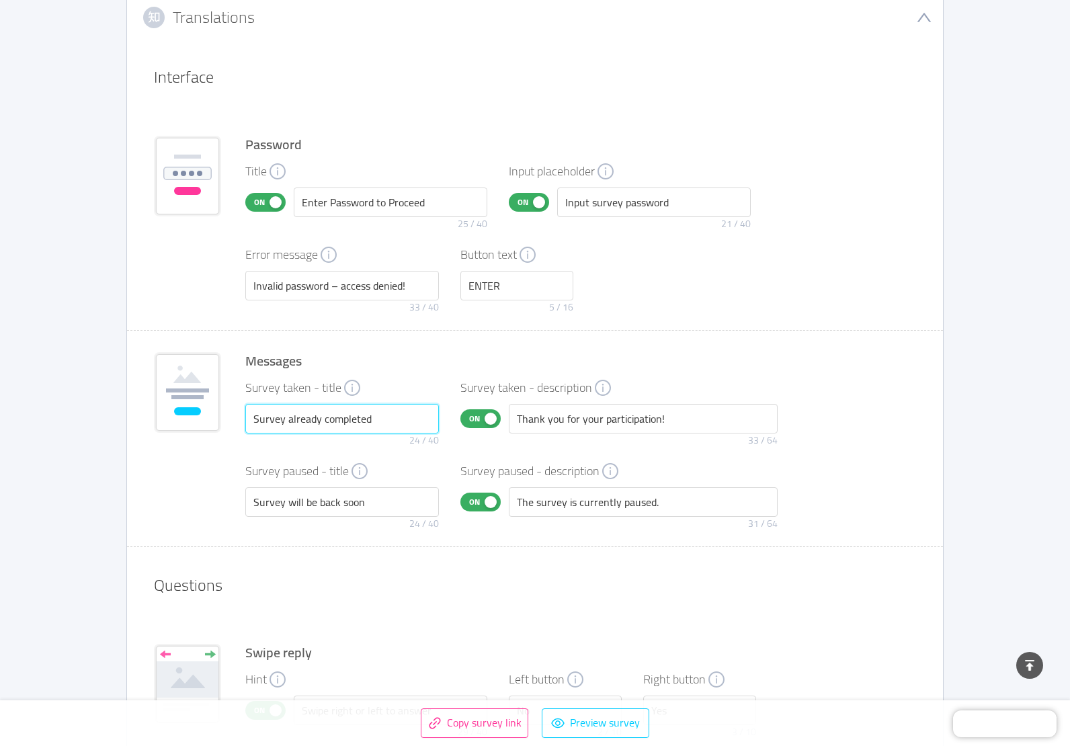
drag, startPoint x: 384, startPoint y: 423, endPoint x: 241, endPoint y: 435, distance: 143.6
click at [241, 436] on div "Messages Survey taken - title Survey already completed 24 / 40 Survey taken - d…" at bounding box center [535, 438] width 816 height 216
drag, startPoint x: 679, startPoint y: 423, endPoint x: 513, endPoint y: 439, distance: 166.1
click at [515, 439] on div "Thank you for your participation! 33 / 64" at bounding box center [643, 428] width 269 height 48
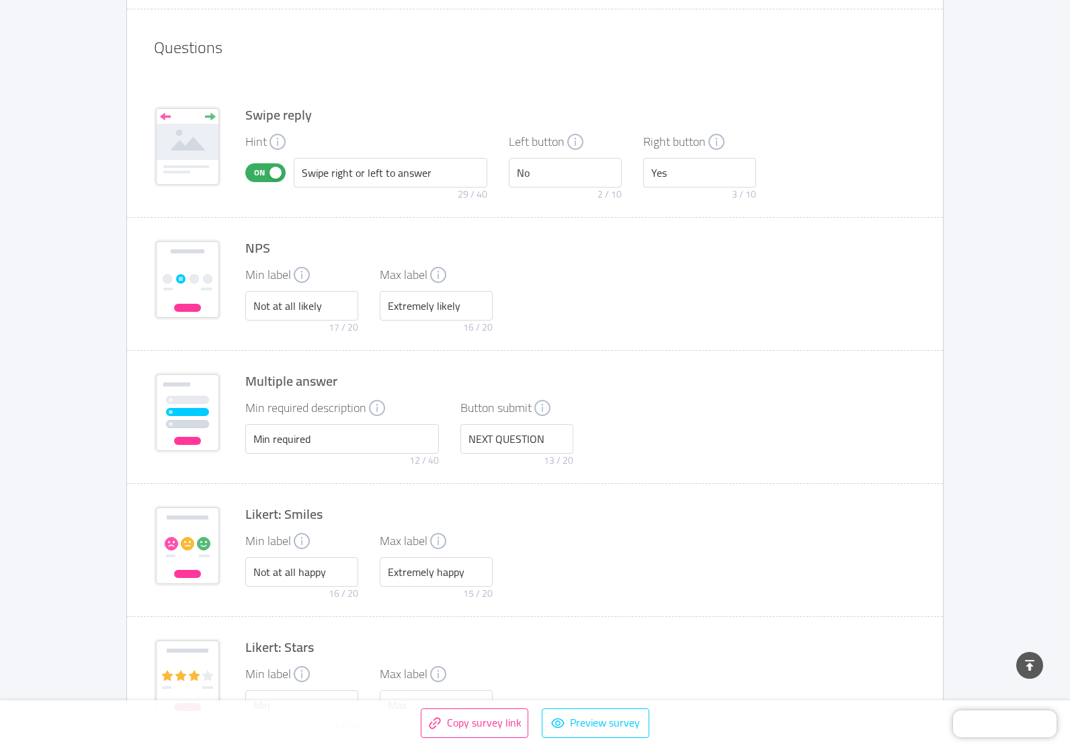
scroll to position [1279, 0]
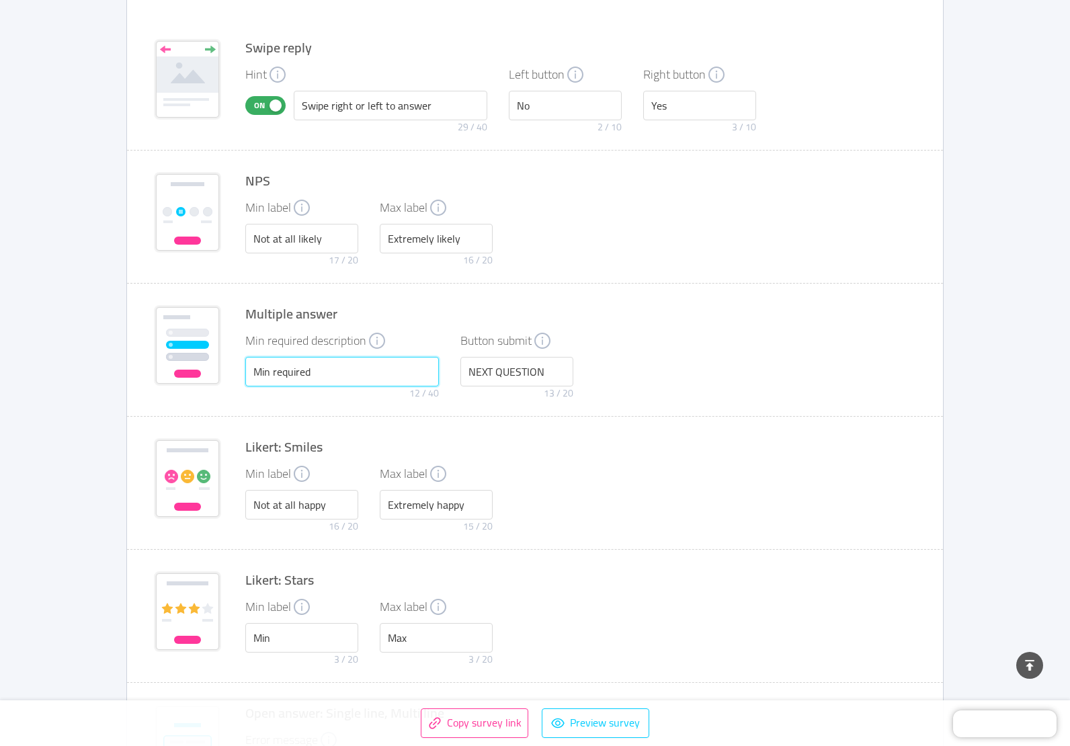
drag, startPoint x: 314, startPoint y: 373, endPoint x: 229, endPoint y: 374, distance: 85.3
click at [229, 374] on div "Multiple answer Min required description Min required 12 / 40 Button submit NEX…" at bounding box center [535, 349] width 816 height 133
click at [276, 372] on input "Mind. benötigt" at bounding box center [341, 372] width 193 height 30
drag, startPoint x: 469, startPoint y: 373, endPoint x: 581, endPoint y: 372, distance: 112.2
click at [581, 372] on div "Min required description Mindestens benötigt 19 / 40 Button submit NEXT QUESTIO…" at bounding box center [580, 369] width 670 height 73
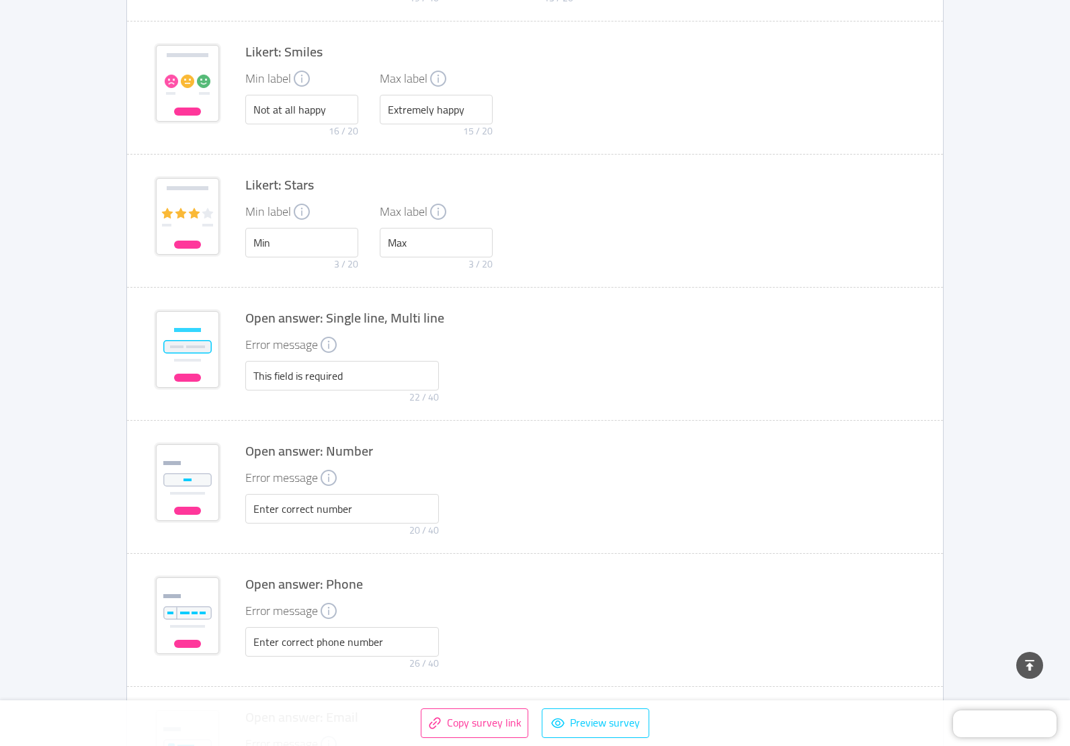
scroll to position [1682, 0]
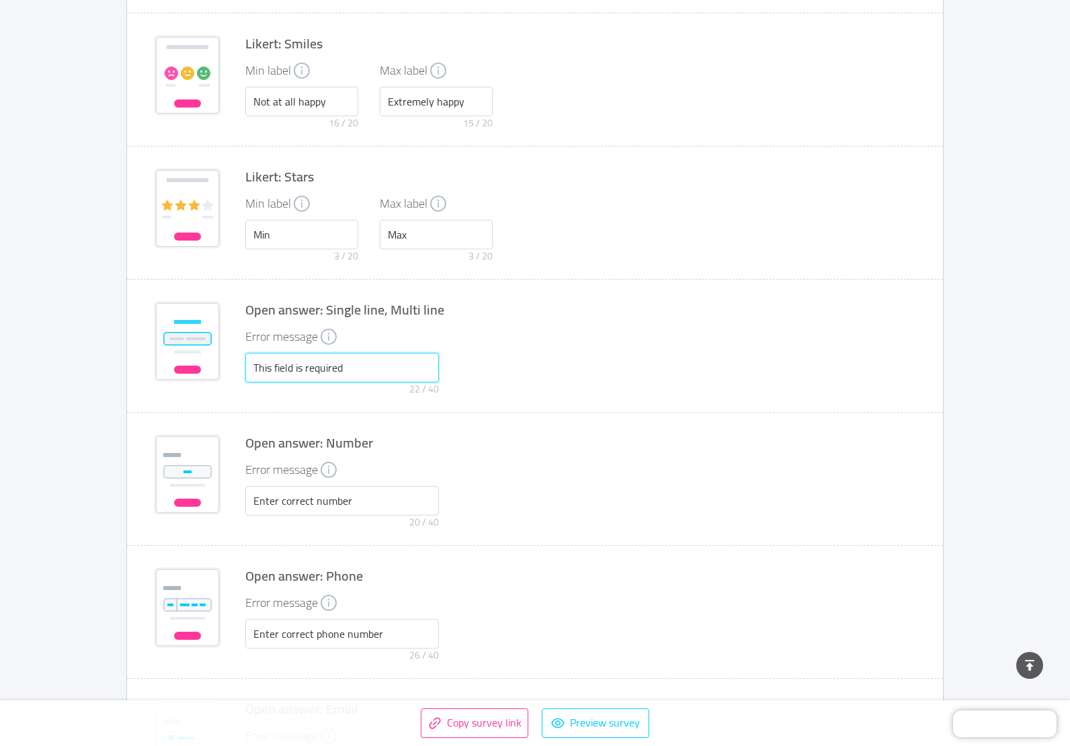
drag, startPoint x: 356, startPoint y: 370, endPoint x: 219, endPoint y: 376, distance: 137.2
click at [219, 376] on div "Open answer: Single line, Multi line Error message This field is required 22 / …" at bounding box center [535, 345] width 816 height 133
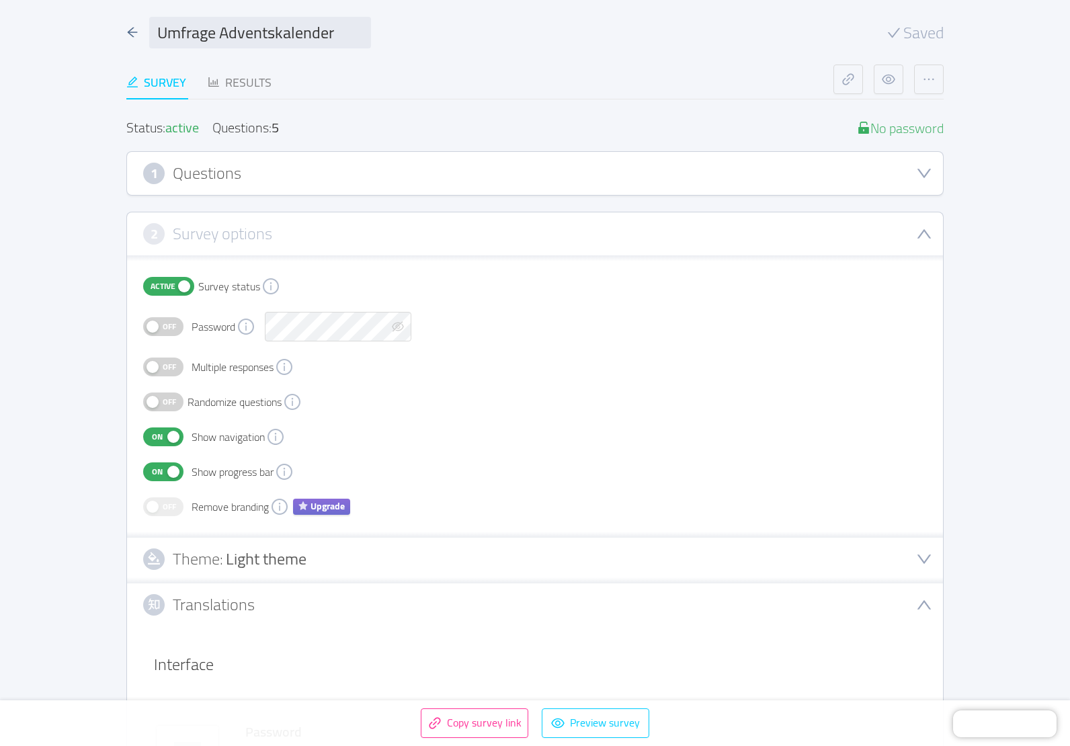
scroll to position [0, 0]
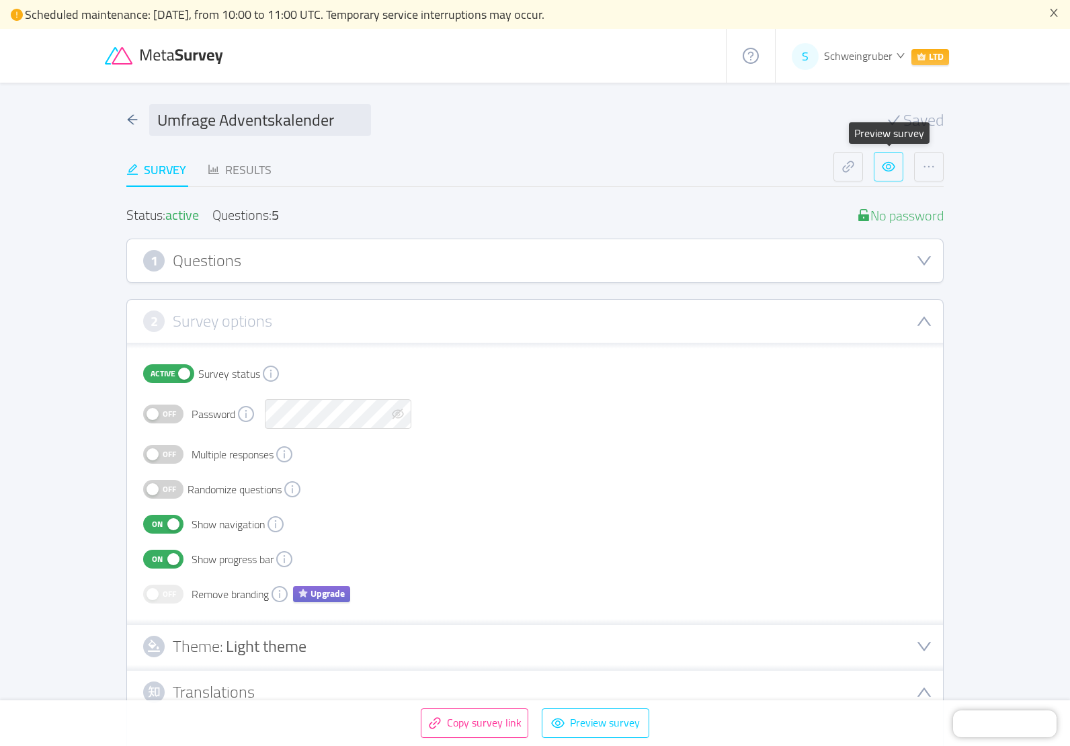
click at [890, 171] on button "button" at bounding box center [888, 167] width 30 height 30
click at [222, 260] on h3 "Questions" at bounding box center [207, 260] width 69 height 15
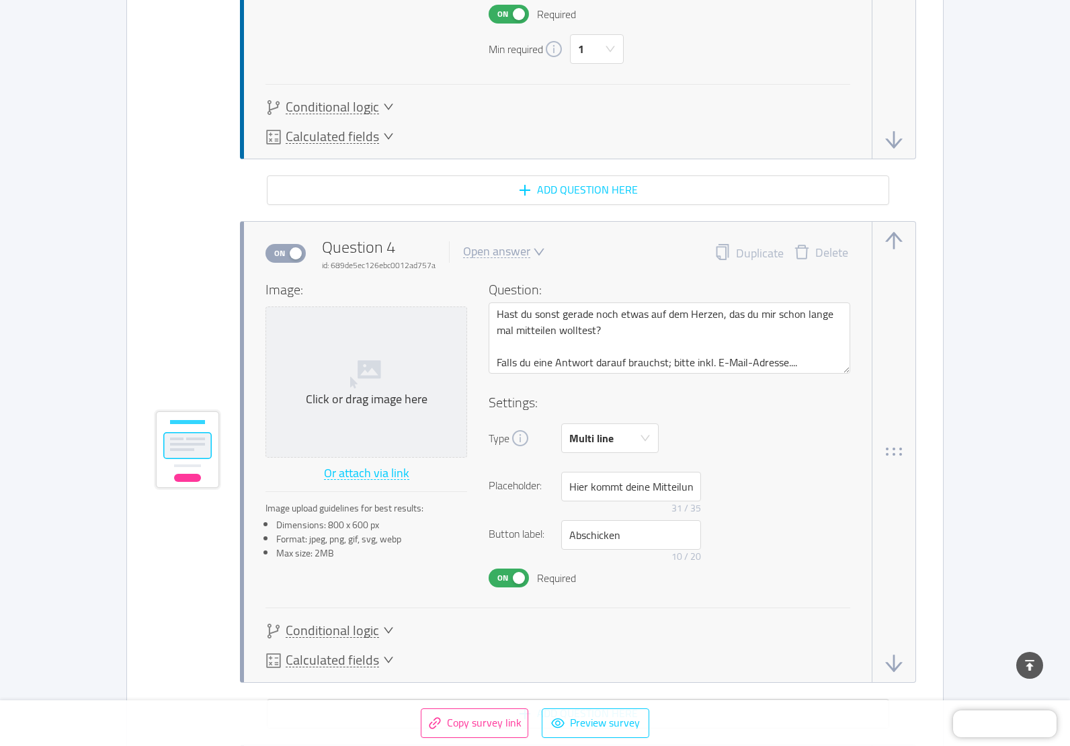
scroll to position [2687, 0]
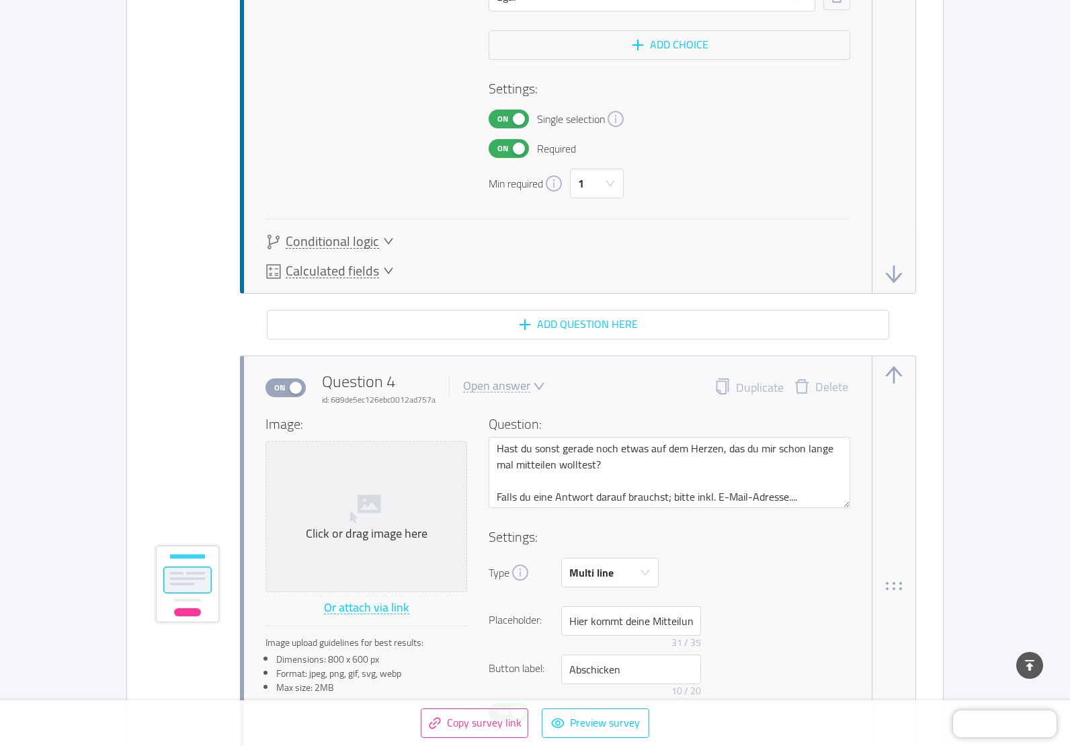
click at [519, 152] on button "On" at bounding box center [508, 148] width 40 height 19
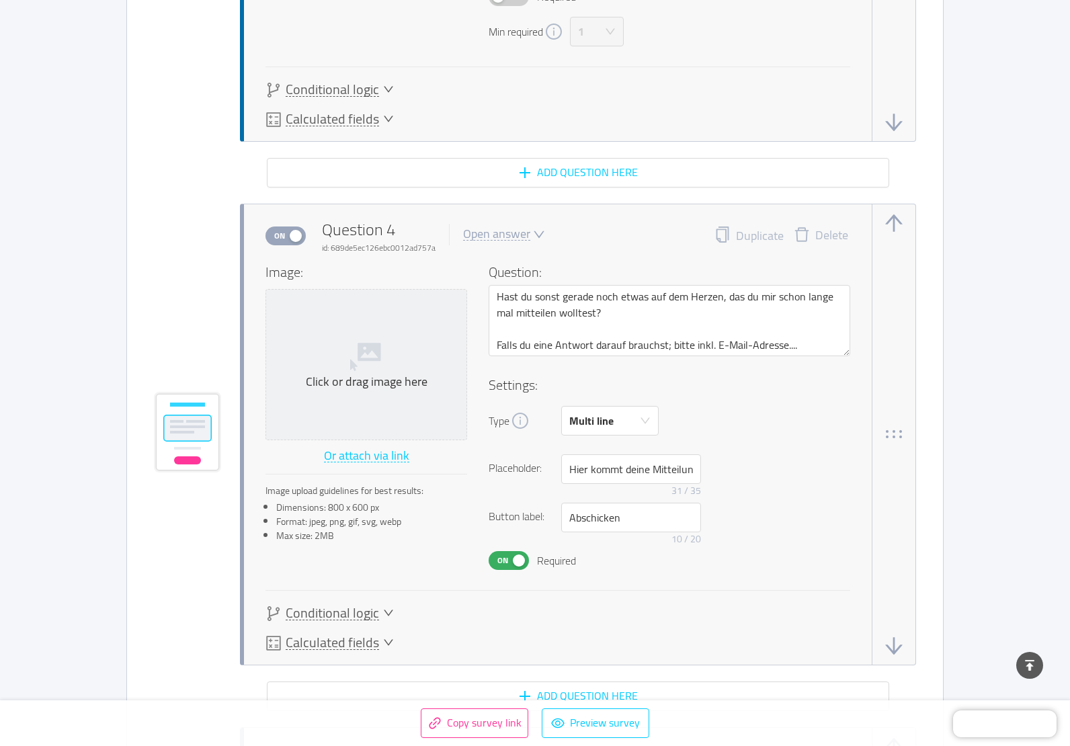
scroll to position [2889, 0]
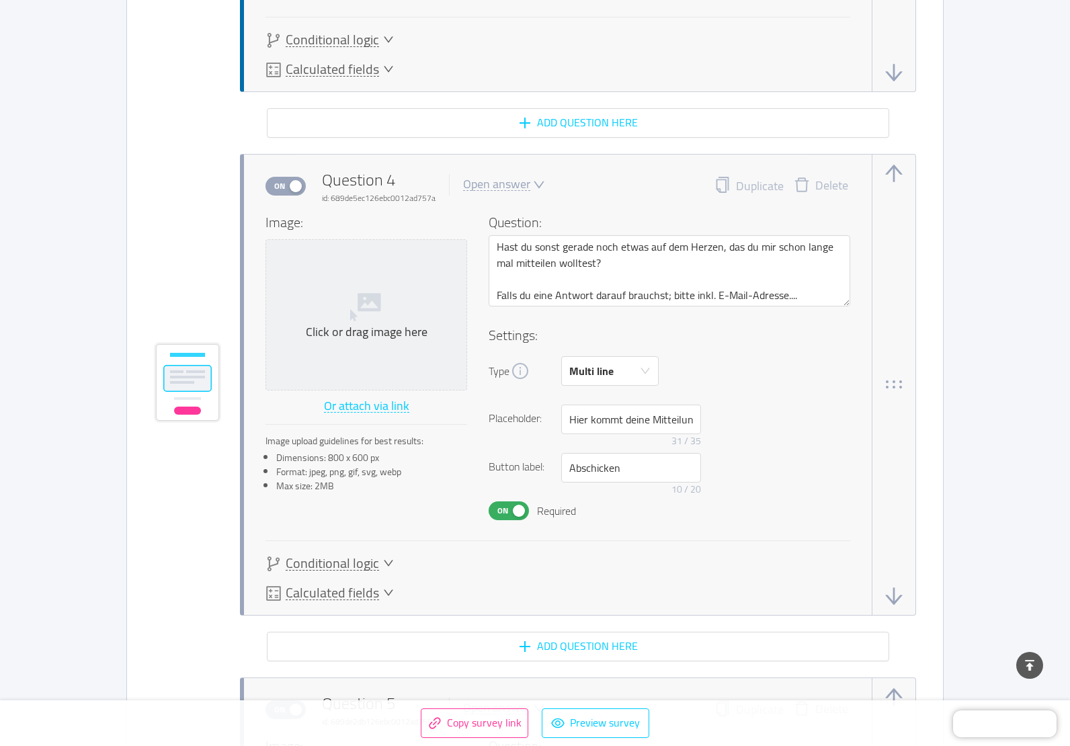
click at [523, 505] on button "On" at bounding box center [508, 510] width 40 height 19
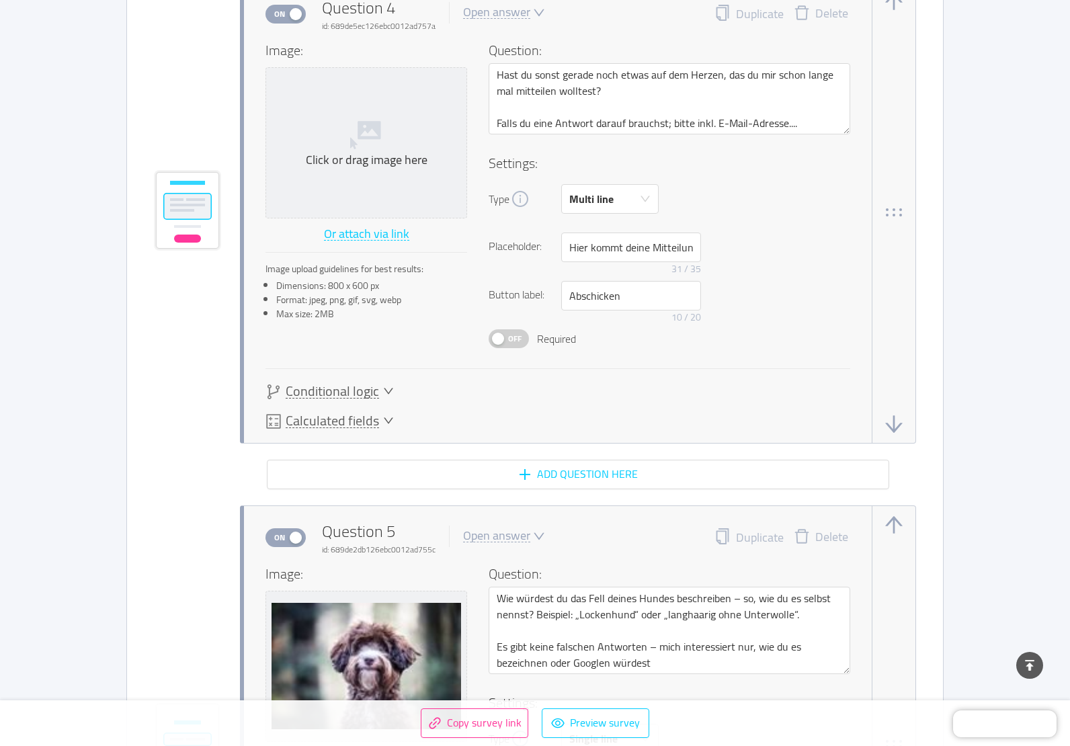
scroll to position [3023, 0]
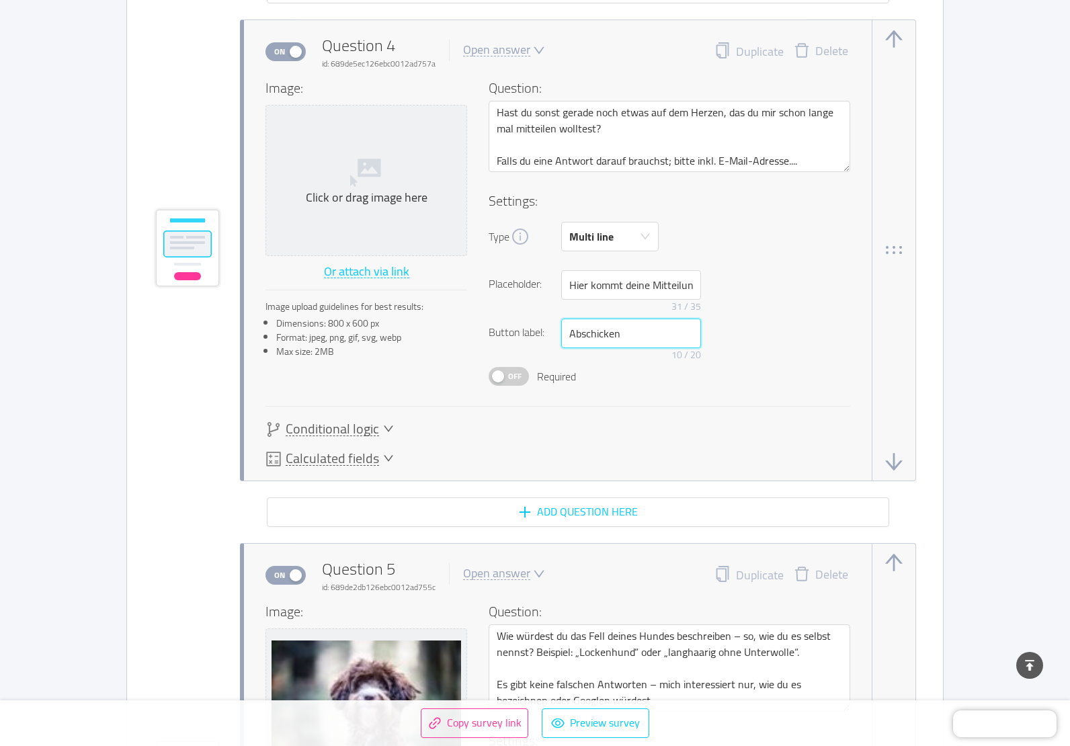
drag, startPoint x: 642, startPoint y: 337, endPoint x: 560, endPoint y: 325, distance: 82.9
click at [564, 325] on input "Abschicken" at bounding box center [631, 333] width 140 height 30
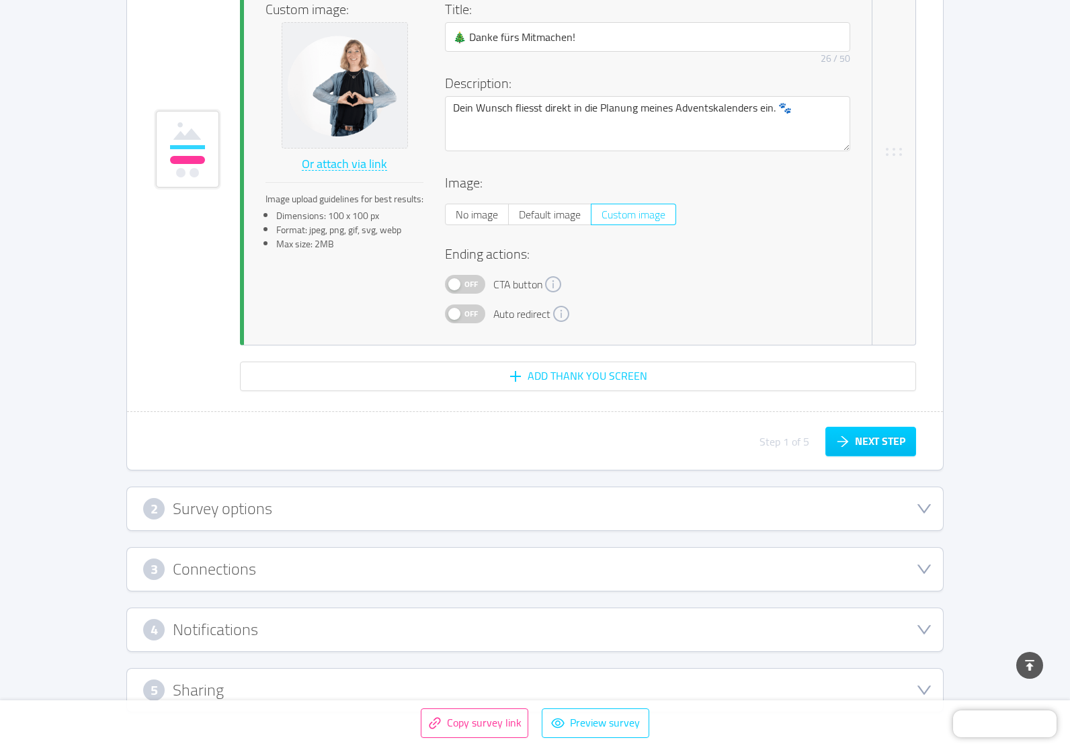
scroll to position [4280, 0]
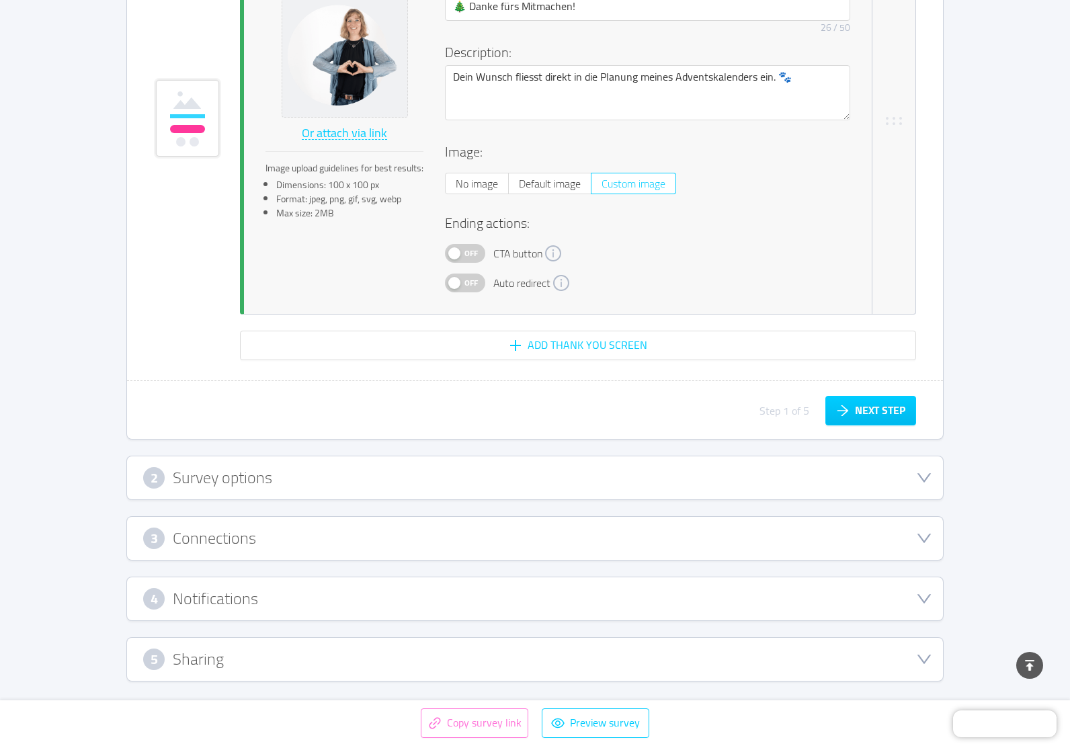
click at [480, 720] on button "Copy survey link" at bounding box center [474, 723] width 107 height 30
click at [591, 730] on button "Preview survey" at bounding box center [595, 723] width 107 height 30
click at [196, 656] on h3 "Sharing" at bounding box center [198, 659] width 51 height 15
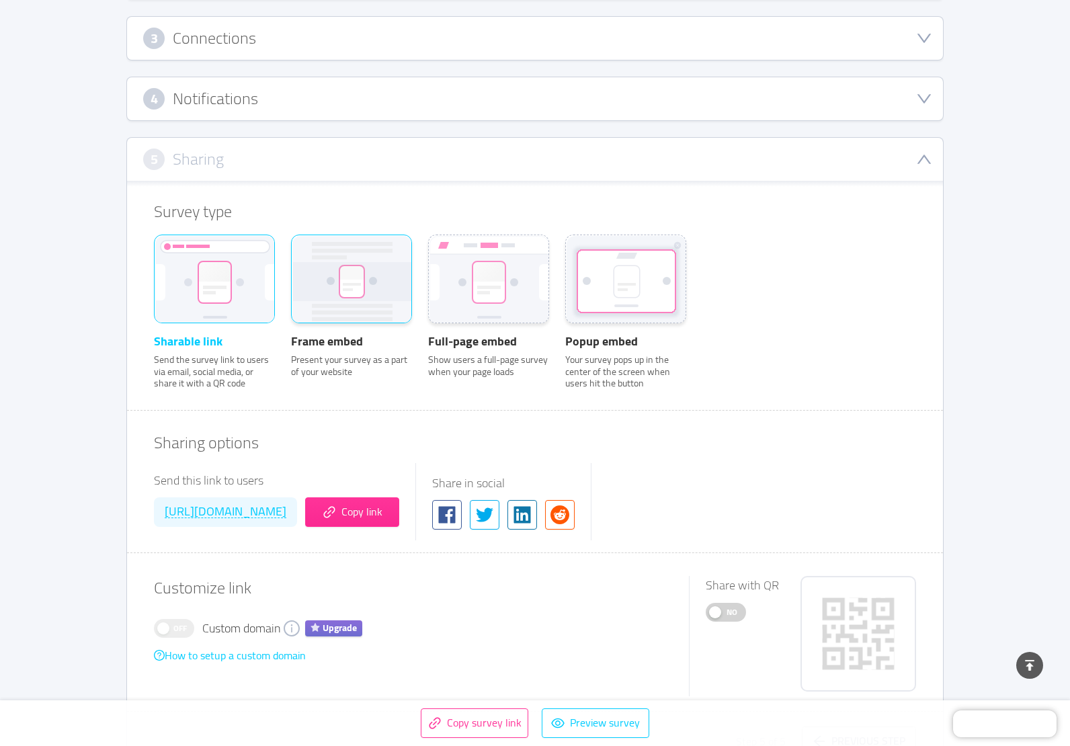
scroll to position [29, 0]
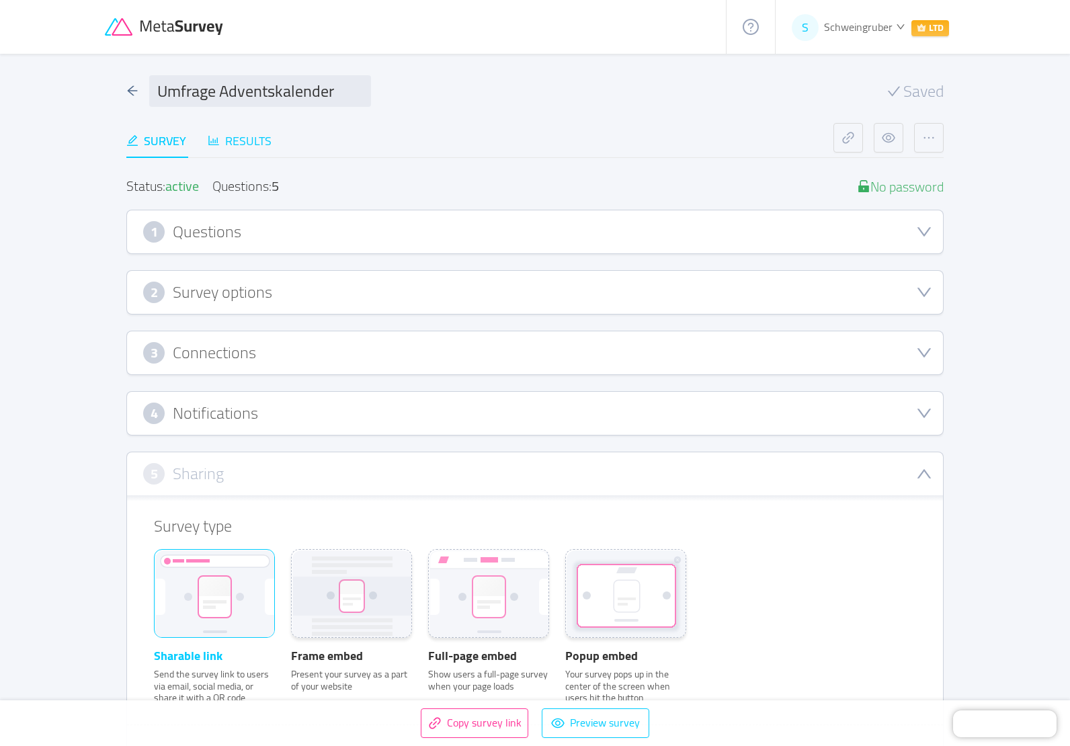
click at [251, 144] on div "Results" at bounding box center [240, 141] width 64 height 18
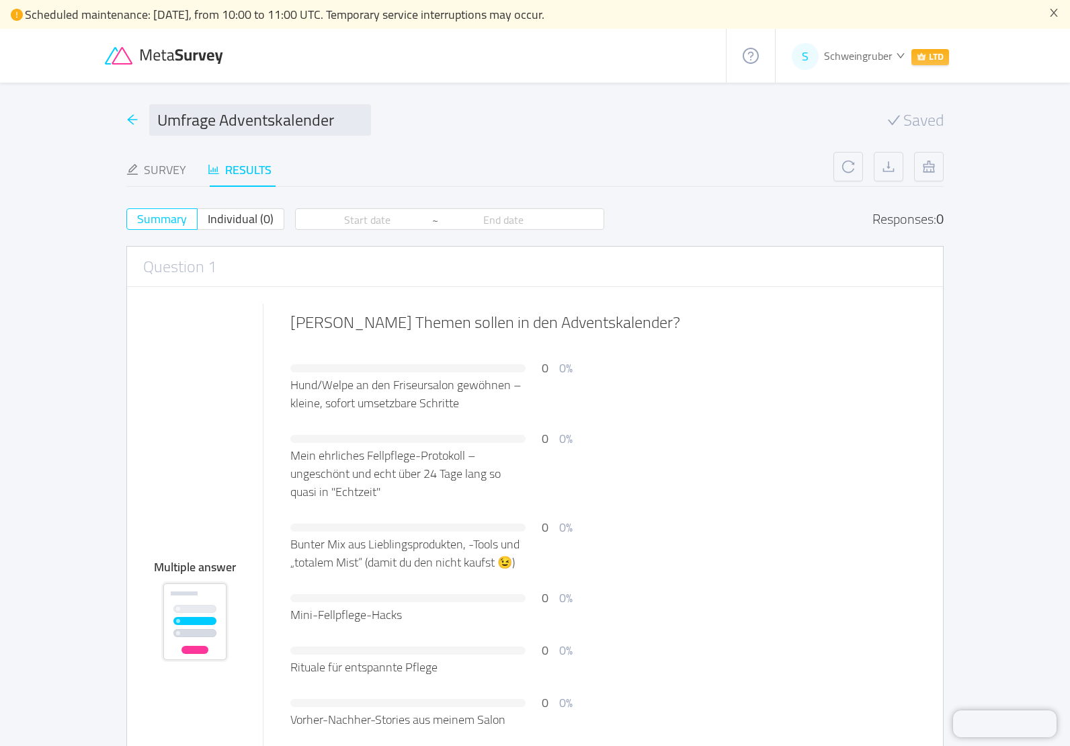
click at [128, 127] on div at bounding box center [132, 120] width 12 height 18
click at [167, 161] on div "Survey" at bounding box center [156, 170] width 60 height 18
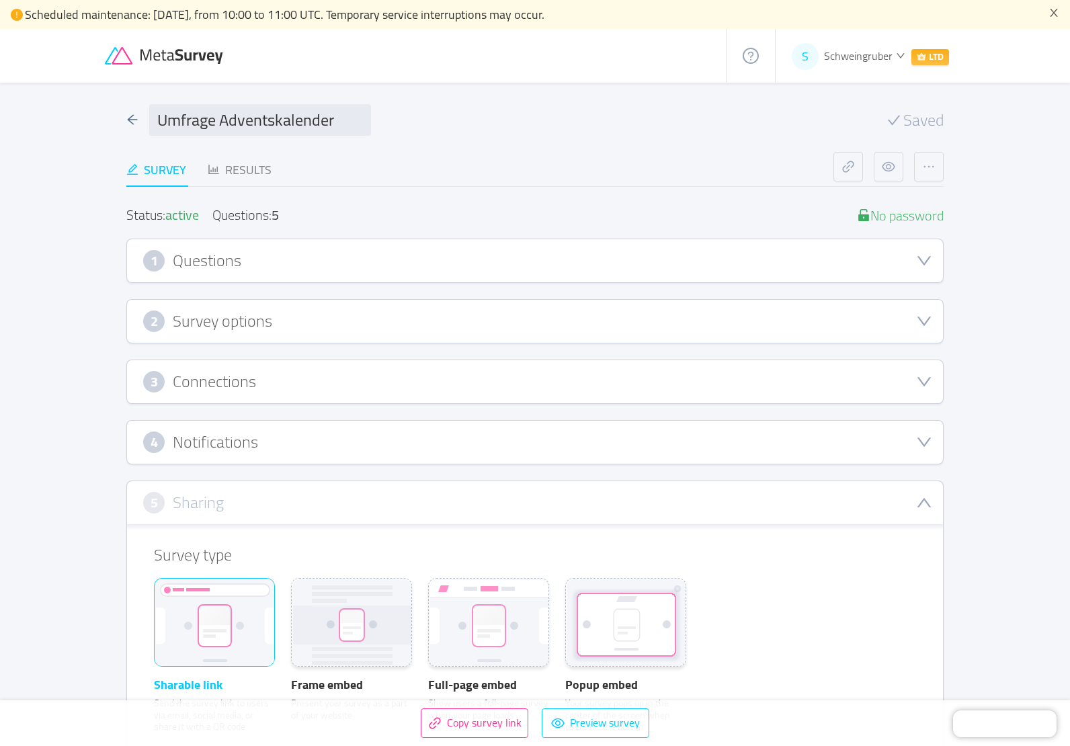
click at [178, 319] on h3 "Survey options" at bounding box center [222, 321] width 99 height 15
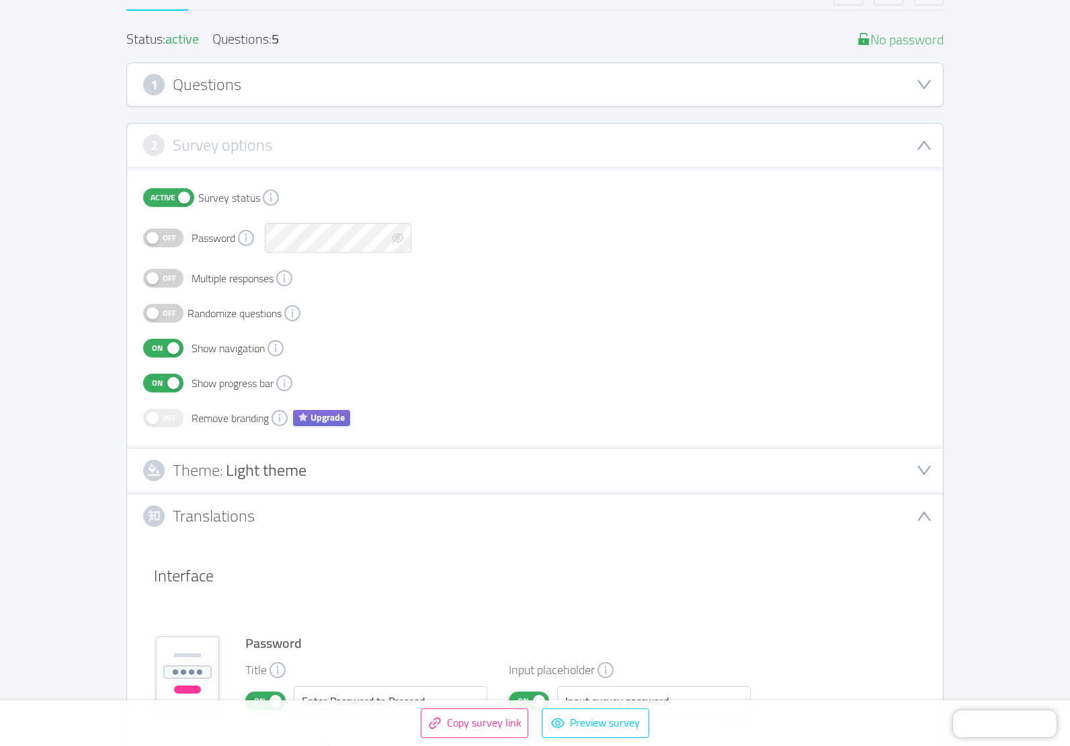
scroll to position [202, 0]
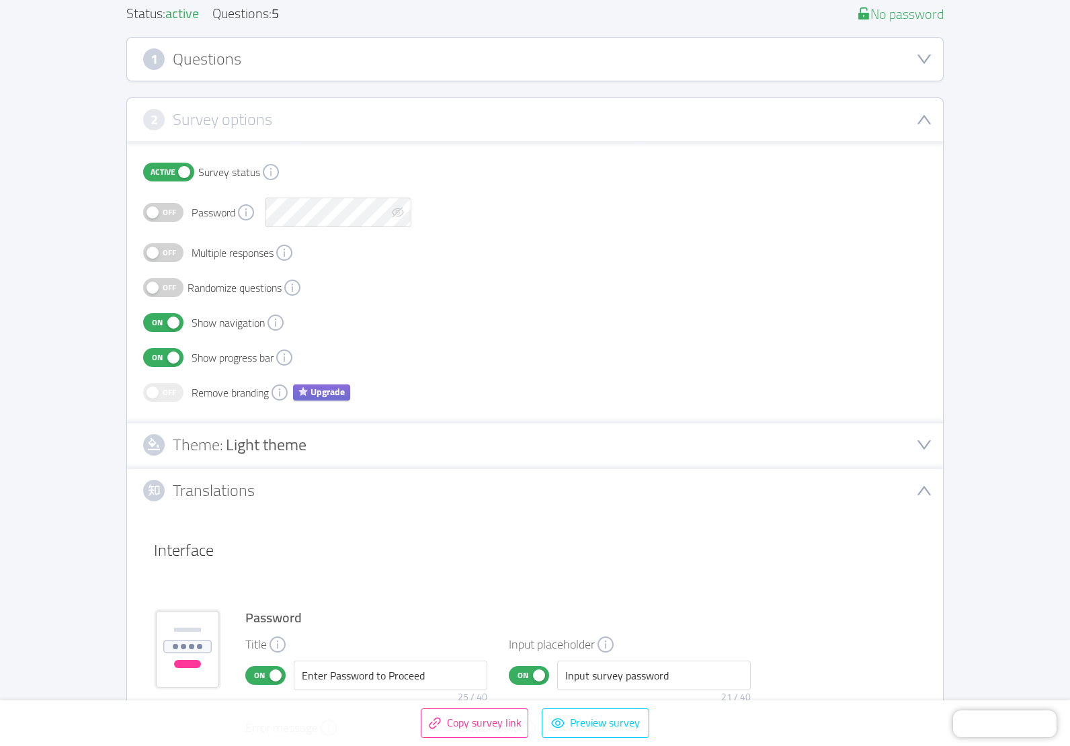
click at [239, 451] on span "Light theme" at bounding box center [266, 444] width 81 height 30
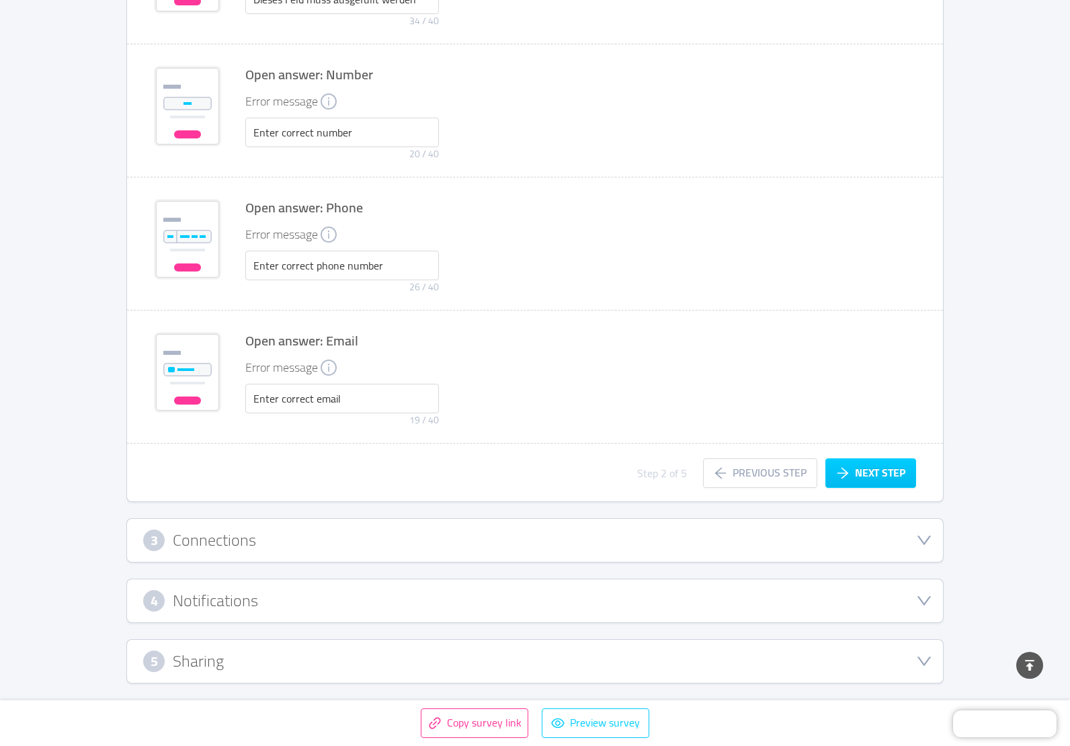
scroll to position [2939, 0]
click at [221, 652] on h3 "Sharing" at bounding box center [198, 659] width 51 height 15
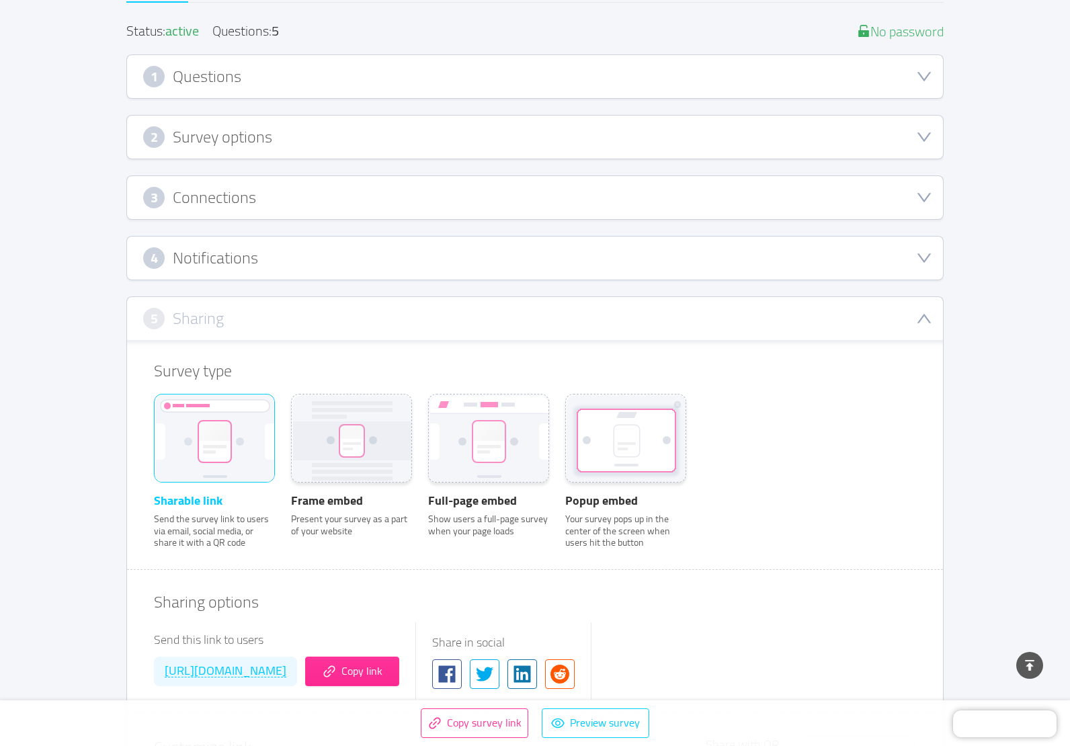
scroll to position [0, 0]
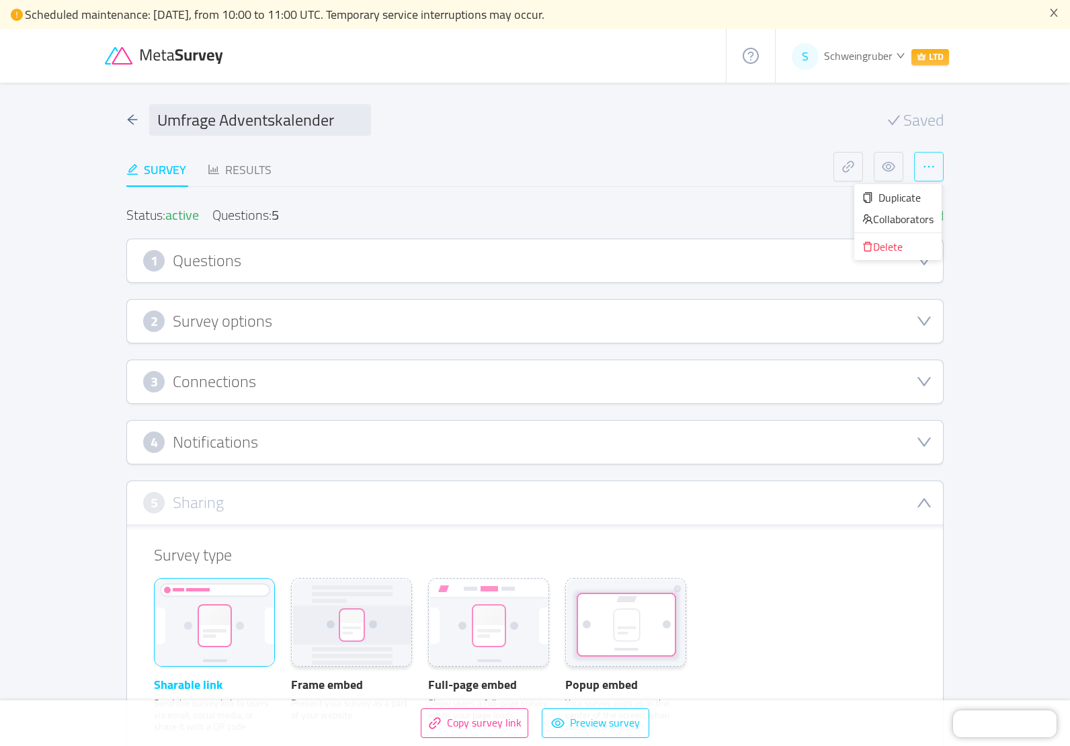
click at [931, 171] on button "button" at bounding box center [929, 167] width 30 height 30
click at [130, 115] on icon "icon: arrow-left" at bounding box center [132, 120] width 12 height 12
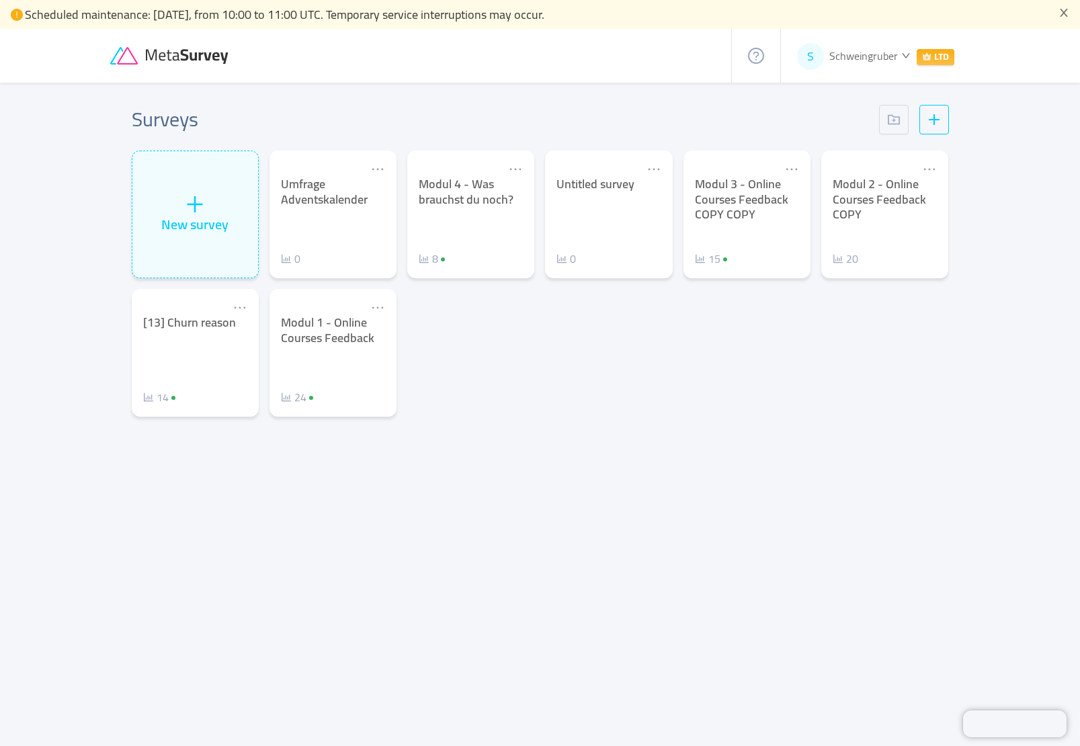
click at [888, 54] on span "Schweingruber" at bounding box center [863, 56] width 69 height 20
click at [847, 148] on span "Settings" at bounding box center [839, 148] width 38 height 20
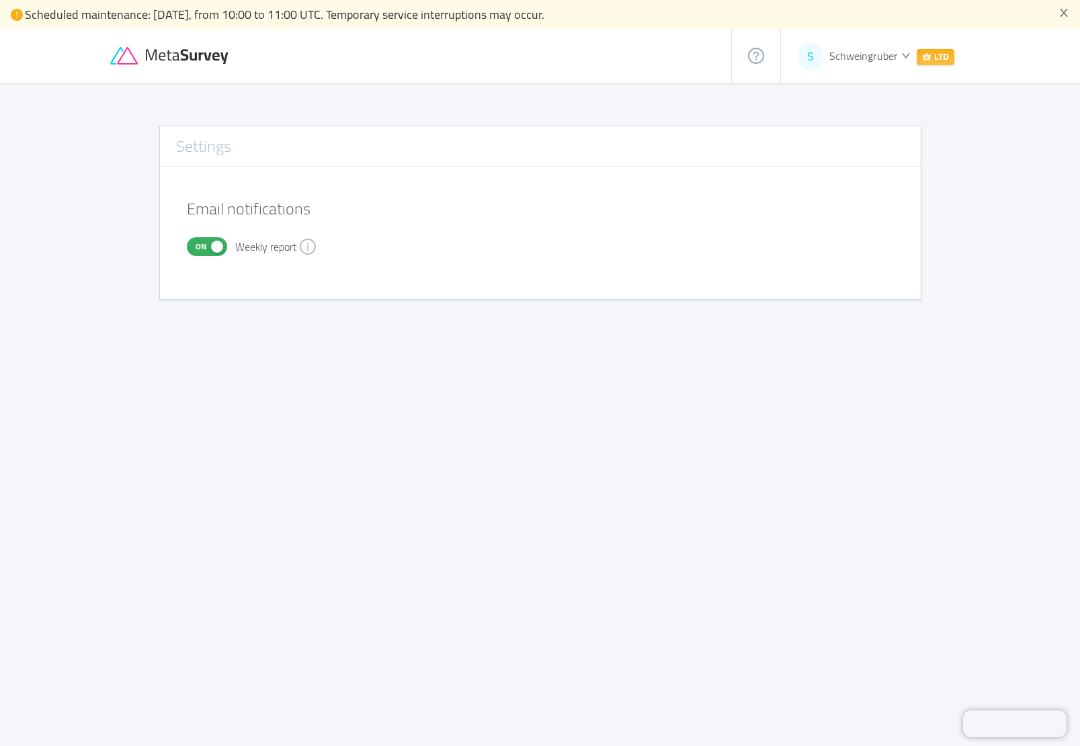
click at [840, 55] on span "Schweingruber" at bounding box center [863, 56] width 69 height 20
click at [935, 60] on span "LTD" at bounding box center [935, 57] width 38 height 16
click at [932, 58] on span "LTD" at bounding box center [935, 57] width 38 height 16
click at [848, 128] on span "Manage plans" at bounding box center [851, 127] width 63 height 20
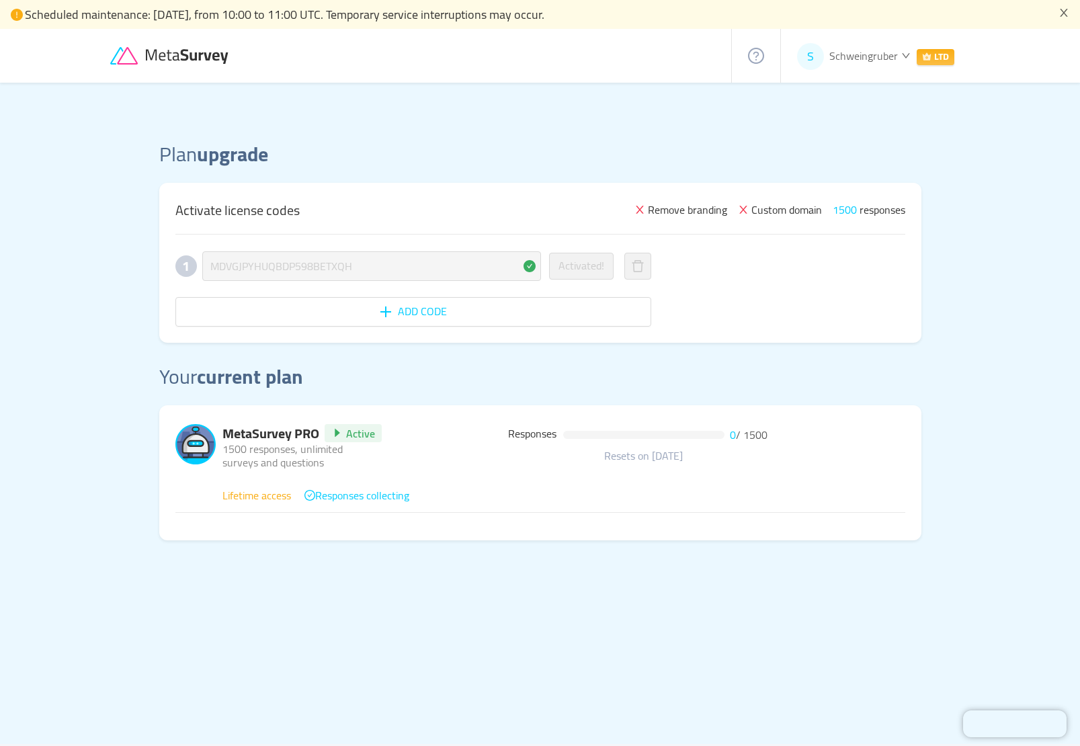
click at [877, 56] on span "Schweingruber" at bounding box center [863, 56] width 69 height 20
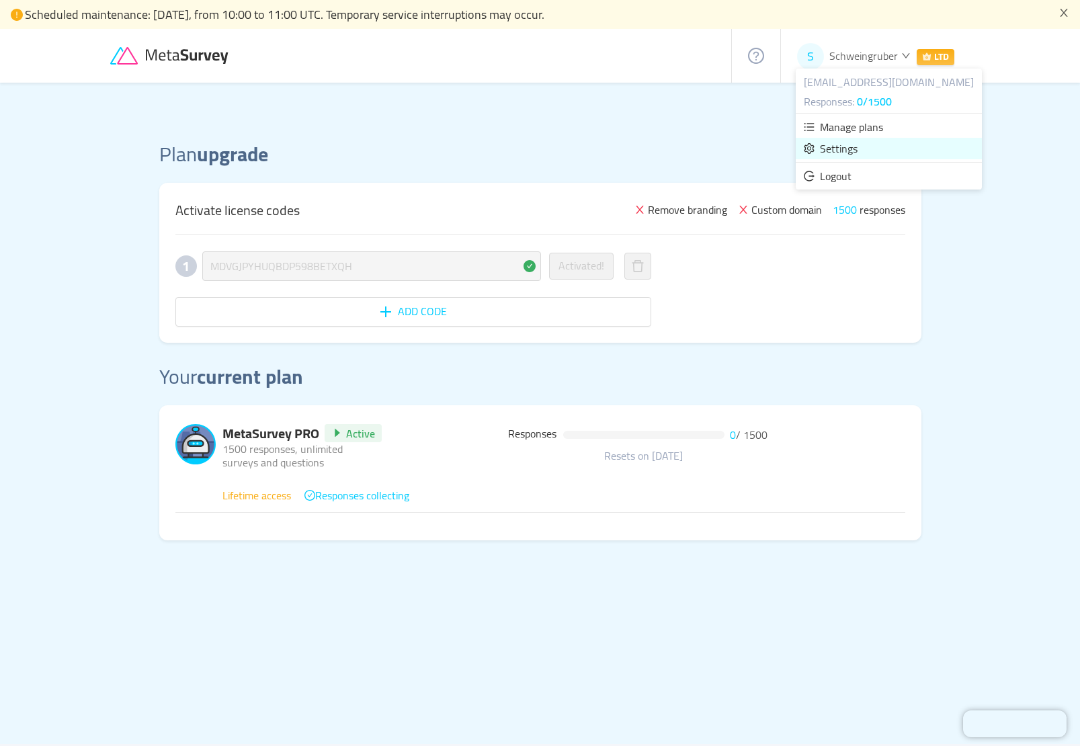
click at [818, 151] on span "Settings" at bounding box center [831, 148] width 54 height 20
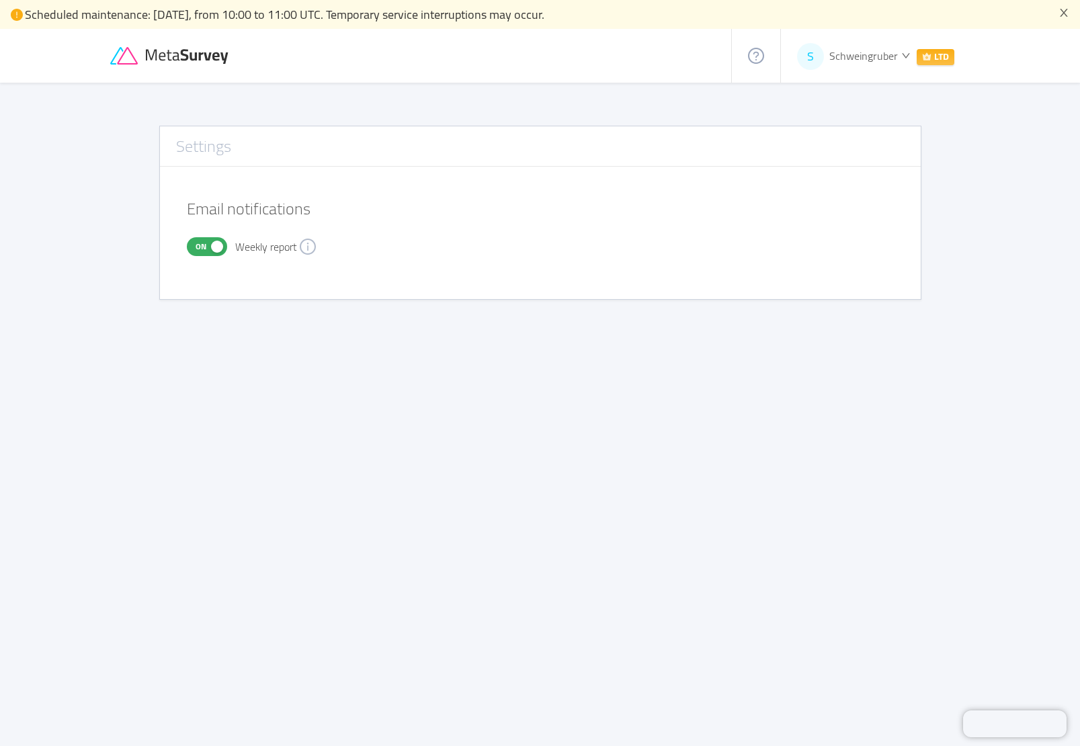
click at [751, 58] on icon "icon: question-circle" at bounding box center [756, 56] width 16 height 16
click at [774, 155] on span "Latest updates" at bounding box center [788, 150] width 68 height 20
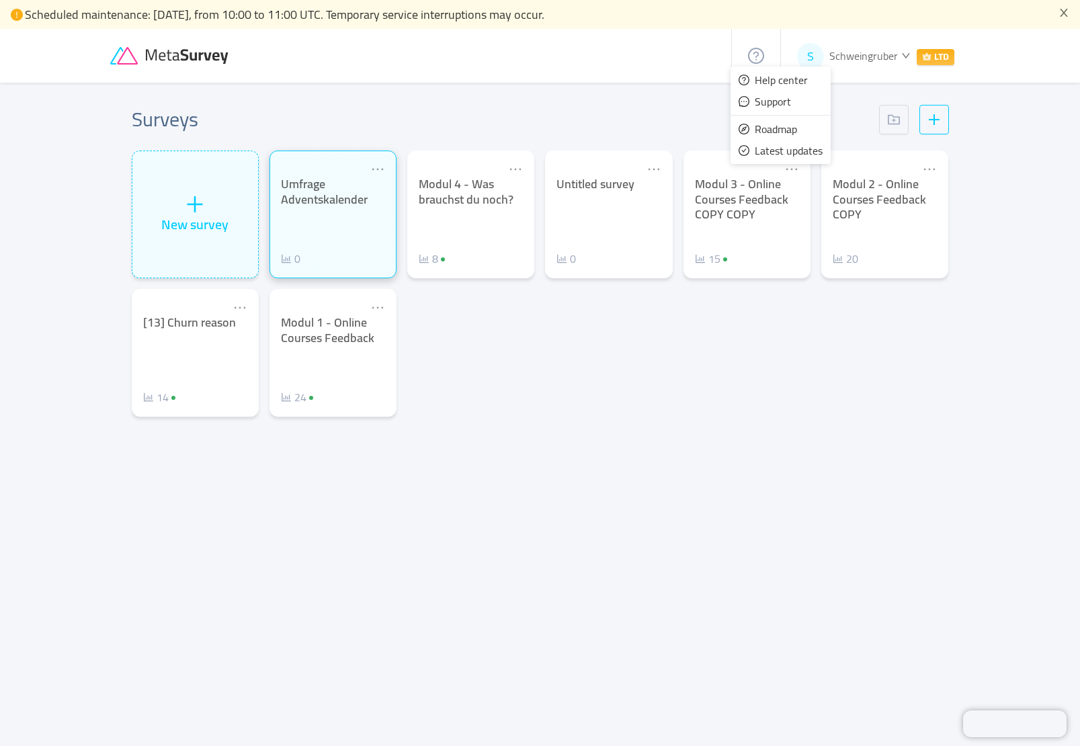
click at [321, 198] on div "Umfrage Adventskalender" at bounding box center [333, 192] width 104 height 30
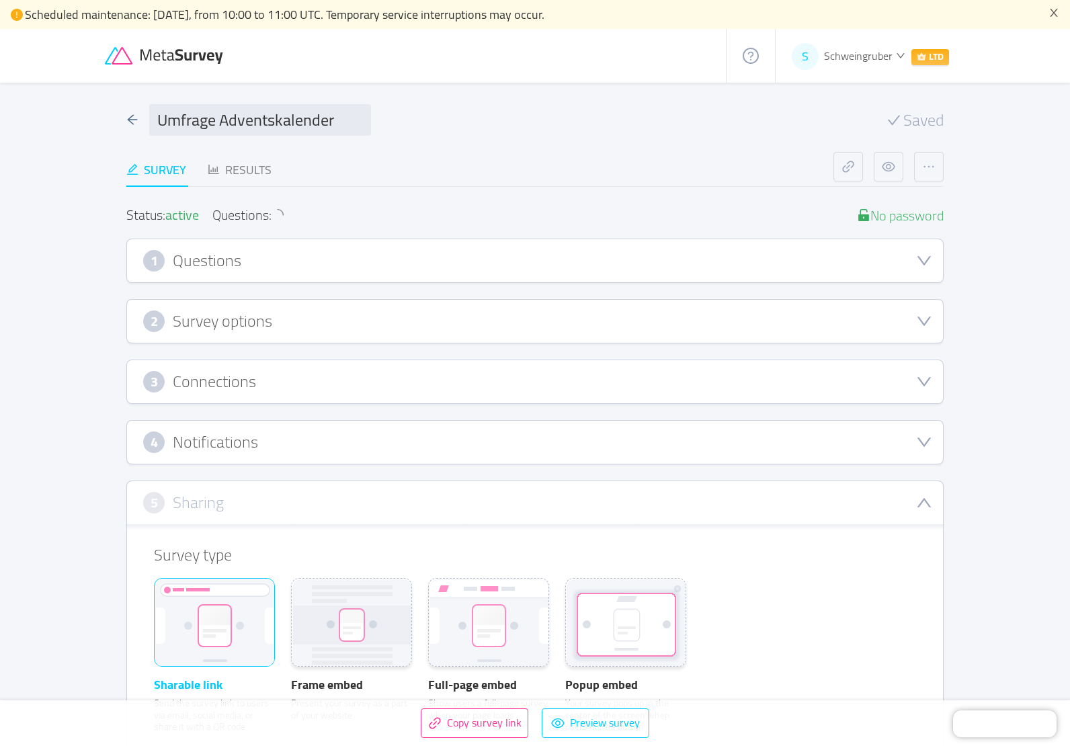
click at [232, 256] on h3 "Questions" at bounding box center [207, 260] width 69 height 15
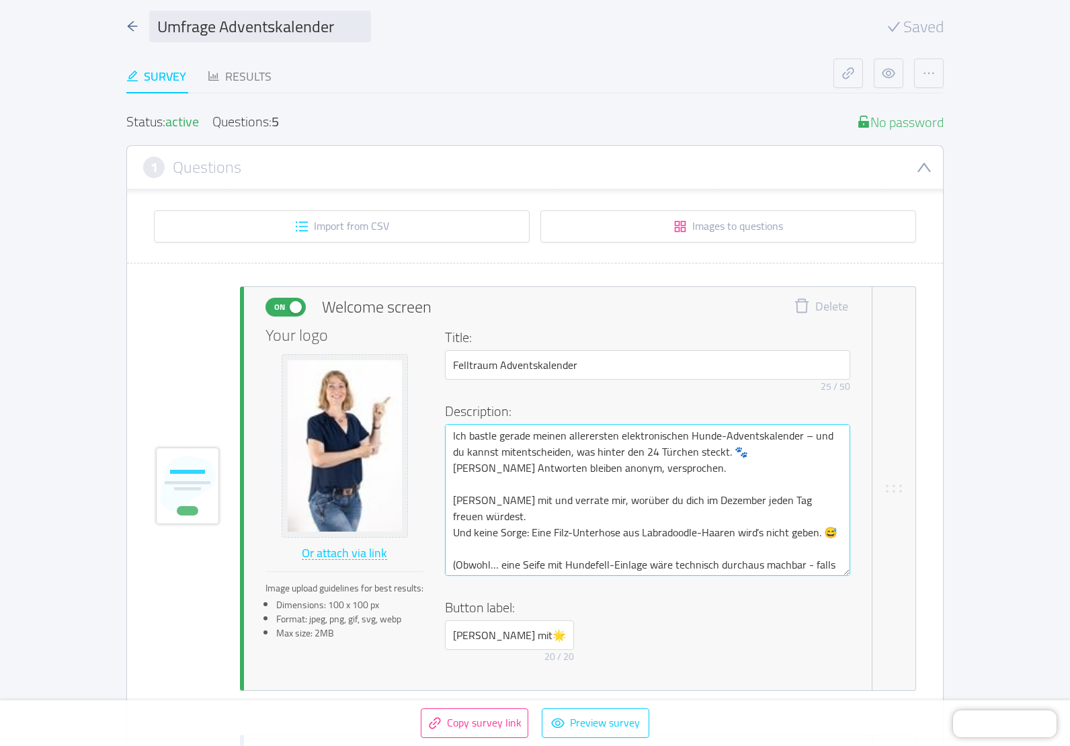
scroll to position [269, 0]
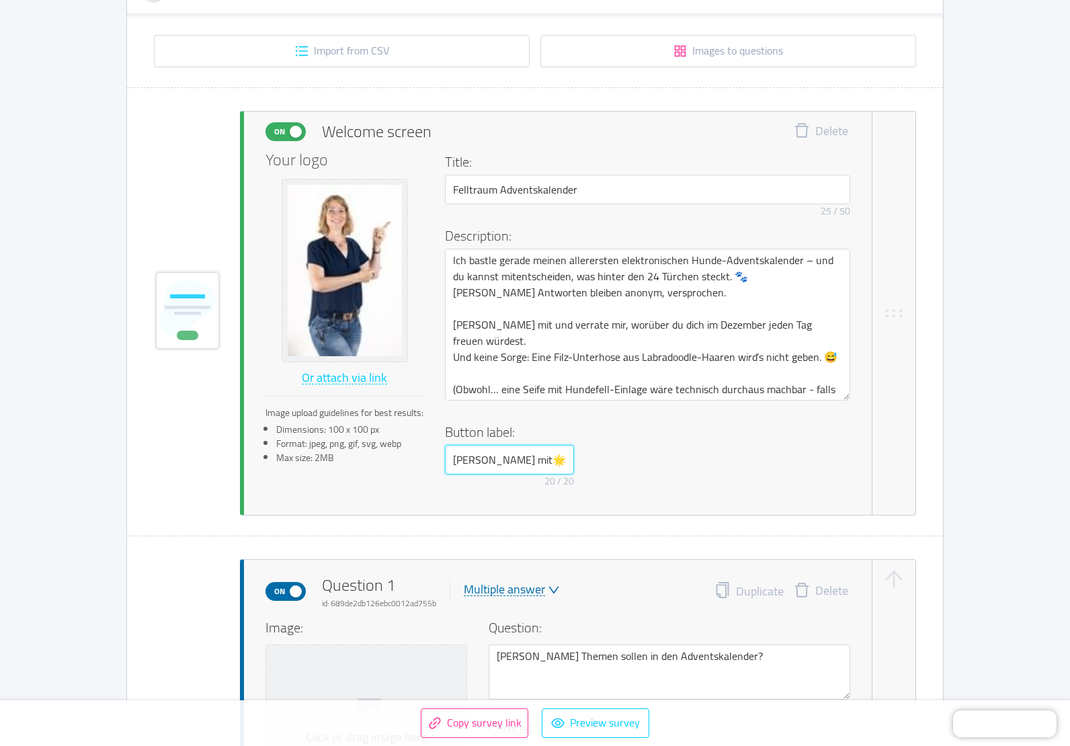
drag, startPoint x: 453, startPoint y: 458, endPoint x: 587, endPoint y: 461, distance: 133.7
click at [587, 461] on div "Button label: Kalender mit🌟planen 20 / 20" at bounding box center [647, 457] width 405 height 71
paste input "Ich stimme ab!"
drag, startPoint x: 453, startPoint y: 460, endPoint x: 564, endPoint y: 467, distance: 111.1
click at [560, 466] on input "Ich stimme ab!" at bounding box center [509, 460] width 129 height 30
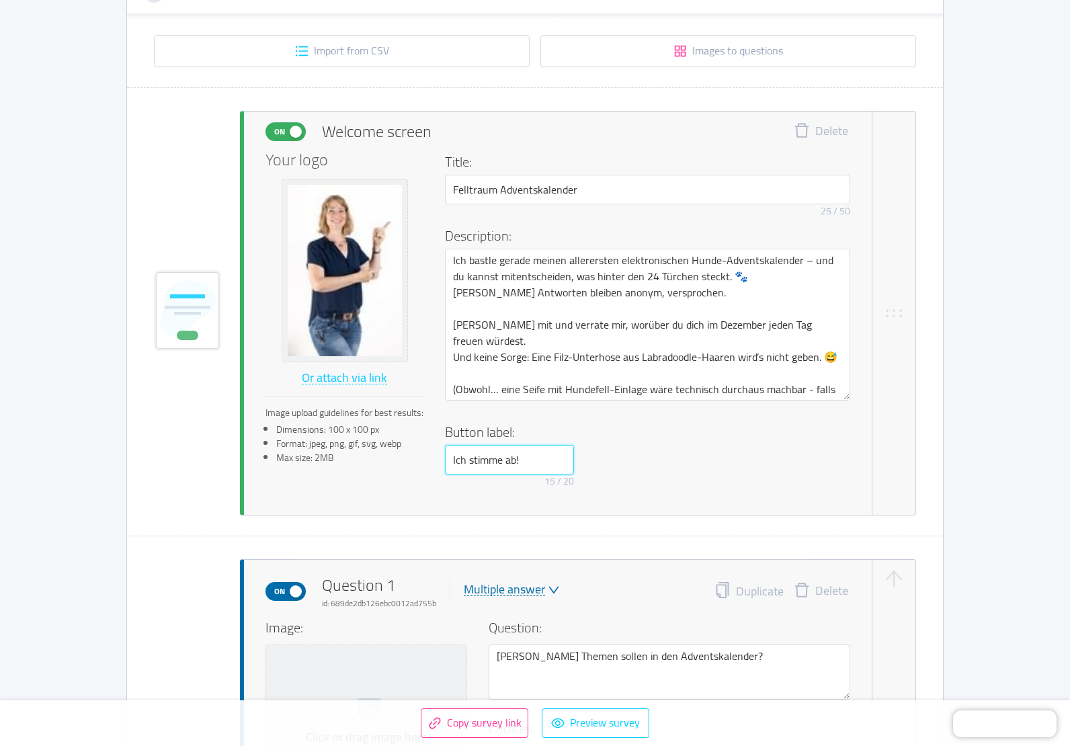
paste input "🎄"
drag, startPoint x: 470, startPoint y: 461, endPoint x: 484, endPoint y: 461, distance: 14.1
click at [484, 461] on input "🎄hier zur Abstimmun" at bounding box center [509, 460] width 129 height 30
click at [544, 466] on input "🎄zur Abstimmun" at bounding box center [509, 460] width 129 height 30
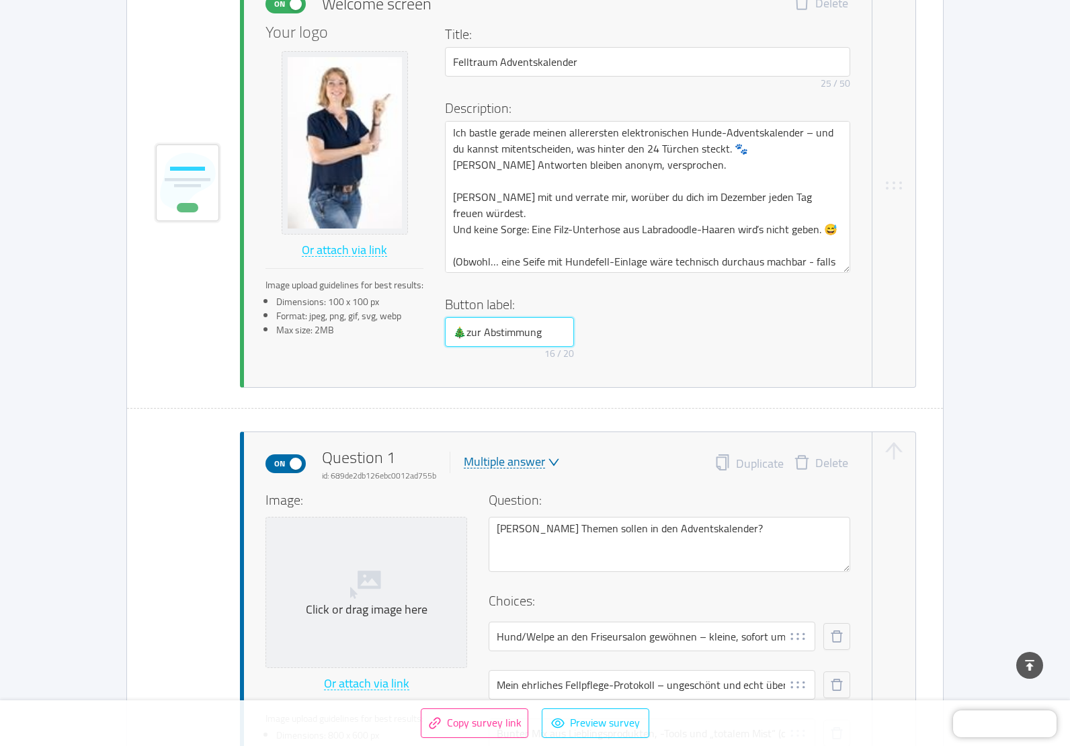
scroll to position [470, 0]
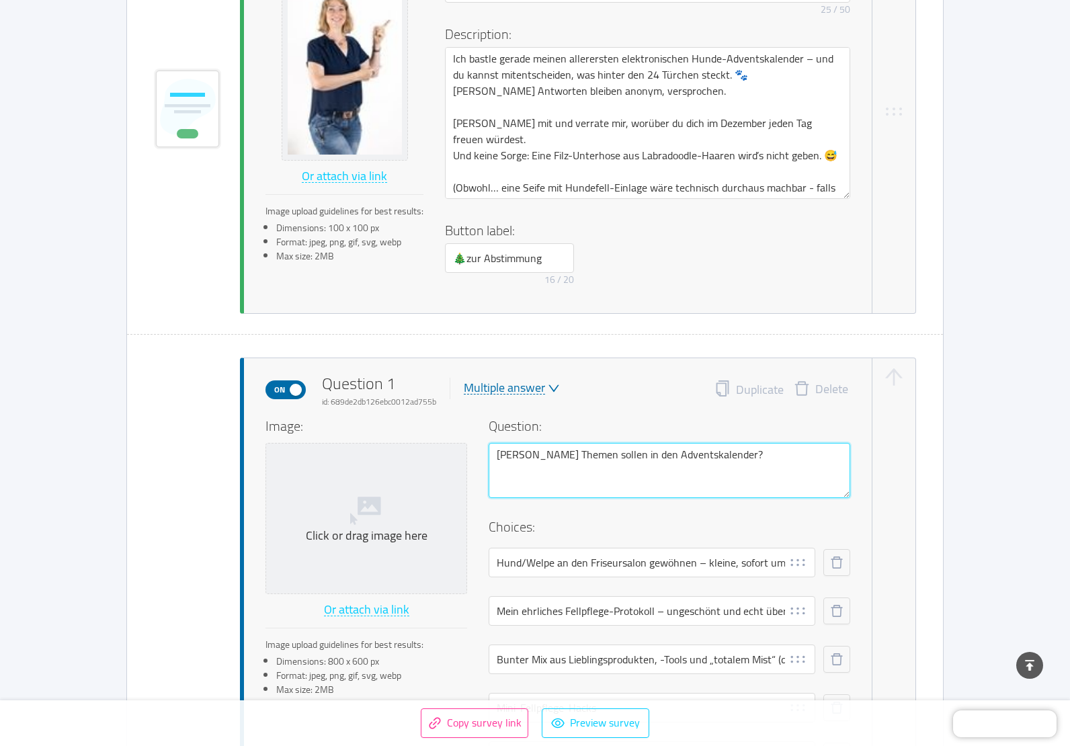
click at [720, 452] on textarea "[PERSON_NAME] Themen sollen in den Adventskalender?" at bounding box center [668, 470] width 361 height 55
click at [715, 456] on textarea "[PERSON_NAME] Themen sollen in den Adventskalender? Du kannst so viele anklicke…" at bounding box center [668, 470] width 361 height 55
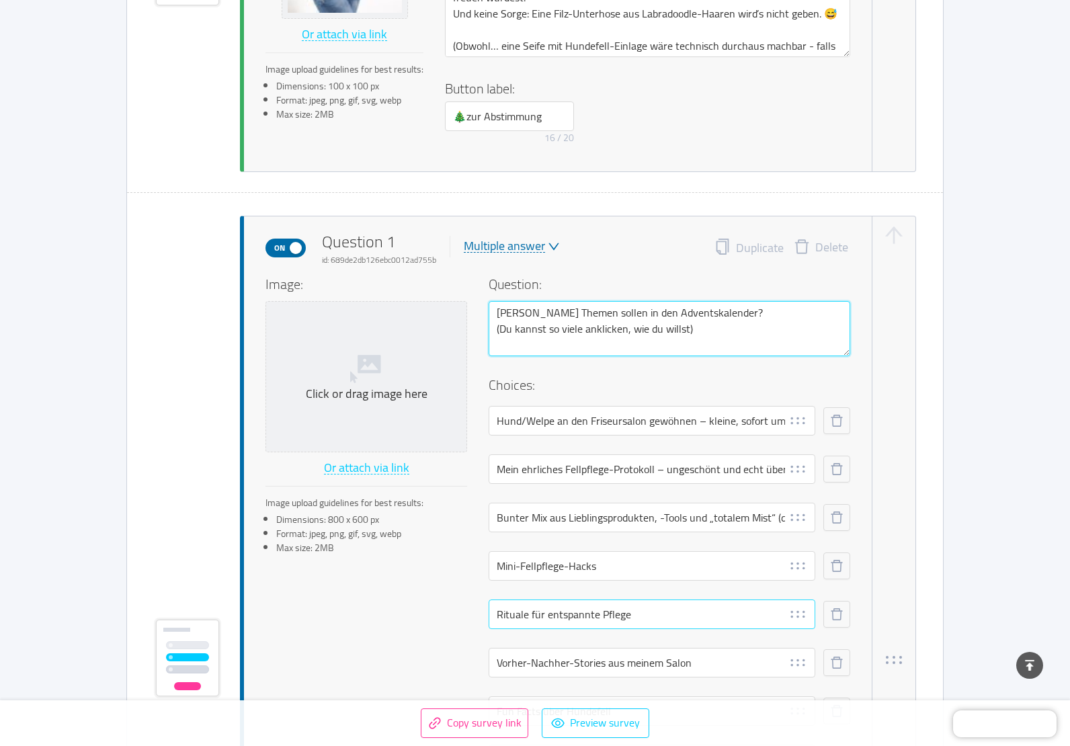
scroll to position [739, 0]
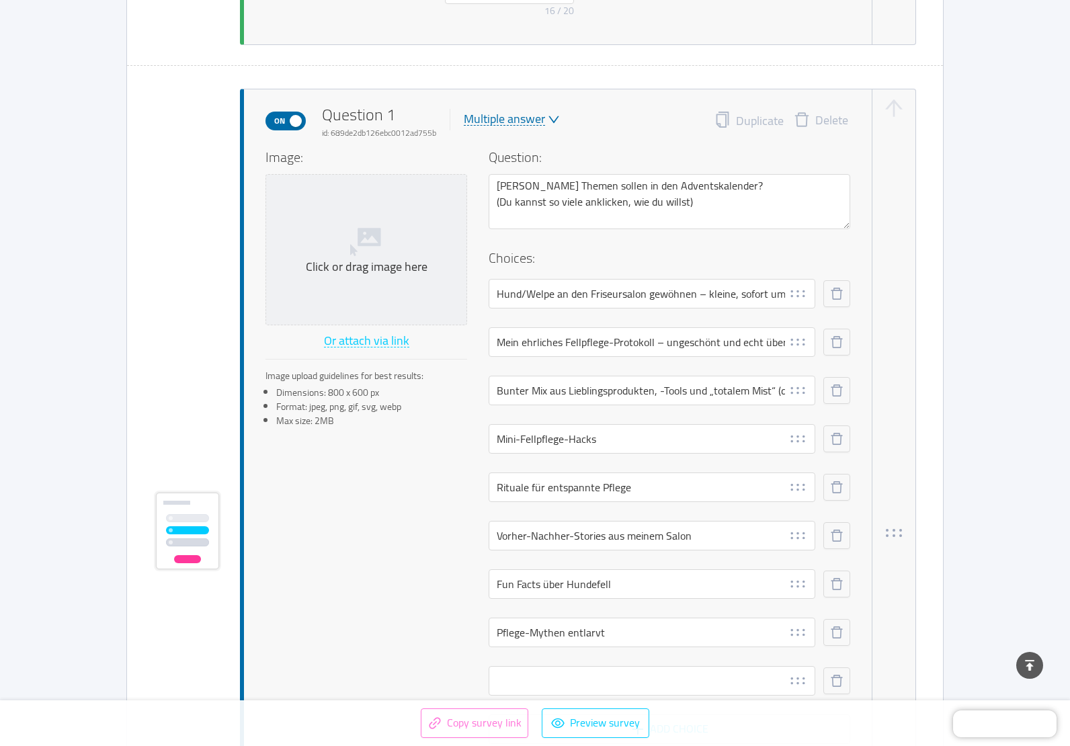
click at [507, 724] on button "Copy survey link" at bounding box center [474, 723] width 107 height 30
click at [599, 734] on button "Preview survey" at bounding box center [595, 723] width 107 height 30
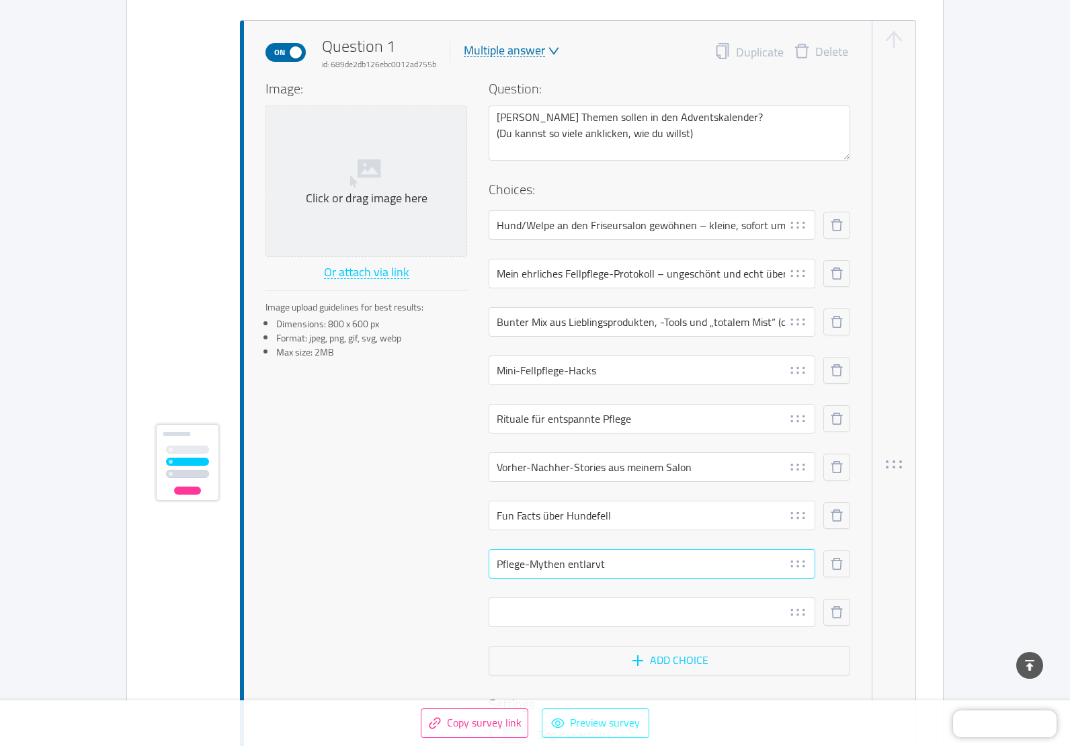
scroll to position [941, 0]
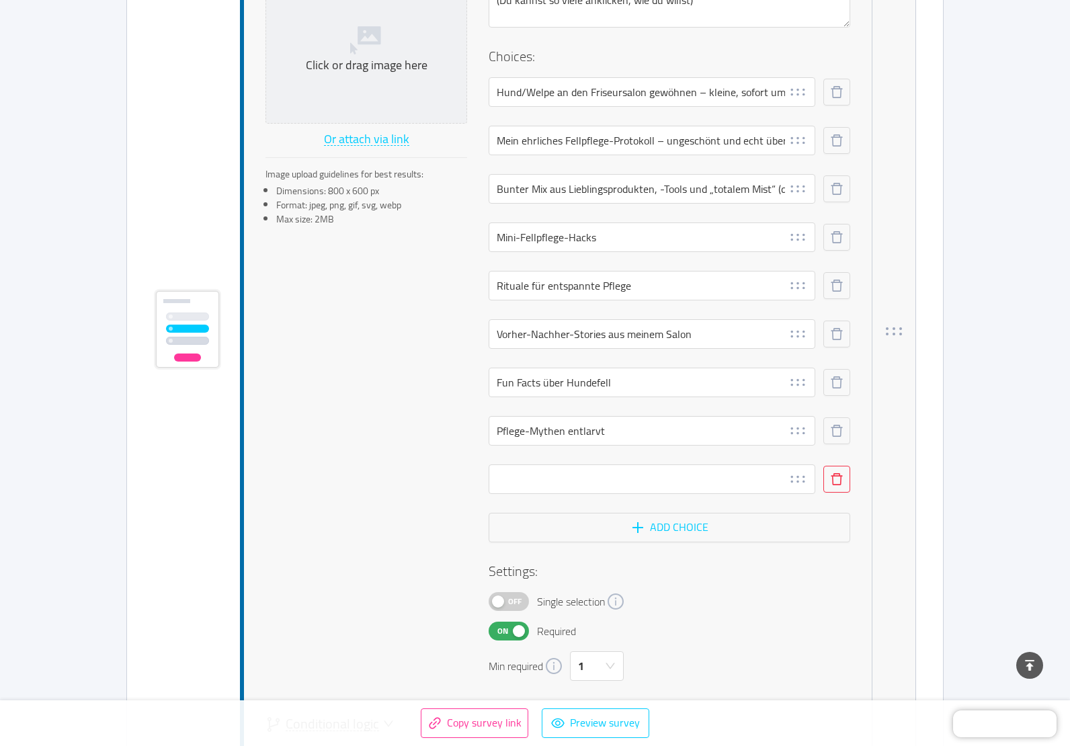
click at [834, 479] on button "button" at bounding box center [836, 479] width 27 height 27
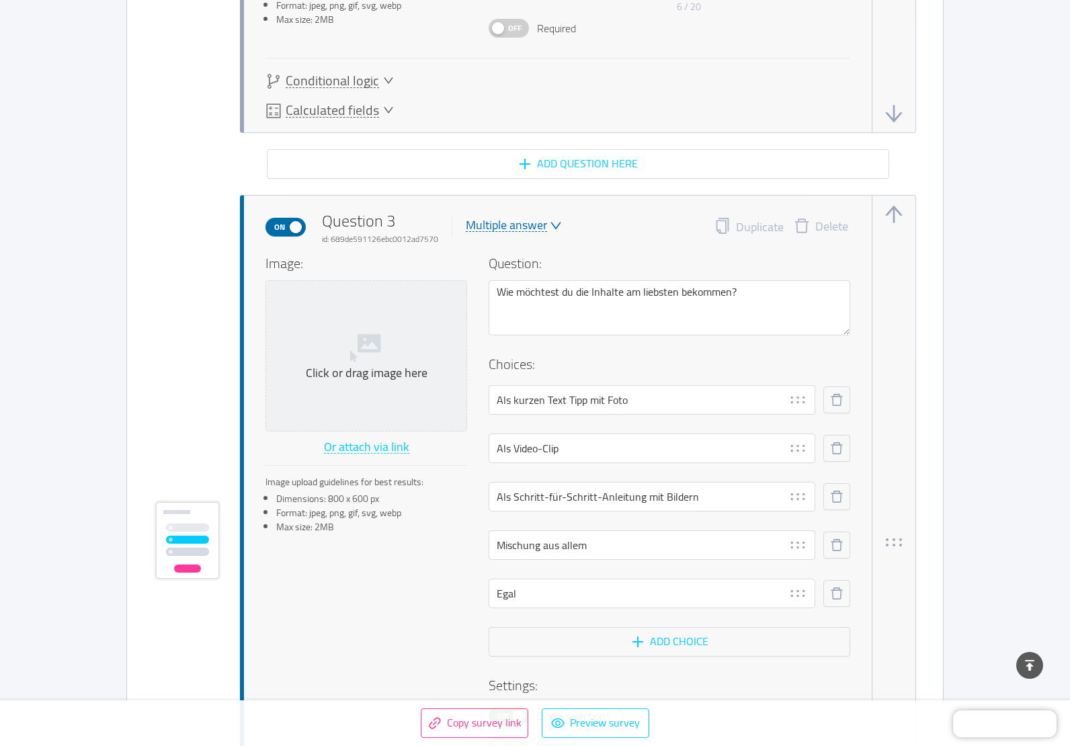
scroll to position [1991, 0]
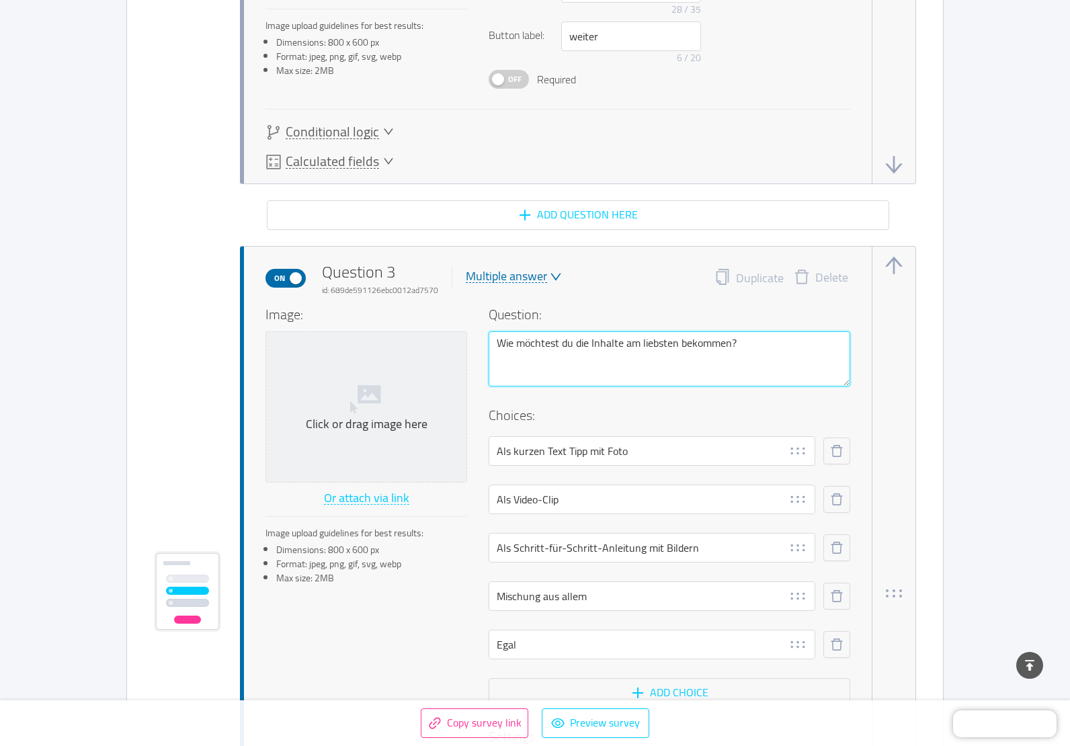
click at [743, 342] on textarea "Wie möchtest du die Inhalte am liebsten bekommen?" at bounding box center [668, 358] width 361 height 55
drag, startPoint x: 501, startPoint y: 370, endPoint x: 538, endPoint y: 374, distance: 37.8
click at [538, 374] on textarea "Wie möchtest du die Inhalte am liebsten bekommen? (achtung; nur eine Antwort mö…" at bounding box center [668, 358] width 361 height 55
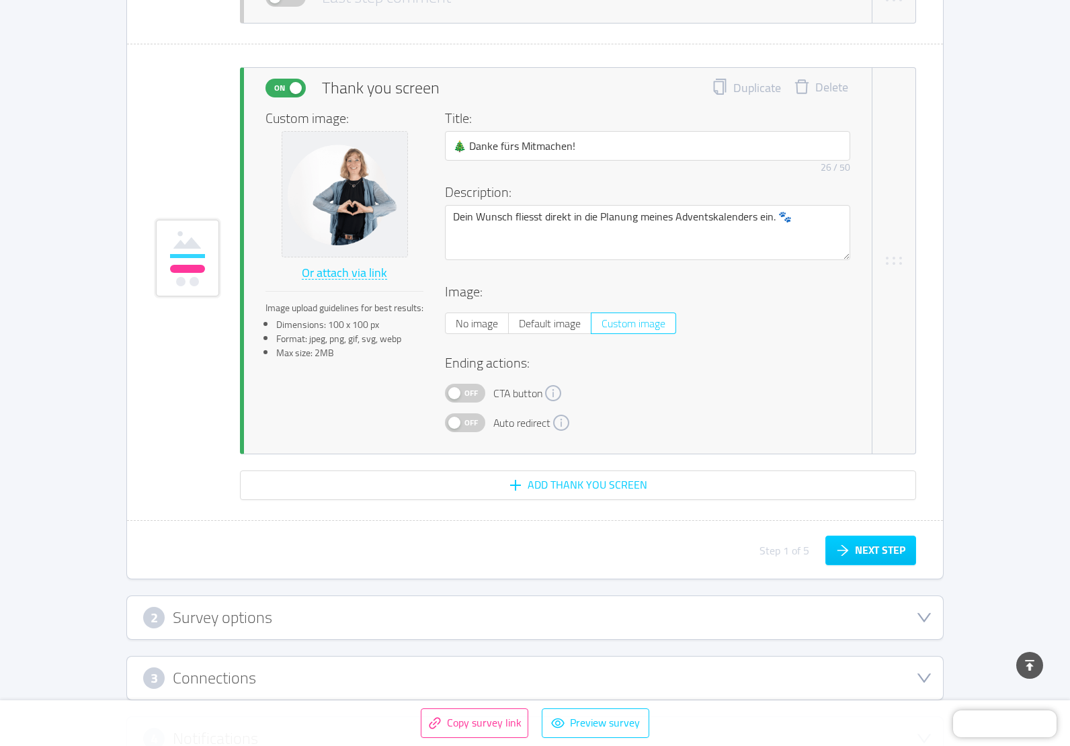
scroll to position [4231, 0]
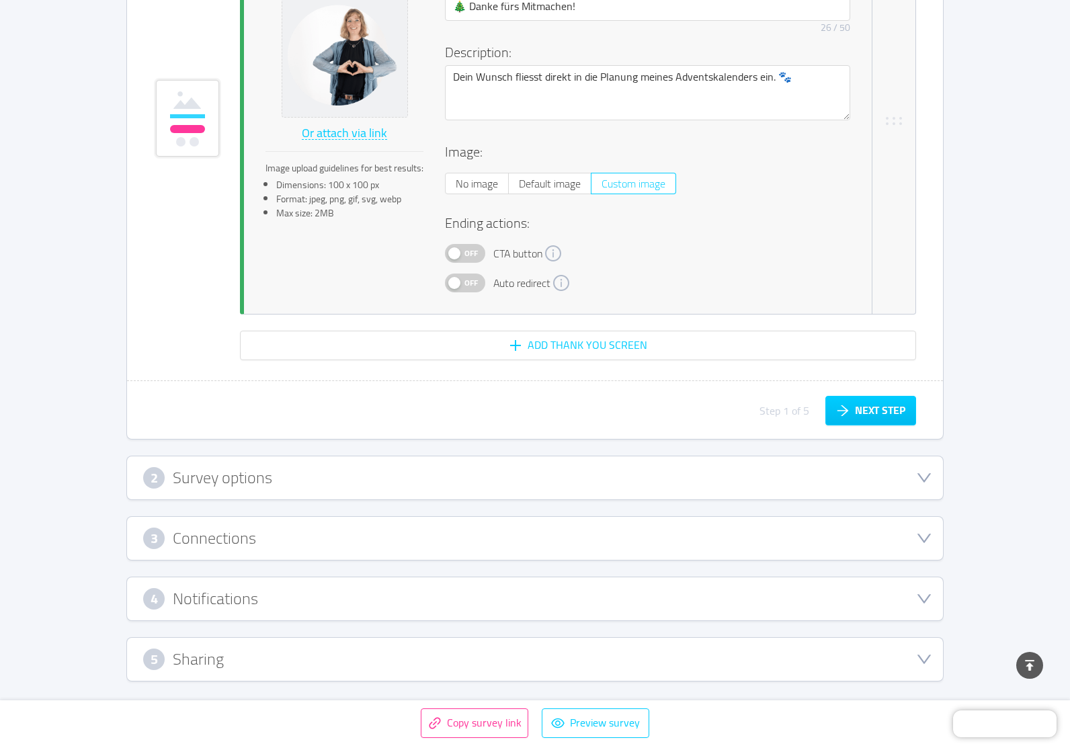
click at [221, 485] on h3 "Survey options" at bounding box center [222, 477] width 99 height 15
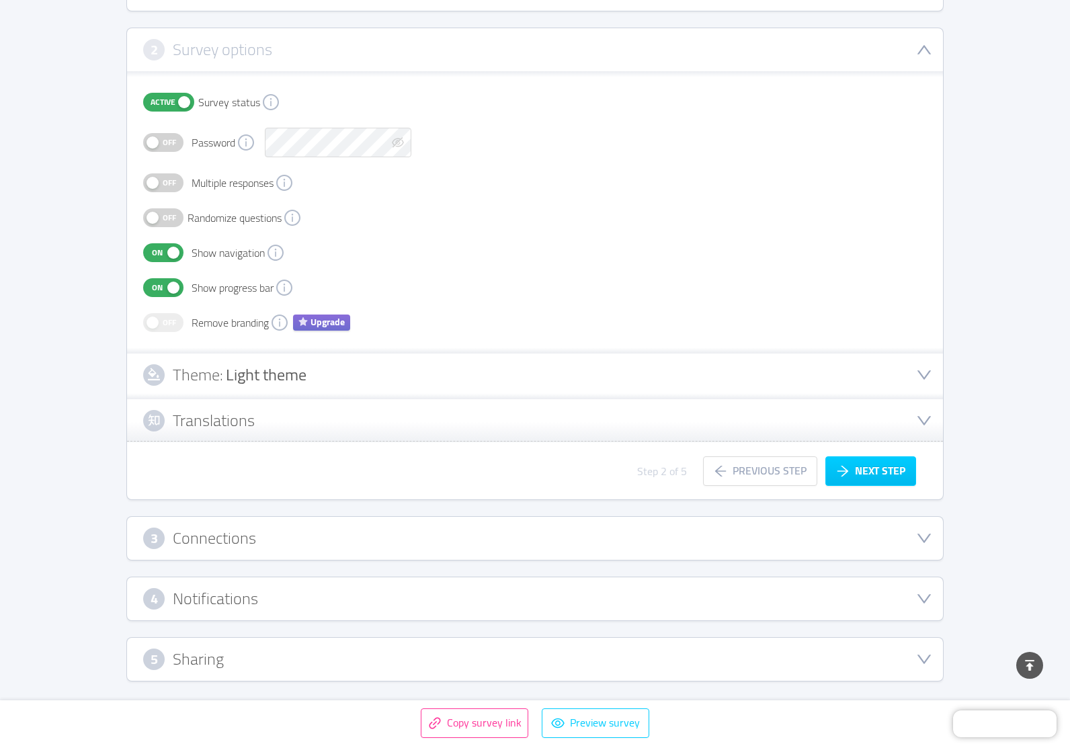
scroll to position [0, 0]
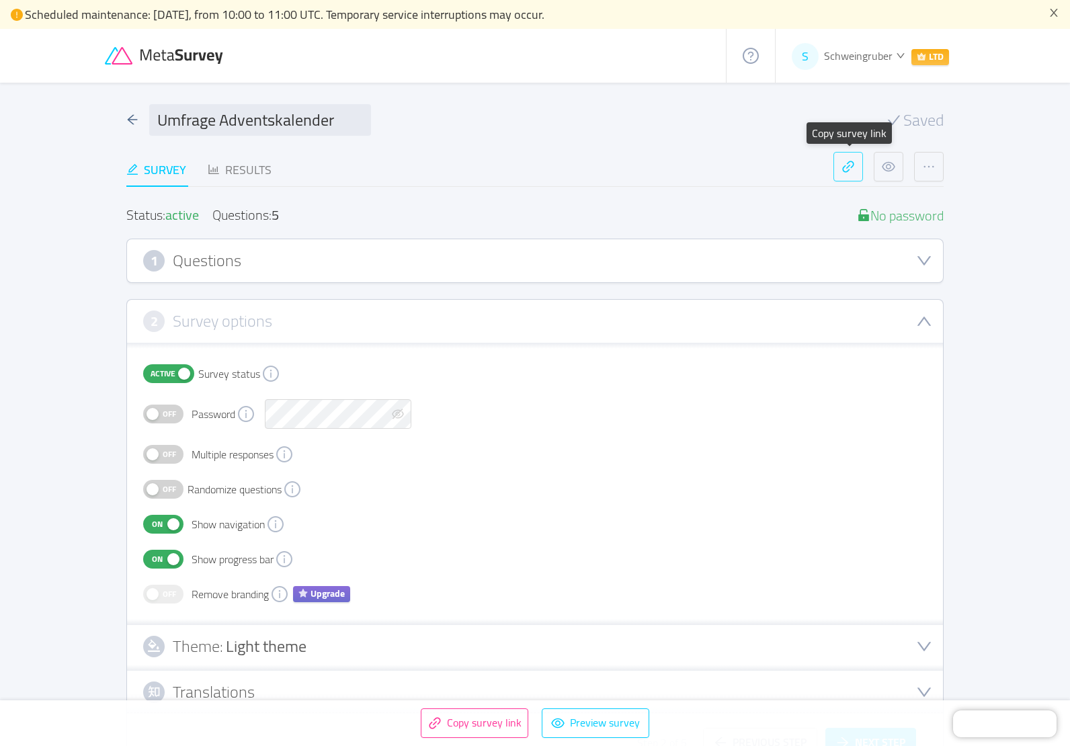
click at [844, 169] on button "button" at bounding box center [848, 167] width 30 height 30
click at [896, 218] on div "Collaborators" at bounding box center [897, 219] width 71 height 15
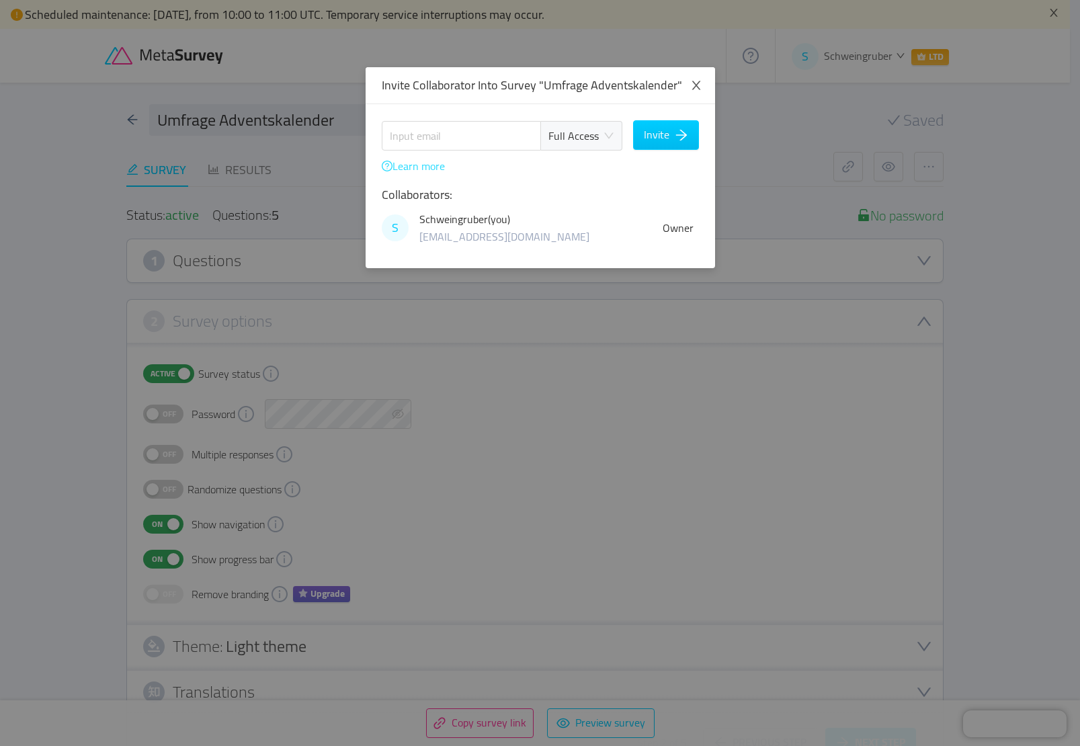
click at [427, 170] on link "Learn more" at bounding box center [413, 166] width 63 height 20
click at [690, 89] on icon "icon: close" at bounding box center [696, 85] width 12 height 12
